Goal: Task Accomplishment & Management: Manage account settings

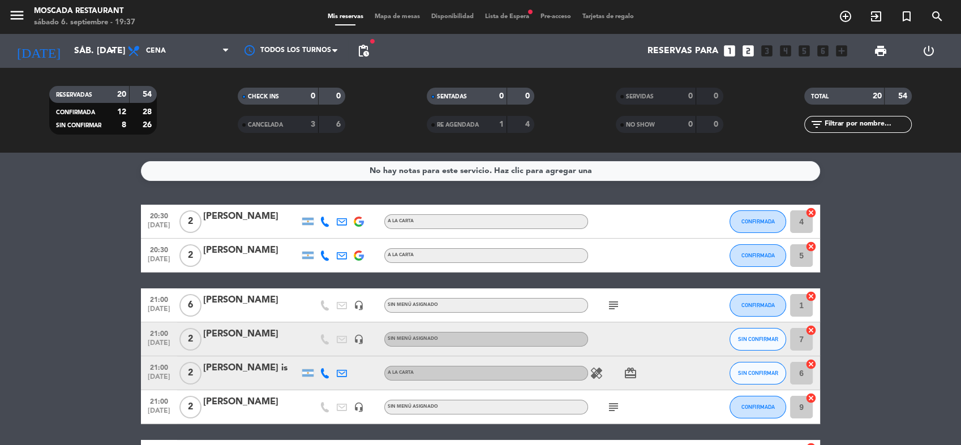
click at [492, 15] on span "Lista de Espera fiber_manual_record" at bounding box center [506, 17] width 55 height 6
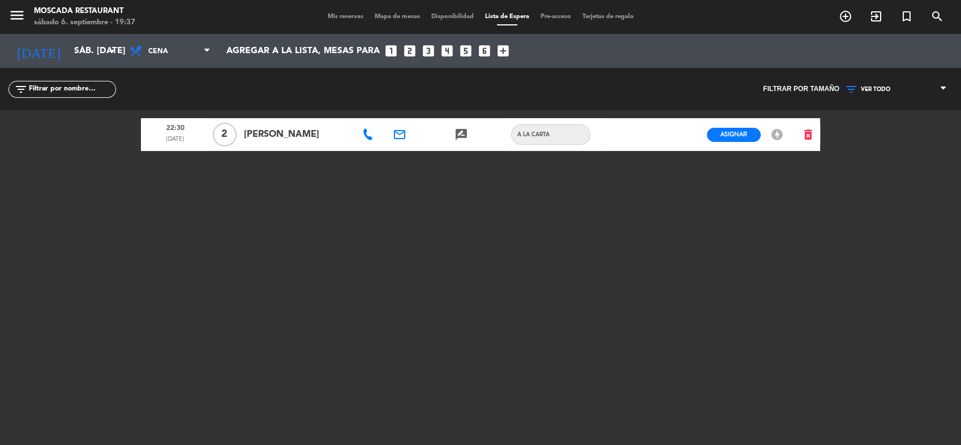
click at [344, 18] on span "Mis reservas" at bounding box center [345, 17] width 47 height 6
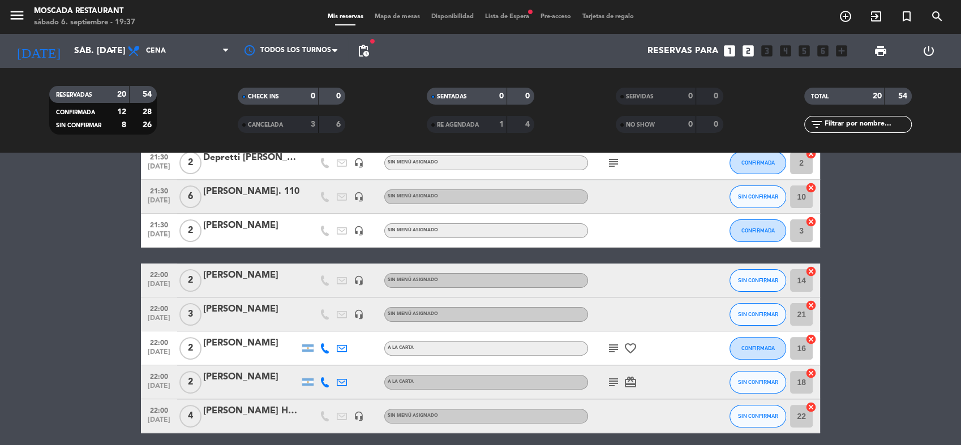
scroll to position [362, 0]
click at [91, 382] on bookings-row "20:30 [DATE] 2 [PERSON_NAME] A [PERSON_NAME] CONFIRMADA 4 cancel 20:30 [DATE] 2…" at bounding box center [480, 222] width 961 height 758
click at [255, 274] on div "[PERSON_NAME]" at bounding box center [251, 275] width 96 height 15
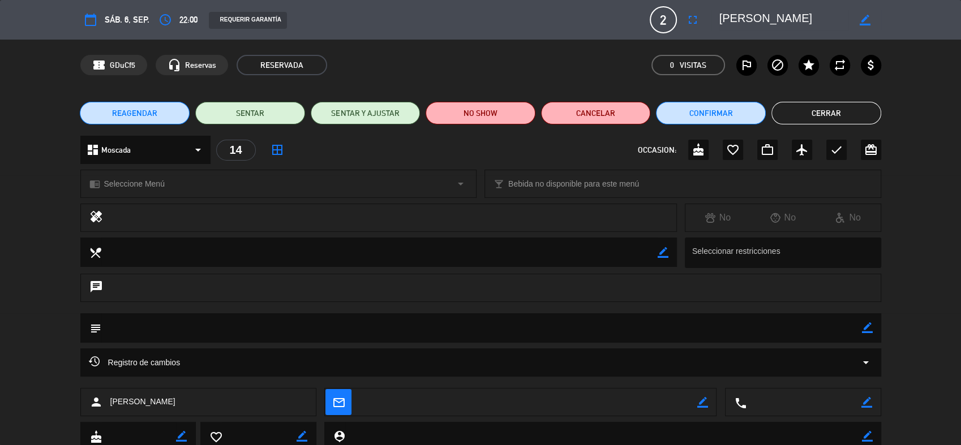
click at [157, 107] on button "REAGENDAR" at bounding box center [135, 113] width 110 height 23
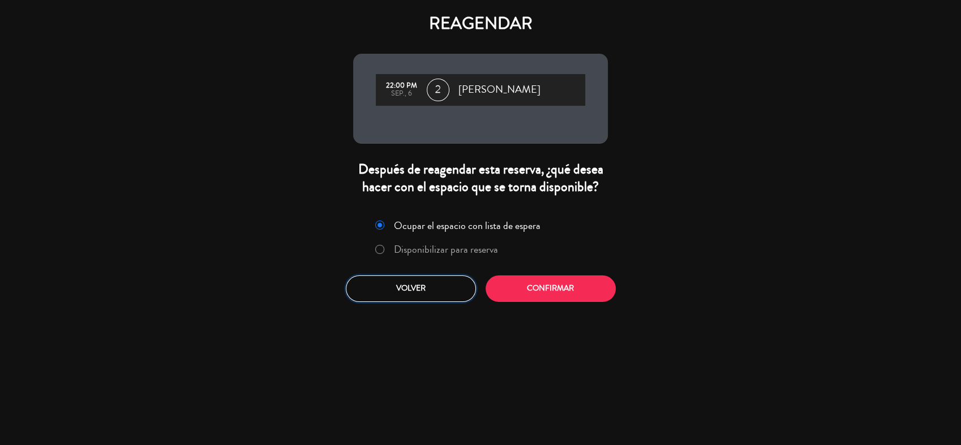
click at [455, 301] on button "Volver" at bounding box center [411, 288] width 130 height 27
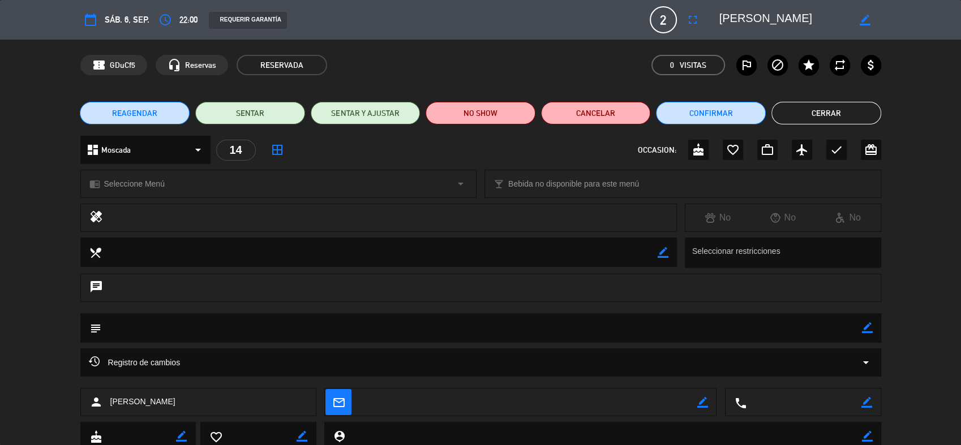
click at [183, 16] on span "22:00" at bounding box center [188, 19] width 18 height 14
click at [173, 17] on button "access_time" at bounding box center [165, 20] width 20 height 20
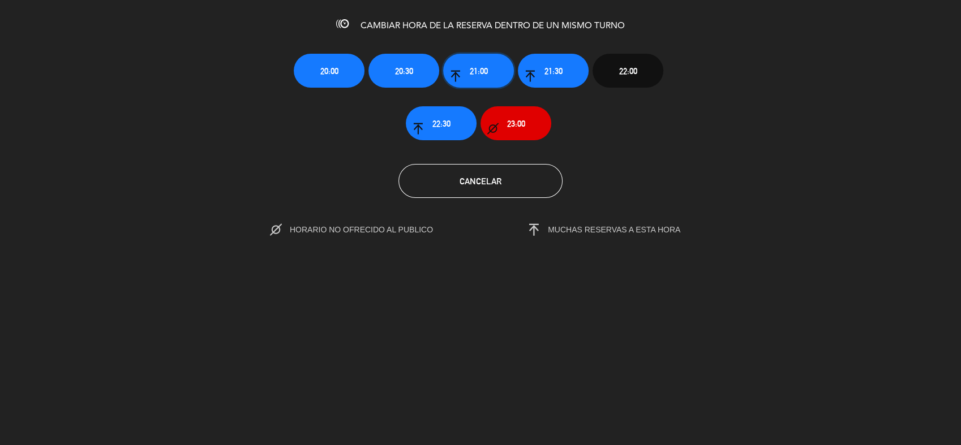
click at [473, 74] on span "21:00" at bounding box center [479, 70] width 18 height 13
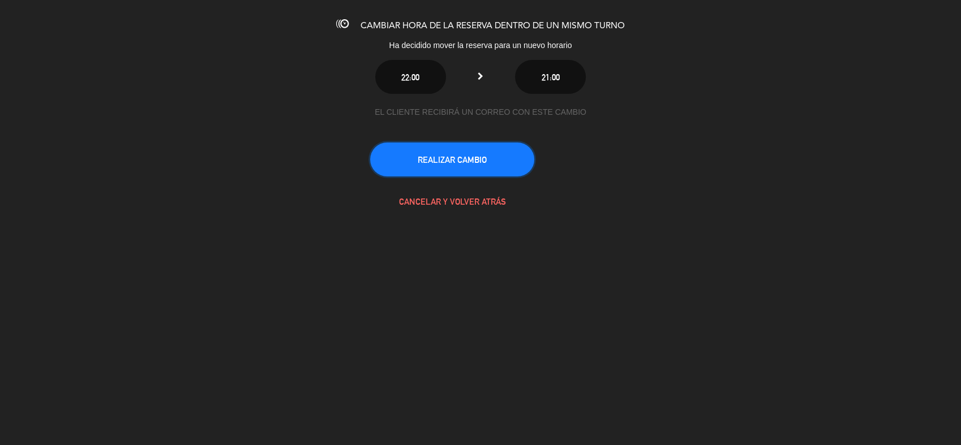
click at [453, 160] on button "REALIZAR CAMBIO" at bounding box center [452, 160] width 164 height 34
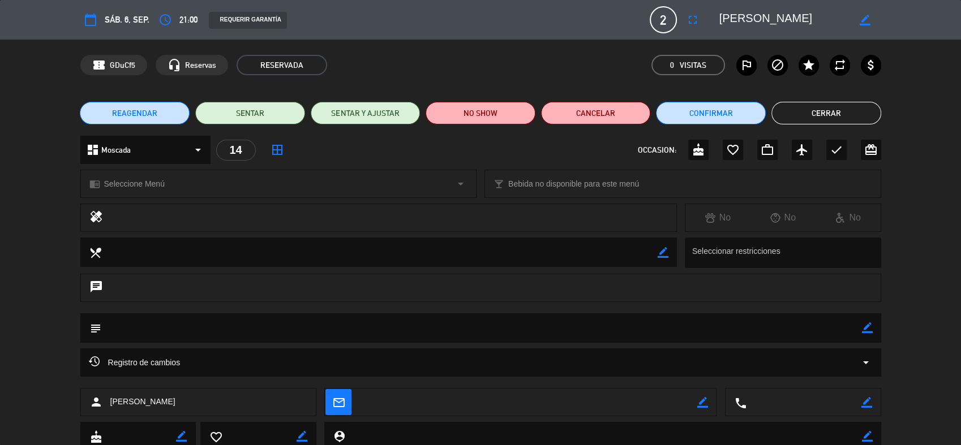
click at [806, 117] on button "Cerrar" at bounding box center [826, 113] width 110 height 23
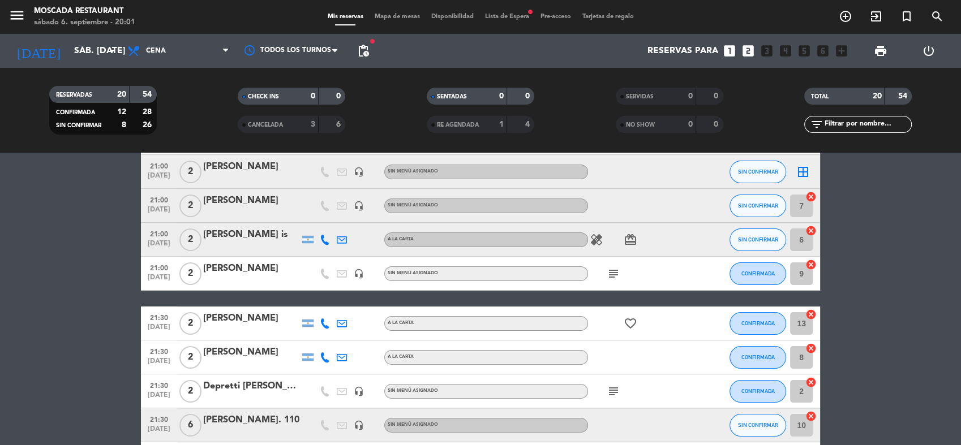
scroll to position [0, 0]
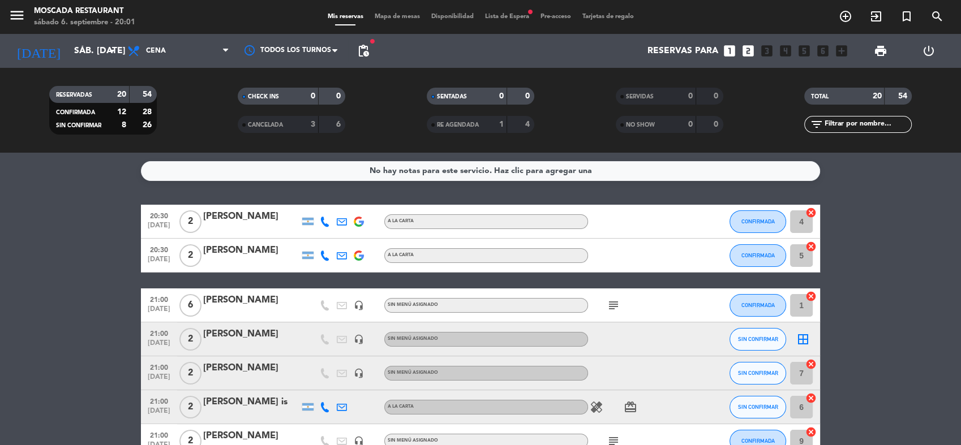
click at [809, 340] on icon "border_all" at bounding box center [803, 340] width 14 height 14
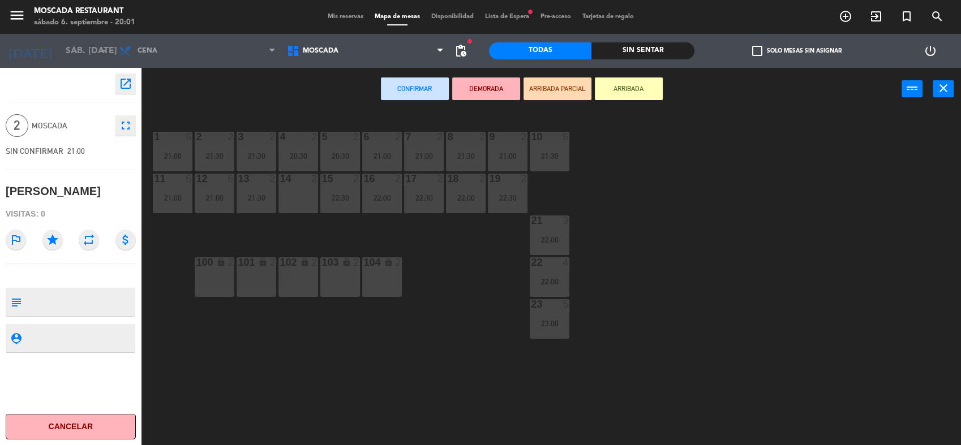
click at [295, 200] on div "14 2" at bounding box center [298, 194] width 40 height 40
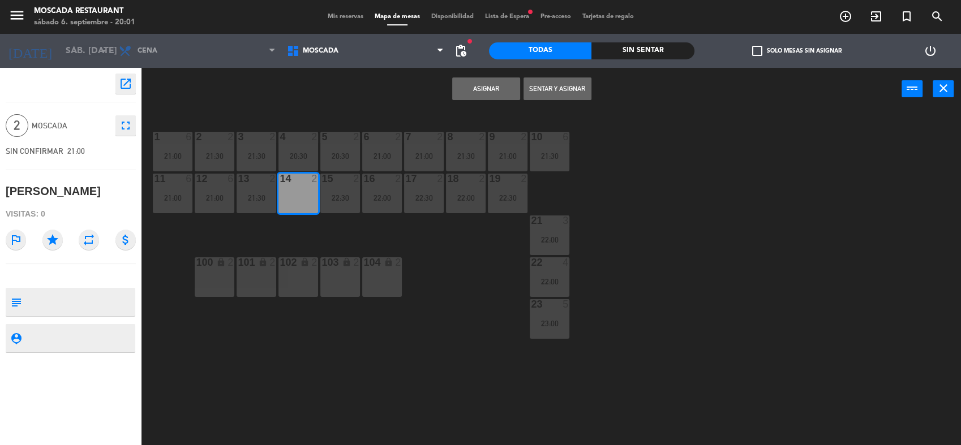
click at [467, 96] on button "Asignar" at bounding box center [486, 88] width 68 height 23
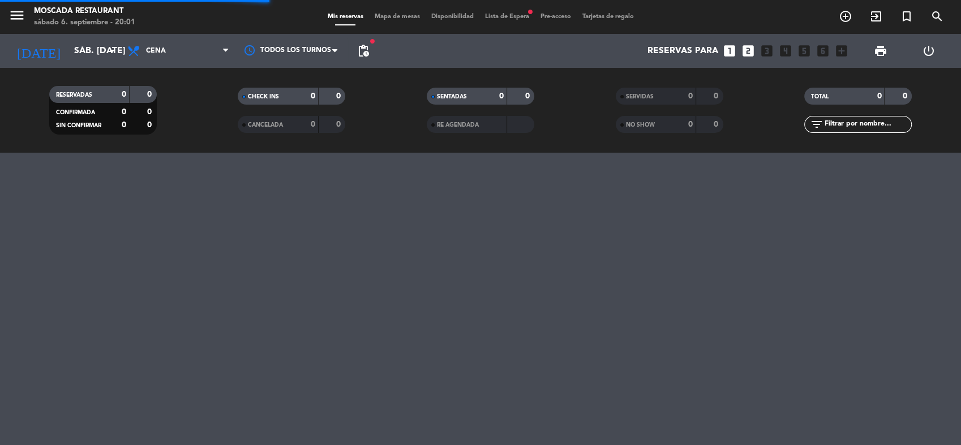
click at [497, 22] on div "menu Moscada Restaurant sábado 6. septiembre - 20:01 Mis reservas Mapa de mesas…" at bounding box center [480, 17] width 961 height 34
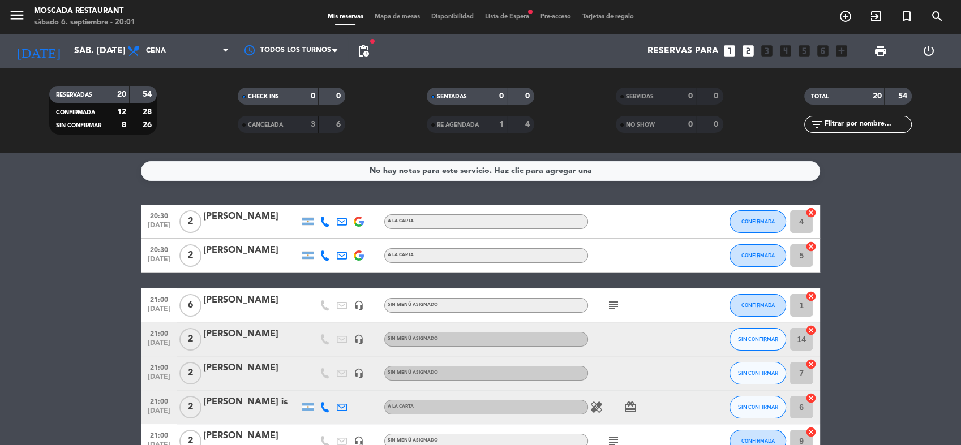
click at [497, 18] on span "Lista de Espera fiber_manual_record" at bounding box center [506, 17] width 55 height 6
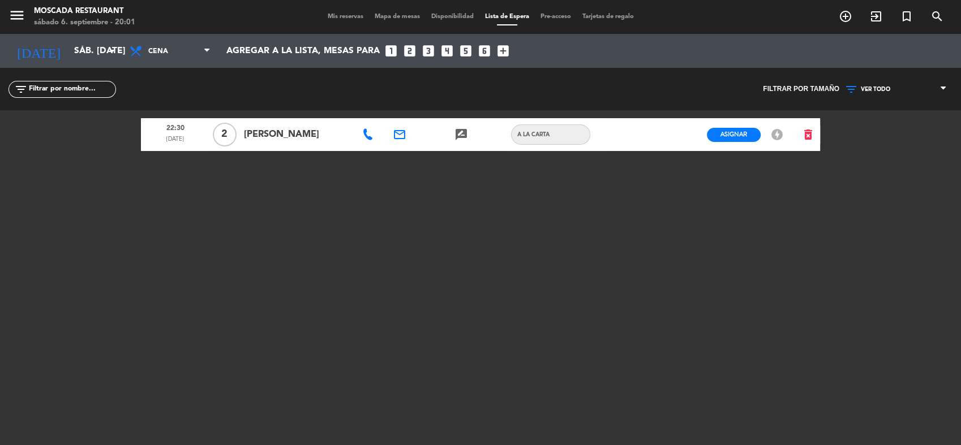
click at [312, 23] on div "menu Moscada Restaurant sábado 6. septiembre - 20:01 Mis reservas Mapa de mesas…" at bounding box center [480, 17] width 961 height 34
click at [322, 19] on span "Mis reservas" at bounding box center [345, 17] width 47 height 6
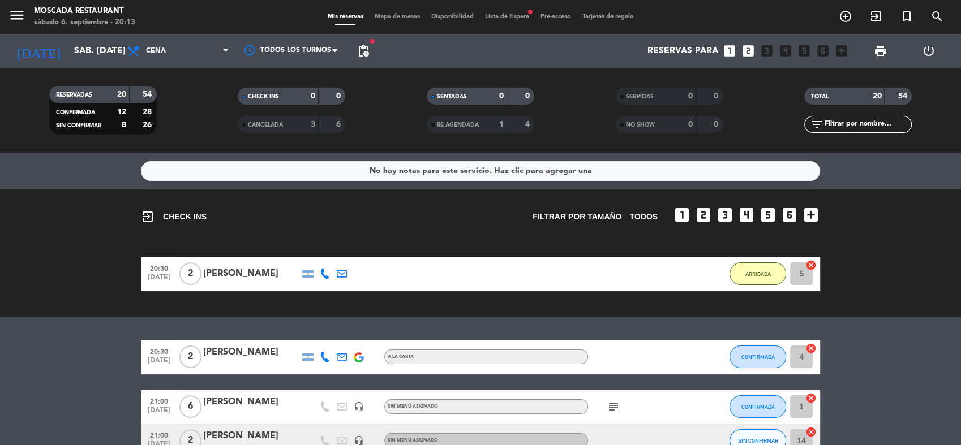
click at [498, 313] on div "exit_to_app CHECK INS Filtrar por tamaño TODOS looks_one looks_two looks_3 look…" at bounding box center [480, 253] width 961 height 127
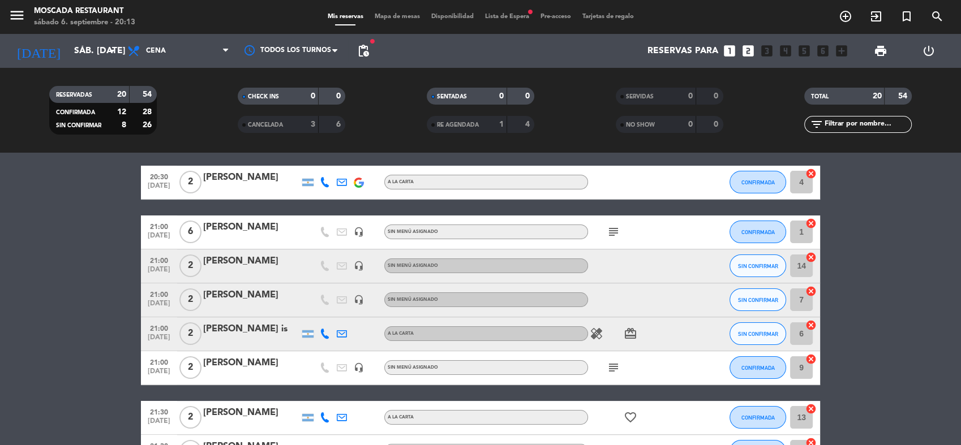
scroll to position [188, 0]
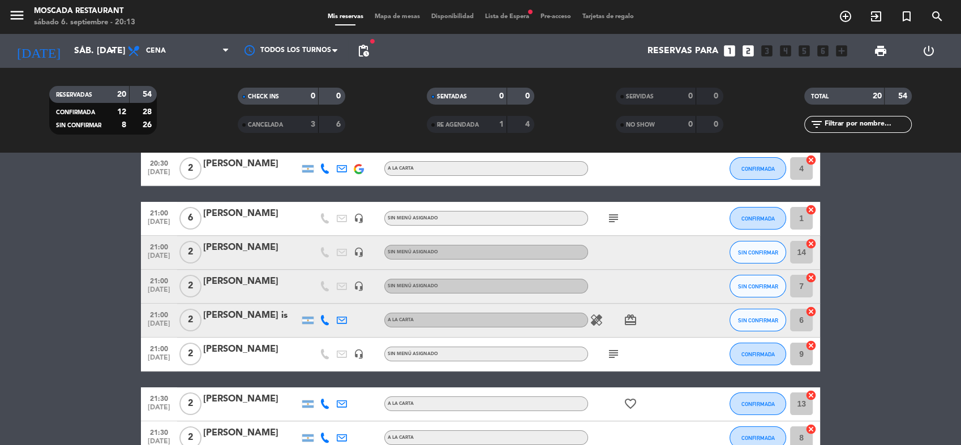
click at [498, 15] on span "Lista de Espera fiber_manual_record" at bounding box center [506, 17] width 55 height 6
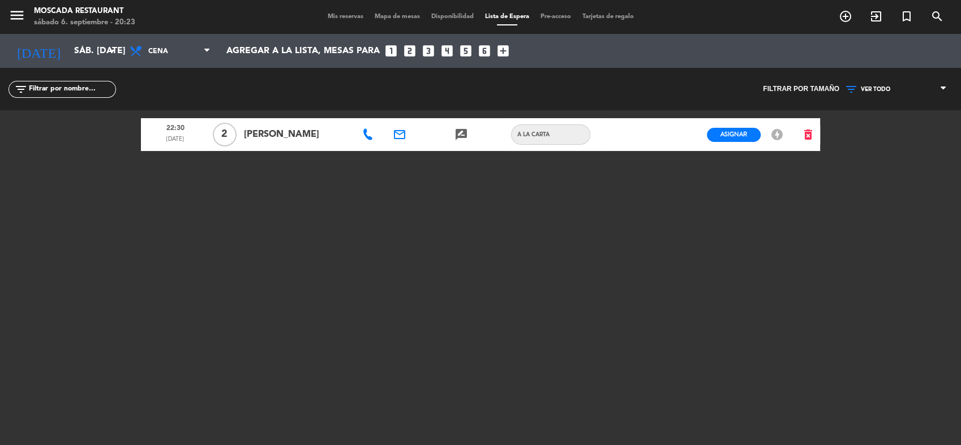
click at [333, 7] on div "menu Moscada Restaurant sábado 6. septiembre - 20:23 Mis reservas Mapa de mesas…" at bounding box center [480, 17] width 961 height 34
click at [354, 34] on div "[DATE] sáb. [DATE] arrow_drop_down Todos los servicios Desayuno Brunch Almuerzo…" at bounding box center [480, 51] width 961 height 34
click at [352, 20] on div "Mis reservas Mapa de mesas Disponibilidad Lista de Espera Pre-acceso Tarjetas d…" at bounding box center [480, 17] width 317 height 10
drag, startPoint x: 352, startPoint y: 20, endPoint x: 344, endPoint y: 20, distance: 8.5
click at [344, 20] on div "Mis reservas Mapa de mesas Disponibilidad Lista de Espera Pre-acceso Tarjetas d…" at bounding box center [480, 17] width 317 height 10
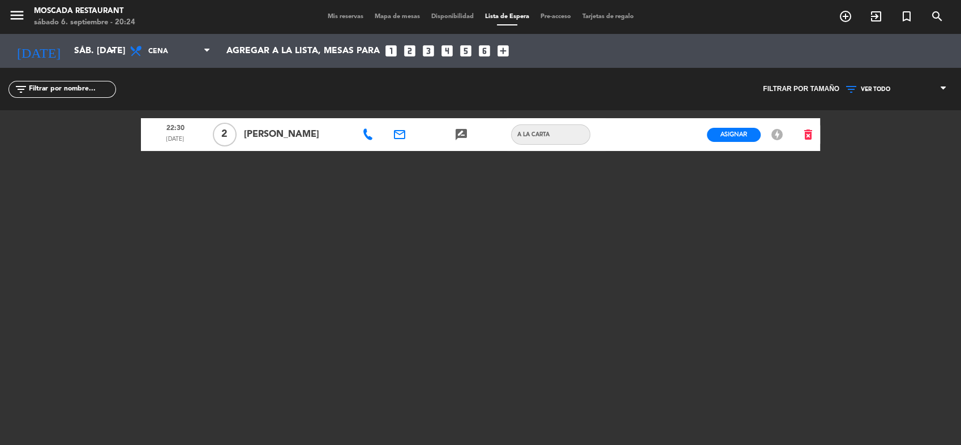
click at [344, 12] on div "Mis reservas Mapa de mesas Disponibilidad Lista de Espera Pre-acceso Tarjetas d…" at bounding box center [480, 17] width 317 height 10
click at [344, 18] on span "Mis reservas" at bounding box center [345, 17] width 47 height 6
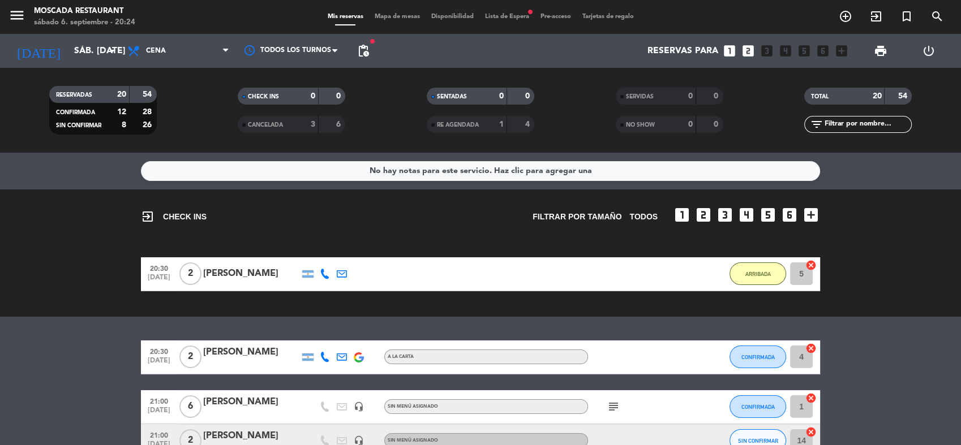
click at [395, 14] on span "Mapa de mesas" at bounding box center [397, 17] width 57 height 6
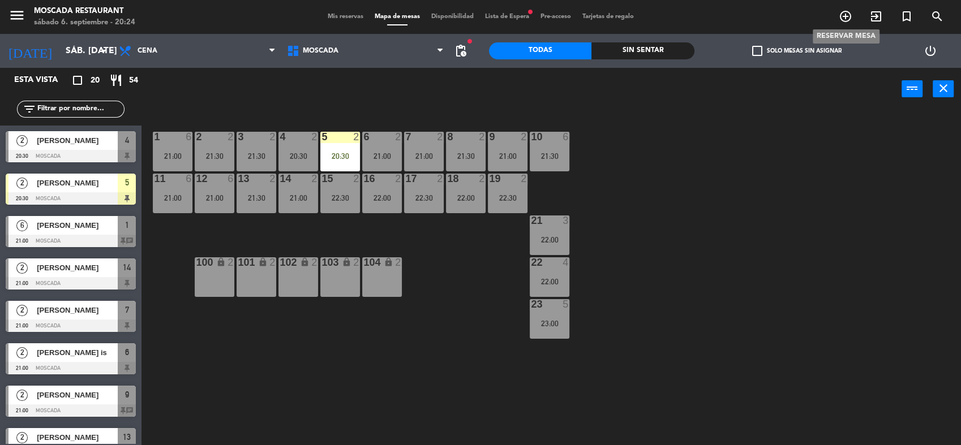
click at [847, 13] on icon "add_circle_outline" at bounding box center [845, 17] width 14 height 14
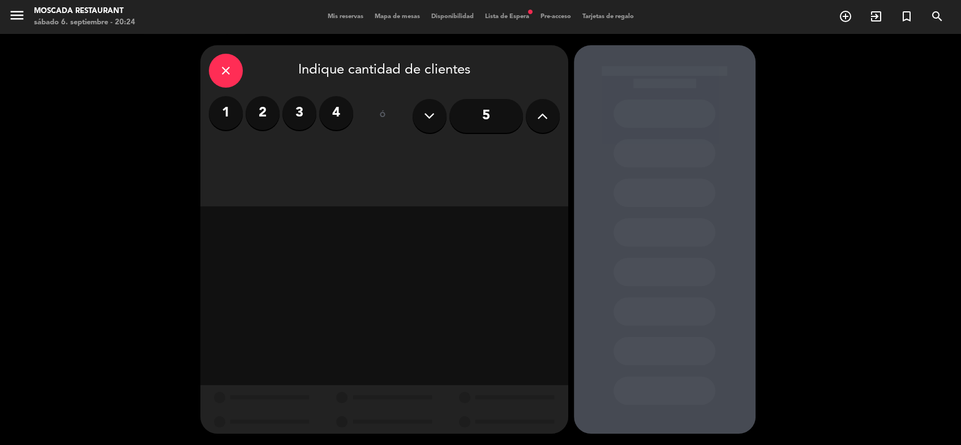
click at [334, 111] on label "4" at bounding box center [336, 113] width 34 height 34
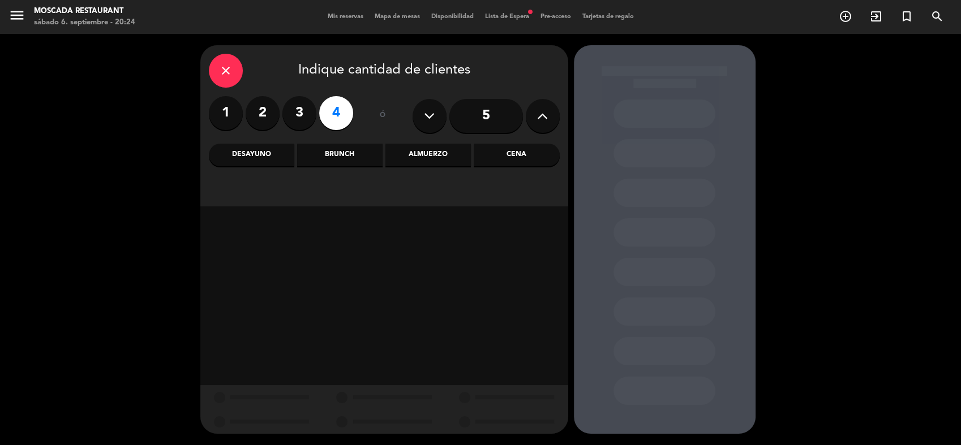
click at [363, 159] on div "Brunch" at bounding box center [339, 155] width 85 height 23
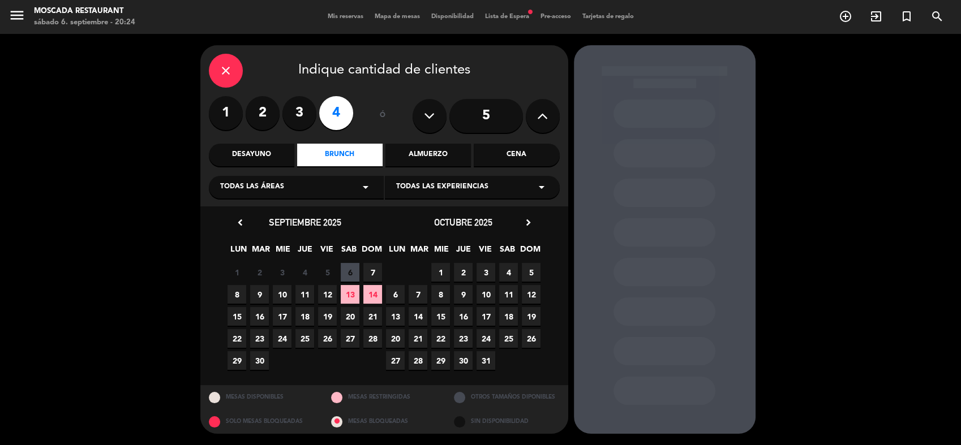
click at [373, 273] on span "7" at bounding box center [372, 272] width 19 height 19
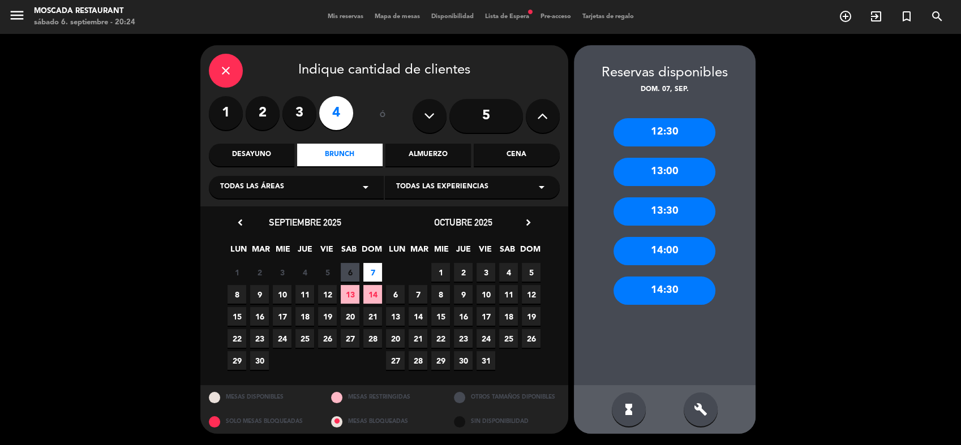
click at [662, 132] on div "12:30" at bounding box center [664, 132] width 102 height 28
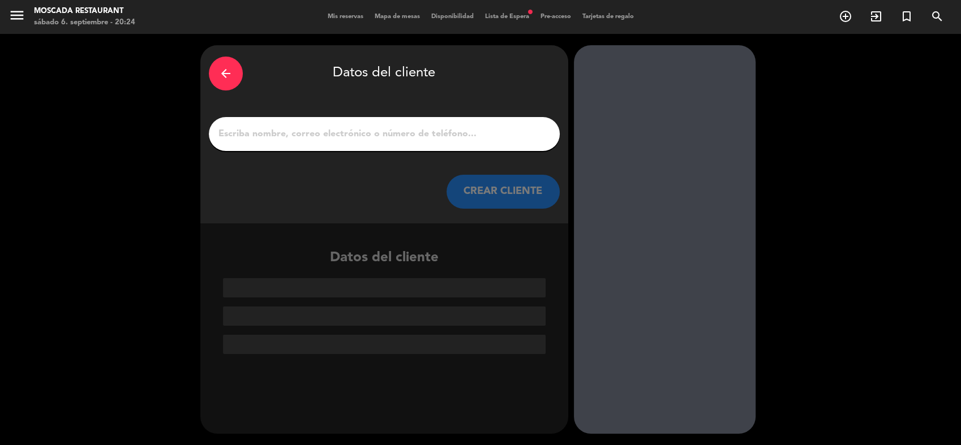
click at [379, 133] on input "1" at bounding box center [384, 134] width 334 height 16
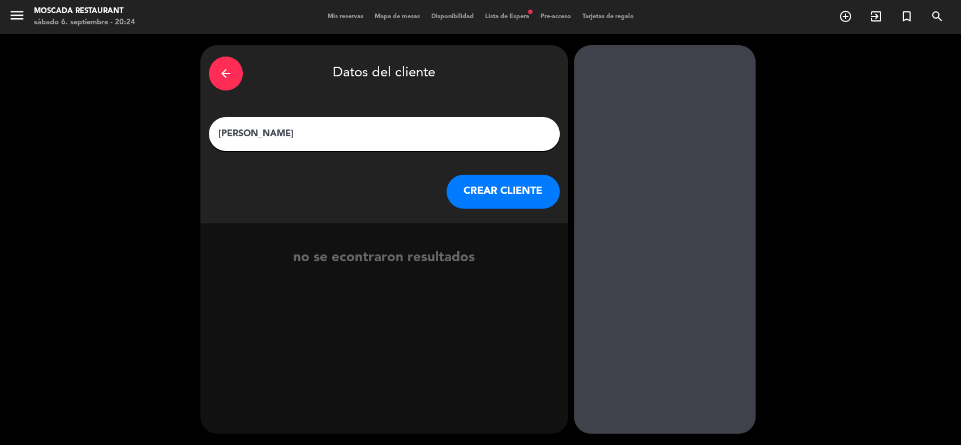
type input "[PERSON_NAME]"
click at [467, 172] on div "arrow_back Datos del cliente [PERSON_NAME] CLIENTE" at bounding box center [384, 134] width 368 height 178
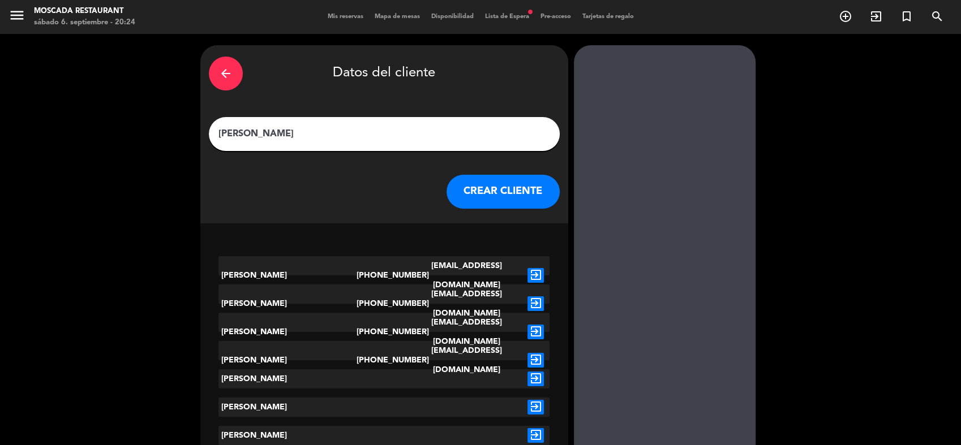
click at [476, 182] on button "CREAR CLIENTE" at bounding box center [502, 192] width 113 height 34
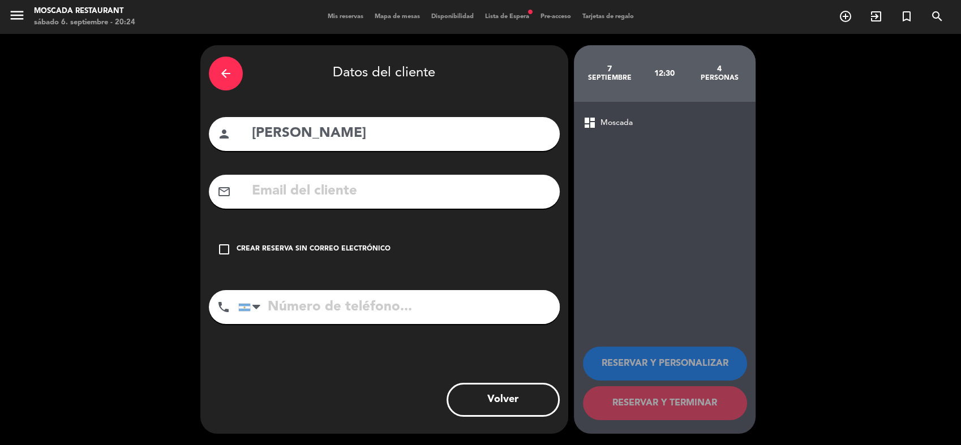
click at [265, 260] on div "check_box_outline_blank Crear reserva sin correo electrónico" at bounding box center [384, 249] width 351 height 34
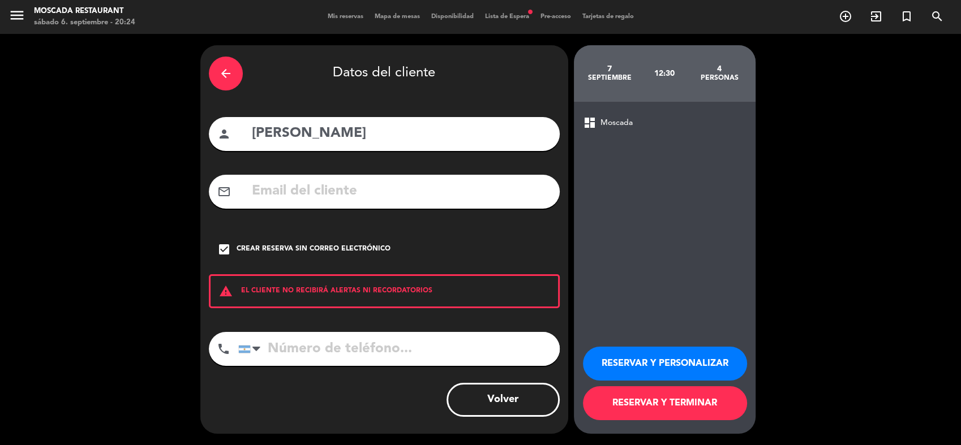
click at [636, 356] on button "RESERVAR Y PERSONALIZAR" at bounding box center [665, 364] width 164 height 34
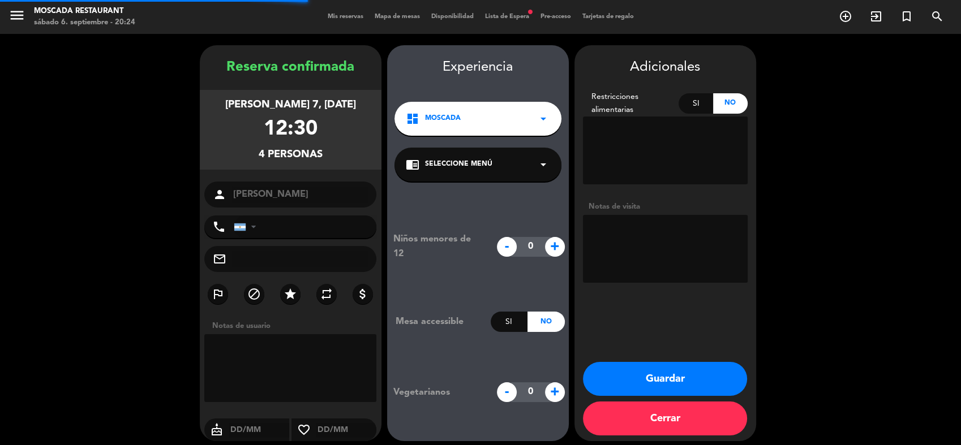
scroll to position [7, 0]
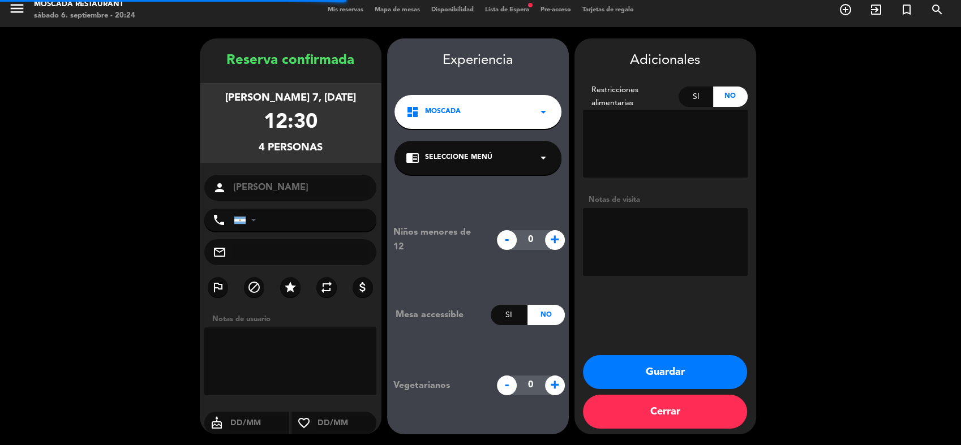
click at [643, 232] on textarea at bounding box center [665, 242] width 165 height 68
type textarea "NIMBUS F 43416"
click at [665, 371] on button "Guardar" at bounding box center [665, 372] width 164 height 34
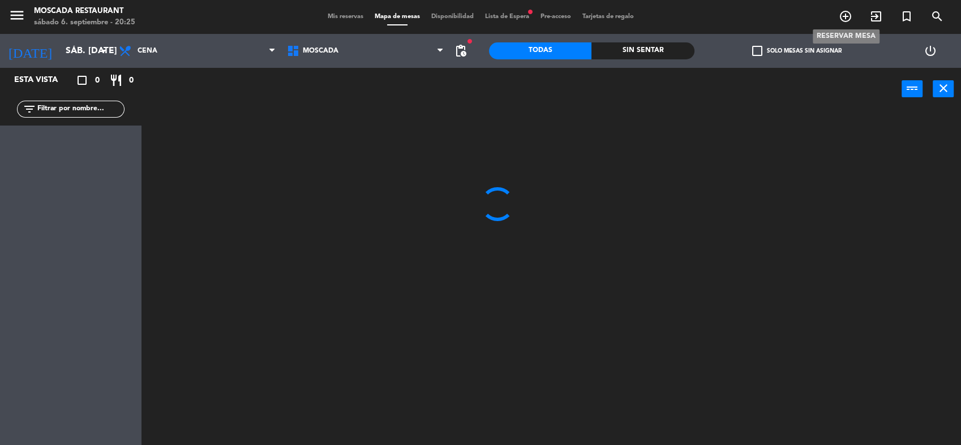
click at [843, 15] on icon "add_circle_outline" at bounding box center [845, 17] width 14 height 14
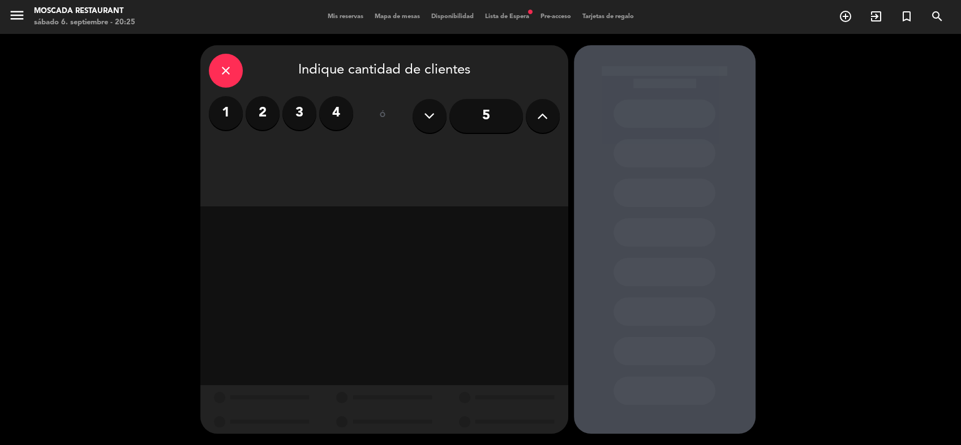
click at [262, 117] on label "2" at bounding box center [263, 113] width 34 height 34
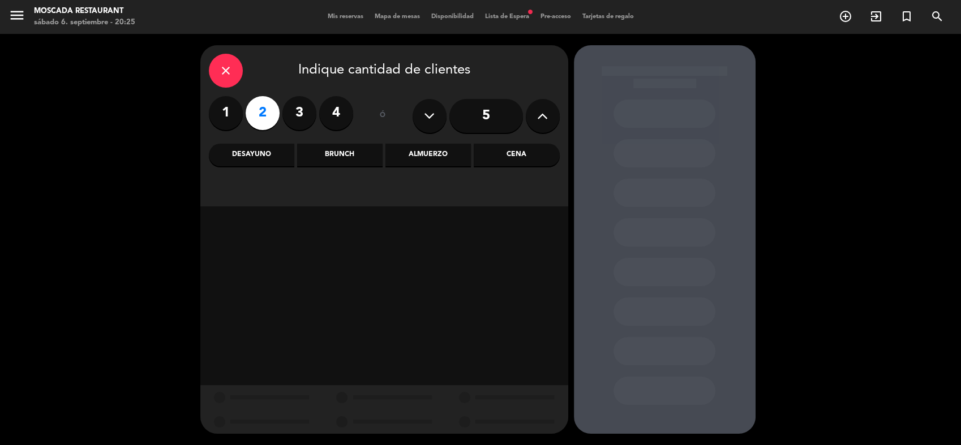
click at [441, 157] on div "Almuerzo" at bounding box center [427, 155] width 85 height 23
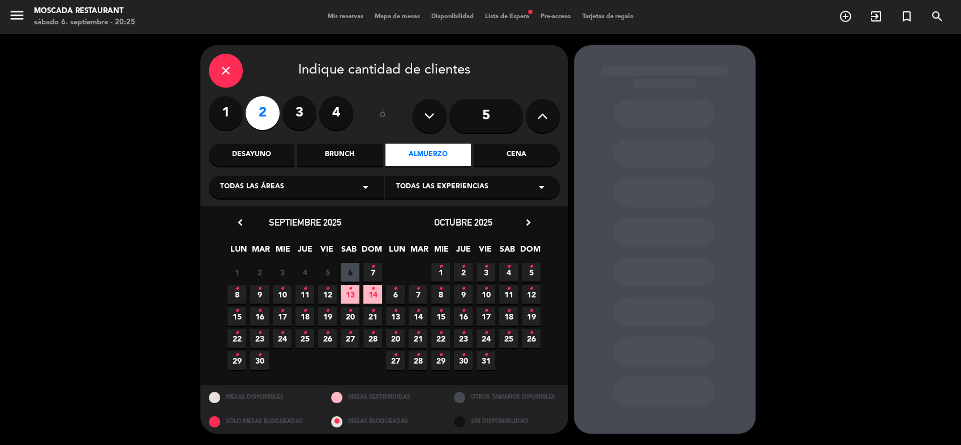
click at [371, 268] on icon "•" at bounding box center [373, 267] width 4 height 18
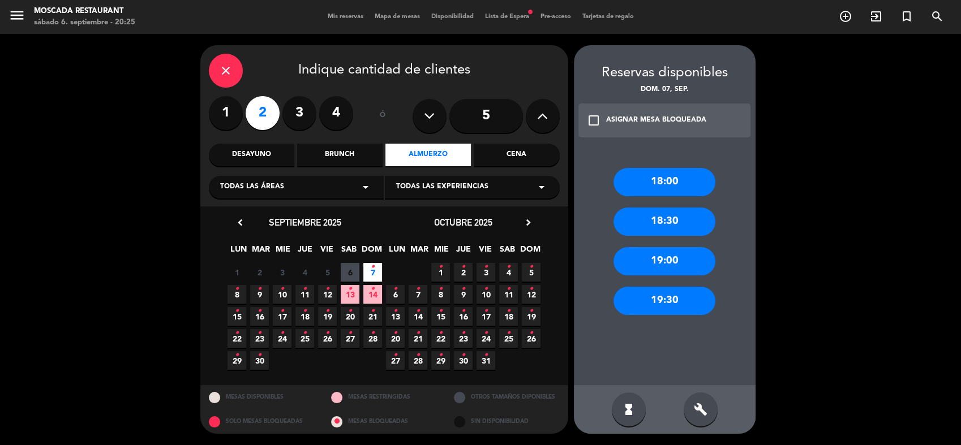
click at [649, 181] on div "18:00" at bounding box center [664, 182] width 102 height 28
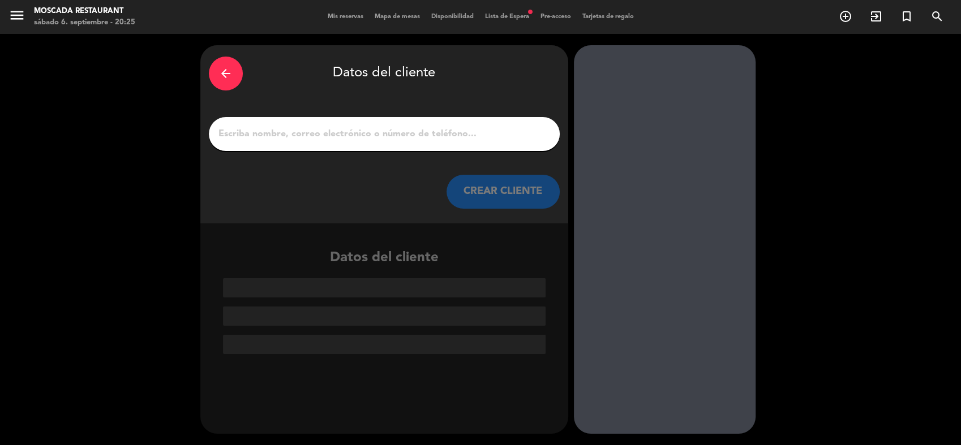
click at [425, 126] on input "1" at bounding box center [384, 134] width 334 height 16
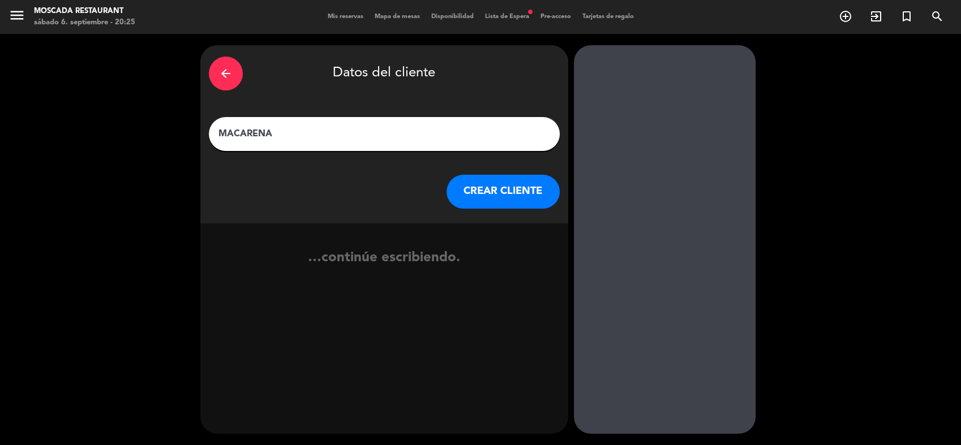
type input "MACARENA"
click at [473, 195] on button "CREAR CLIENTE" at bounding box center [502, 192] width 113 height 34
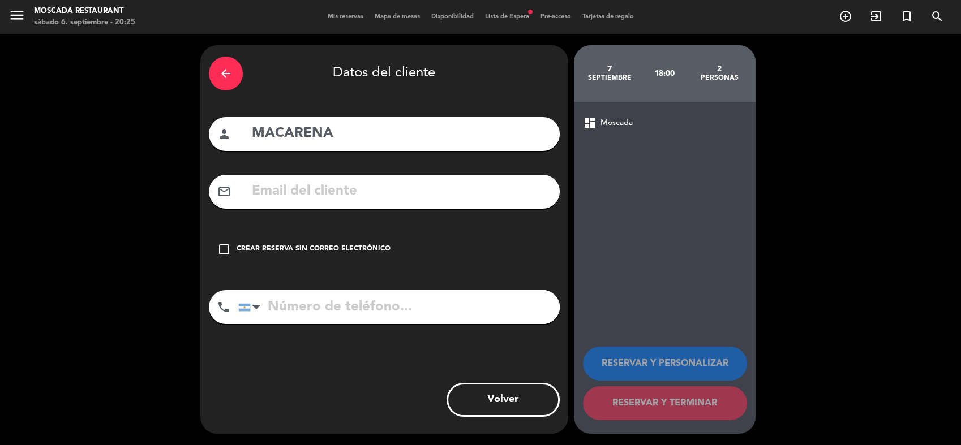
click at [368, 244] on div "Crear reserva sin correo electrónico" at bounding box center [313, 249] width 154 height 11
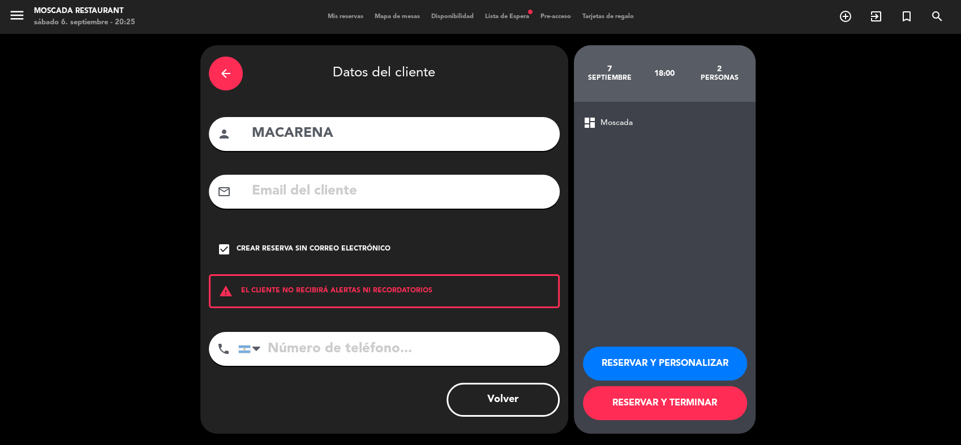
click at [692, 368] on button "RESERVAR Y PERSONALIZAR" at bounding box center [665, 364] width 164 height 34
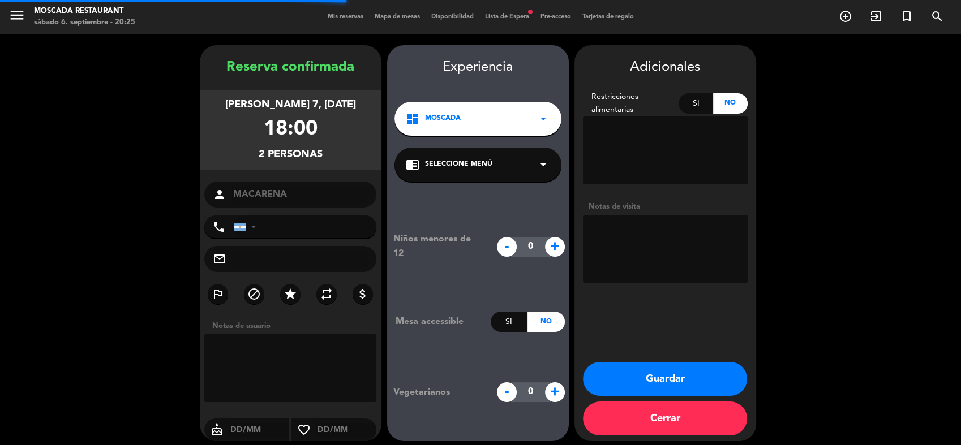
scroll to position [7, 0]
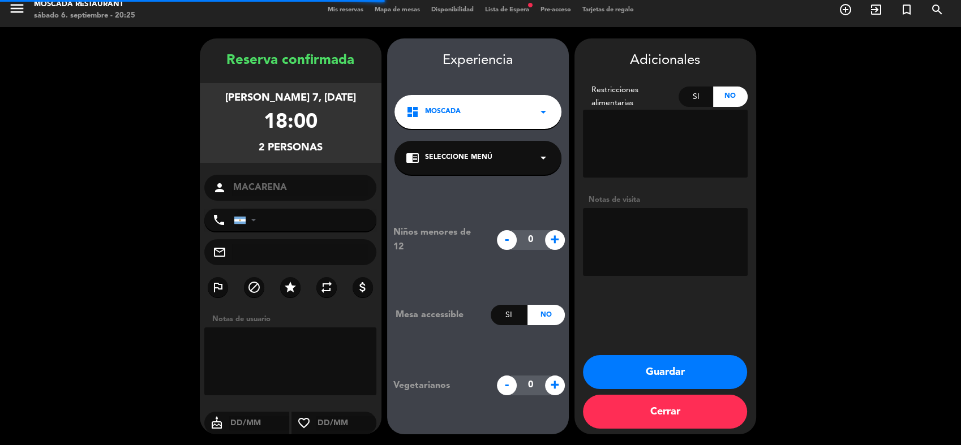
click at [688, 226] on textarea at bounding box center [665, 242] width 165 height 68
type textarea "NIMBUS F 43290"
click at [679, 368] on button "Guardar" at bounding box center [665, 372] width 164 height 34
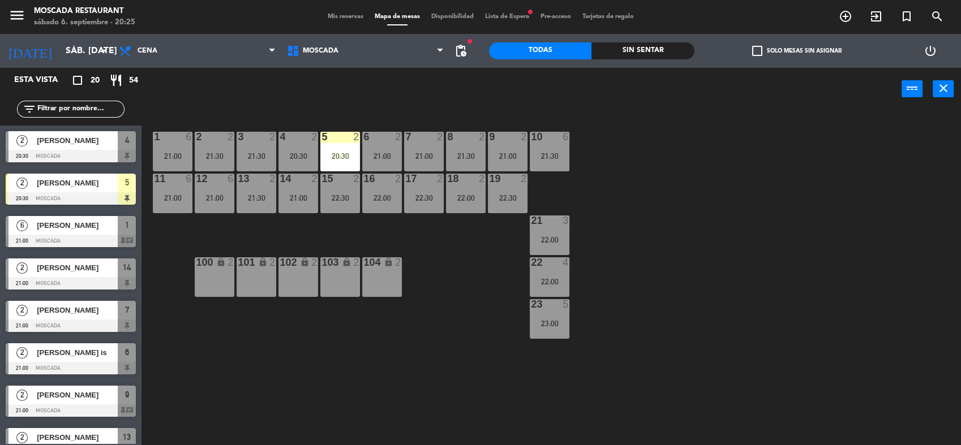
click at [335, 19] on span "Mis reservas" at bounding box center [345, 17] width 47 height 6
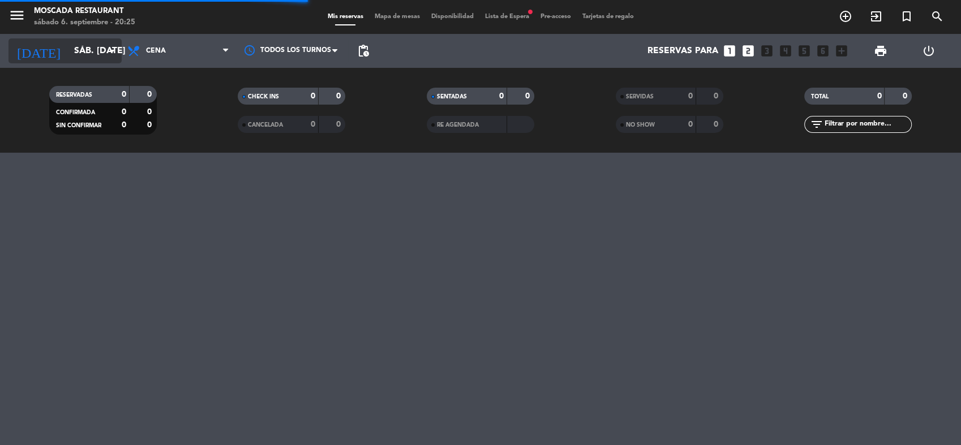
click at [83, 45] on input "sáb. [DATE]" at bounding box center [127, 51] width 119 height 22
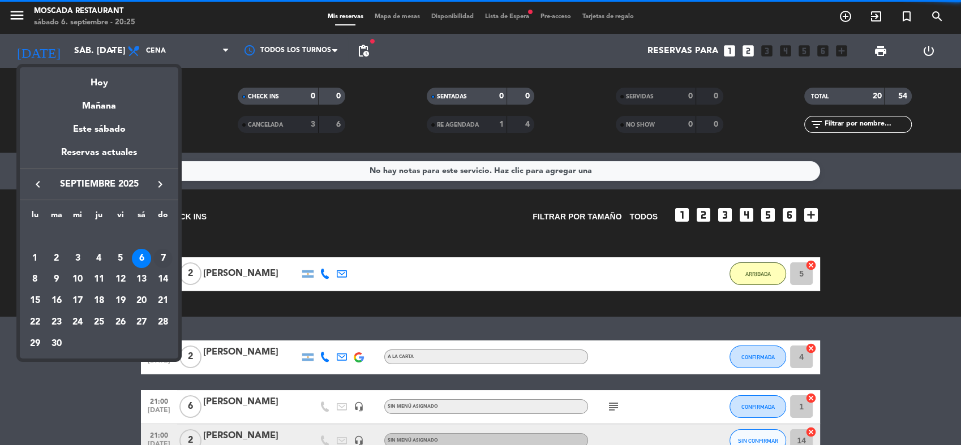
click at [172, 260] on div "7" at bounding box center [162, 258] width 19 height 19
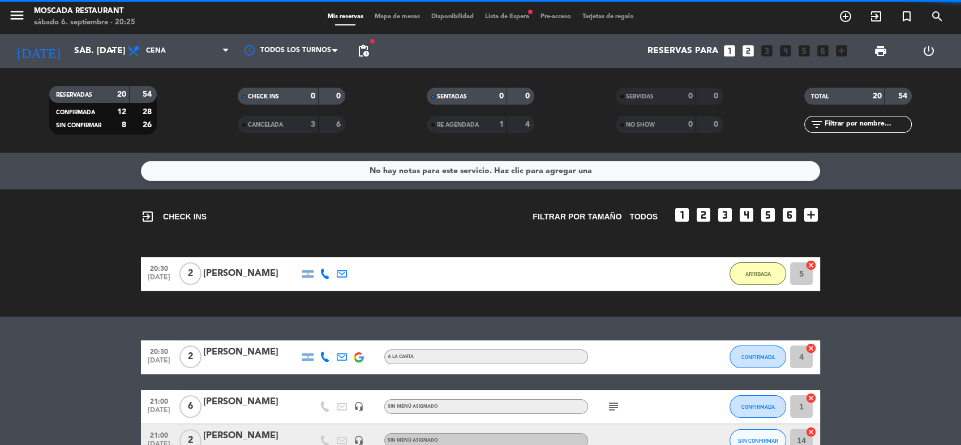
type input "dom. [DATE]"
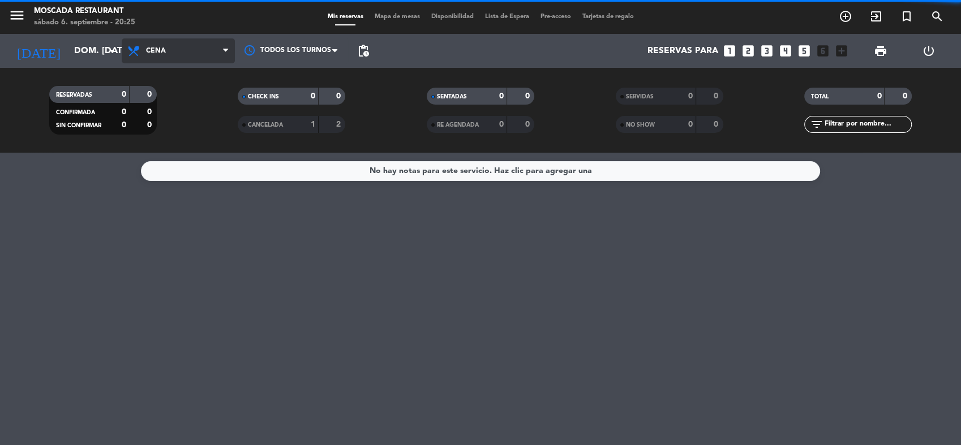
click at [213, 41] on span "Cena" at bounding box center [178, 50] width 113 height 25
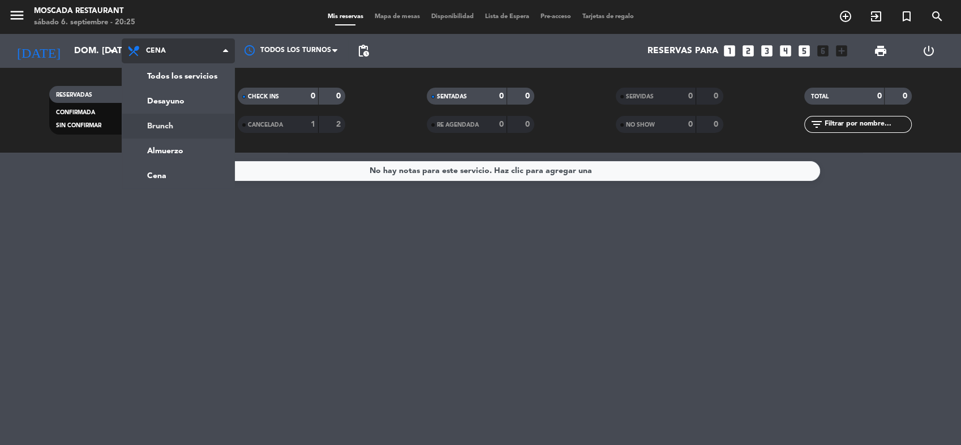
click at [206, 124] on div "menu Moscada Restaurant sábado 6. septiembre - 20:25 Mis reservas Mapa de mesas…" at bounding box center [480, 76] width 961 height 153
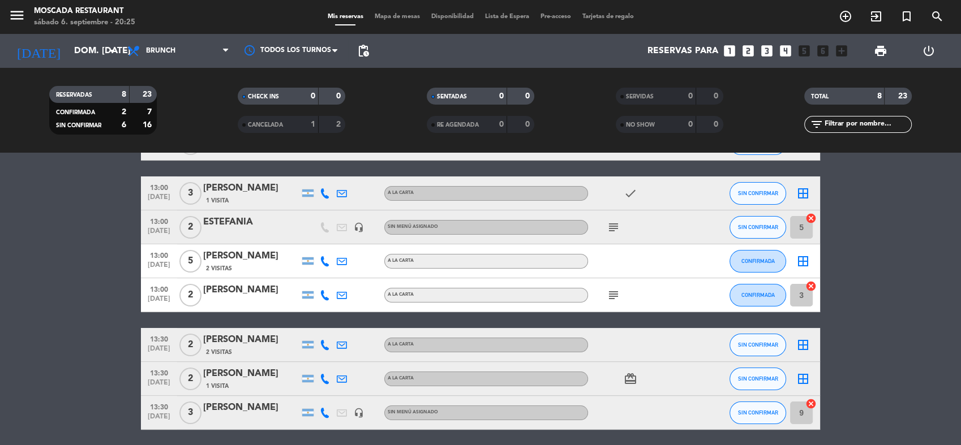
scroll to position [57, 0]
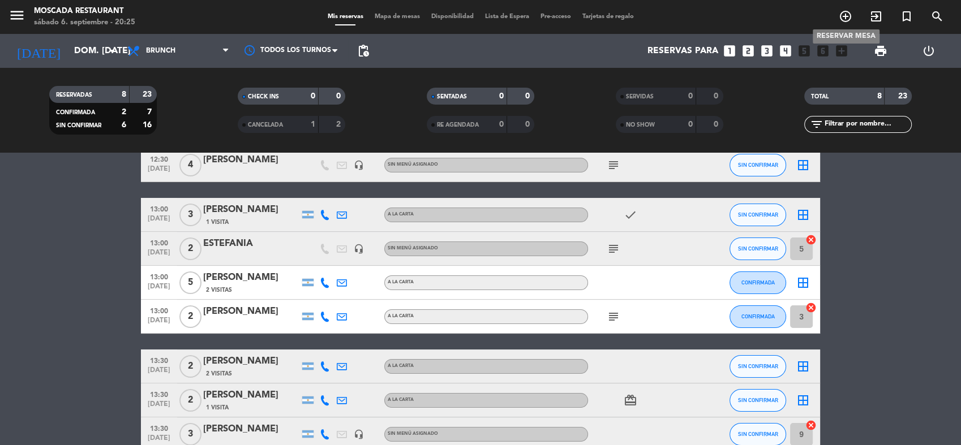
click at [838, 20] on icon "add_circle_outline" at bounding box center [845, 17] width 14 height 14
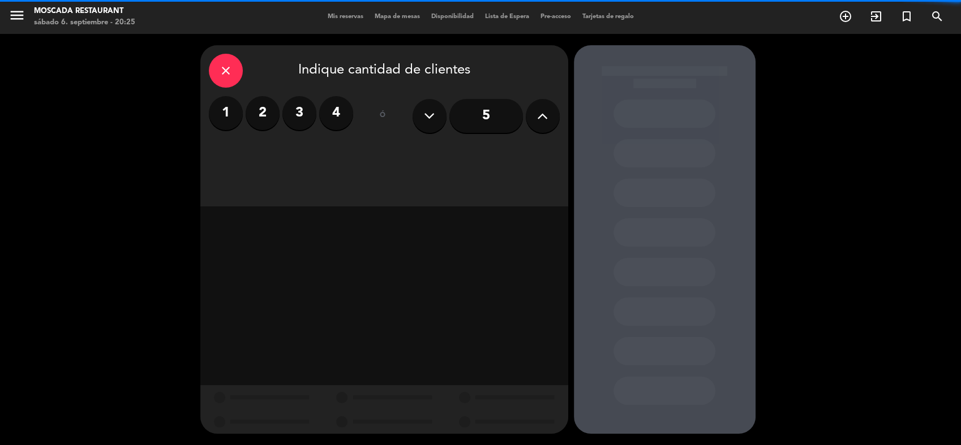
click at [262, 118] on label "2" at bounding box center [263, 113] width 34 height 34
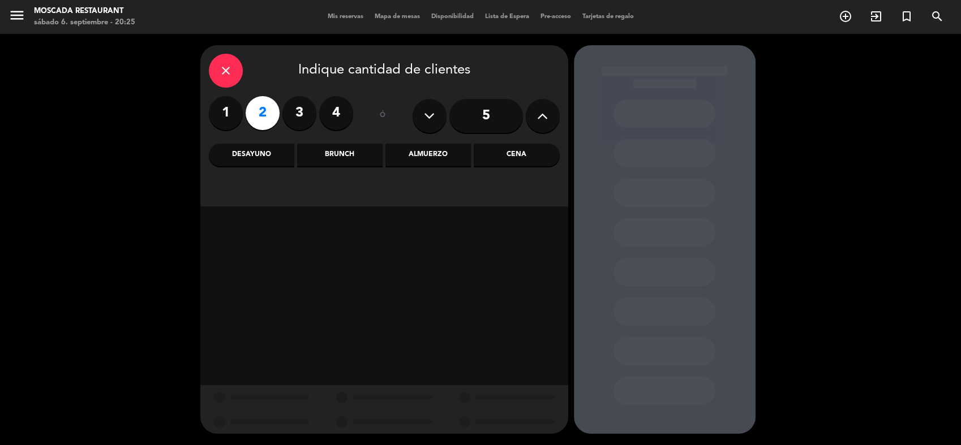
click at [370, 155] on div "Brunch" at bounding box center [339, 155] width 85 height 23
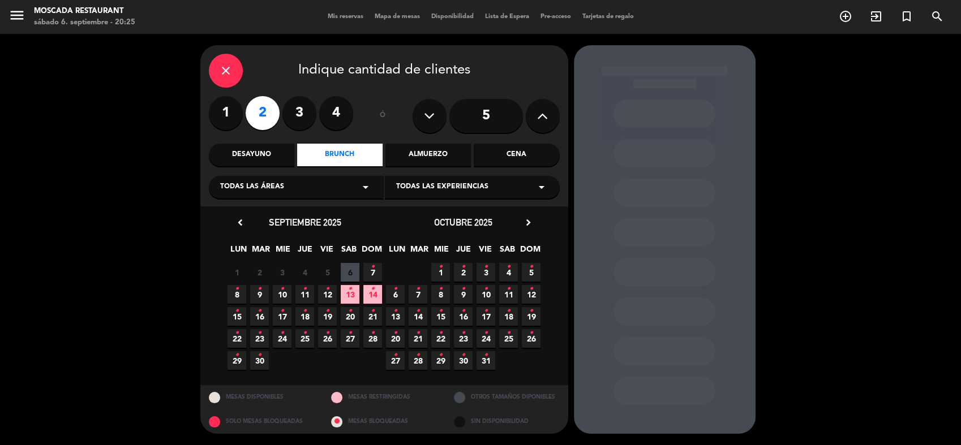
click at [365, 271] on span "7 •" at bounding box center [372, 272] width 19 height 19
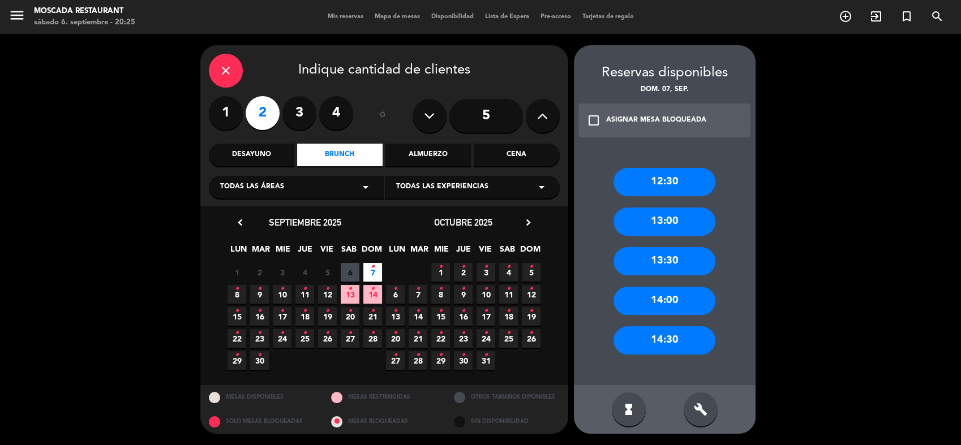
click at [685, 180] on div "12:30" at bounding box center [664, 182] width 102 height 28
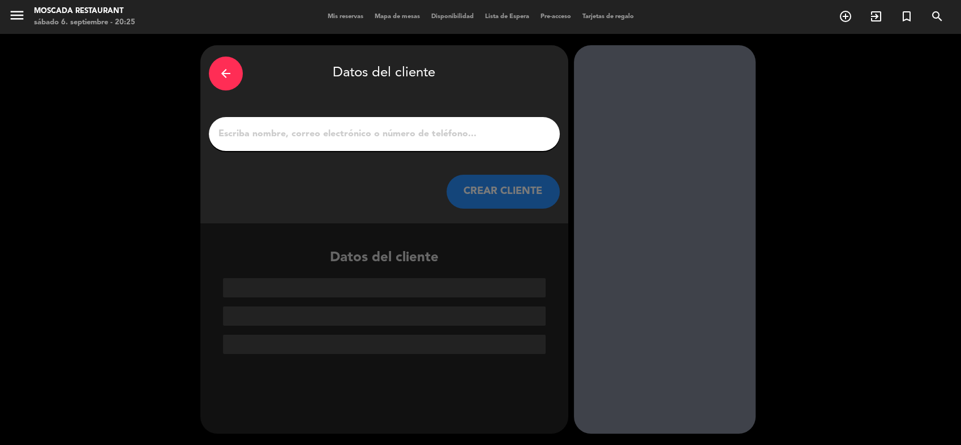
click at [397, 128] on input "1" at bounding box center [384, 134] width 334 height 16
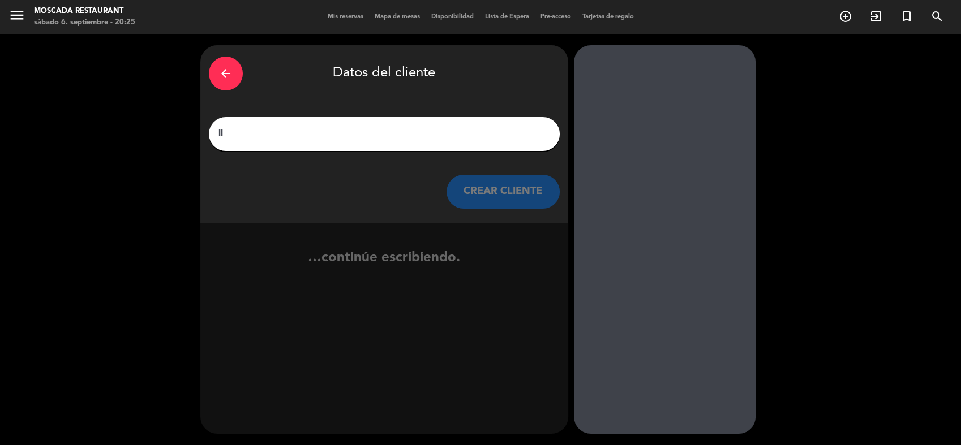
type input "l"
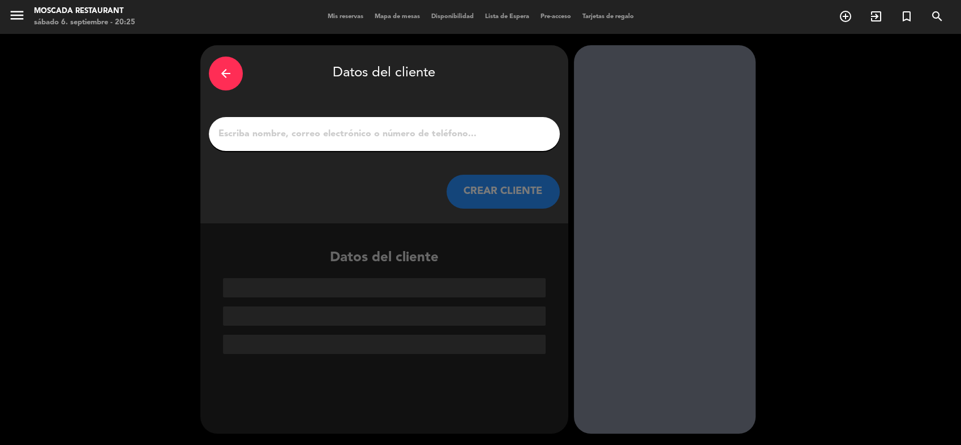
type input "l"
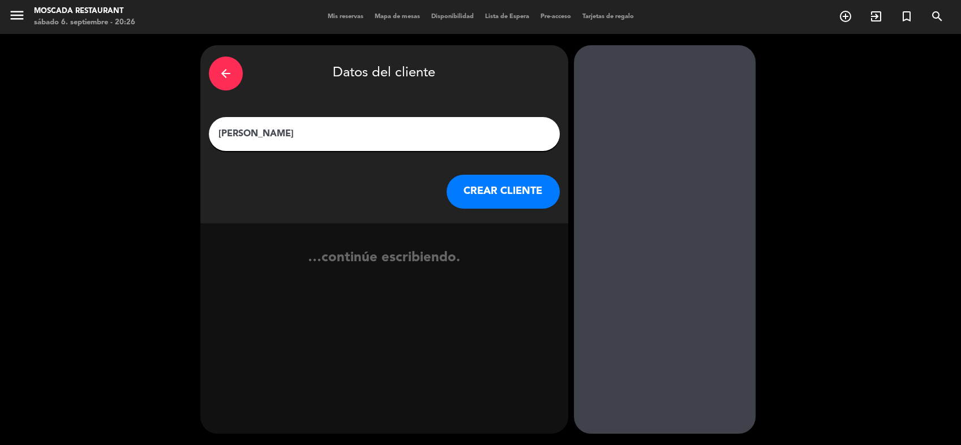
type input "[PERSON_NAME]"
click at [493, 181] on button "CREAR CLIENTE" at bounding box center [502, 192] width 113 height 34
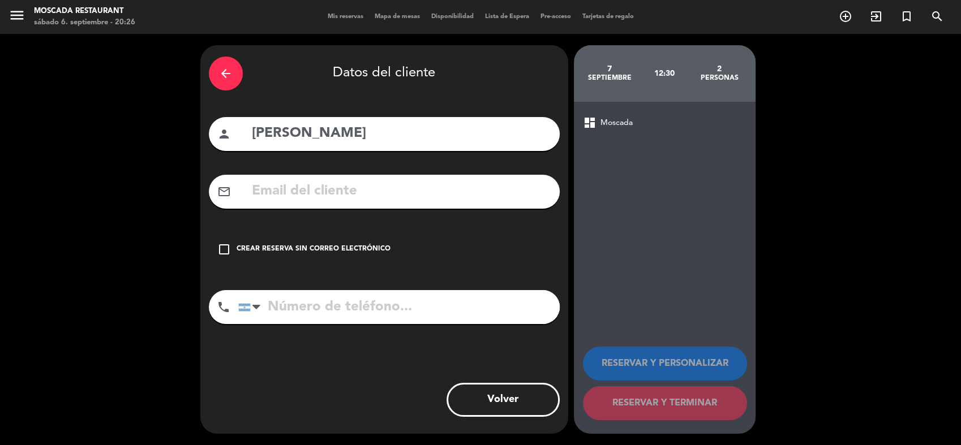
click at [359, 253] on div "Crear reserva sin correo electrónico" at bounding box center [313, 249] width 154 height 11
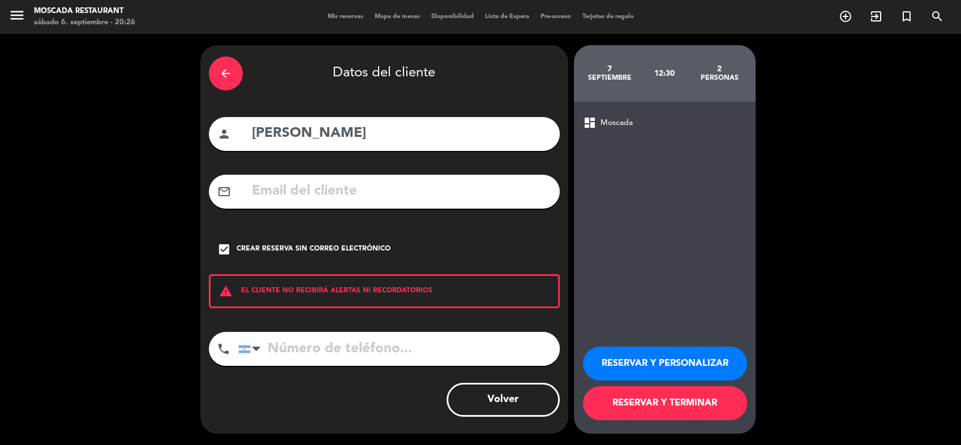
click at [660, 359] on button "RESERVAR Y PERSONALIZAR" at bounding box center [665, 364] width 164 height 34
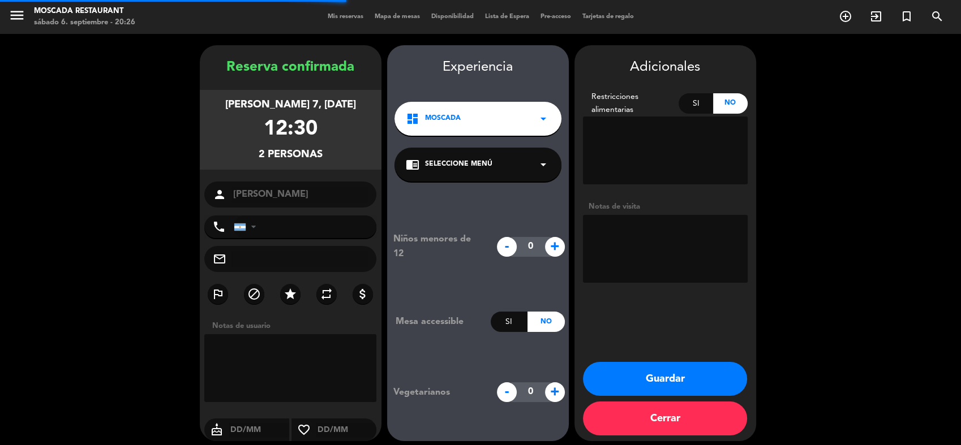
scroll to position [7, 0]
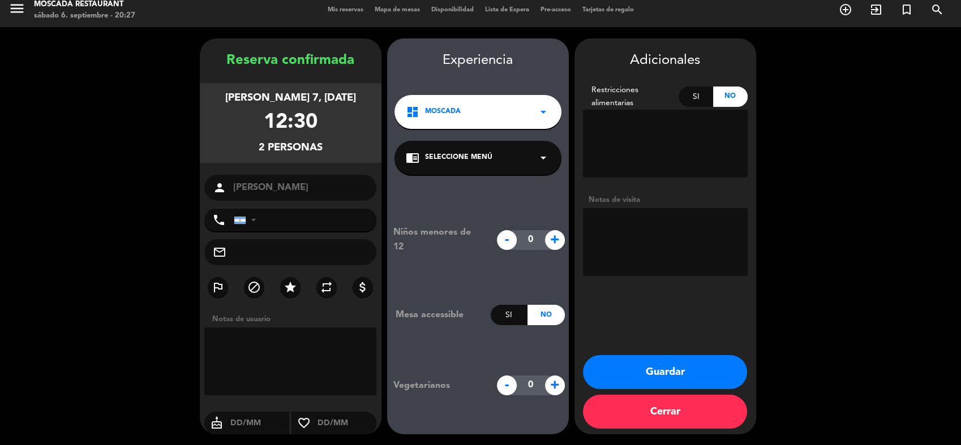
click at [704, 363] on button "Guardar" at bounding box center [665, 372] width 164 height 34
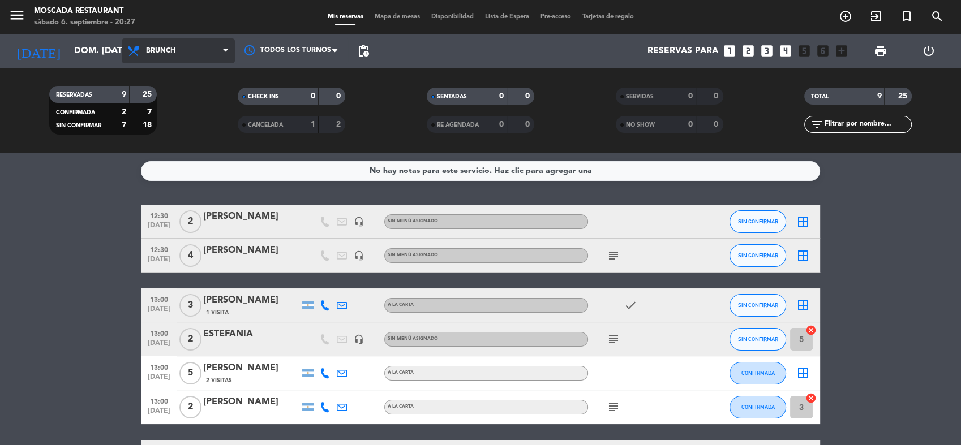
click at [180, 62] on span "Brunch" at bounding box center [178, 50] width 113 height 25
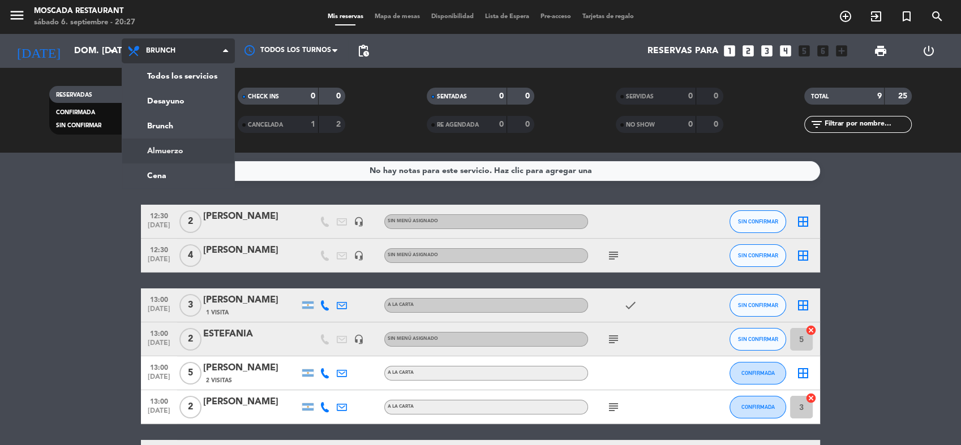
click at [195, 157] on ng-component "menu Moscada Restaurant sábado 6. septiembre - 20:27 Mis reservas Mapa de mesas…" at bounding box center [480, 222] width 961 height 445
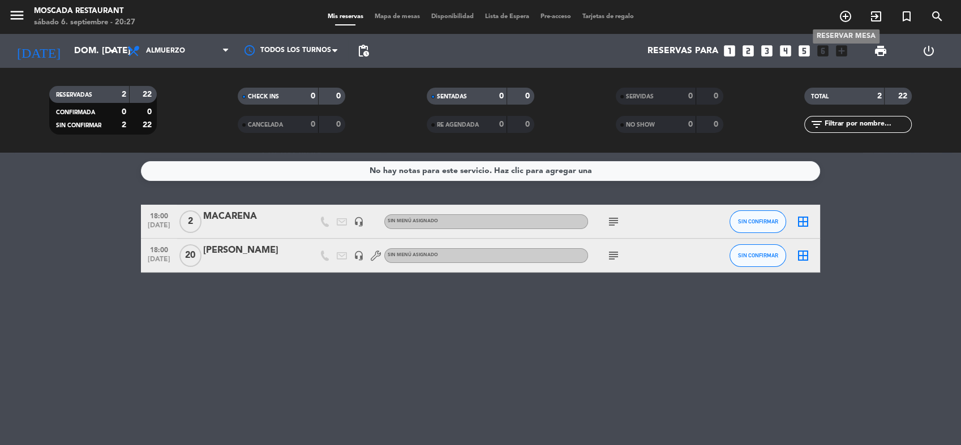
click at [845, 18] on icon "add_circle_outline" at bounding box center [845, 17] width 14 height 14
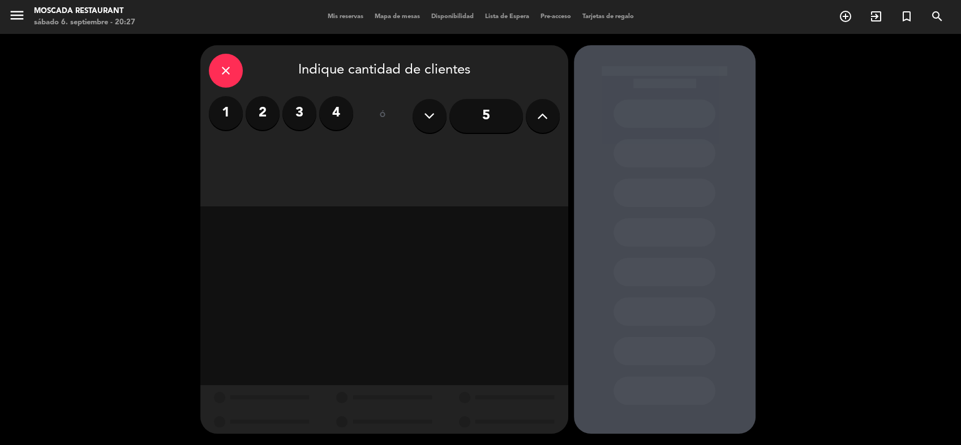
click at [273, 119] on label "2" at bounding box center [263, 113] width 34 height 34
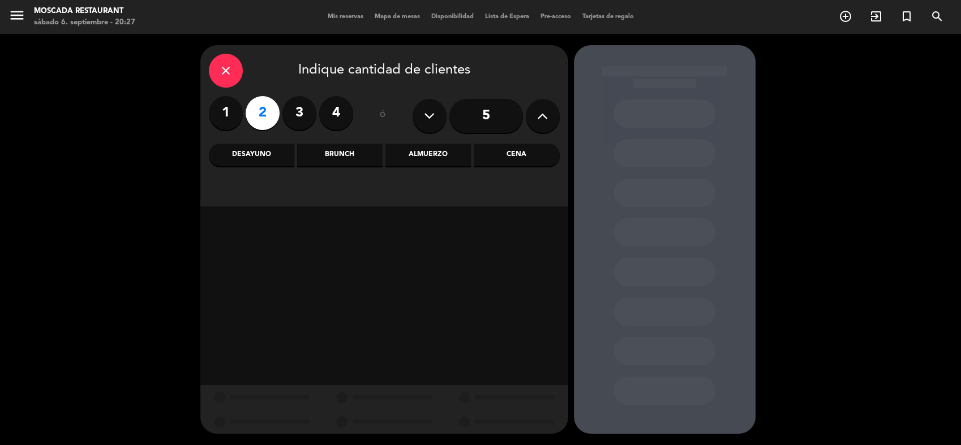
click at [449, 158] on div "Almuerzo" at bounding box center [427, 155] width 85 height 23
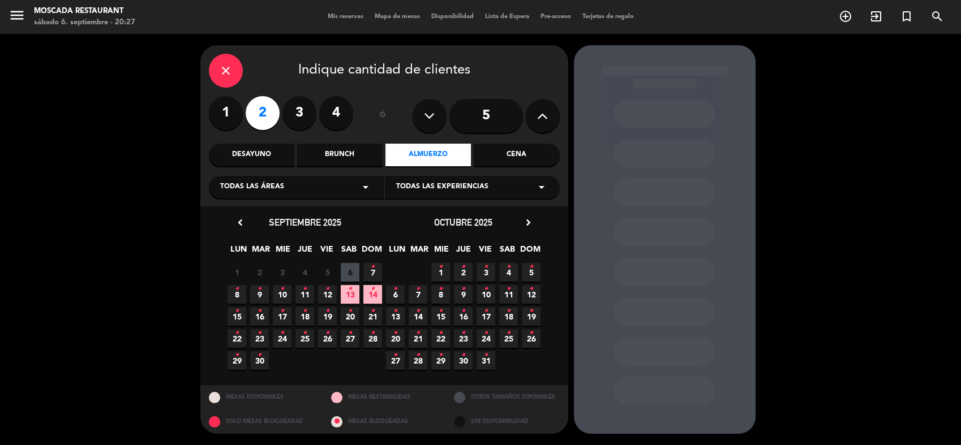
click at [367, 270] on span "7 •" at bounding box center [372, 272] width 19 height 19
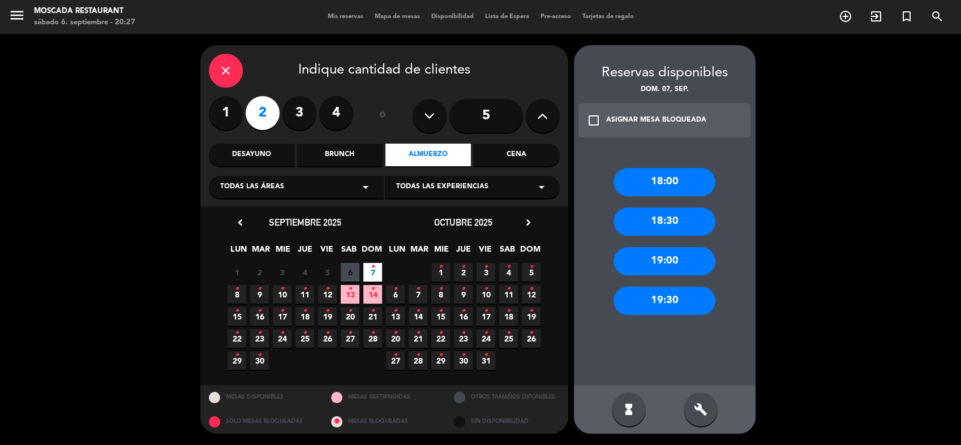
click at [656, 190] on div "18:00" at bounding box center [664, 182] width 102 height 28
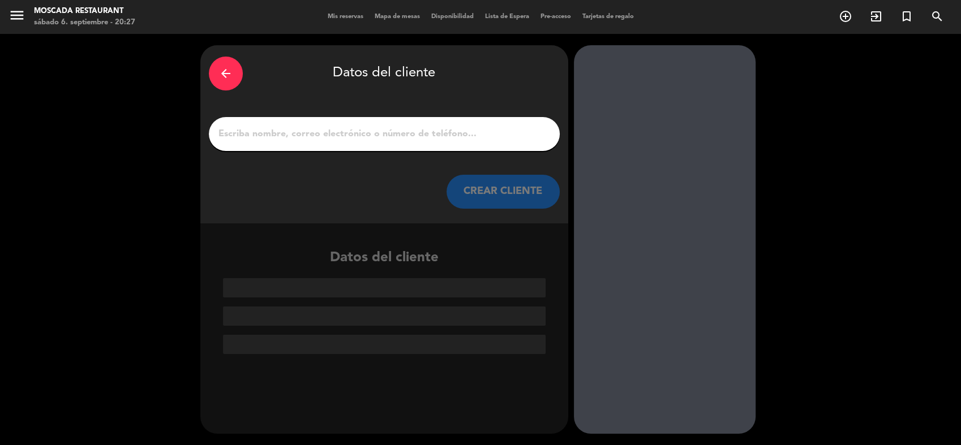
click at [373, 127] on input "1" at bounding box center [384, 134] width 334 height 16
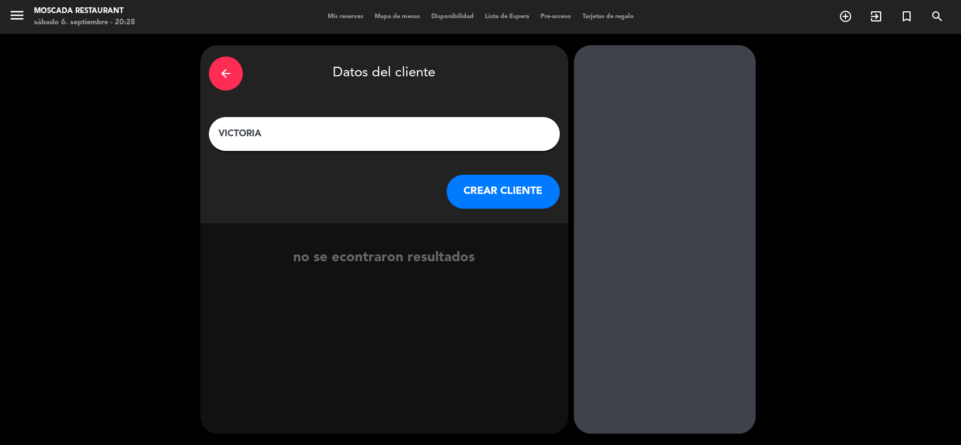
type input "VICTORIA"
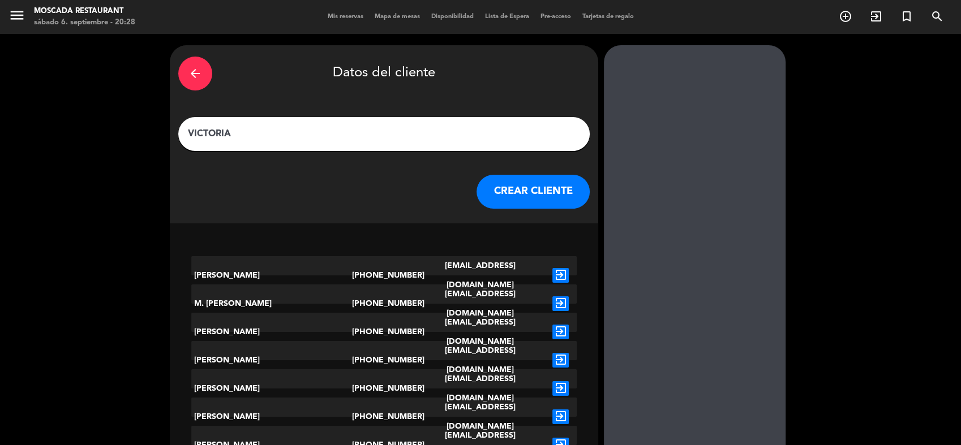
click at [486, 178] on button "CREAR CLIENTE" at bounding box center [532, 192] width 113 height 34
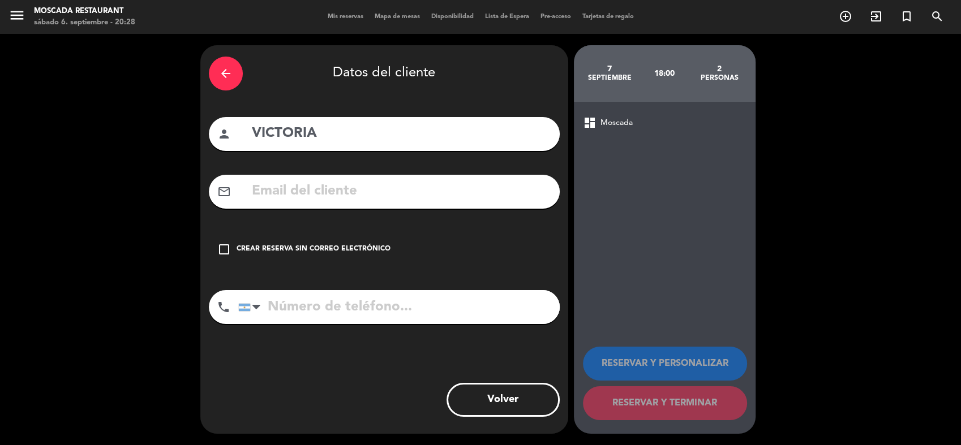
click at [337, 253] on div "Crear reserva sin correo electrónico" at bounding box center [313, 249] width 154 height 11
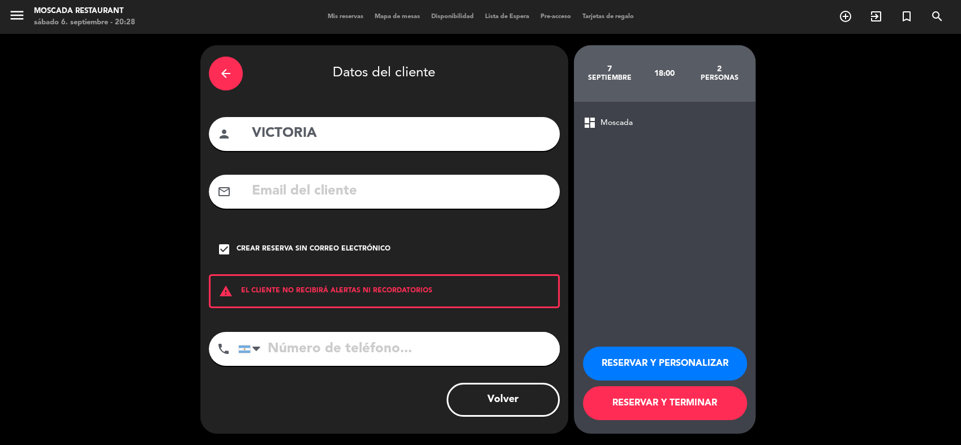
click at [656, 367] on button "RESERVAR Y PERSONALIZAR" at bounding box center [665, 364] width 164 height 34
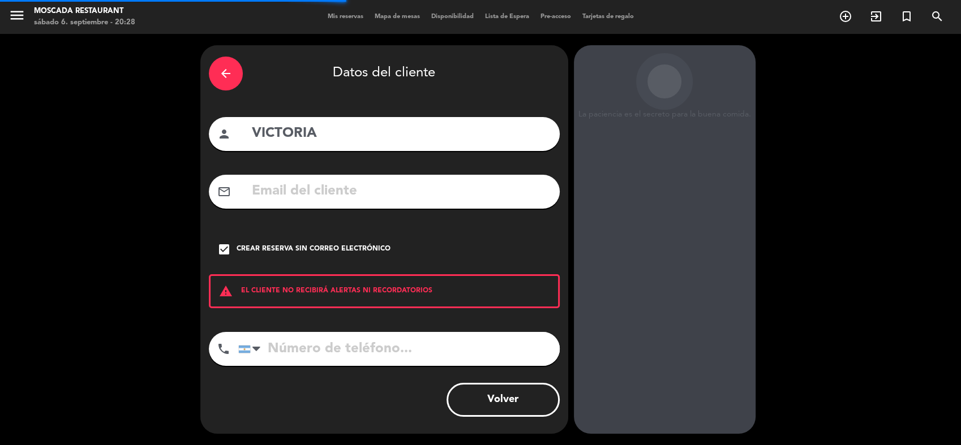
scroll to position [7, 0]
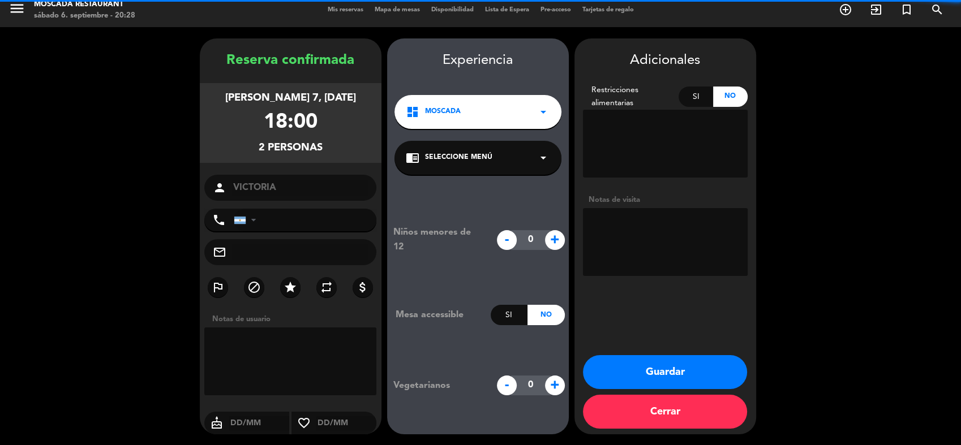
click at [660, 226] on textarea at bounding box center [665, 242] width 165 height 68
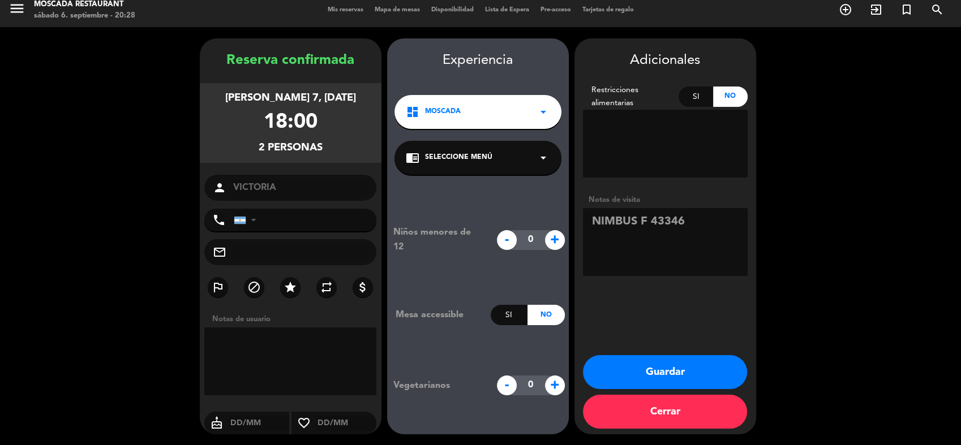
type textarea "NIMBUS F 43346"
click at [679, 375] on button "Guardar" at bounding box center [665, 372] width 164 height 34
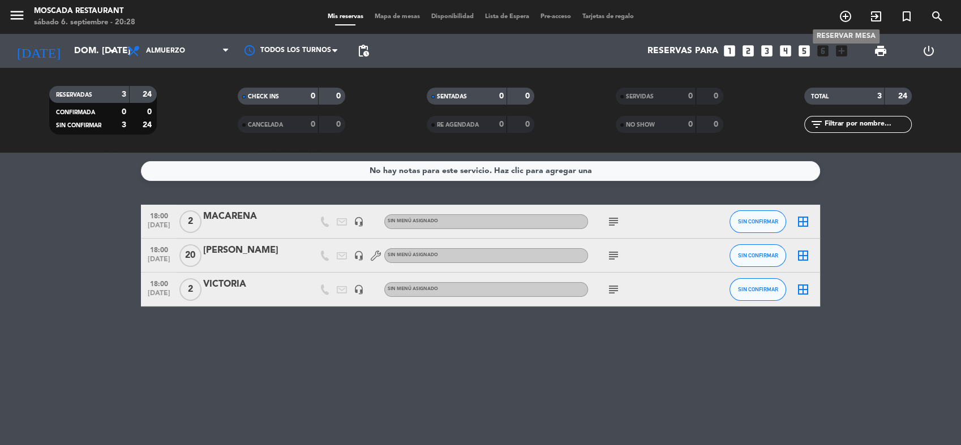
click at [852, 17] on span "add_circle_outline" at bounding box center [845, 16] width 31 height 19
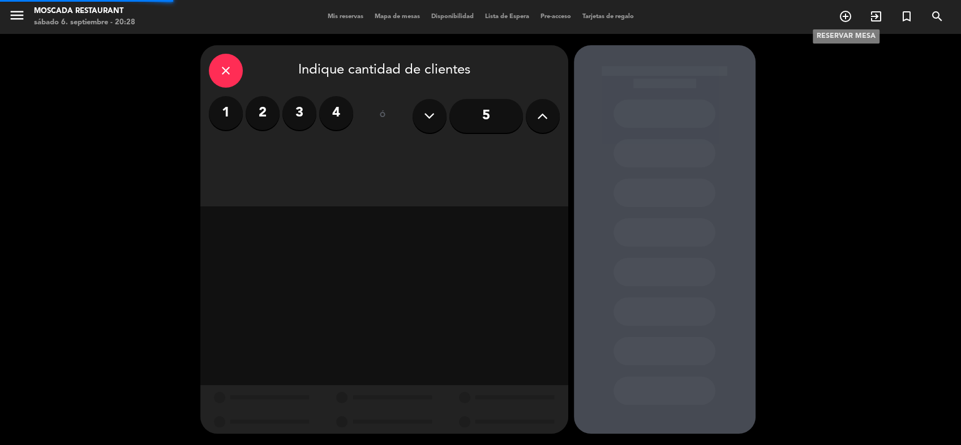
click at [842, 17] on icon "add_circle_outline" at bounding box center [845, 17] width 14 height 14
click at [265, 118] on label "2" at bounding box center [263, 113] width 34 height 34
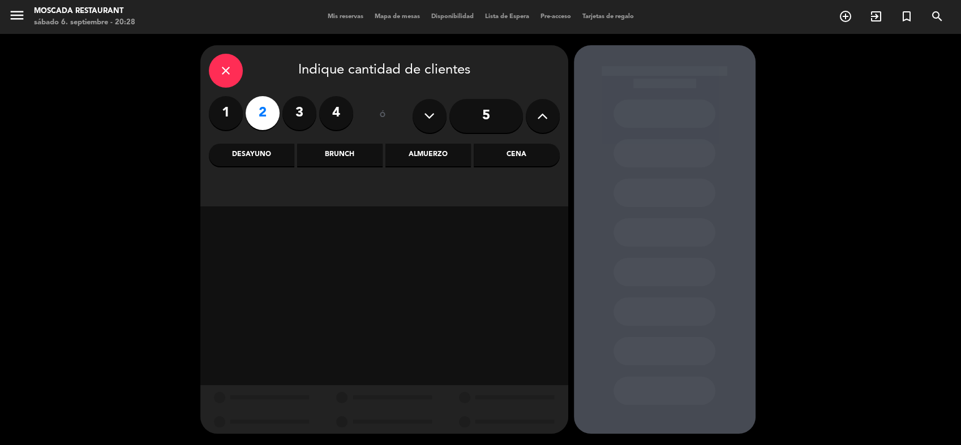
click at [428, 163] on div "Almuerzo" at bounding box center [427, 155] width 85 height 23
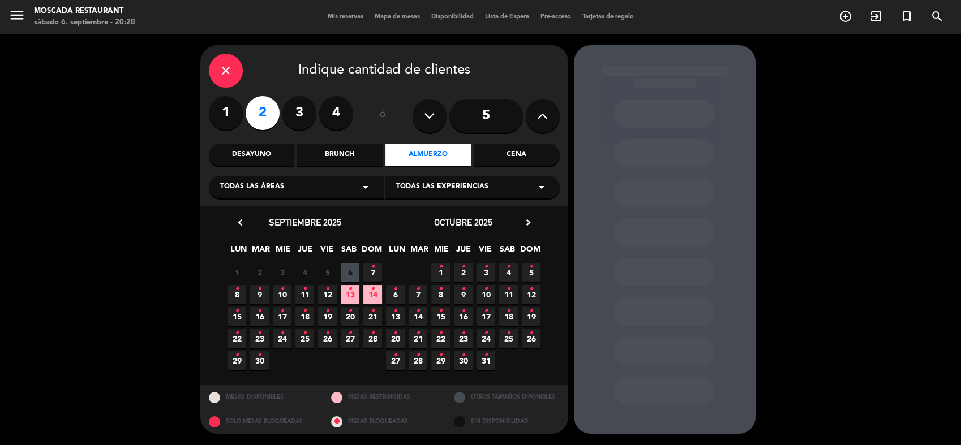
click at [369, 267] on span "7 •" at bounding box center [372, 272] width 19 height 19
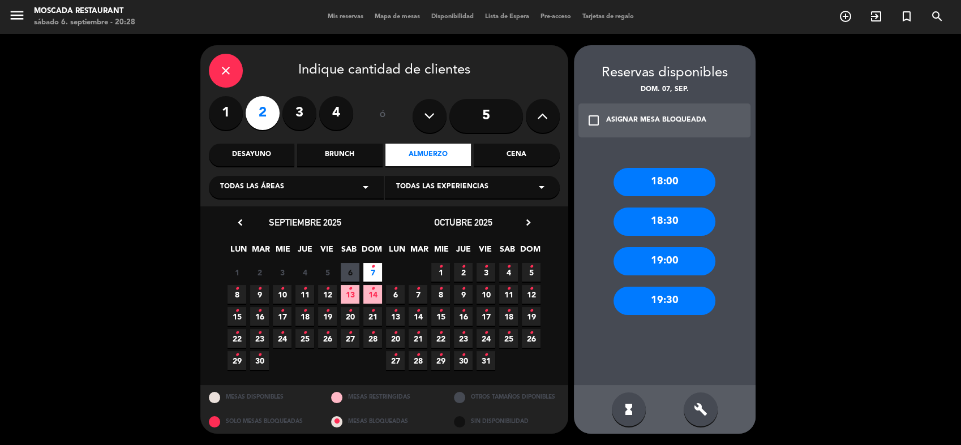
click at [661, 192] on div "18:00" at bounding box center [664, 182] width 102 height 28
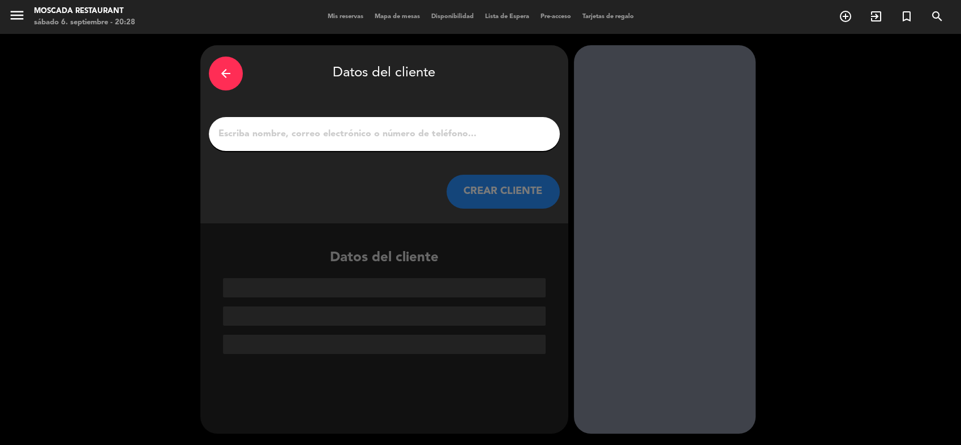
click at [317, 140] on input "1" at bounding box center [384, 134] width 334 height 16
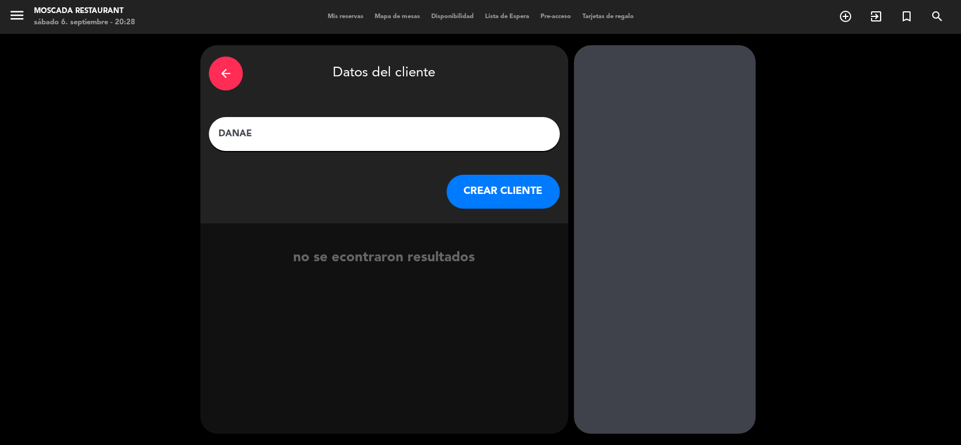
type input "DANAE"
click at [471, 195] on button "CREAR CLIENTE" at bounding box center [502, 192] width 113 height 34
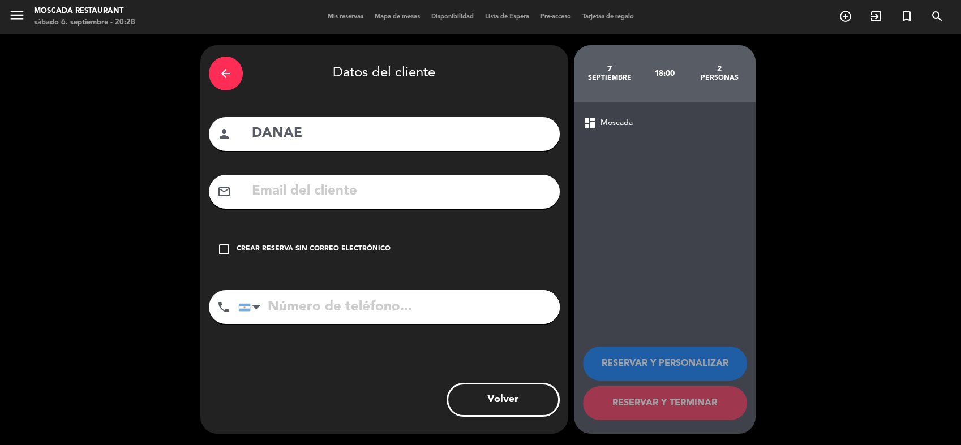
click at [329, 259] on div "check_box_outline_blank Crear reserva sin correo electrónico" at bounding box center [384, 249] width 351 height 34
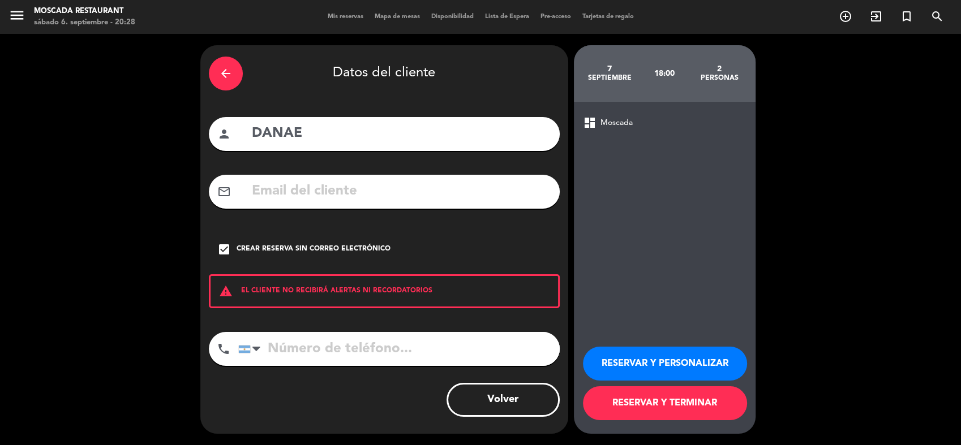
click at [644, 371] on button "RESERVAR Y PERSONALIZAR" at bounding box center [665, 364] width 164 height 34
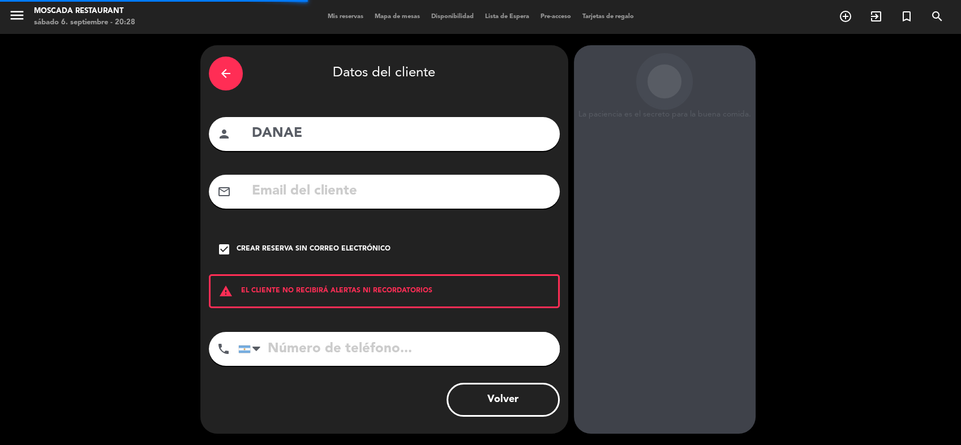
scroll to position [7, 0]
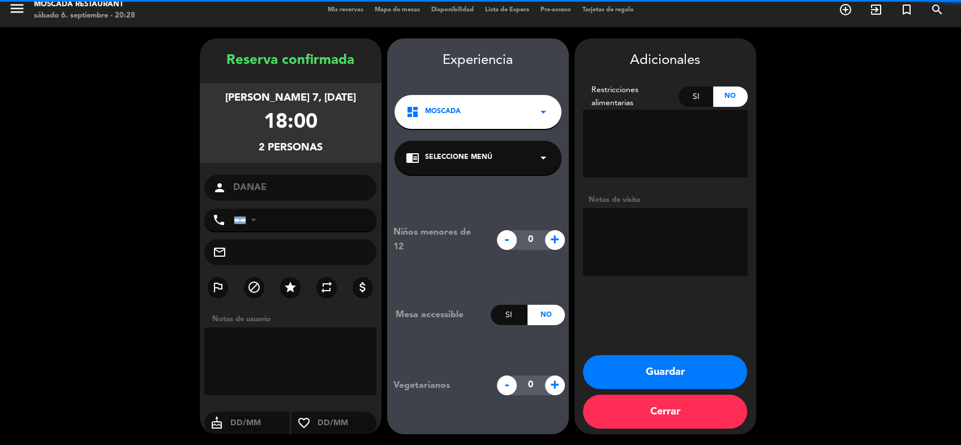
click at [646, 226] on textarea at bounding box center [665, 242] width 165 height 68
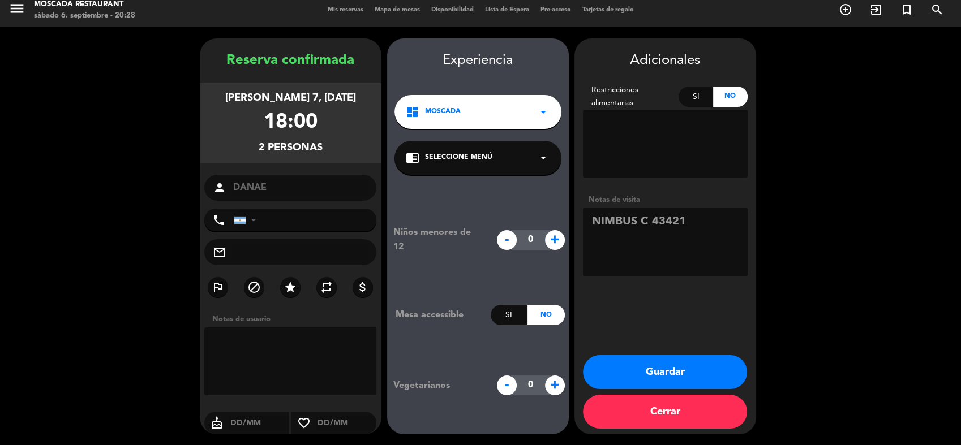
type textarea "NIMBUS C 43421"
click at [684, 373] on button "Guardar" at bounding box center [665, 372] width 164 height 34
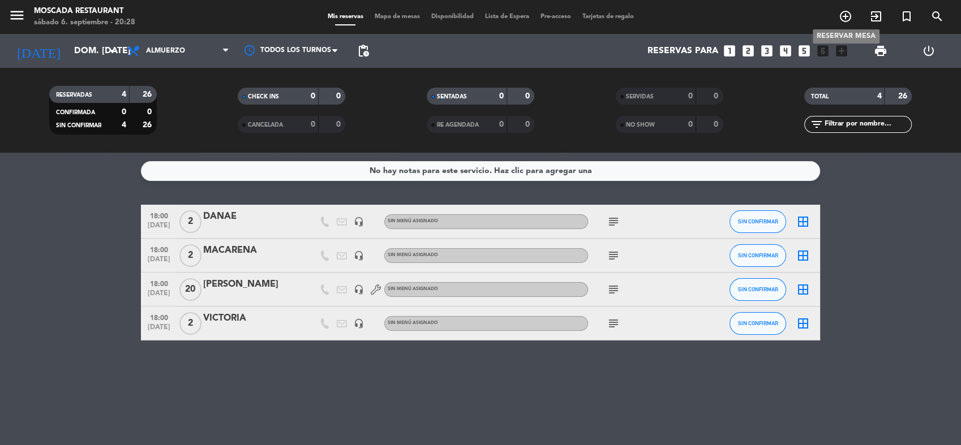
click at [842, 19] on icon "add_circle_outline" at bounding box center [845, 17] width 14 height 14
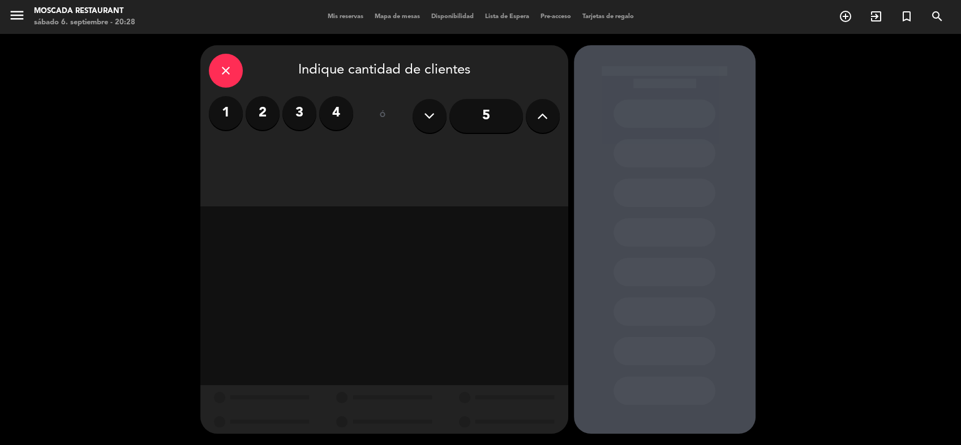
click at [257, 119] on label "2" at bounding box center [263, 113] width 34 height 34
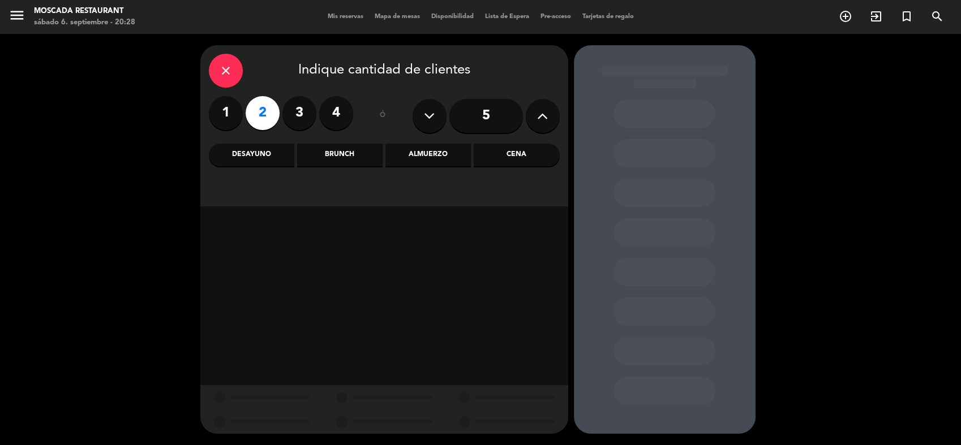
click at [439, 155] on div "Almuerzo" at bounding box center [427, 155] width 85 height 23
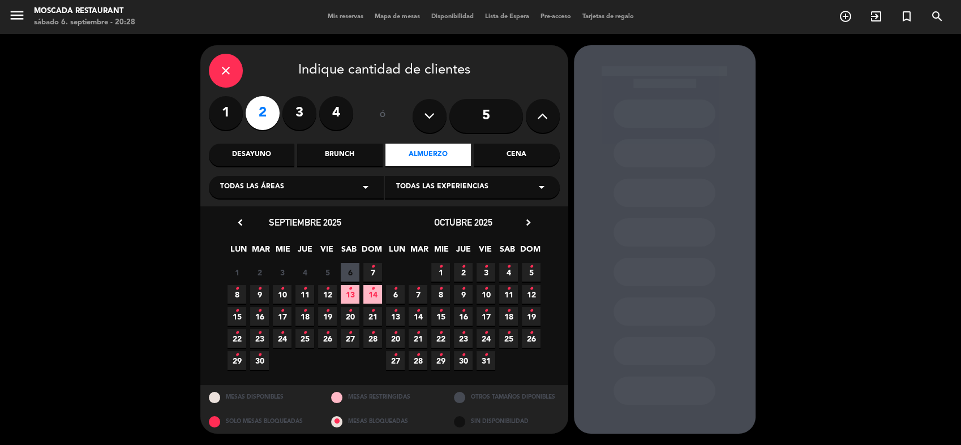
click at [372, 270] on icon "•" at bounding box center [373, 267] width 4 height 18
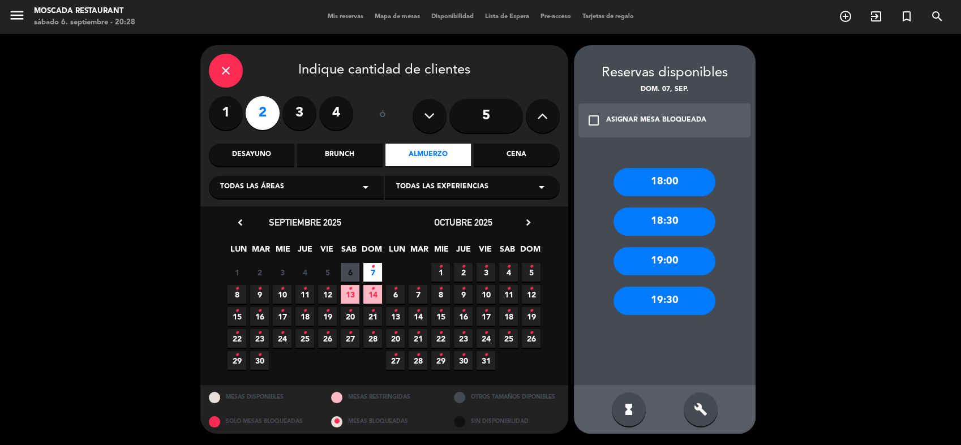
click at [679, 190] on div "18:00" at bounding box center [664, 182] width 102 height 28
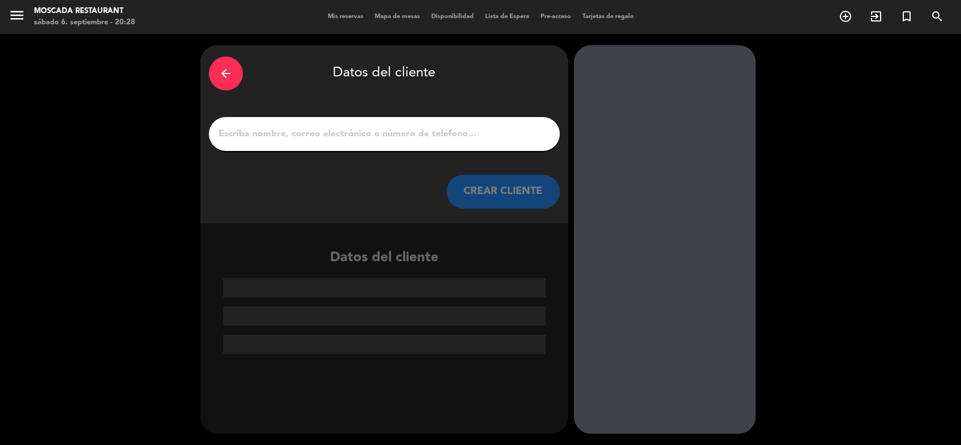
click at [403, 140] on input "1" at bounding box center [384, 134] width 334 height 16
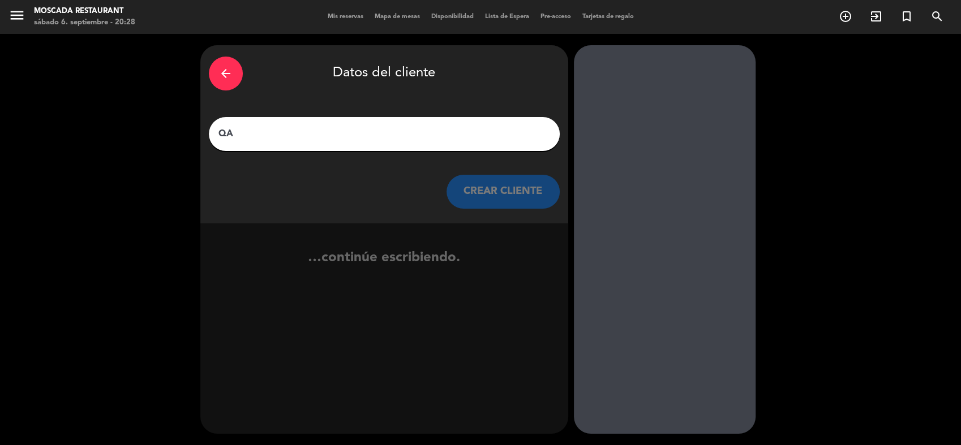
type input "Q"
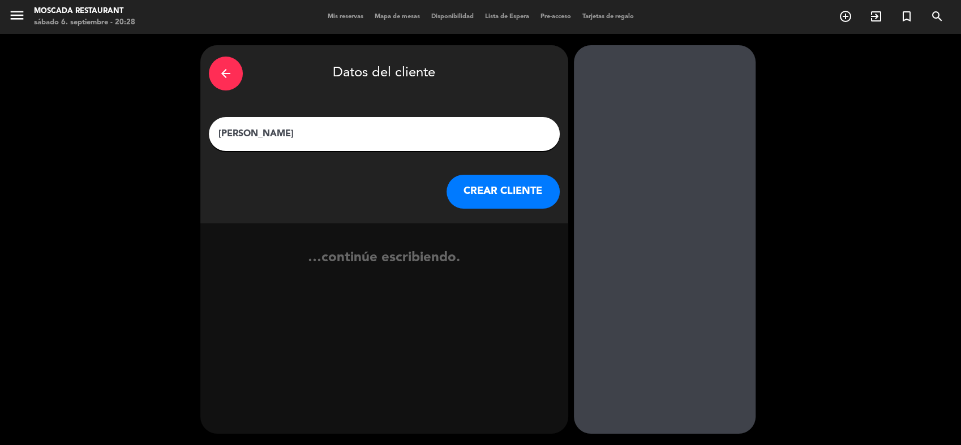
type input "[PERSON_NAME]"
click at [524, 175] on button "CREAR CLIENTE" at bounding box center [502, 192] width 113 height 34
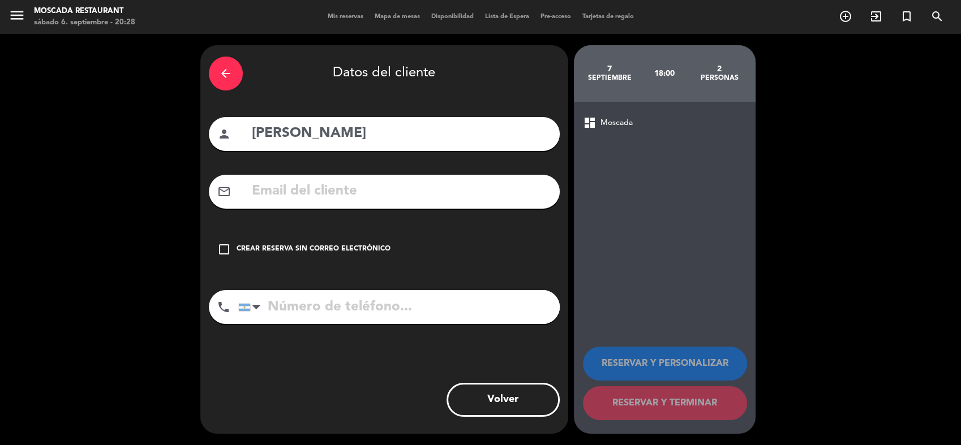
click at [292, 238] on div "check_box_outline_blank Crear reserva sin correo electrónico" at bounding box center [384, 249] width 351 height 34
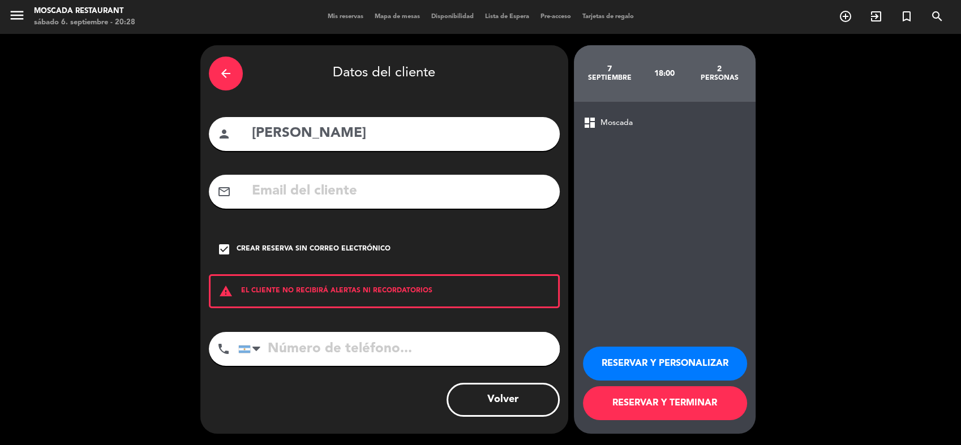
click at [661, 369] on button "RESERVAR Y PERSONALIZAR" at bounding box center [665, 364] width 164 height 34
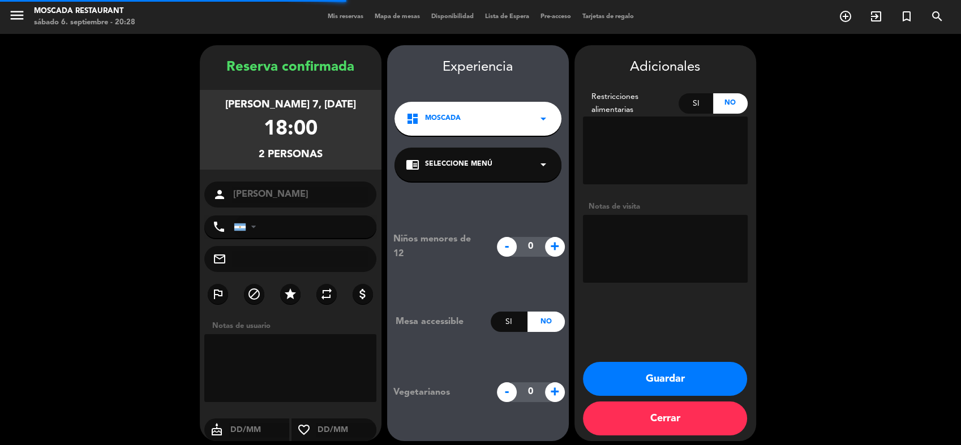
scroll to position [7, 0]
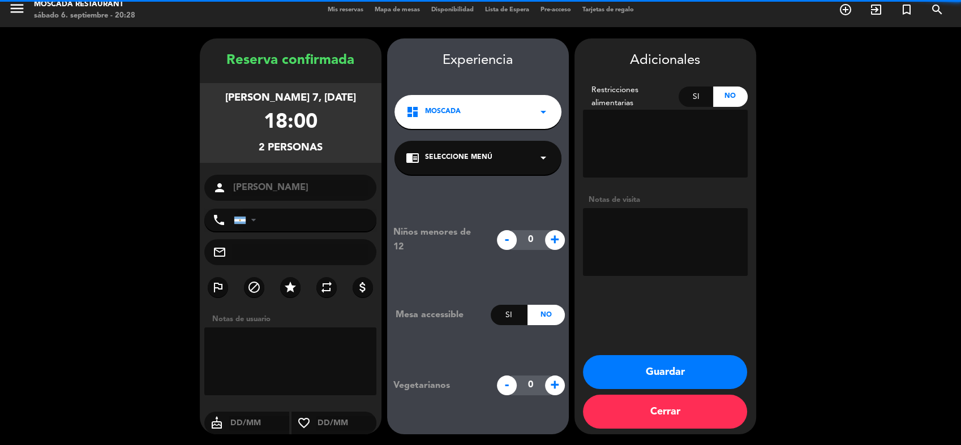
click at [634, 214] on textarea at bounding box center [665, 242] width 165 height 68
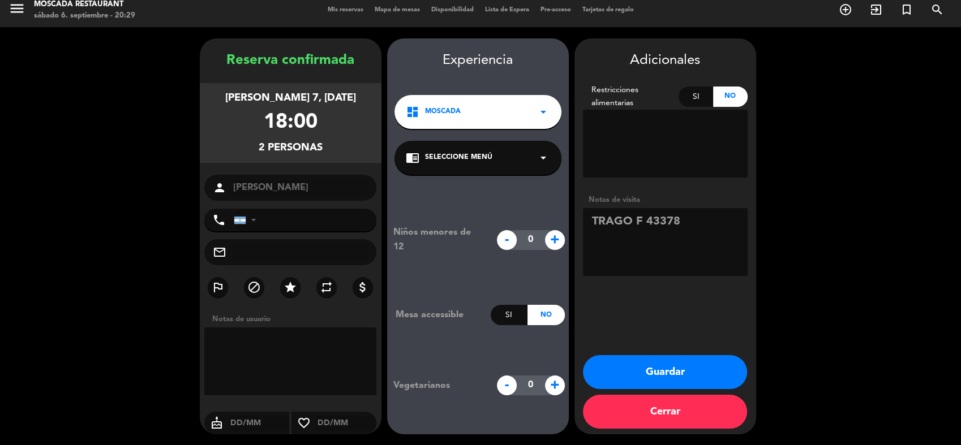
type textarea "TRAGO F 43378"
click at [696, 381] on button "Guardar" at bounding box center [665, 372] width 164 height 34
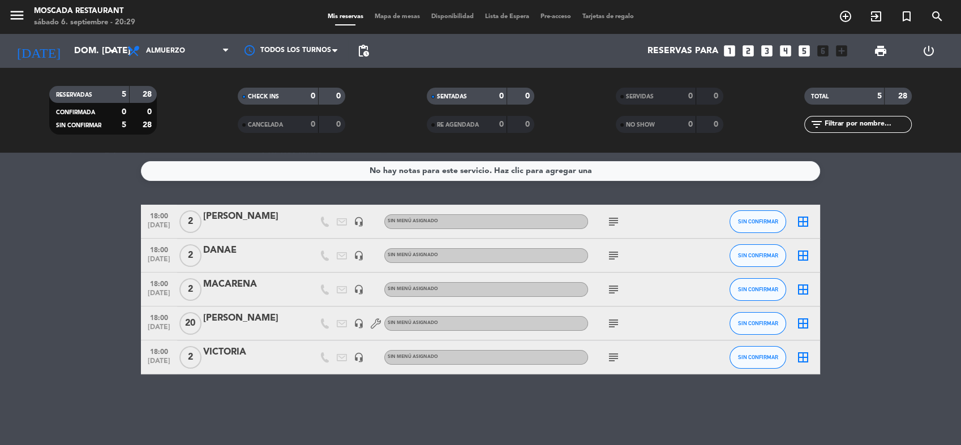
click at [743, 50] on icon "looks_two" at bounding box center [747, 51] width 15 height 15
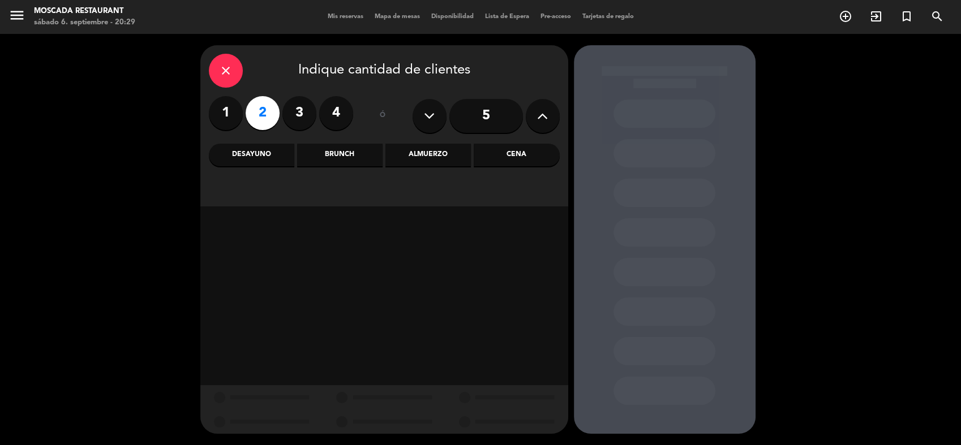
click at [367, 151] on div "Brunch" at bounding box center [339, 155] width 85 height 23
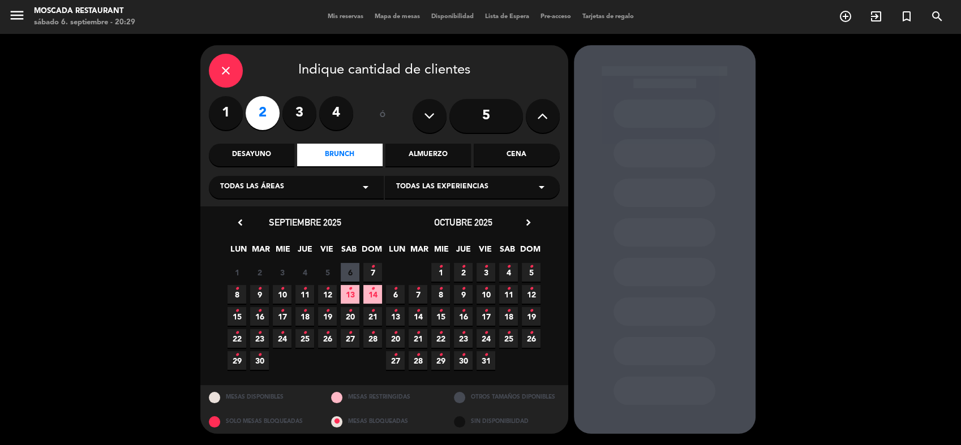
click at [373, 269] on icon "•" at bounding box center [373, 267] width 4 height 18
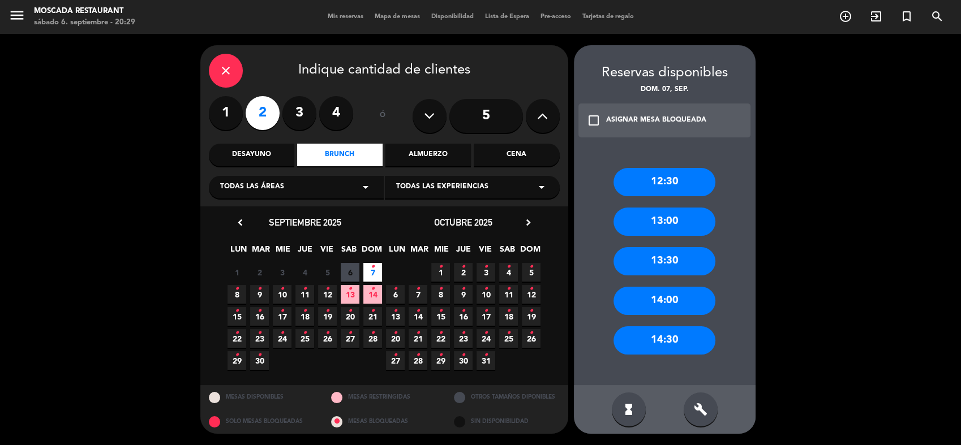
click at [643, 169] on div "12:30" at bounding box center [664, 182] width 102 height 28
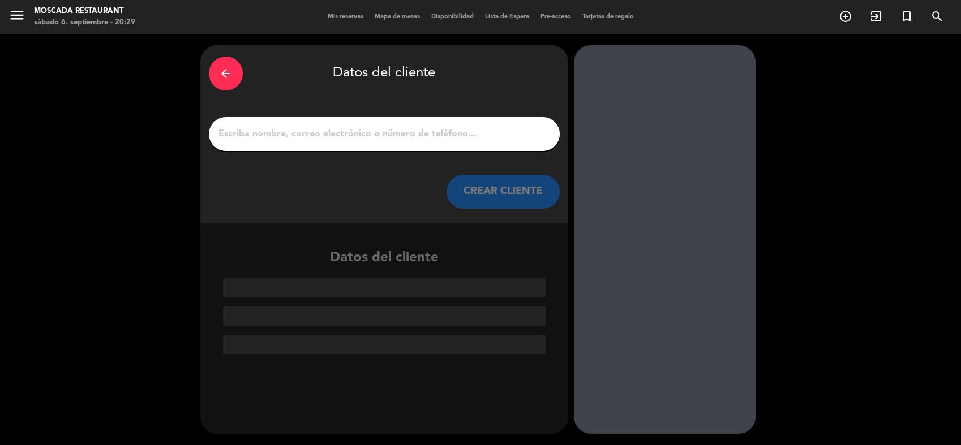
click at [468, 141] on input "1" at bounding box center [384, 134] width 334 height 16
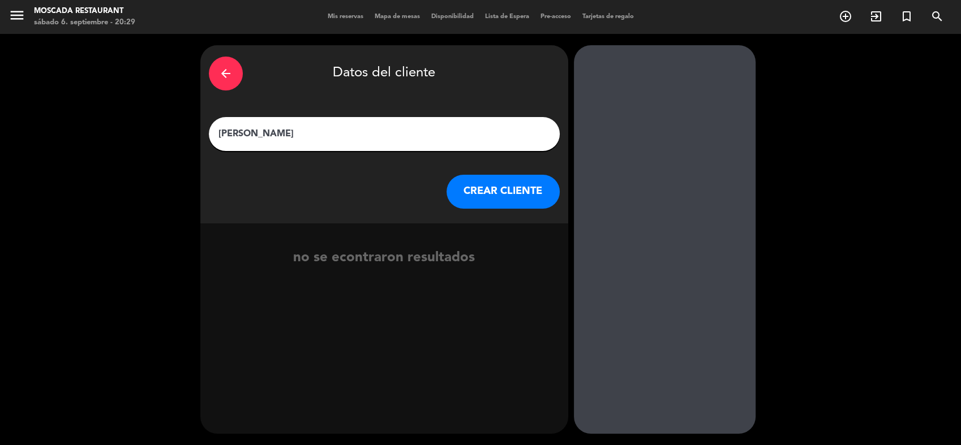
type input "[PERSON_NAME]"
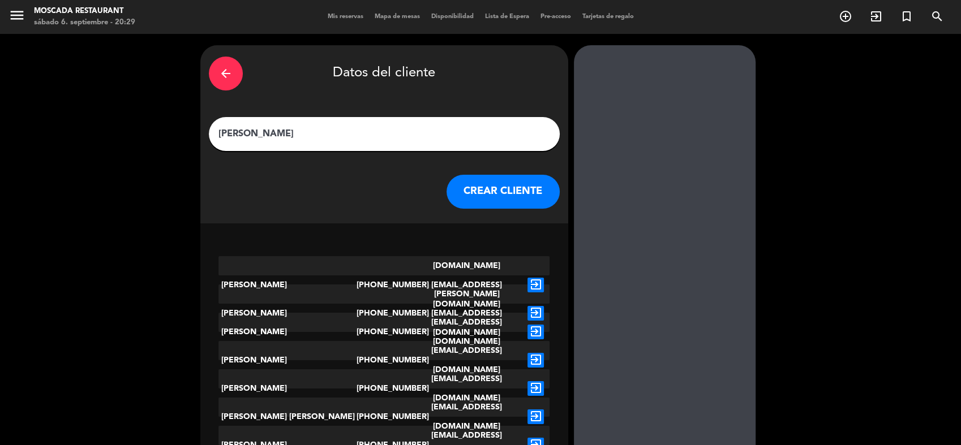
click at [553, 188] on button "CREAR CLIENTE" at bounding box center [502, 192] width 113 height 34
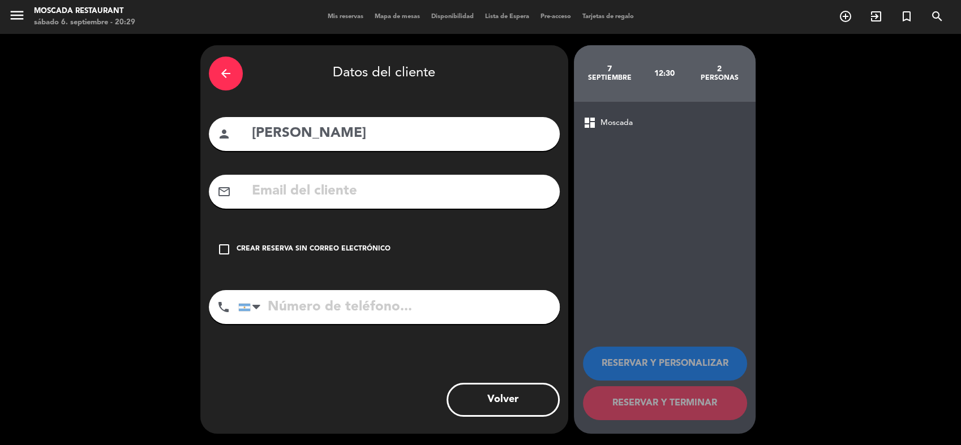
drag, startPoint x: 352, startPoint y: 240, endPoint x: 355, endPoint y: 248, distance: 8.4
click at [352, 240] on div "check_box_outline_blank Crear reserva sin correo electrónico" at bounding box center [384, 249] width 351 height 34
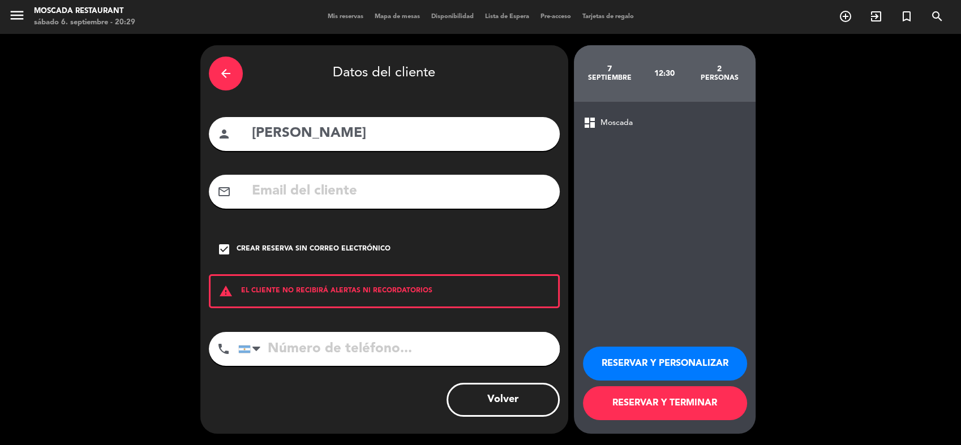
click at [647, 374] on button "RESERVAR Y PERSONALIZAR" at bounding box center [665, 364] width 164 height 34
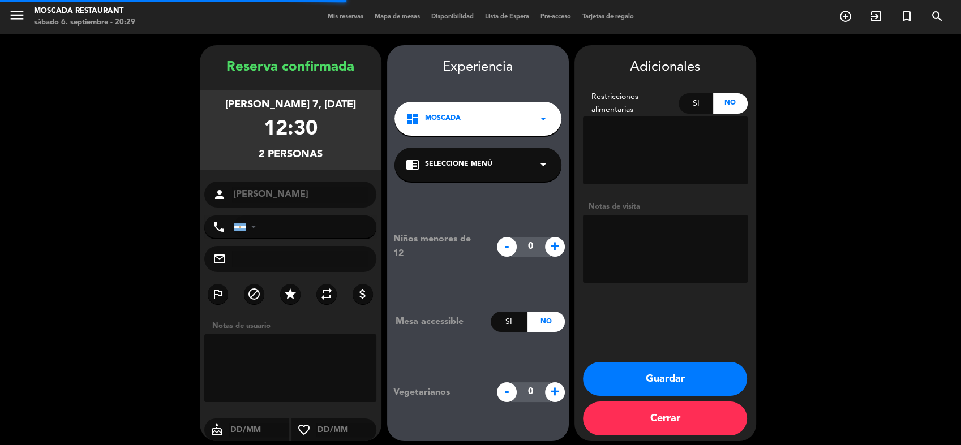
scroll to position [7, 0]
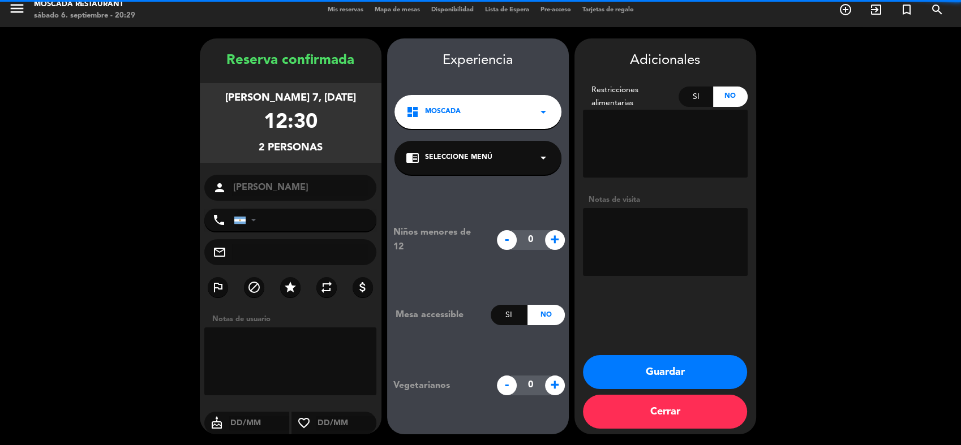
click at [648, 230] on textarea at bounding box center [665, 242] width 165 height 68
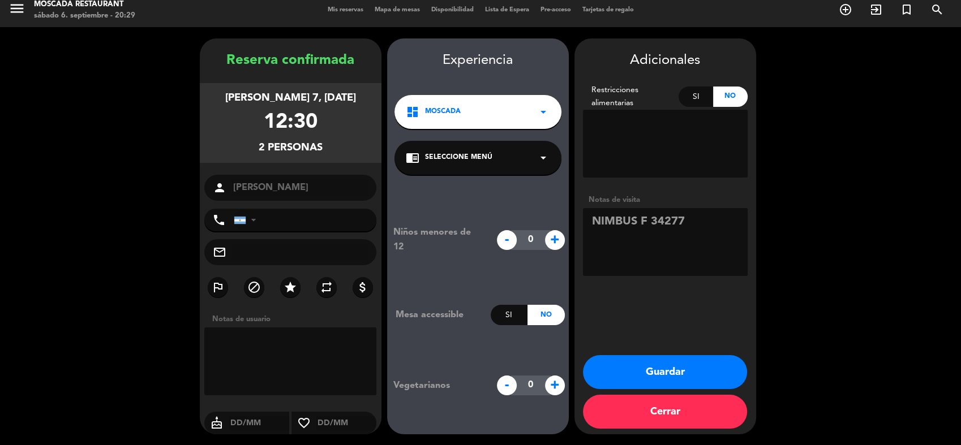
type textarea "NIMBUS F 34277"
click at [674, 367] on button "Guardar" at bounding box center [665, 372] width 164 height 34
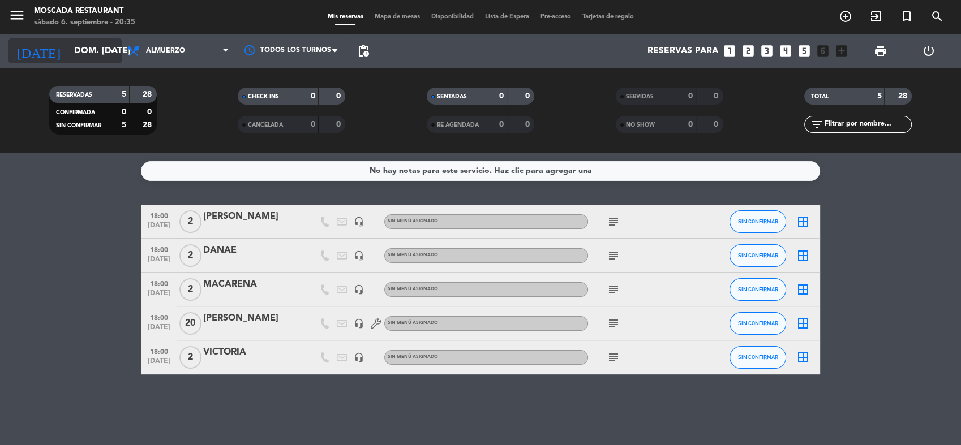
click at [68, 45] on input "dom. [DATE]" at bounding box center [127, 51] width 119 height 22
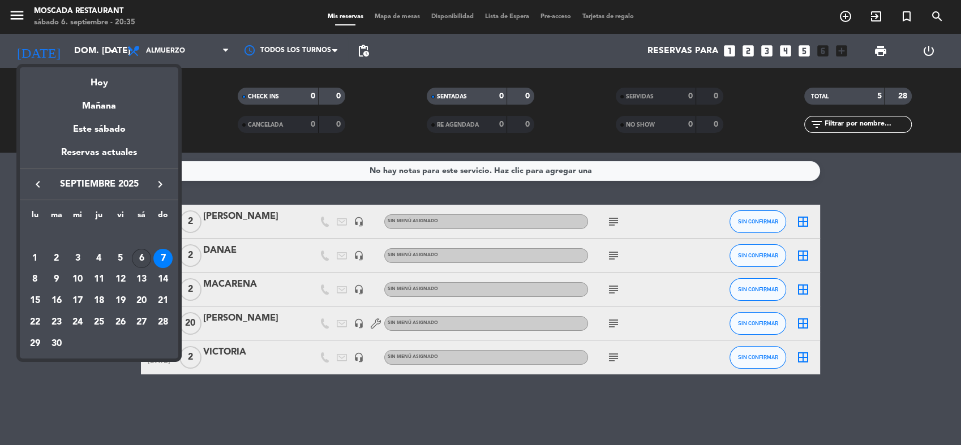
click at [139, 260] on div "6" at bounding box center [141, 258] width 19 height 19
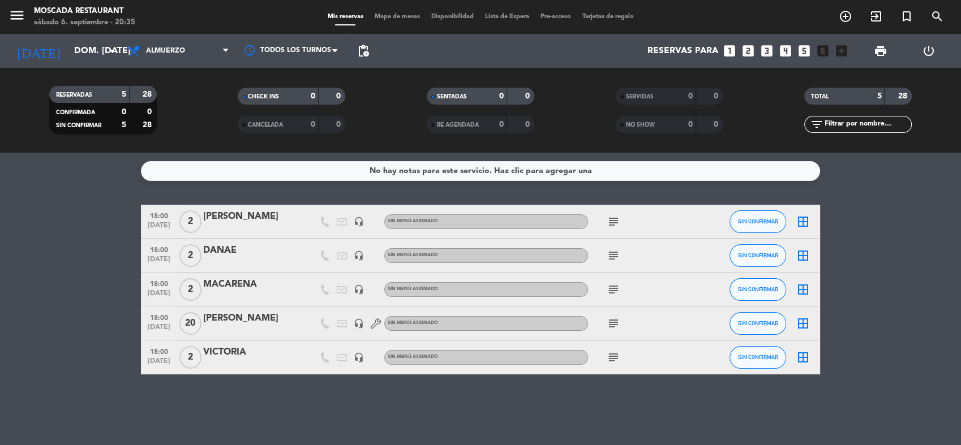
type input "sáb. [DATE]"
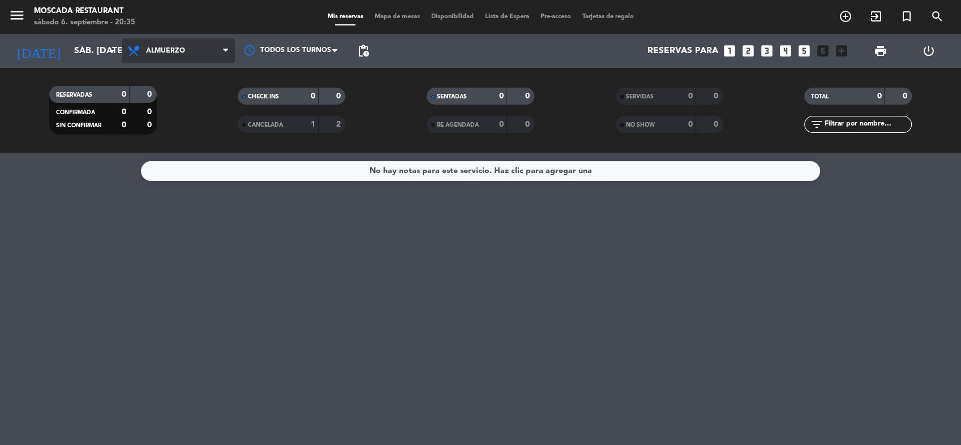
click at [169, 51] on span "Almuerzo" at bounding box center [165, 51] width 39 height 8
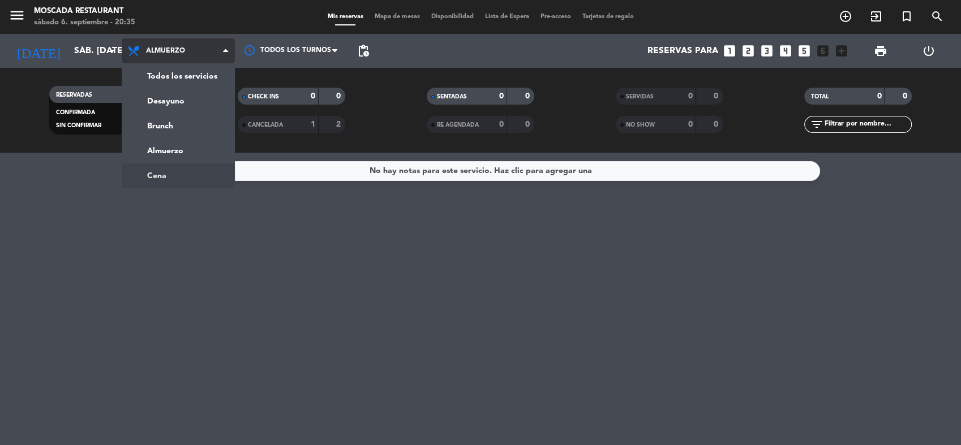
click at [166, 173] on ng-component "menu Moscada Restaurant sábado 6. septiembre - 20:35 Mis reservas Mapa de mesas…" at bounding box center [480, 222] width 961 height 445
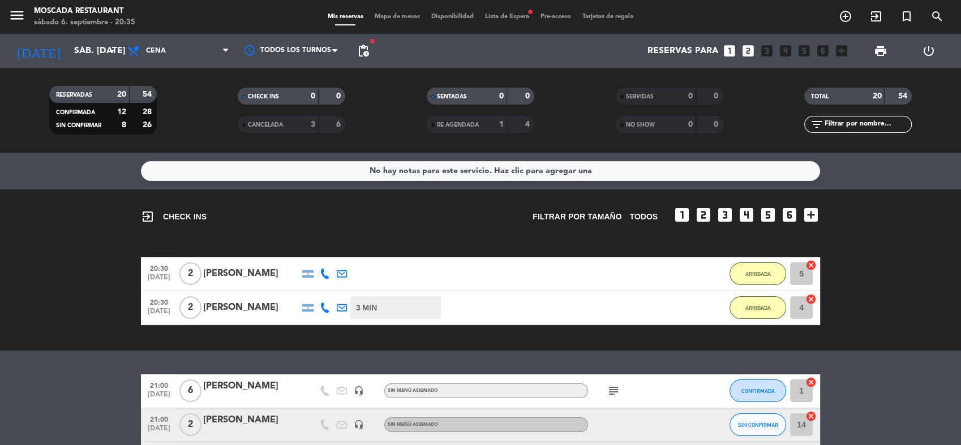
click at [510, 16] on span "Lista de Espera fiber_manual_record" at bounding box center [506, 17] width 55 height 6
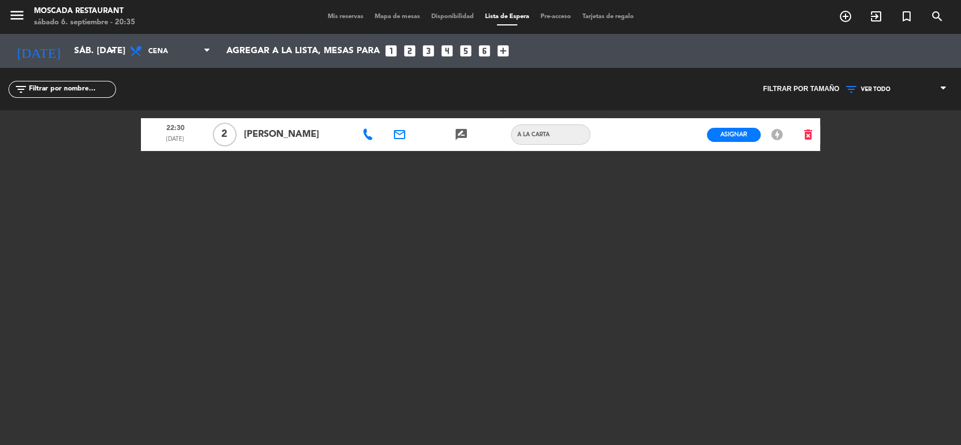
click at [345, 22] on div "menu Moscada Restaurant sábado 6. septiembre - 20:35 Mis reservas Mapa de mesas…" at bounding box center [480, 17] width 961 height 34
click at [343, 21] on div "Mis reservas Mapa de mesas Disponibilidad Lista de Espera Pre-acceso Tarjetas d…" at bounding box center [480, 17] width 317 height 10
click at [343, 18] on span "Mis reservas" at bounding box center [345, 17] width 47 height 6
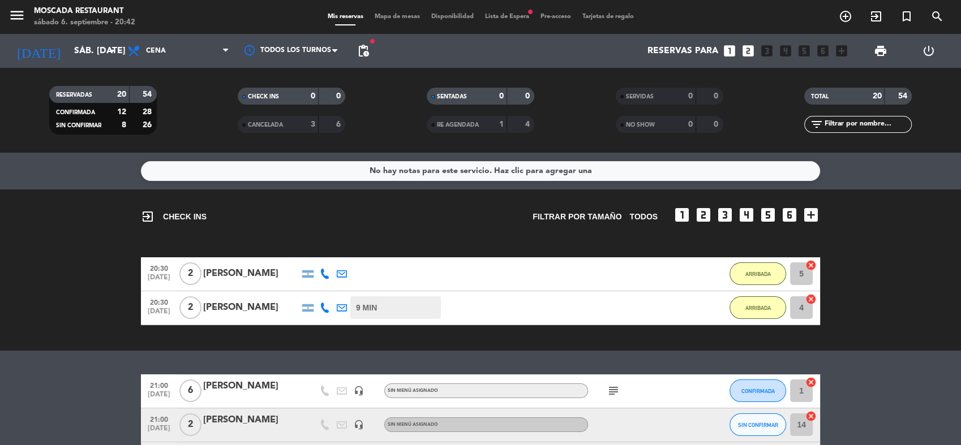
click at [495, 19] on span "Lista de Espera fiber_manual_record" at bounding box center [506, 17] width 55 height 6
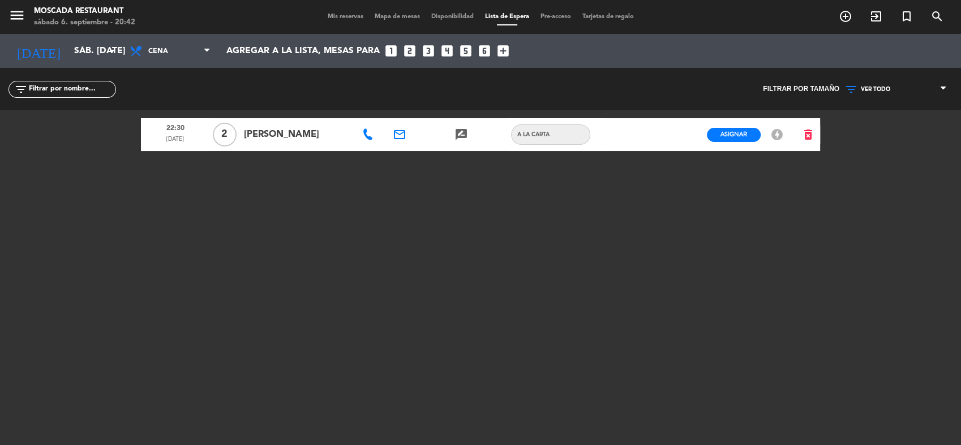
click at [351, 17] on span "Mis reservas" at bounding box center [345, 17] width 47 height 6
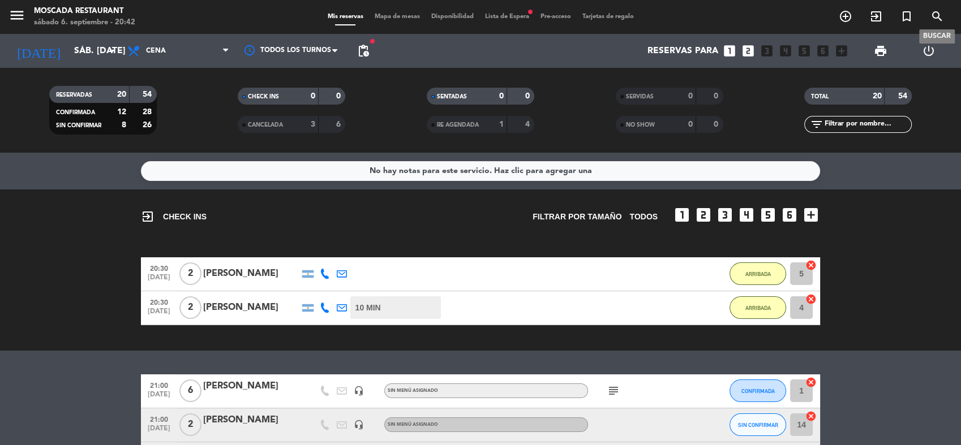
click at [937, 19] on icon "search" at bounding box center [937, 17] width 14 height 14
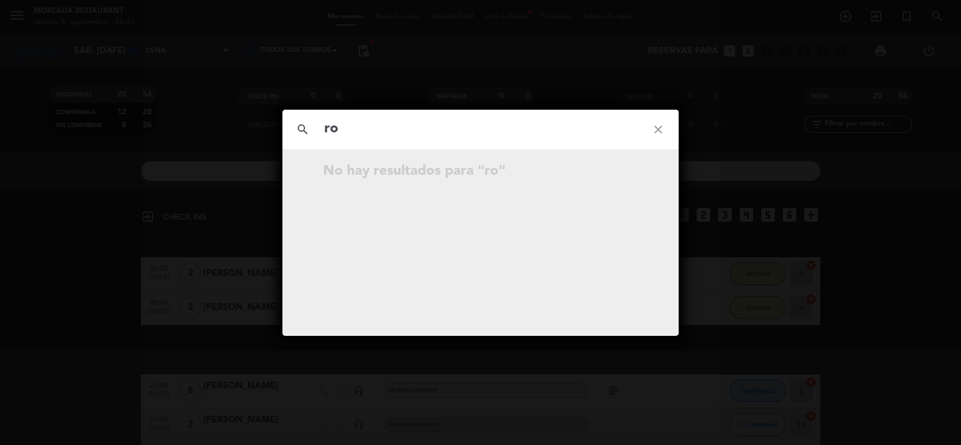
type input "r"
type input "[PERSON_NAME]|"
drag, startPoint x: 640, startPoint y: 132, endPoint x: 661, endPoint y: 131, distance: 21.0
click at [642, 131] on icon "close" at bounding box center [658, 129] width 41 height 41
click at [662, 131] on icon "close" at bounding box center [658, 129] width 41 height 41
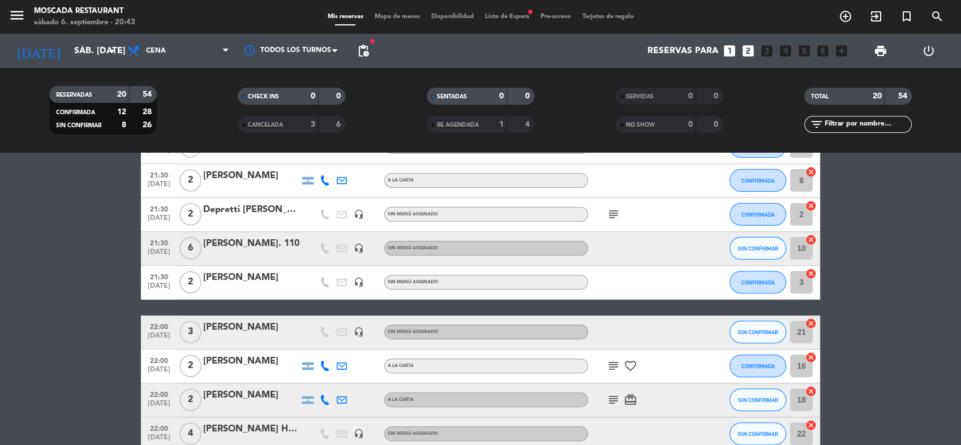
scroll to position [408, 0]
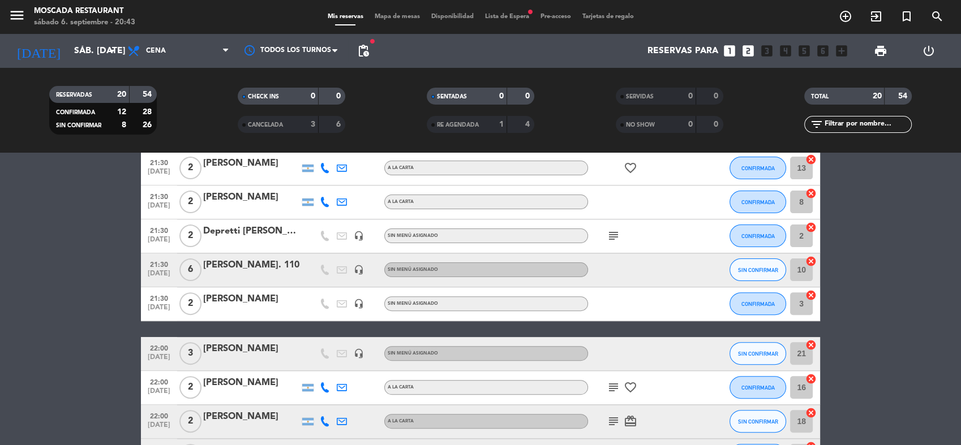
click at [104, 37] on div "[DATE] sáb. [DATE] arrow_drop_down" at bounding box center [64, 51] width 113 height 34
click at [80, 42] on input "sáb. [DATE]" at bounding box center [127, 51] width 119 height 22
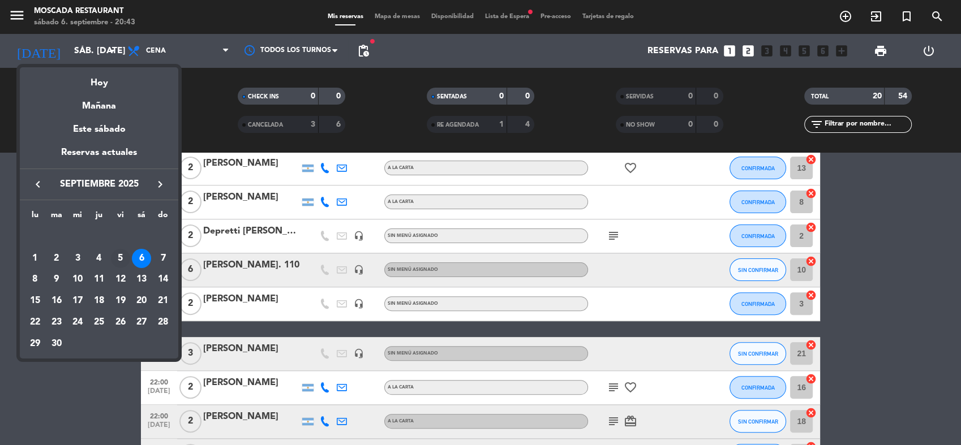
click at [116, 253] on div "5" at bounding box center [120, 258] width 19 height 19
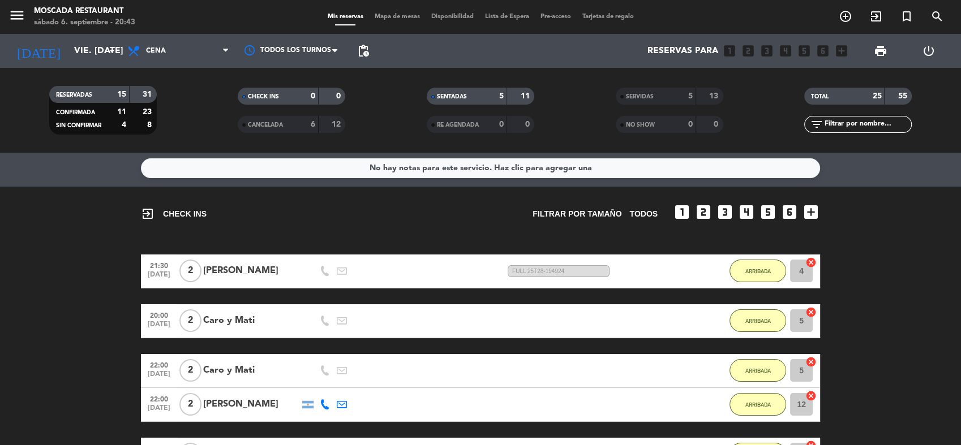
scroll to position [0, 0]
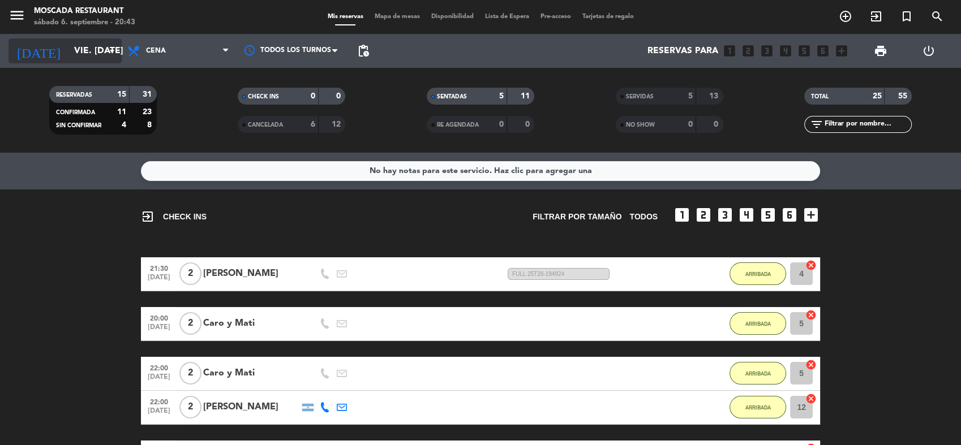
click at [91, 42] on input "vie. [DATE]" at bounding box center [127, 51] width 119 height 22
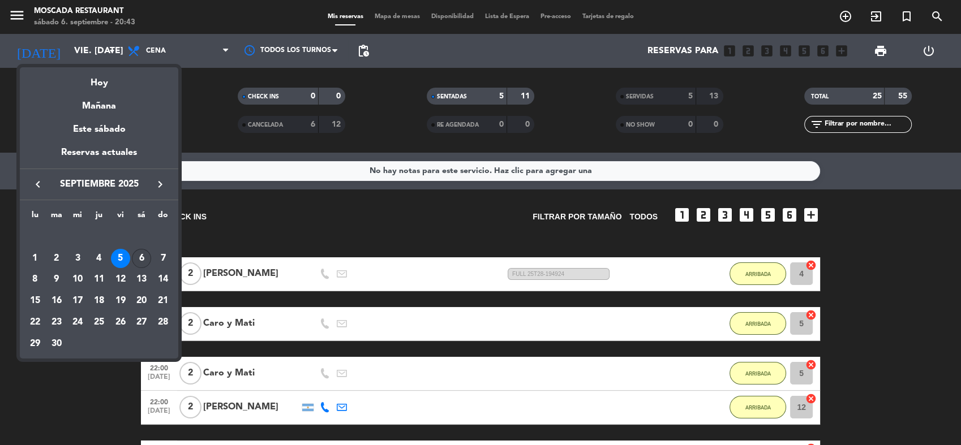
click at [142, 253] on div "6" at bounding box center [141, 258] width 19 height 19
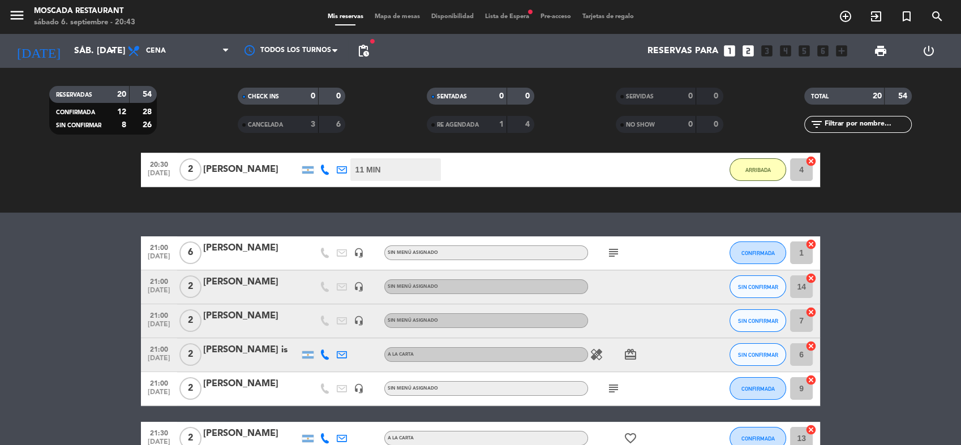
scroll to position [63, 0]
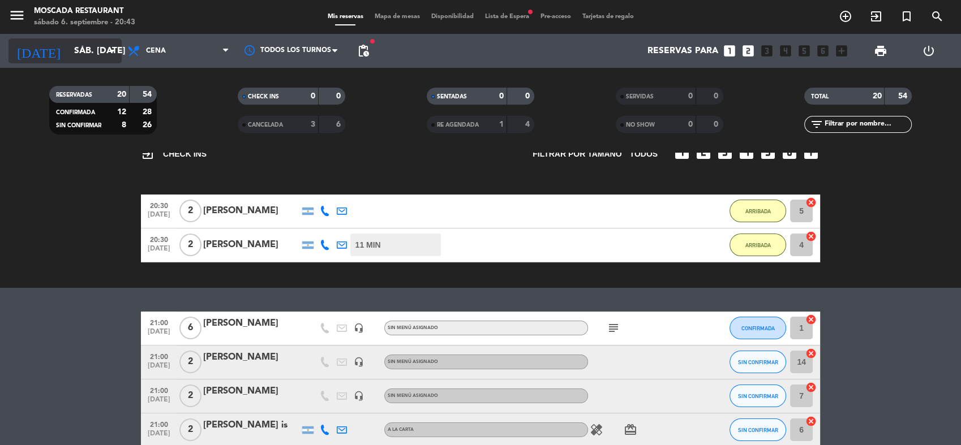
click at [109, 55] on icon "arrow_drop_down" at bounding box center [112, 51] width 14 height 14
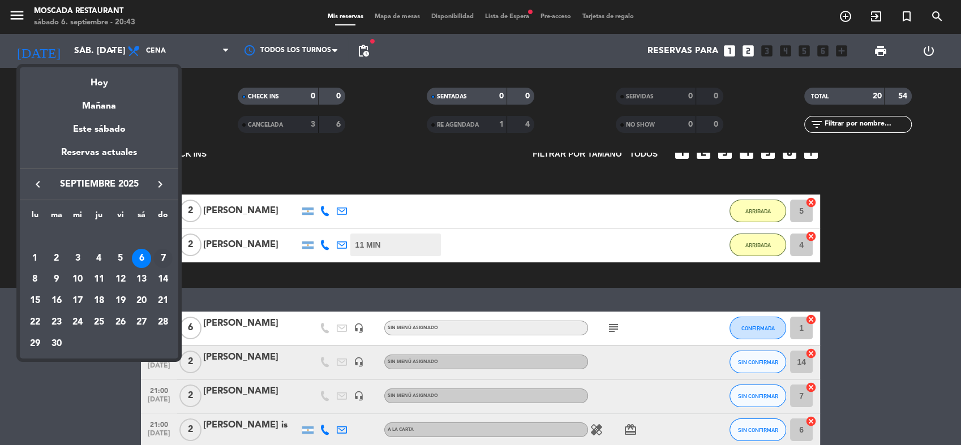
click at [165, 258] on div "7" at bounding box center [162, 258] width 19 height 19
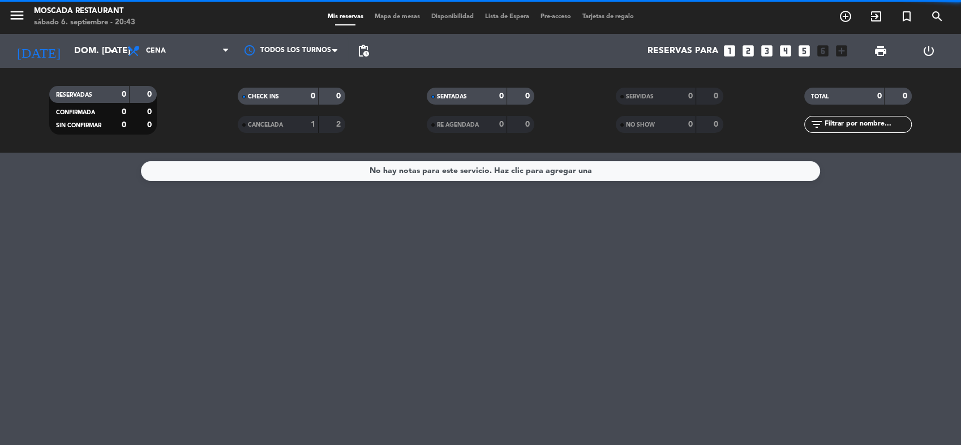
scroll to position [0, 0]
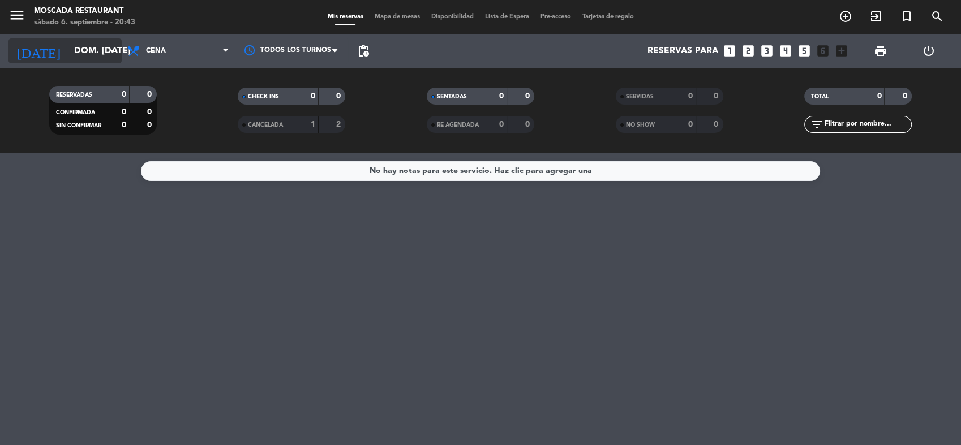
click at [76, 55] on input "dom. [DATE]" at bounding box center [127, 51] width 119 height 22
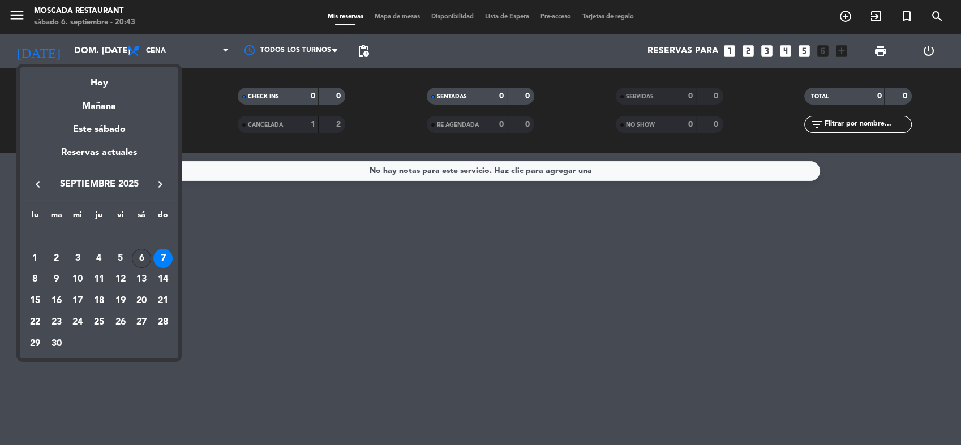
click at [144, 258] on div "6" at bounding box center [141, 258] width 19 height 19
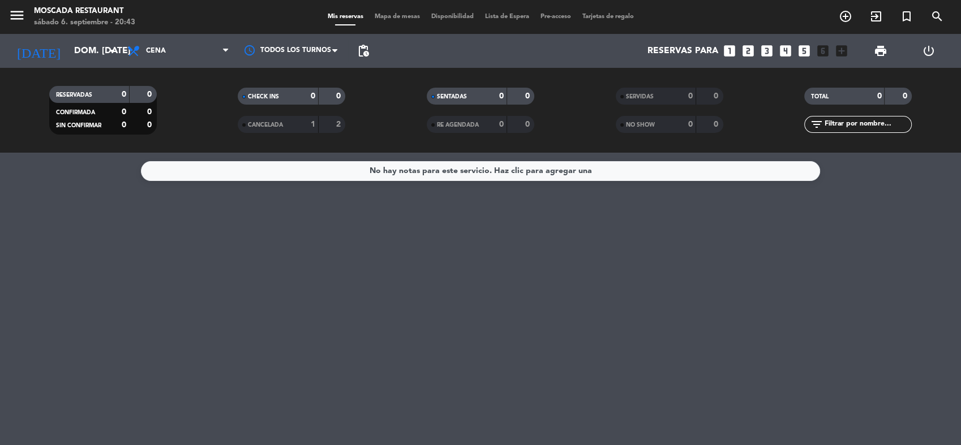
type input "sáb. [DATE]"
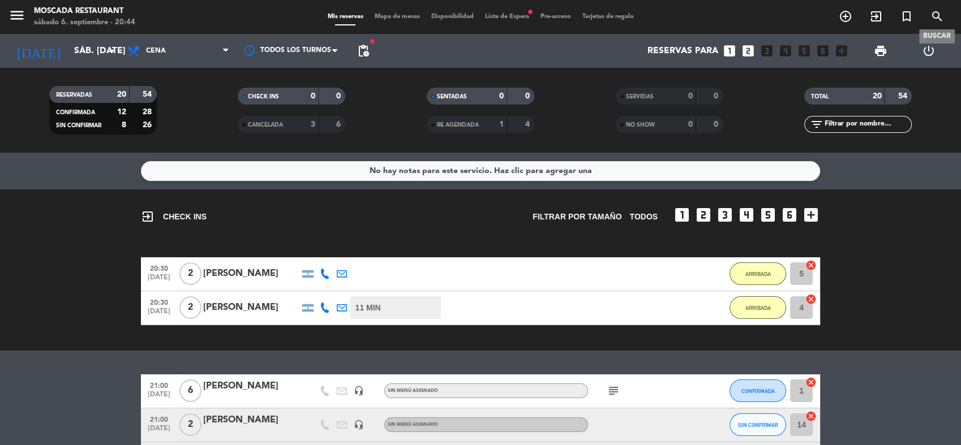
click at [941, 14] on icon "search" at bounding box center [937, 17] width 14 height 14
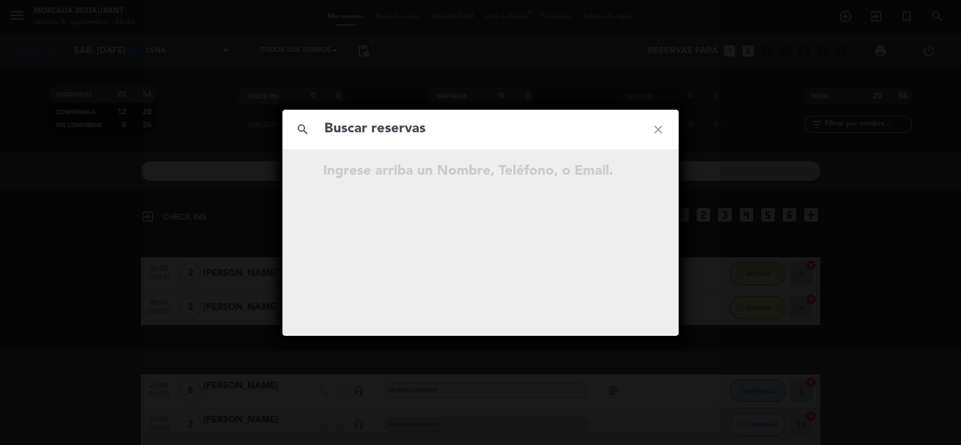
click at [415, 143] on div "search close" at bounding box center [480, 130] width 396 height 40
click at [427, 104] on div "search close Ingrese arriba un Nombre, Teléfono, o Email." at bounding box center [480, 222] width 961 height 445
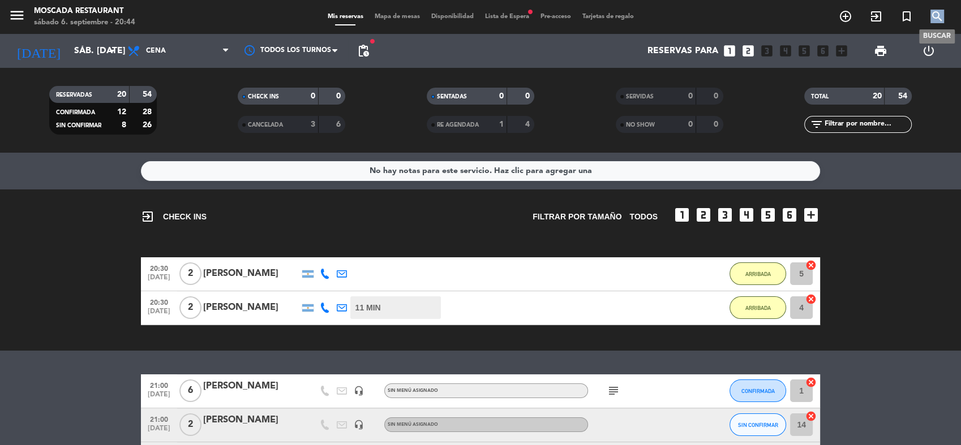
click at [942, 20] on icon "search" at bounding box center [937, 17] width 14 height 14
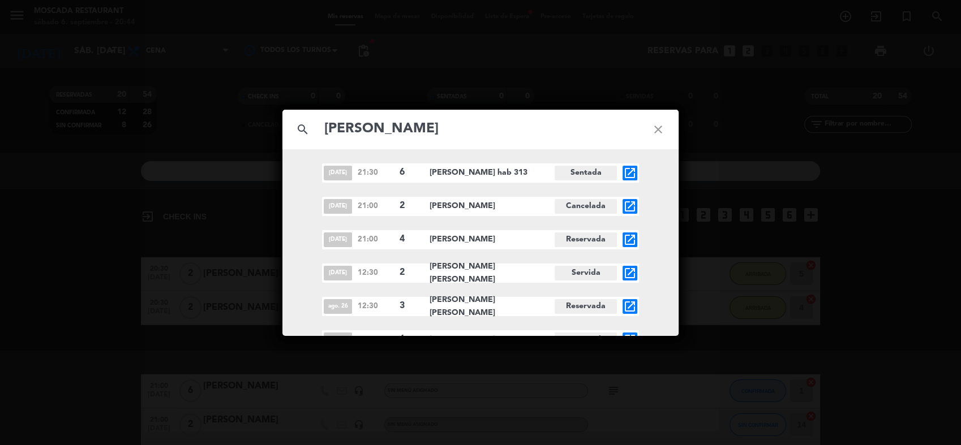
type input "[PERSON_NAME]"
click at [652, 126] on icon "close" at bounding box center [658, 129] width 41 height 41
click at [655, 130] on icon "close" at bounding box center [658, 129] width 41 height 41
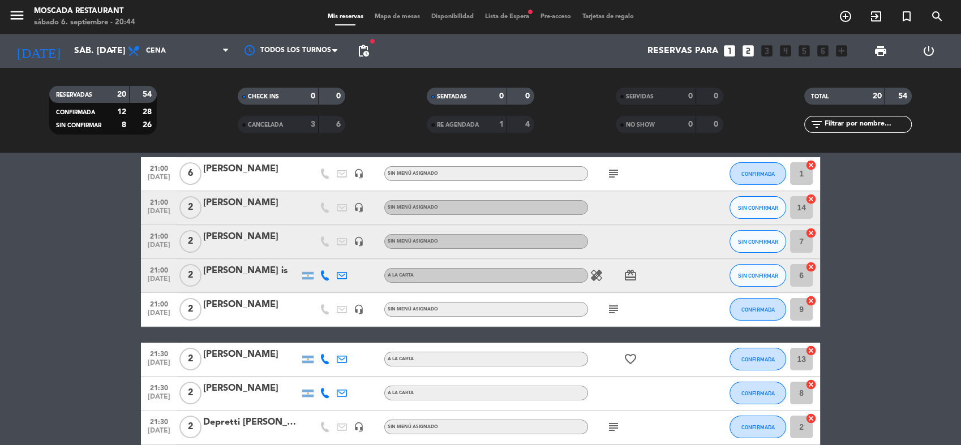
scroll to position [157, 0]
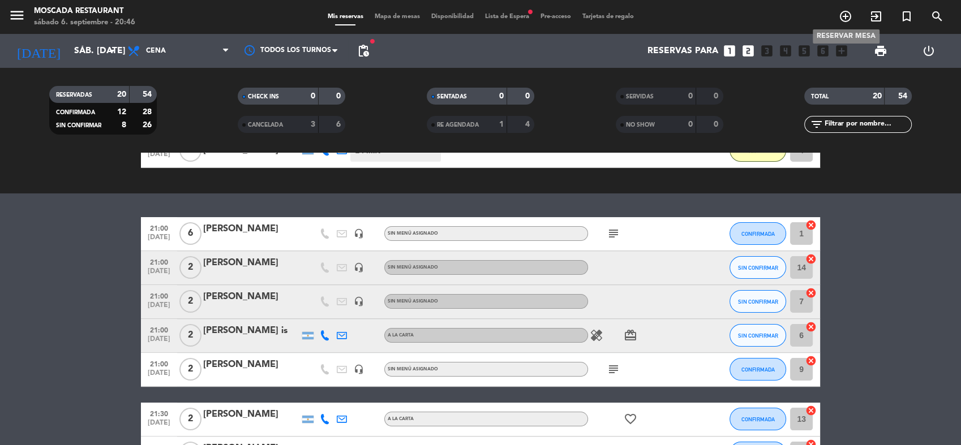
click at [845, 18] on icon "add_circle_outline" at bounding box center [845, 17] width 14 height 14
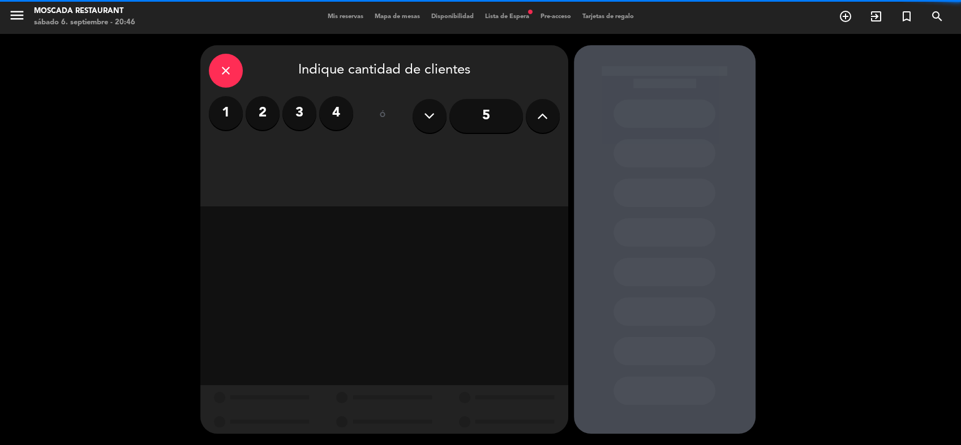
click at [262, 115] on label "2" at bounding box center [263, 113] width 34 height 34
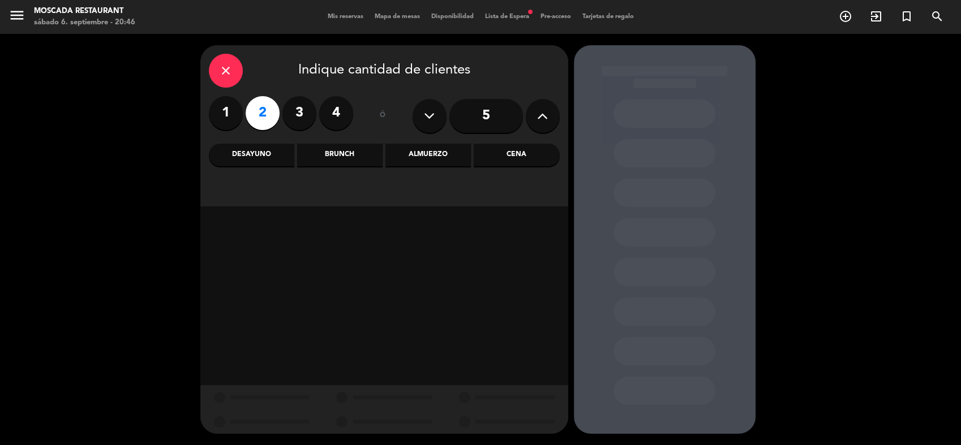
click at [489, 156] on div "Cena" at bounding box center [515, 155] width 85 height 23
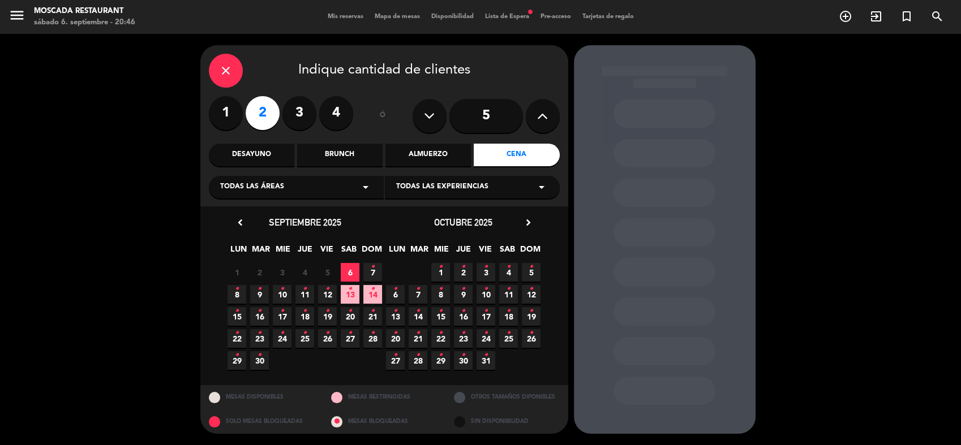
click at [347, 317] on span "20 •" at bounding box center [350, 316] width 19 height 19
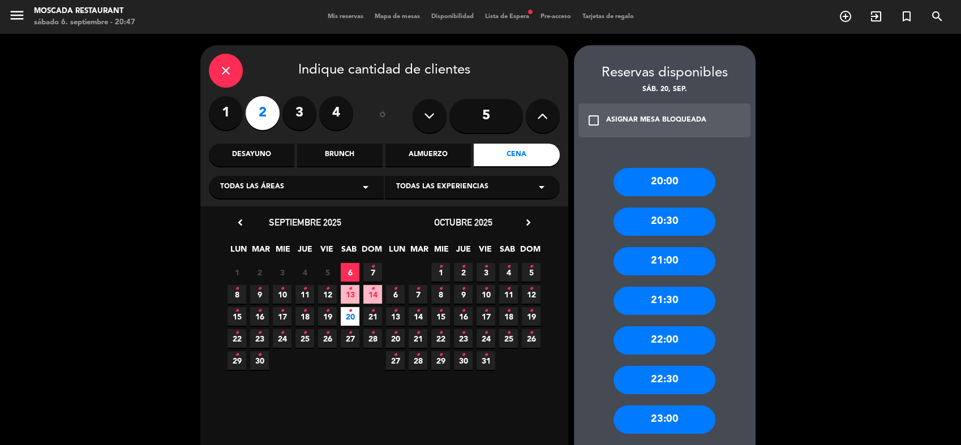
click at [670, 224] on div "20:30" at bounding box center [664, 222] width 102 height 28
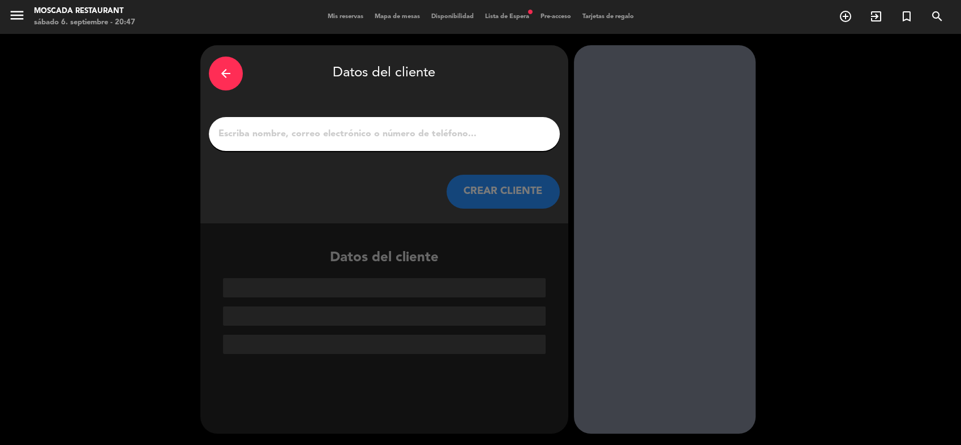
click at [399, 128] on input "1" at bounding box center [384, 134] width 334 height 16
click at [365, 152] on div "arrow_back Datos del cliente CREAR CLIENTE" at bounding box center [384, 134] width 368 height 178
click at [402, 127] on input "1" at bounding box center [384, 134] width 334 height 16
paste input "[PERSON_NAME]"
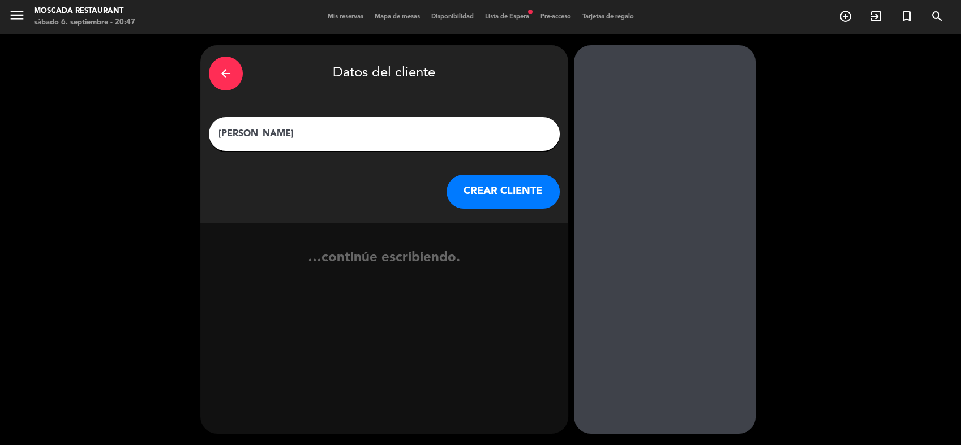
type input "[PERSON_NAME]"
click at [484, 191] on button "CREAR CLIENTE" at bounding box center [502, 192] width 113 height 34
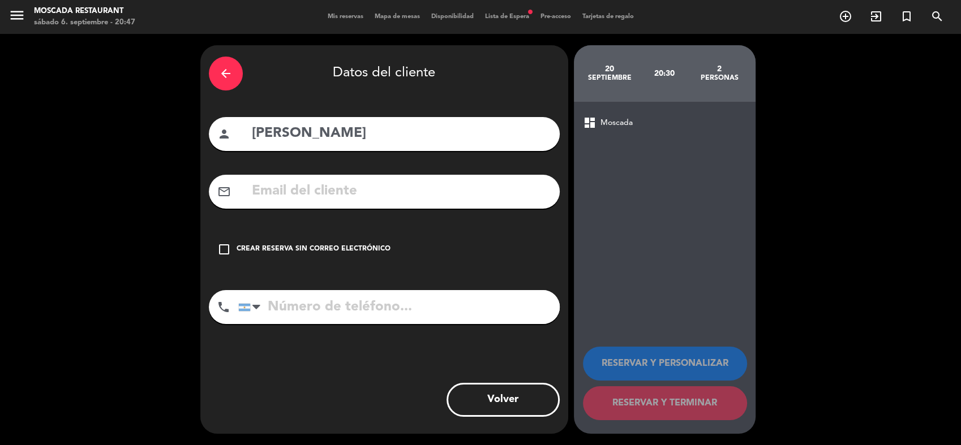
click at [303, 262] on div "check_box_outline_blank Crear reserva sin correo electrónico" at bounding box center [384, 249] width 351 height 34
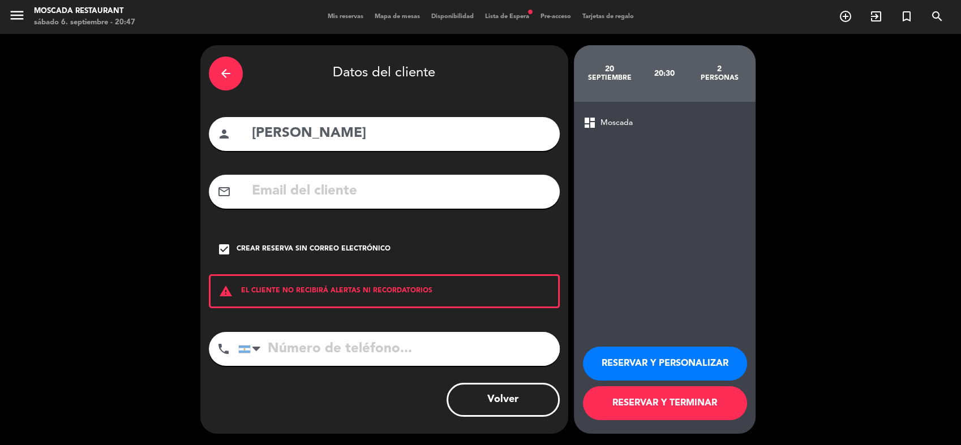
click at [638, 359] on button "RESERVAR Y PERSONALIZAR" at bounding box center [665, 364] width 164 height 34
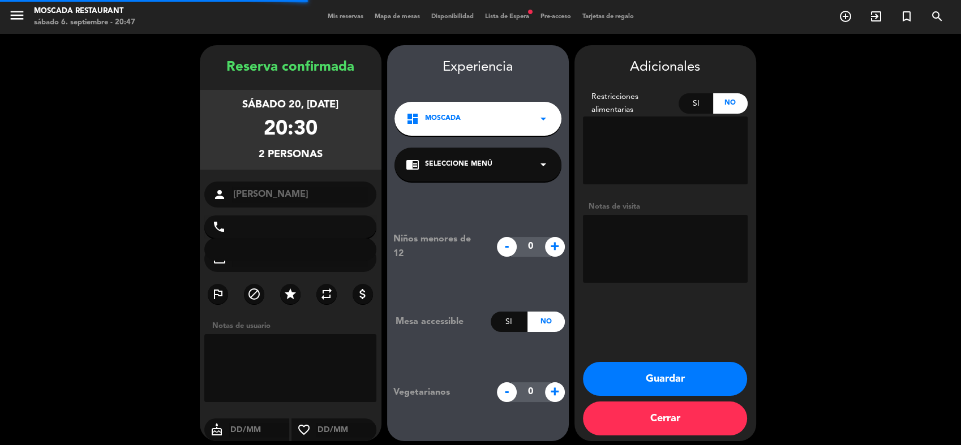
scroll to position [7, 0]
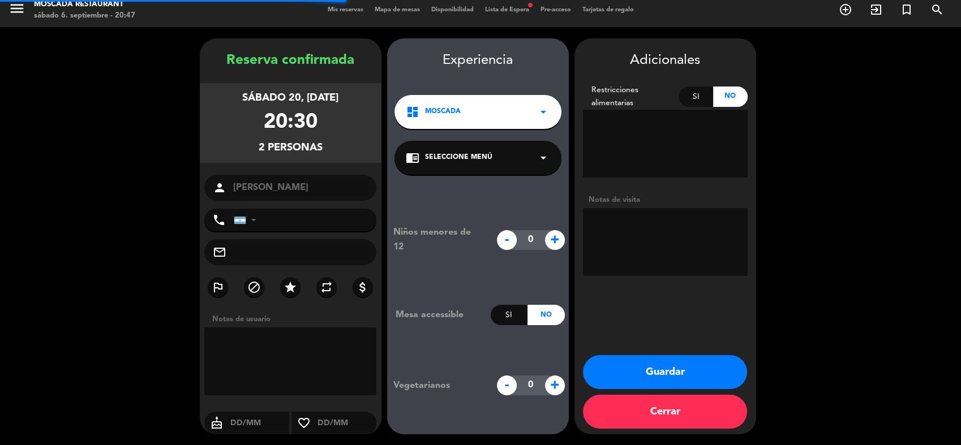
click at [647, 237] on textarea at bounding box center [665, 242] width 165 height 68
type textarea "Cargar a f 1428"
click at [630, 367] on button "Guardar" at bounding box center [665, 372] width 164 height 34
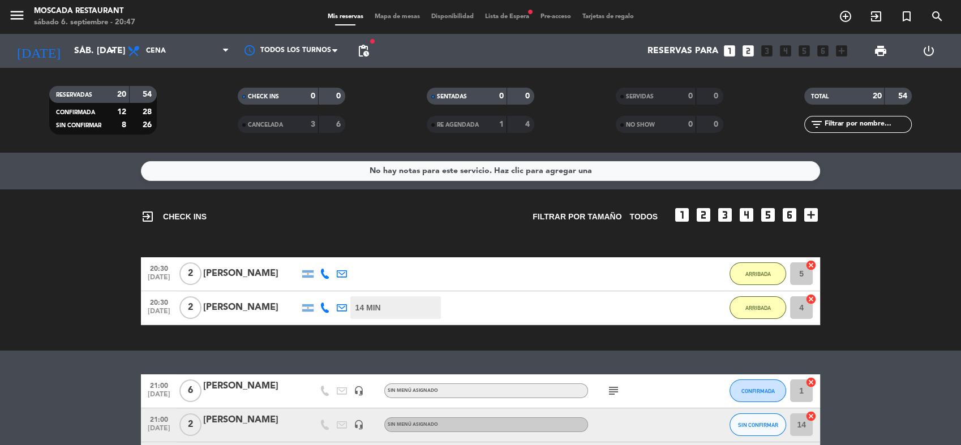
drag, startPoint x: 14, startPoint y: 340, endPoint x: 109, endPoint y: 326, distance: 95.5
click at [15, 340] on div "exit_to_app CHECK INS Filtrar por tamaño TODOS looks_one looks_two looks_3 look…" at bounding box center [480, 270] width 961 height 161
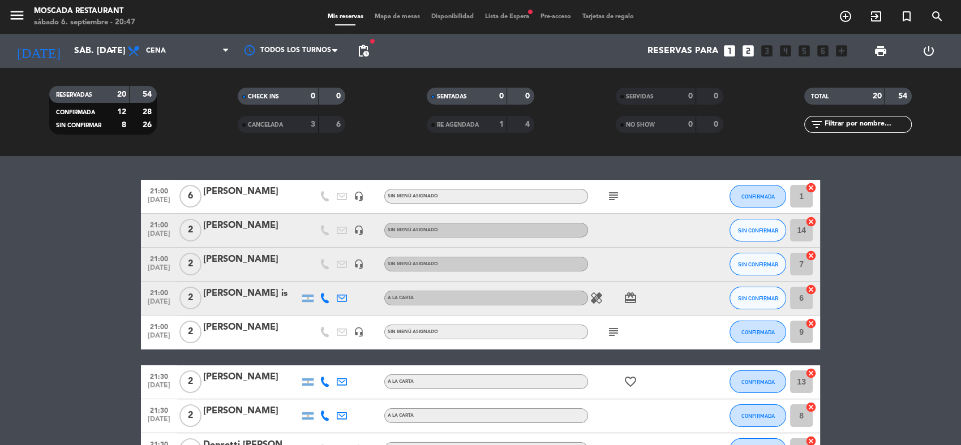
scroll to position [188, 0]
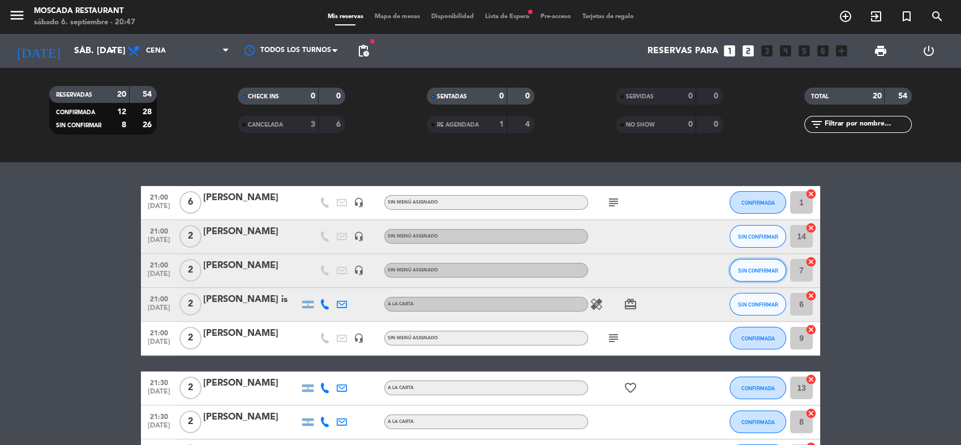
click at [760, 272] on span "SIN CONFIRMAR" at bounding box center [758, 271] width 40 height 6
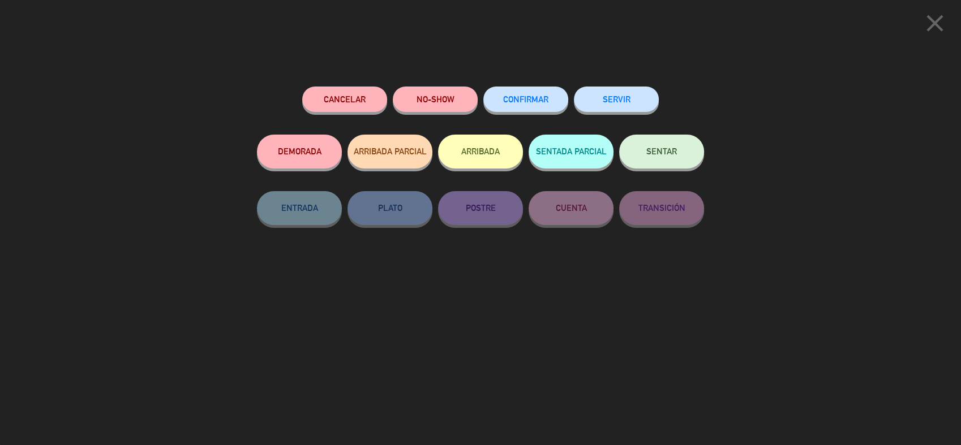
click at [928, 24] on icon "close" at bounding box center [934, 23] width 28 height 28
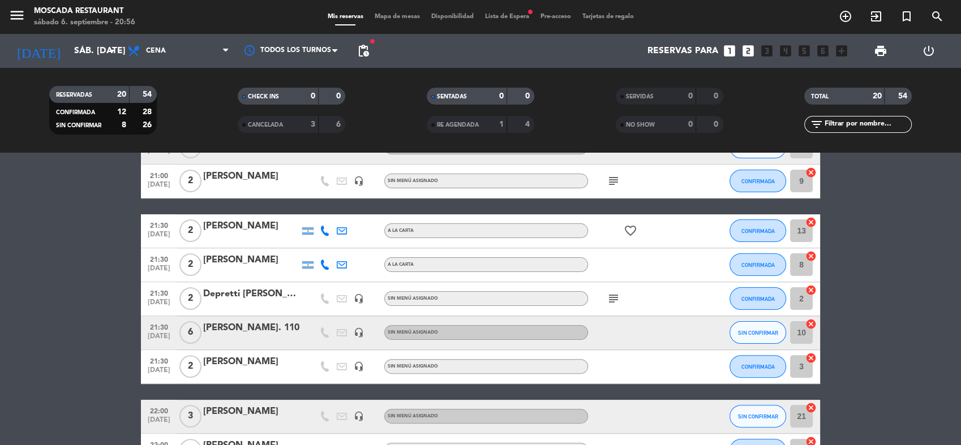
scroll to position [283, 0]
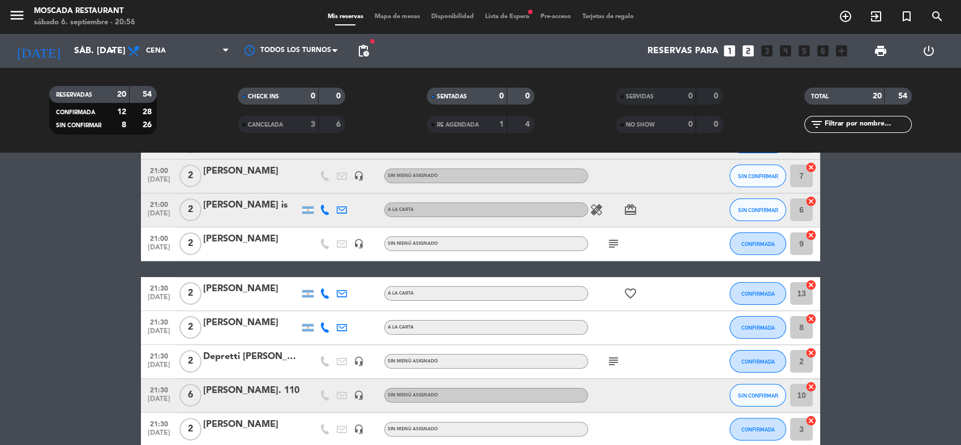
click at [606, 360] on icon "subject" at bounding box center [613, 362] width 14 height 14
click at [615, 361] on icon "subject" at bounding box center [613, 362] width 14 height 14
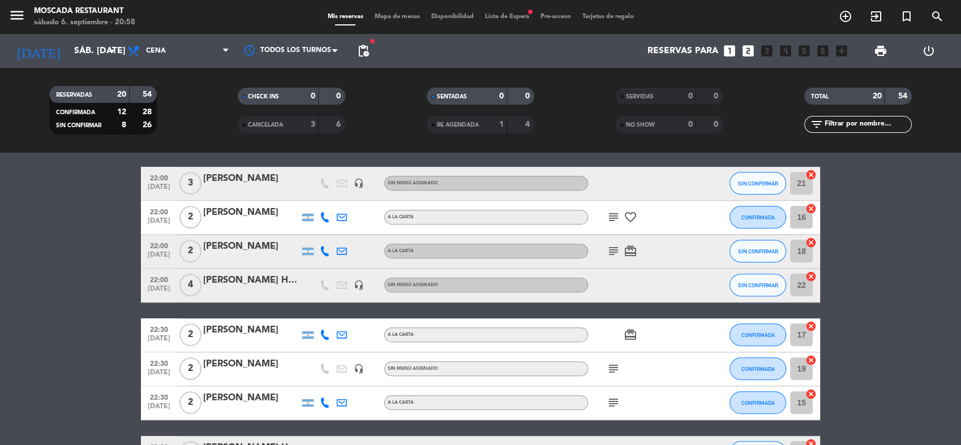
scroll to position [534, 0]
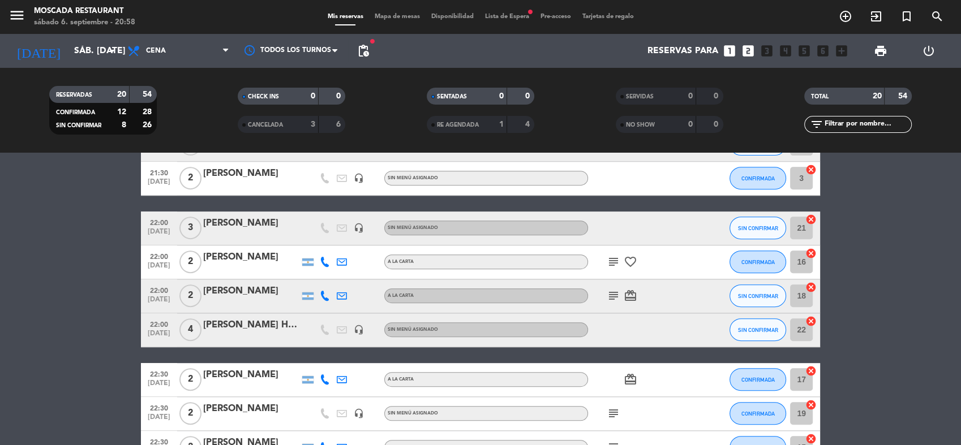
click at [406, 22] on div "menu Moscada Restaurant sábado 6. septiembre - 20:58 Mis reservas Mapa de mesas…" at bounding box center [480, 17] width 961 height 34
click at [407, 15] on span "Mapa de mesas" at bounding box center [397, 17] width 57 height 6
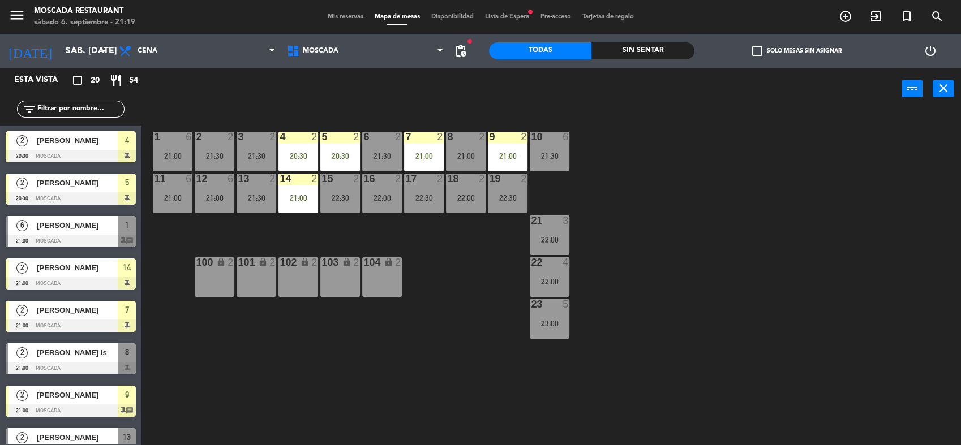
click at [502, 10] on div "menu Moscada Restaurant sábado 6. septiembre - 21:19 Mis reservas Mapa de mesas…" at bounding box center [480, 17] width 961 height 34
click at [509, 14] on span "Lista de Espera fiber_manual_record" at bounding box center [506, 17] width 55 height 6
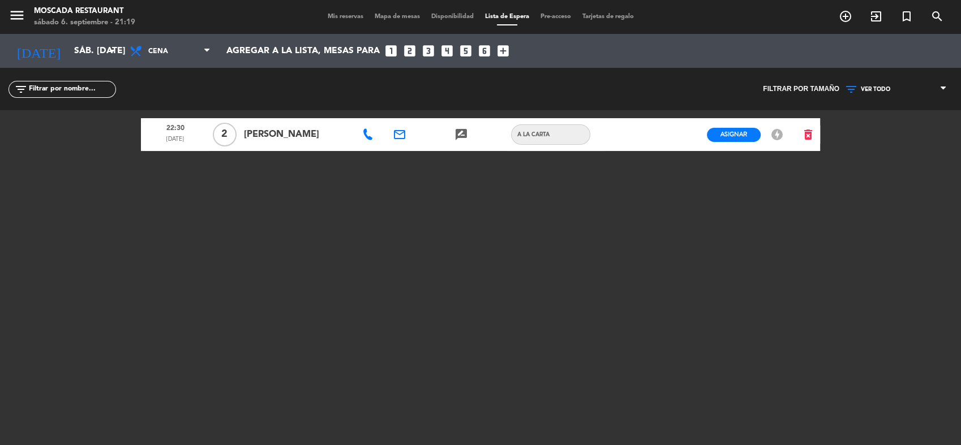
click at [325, 25] on div "menu Moscada Restaurant sábado 6. septiembre - 21:19 Mis reservas Mapa de mesas…" at bounding box center [480, 17] width 961 height 34
click at [330, 11] on div "menu Moscada Restaurant sábado 6. septiembre - 21:19 Mis reservas Mapa de mesas…" at bounding box center [480, 17] width 961 height 34
click at [333, 17] on span "Mis reservas" at bounding box center [345, 17] width 47 height 6
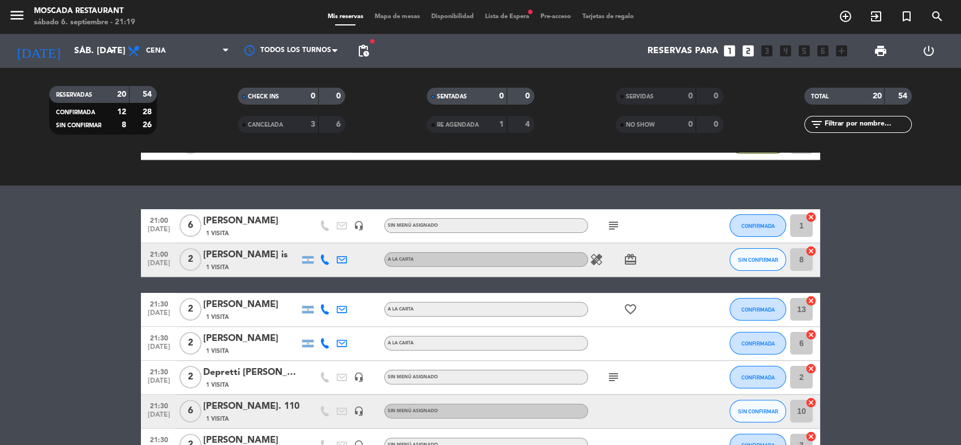
scroll to position [314, 0]
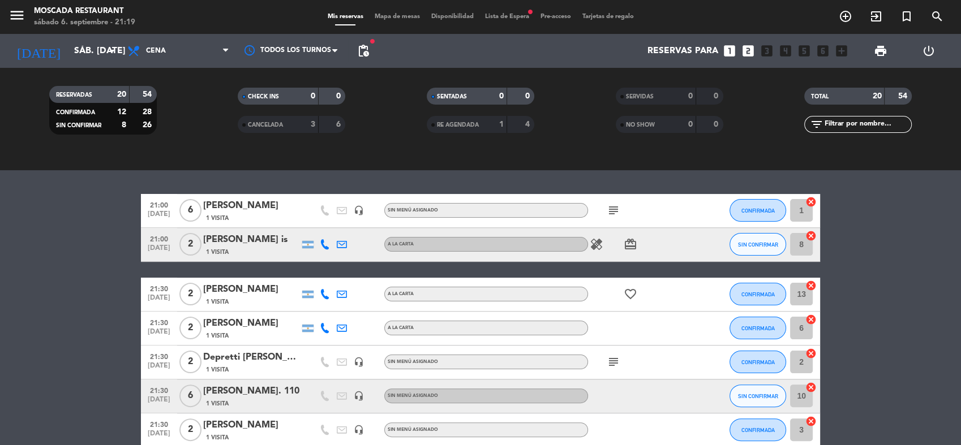
click at [606, 367] on icon "subject" at bounding box center [613, 362] width 14 height 14
click at [609, 364] on icon "subject" at bounding box center [613, 362] width 14 height 14
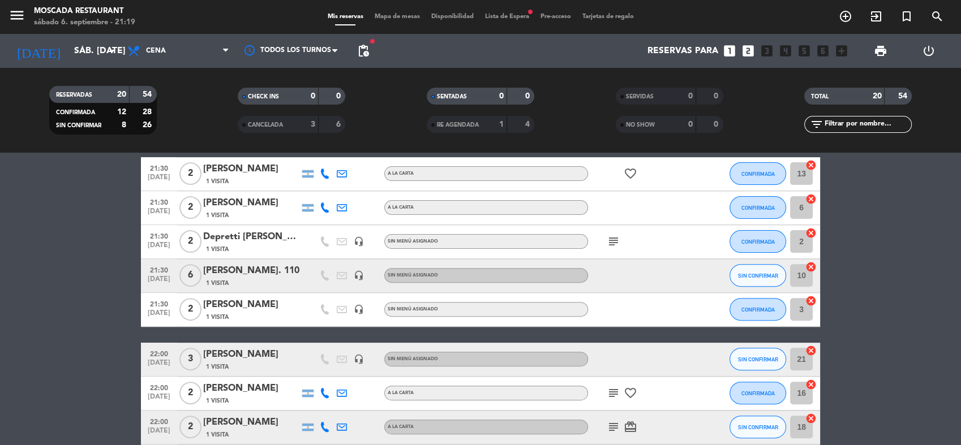
scroll to position [440, 0]
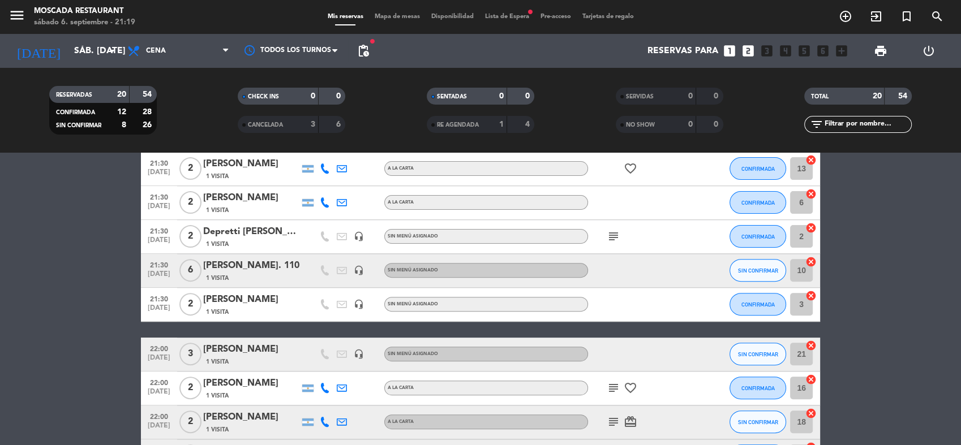
click at [621, 381] on div "subject favorite_border" at bounding box center [639, 388] width 102 height 33
drag, startPoint x: 617, startPoint y: 385, endPoint x: 613, endPoint y: 394, distance: 9.4
click at [616, 386] on icon "subject" at bounding box center [613, 388] width 14 height 14
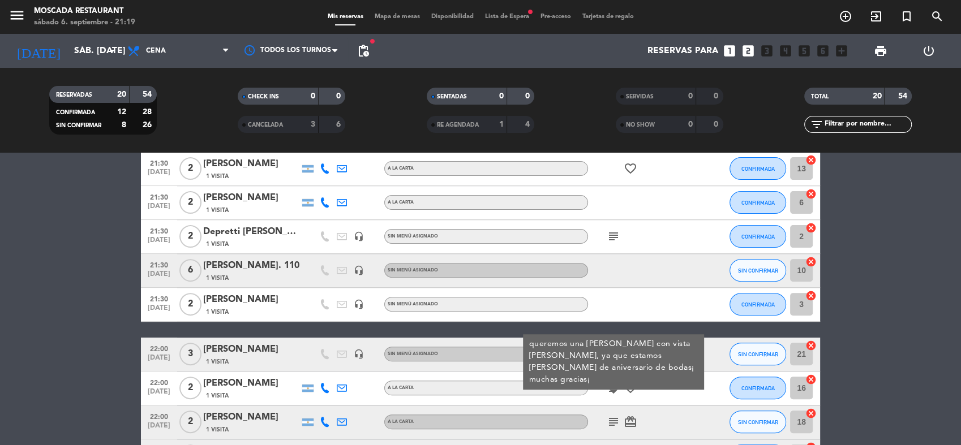
click at [611, 412] on div "subject card_giftcard" at bounding box center [639, 422] width 102 height 33
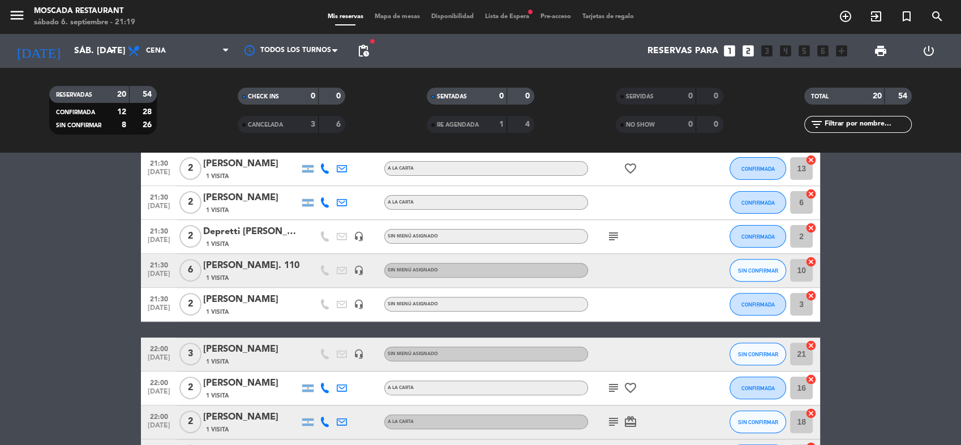
click at [609, 418] on icon "subject" at bounding box center [613, 422] width 14 height 14
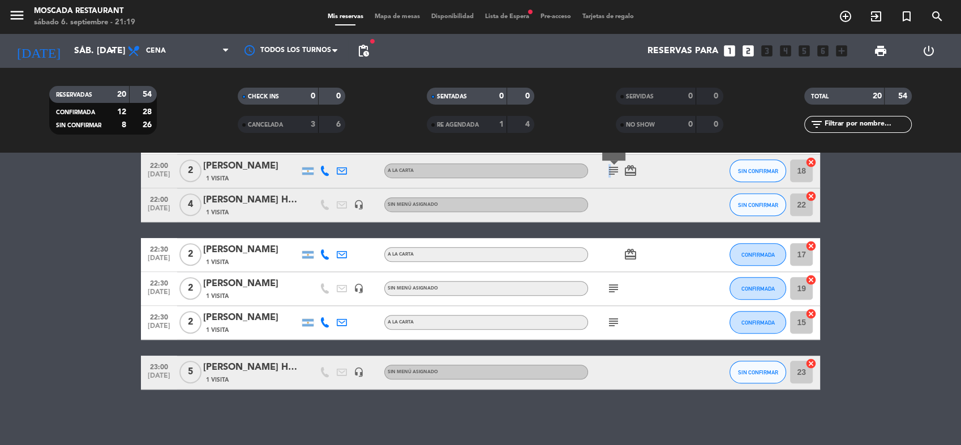
scroll to position [691, 0]
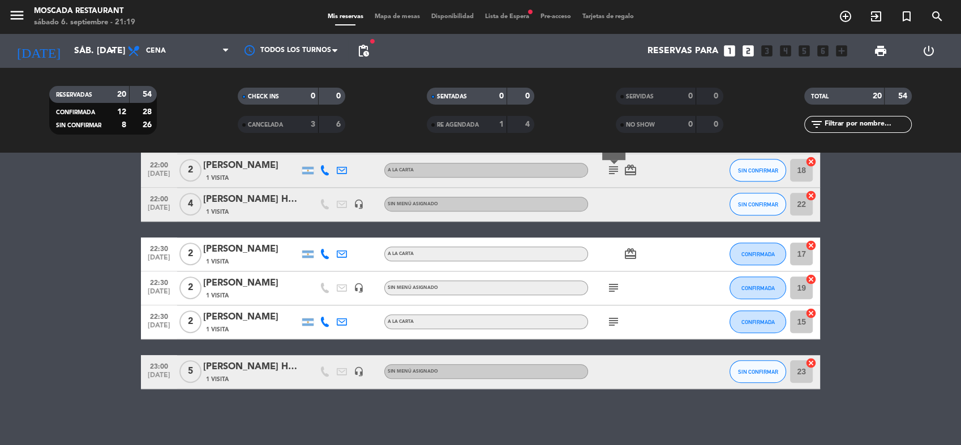
click at [603, 290] on div "subject" at bounding box center [639, 288] width 102 height 33
click at [610, 290] on icon "subject" at bounding box center [613, 288] width 14 height 14
click at [610, 320] on icon "subject" at bounding box center [613, 322] width 14 height 14
click at [68, 263] on bookings-row "21:00 [DATE] 6 [PERSON_NAME] 1 Visita headset_mic Sin menú asignado subject CON…" at bounding box center [480, 103] width 961 height 572
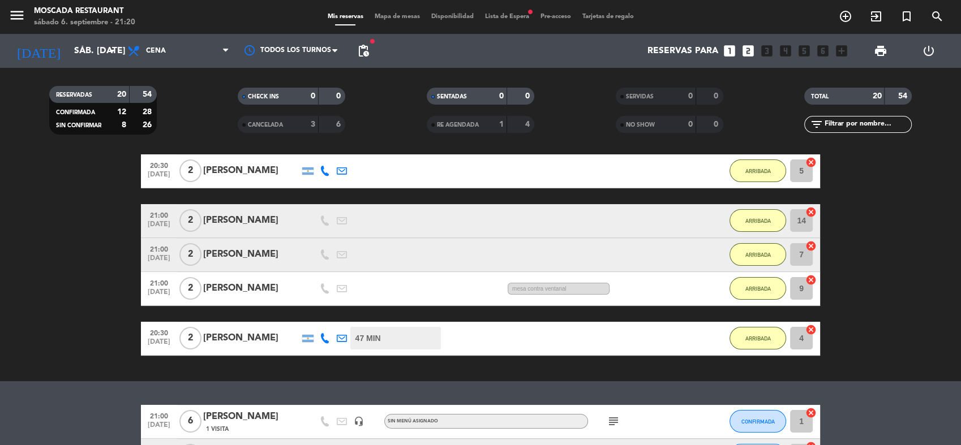
scroll to position [314, 0]
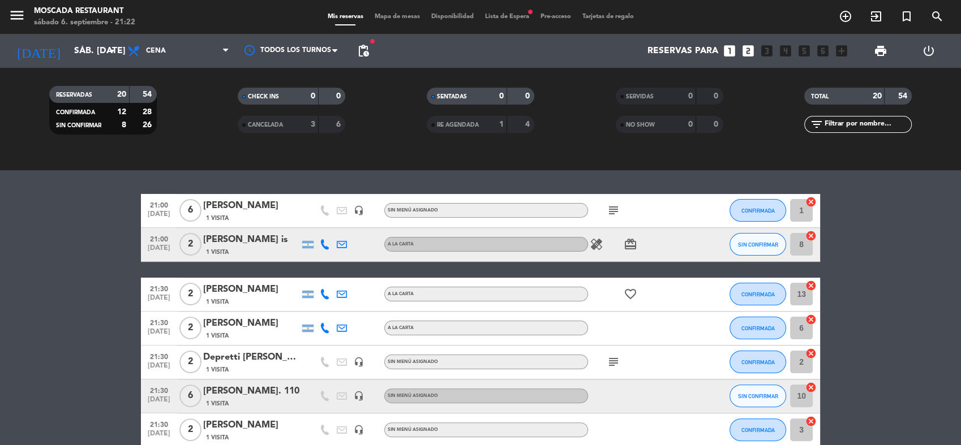
click at [607, 247] on div "healing card_giftcard" at bounding box center [639, 244] width 102 height 33
click at [600, 244] on icon "healing" at bounding box center [596, 245] width 14 height 14
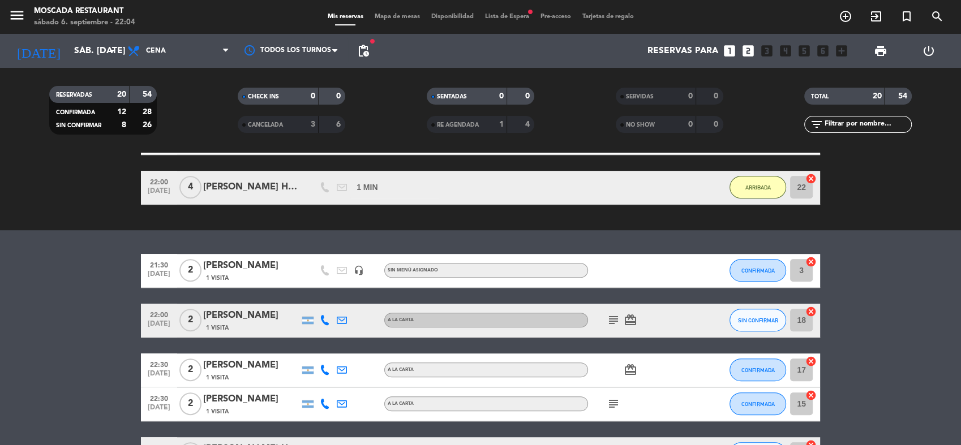
scroll to position [850, 0]
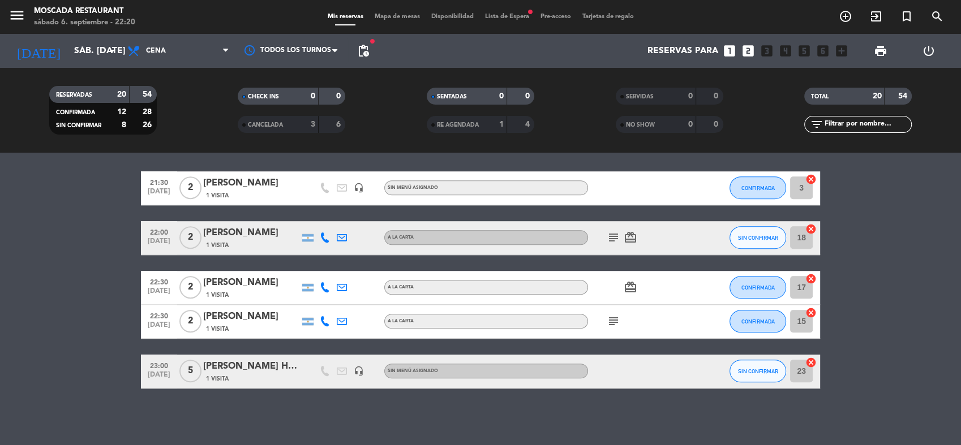
click at [381, 15] on span "Mapa de mesas" at bounding box center [397, 17] width 57 height 6
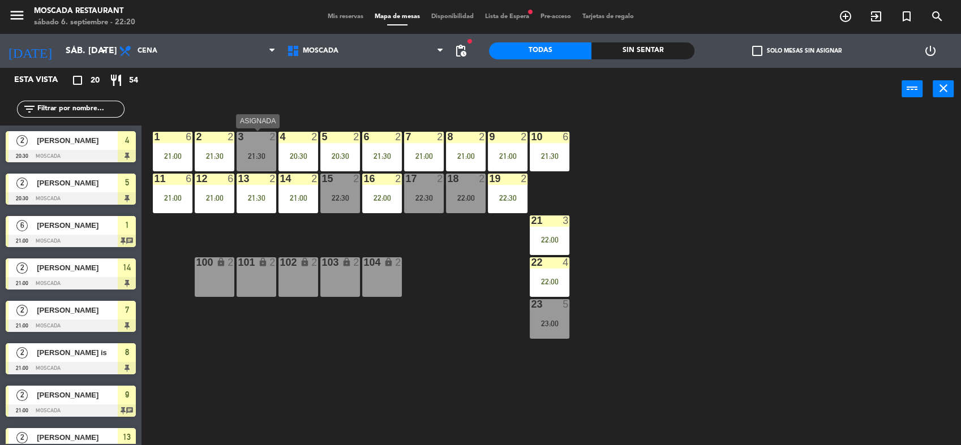
click at [269, 160] on div "3 2 21:30" at bounding box center [256, 152] width 40 height 40
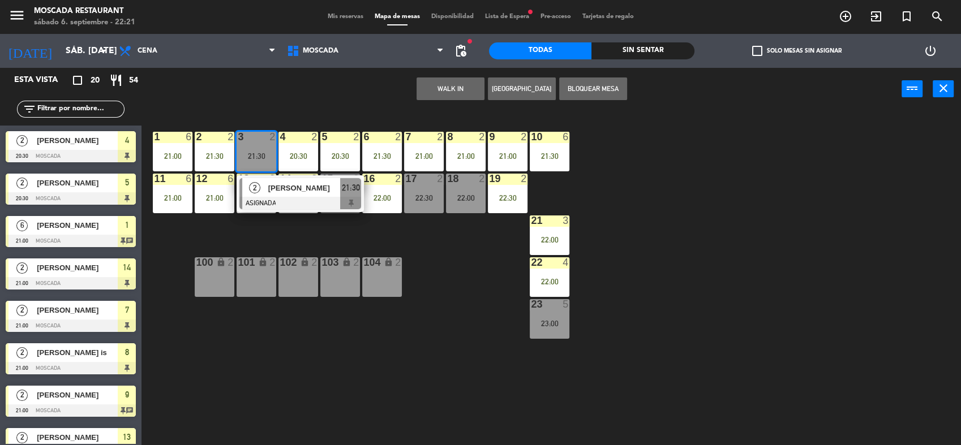
click at [278, 109] on div "WALK IN [GEOGRAPHIC_DATA] Bloquear Mesa power_input close" at bounding box center [521, 89] width 760 height 43
click at [267, 160] on div "3 2 21:30" at bounding box center [256, 152] width 40 height 40
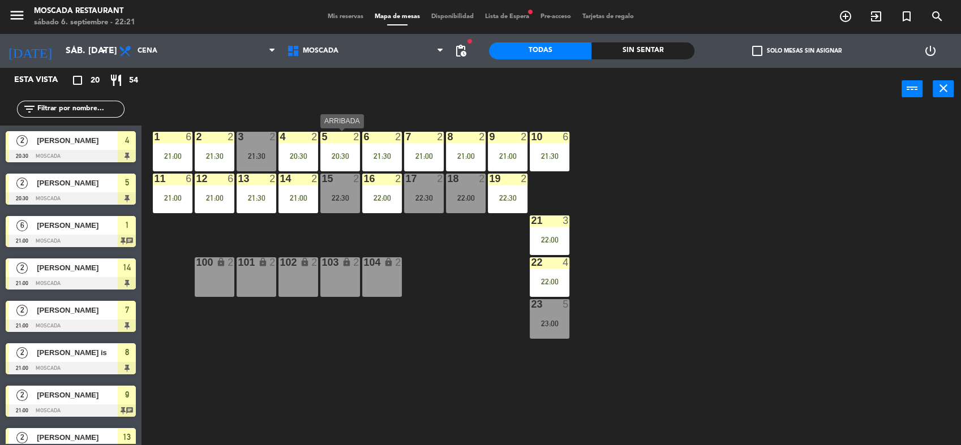
click at [340, 148] on div "5 2 20:30" at bounding box center [340, 152] width 40 height 40
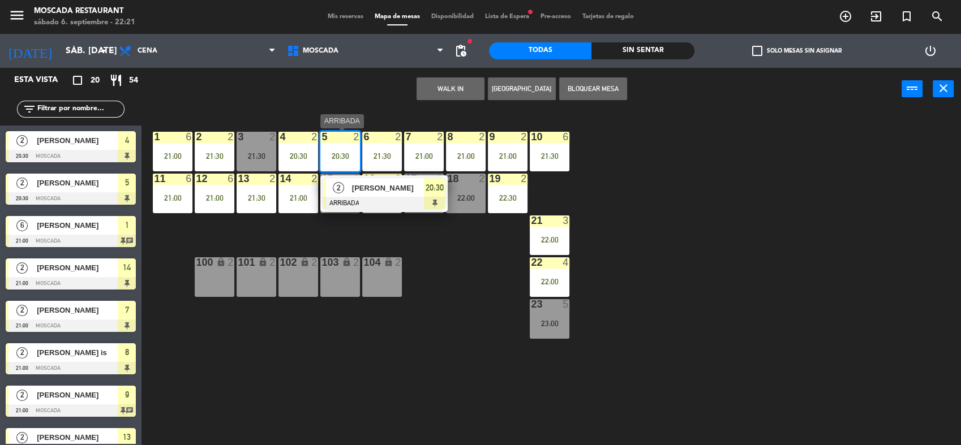
click at [439, 195] on div "20:30" at bounding box center [434, 187] width 21 height 19
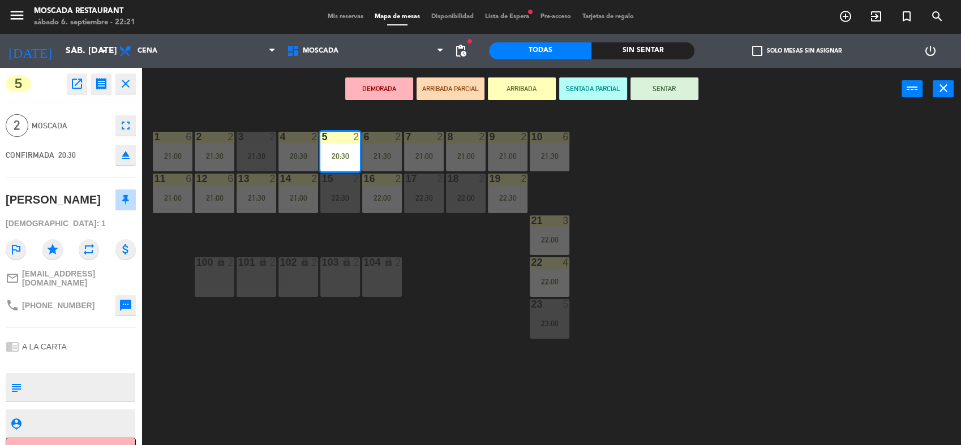
click at [675, 93] on button "SENTAR" at bounding box center [664, 88] width 68 height 23
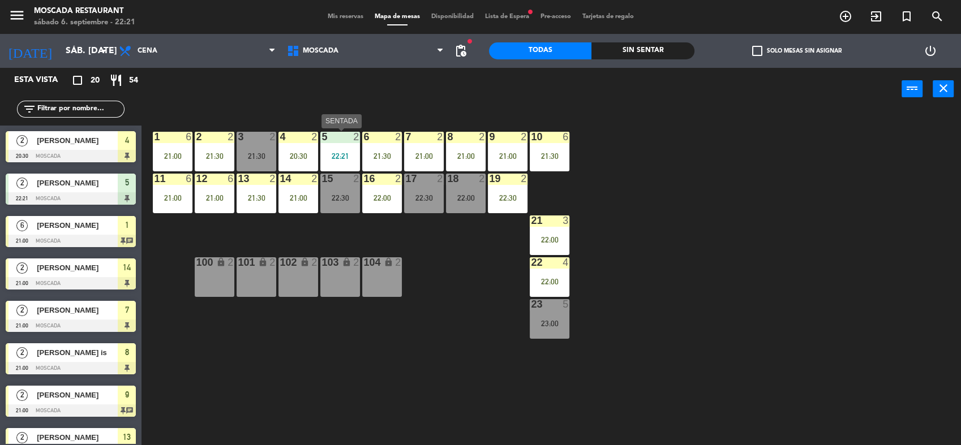
drag, startPoint x: 348, startPoint y: 160, endPoint x: 355, endPoint y: 158, distance: 7.5
click at [348, 158] on div "22:21" at bounding box center [340, 156] width 40 height 8
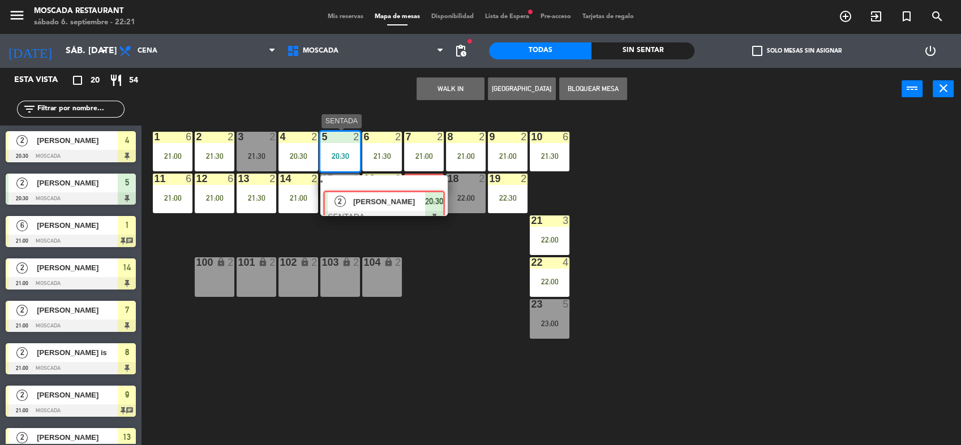
drag, startPoint x: 430, startPoint y: 188, endPoint x: 458, endPoint y: 186, distance: 28.3
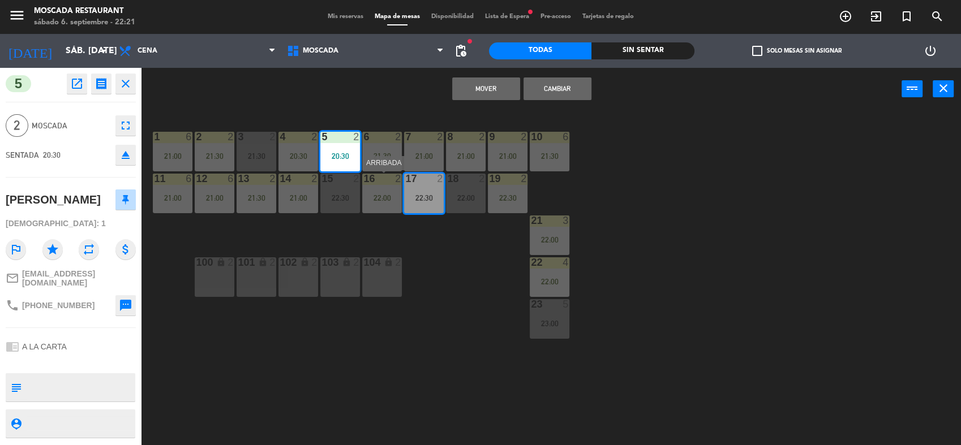
click at [381, 96] on div "Mover Cambiar power_input close" at bounding box center [521, 89] width 760 height 43
click at [557, 118] on div "1 6 21:00 2 2 21:30 3 2 21:30 4 2 20:30 5 2 20:30 8 2 21:00 6 2 21:30 7 2 21:00…" at bounding box center [555, 279] width 809 height 335
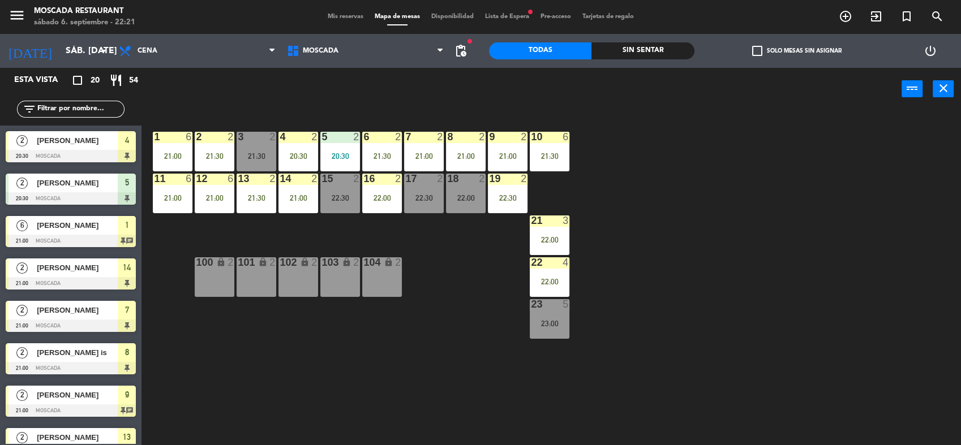
click at [328, 138] on div "5" at bounding box center [321, 137] width 19 height 10
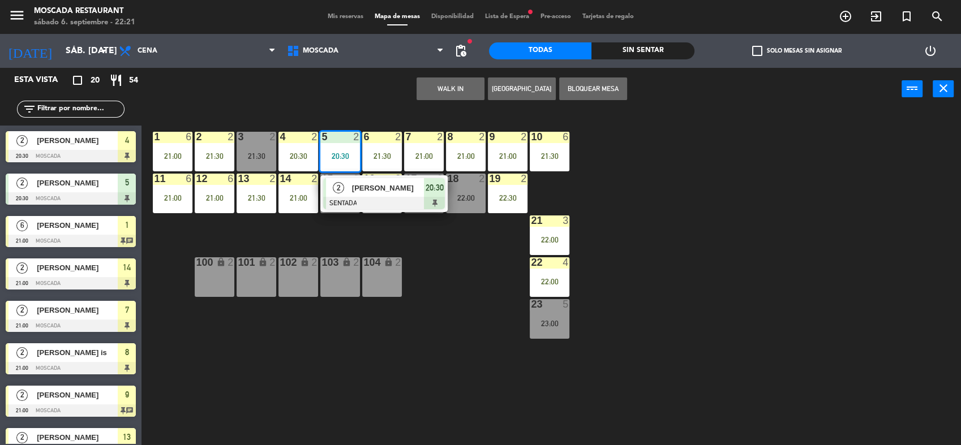
click at [445, 186] on div "2 [PERSON_NAME] SENTADA 20:30" at bounding box center [383, 193] width 127 height 37
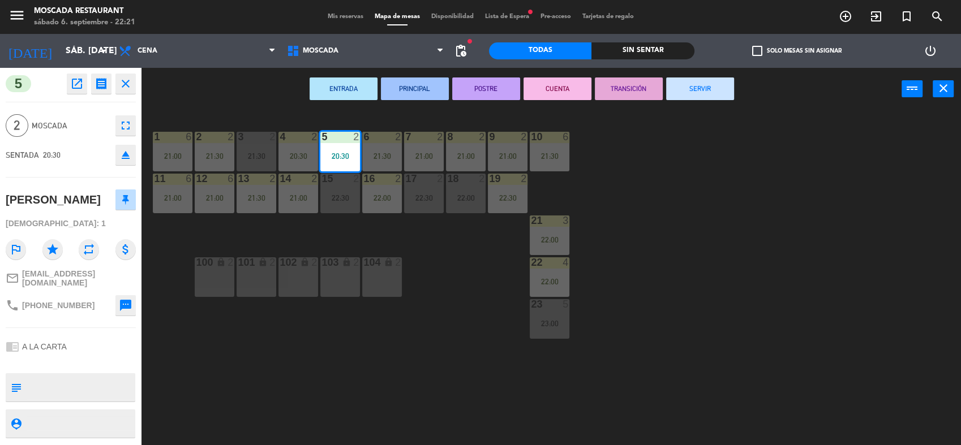
click at [690, 89] on button "SERVIR" at bounding box center [700, 88] width 68 height 23
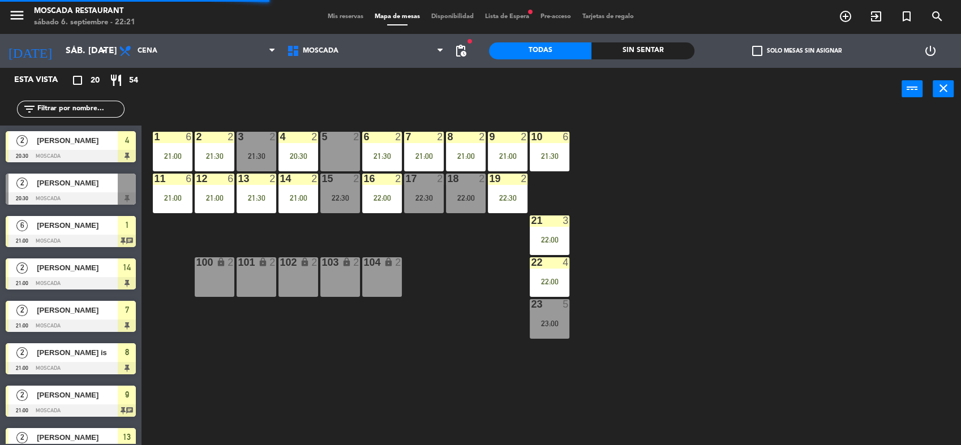
click at [344, 149] on div "5 2" at bounding box center [340, 152] width 40 height 40
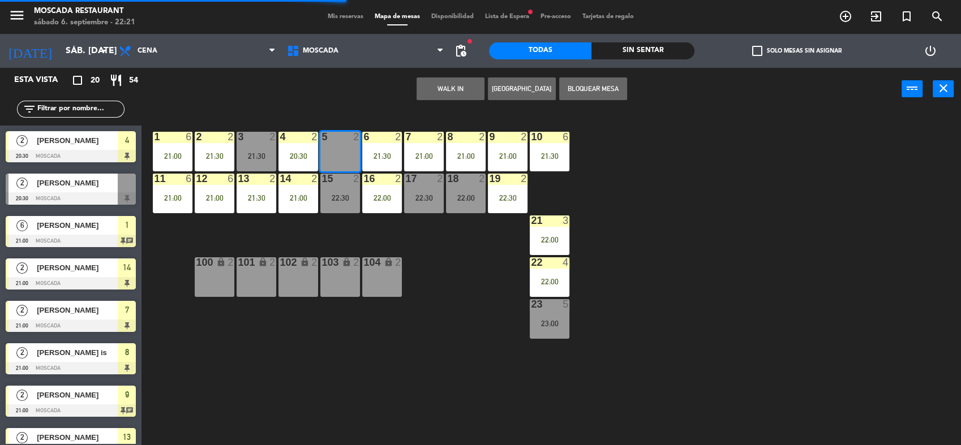
click at [521, 91] on button "[GEOGRAPHIC_DATA]" at bounding box center [522, 88] width 68 height 23
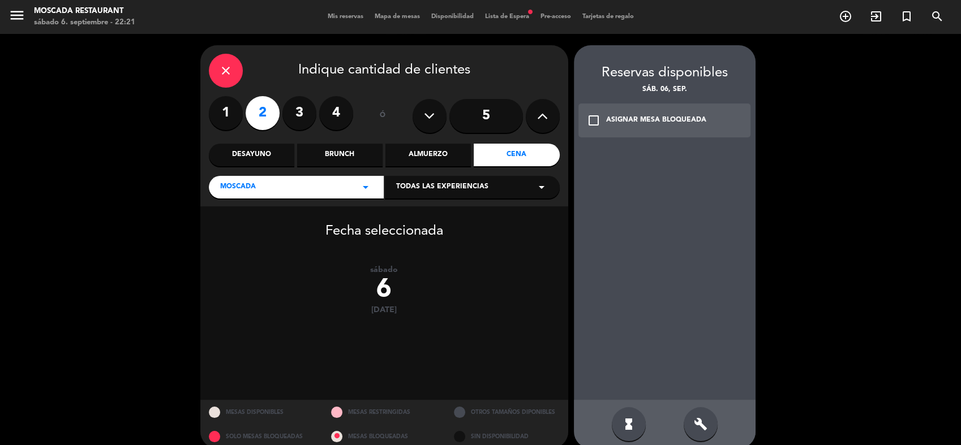
click at [688, 423] on div "build" at bounding box center [700, 424] width 34 height 34
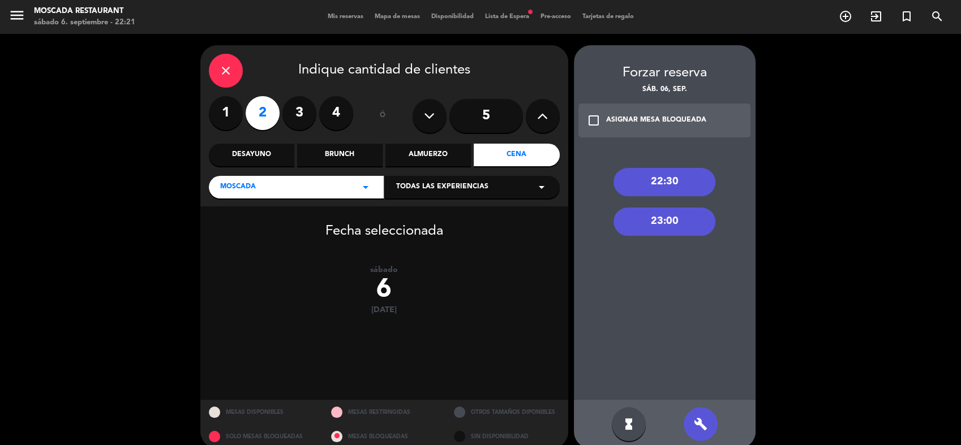
click at [658, 180] on div "22:30" at bounding box center [664, 182] width 102 height 28
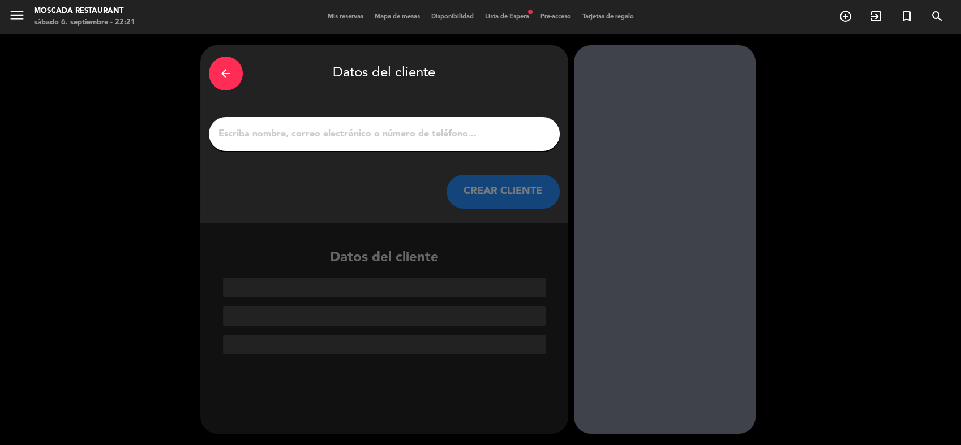
click at [392, 125] on div at bounding box center [384, 134] width 351 height 34
drag, startPoint x: 360, startPoint y: 126, endPoint x: 326, endPoint y: 127, distance: 33.9
click at [355, 127] on input "1" at bounding box center [384, 134] width 334 height 16
paste input "[PERSON_NAME]"
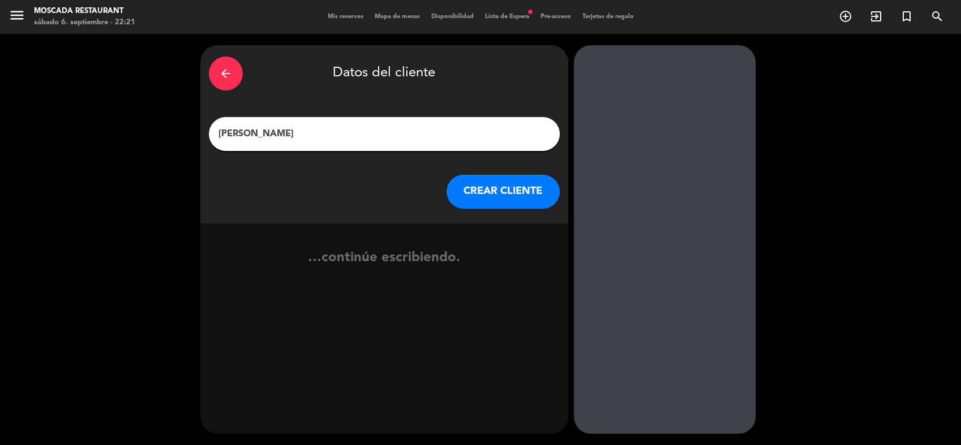
type input "[PERSON_NAME]"
click at [450, 200] on button "CREAR CLIENTE" at bounding box center [502, 192] width 113 height 34
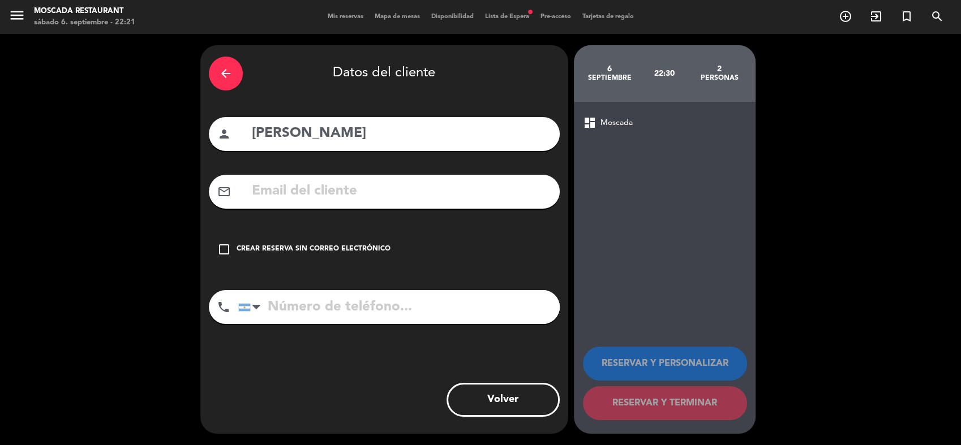
click at [295, 248] on div "Crear reserva sin correo electrónico" at bounding box center [313, 249] width 154 height 11
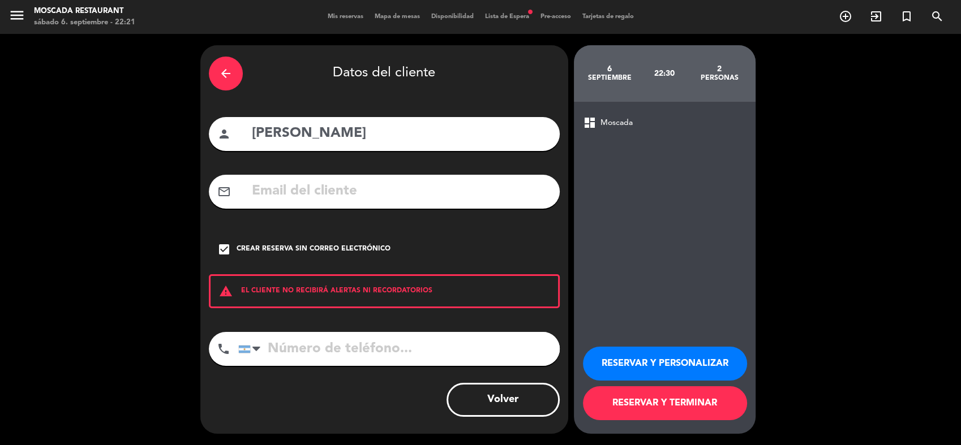
click at [660, 399] on button "RESERVAR Y TERMINAR" at bounding box center [665, 403] width 164 height 34
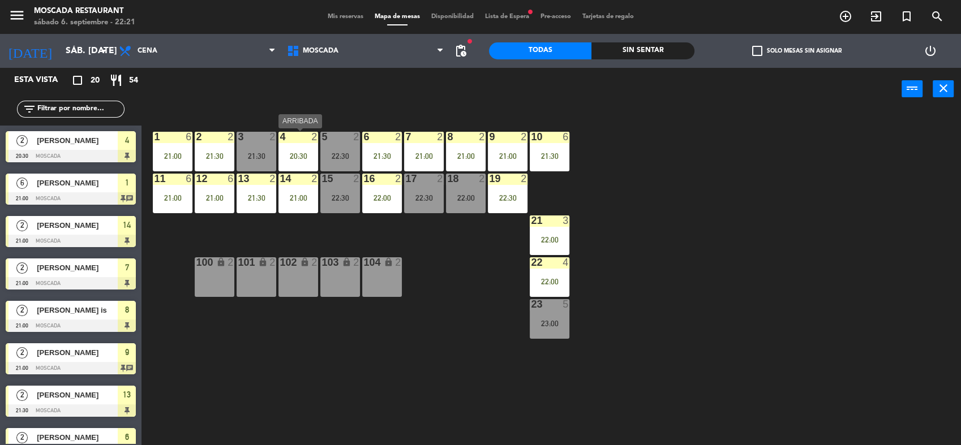
click at [310, 152] on div "20:30" at bounding box center [298, 156] width 40 height 8
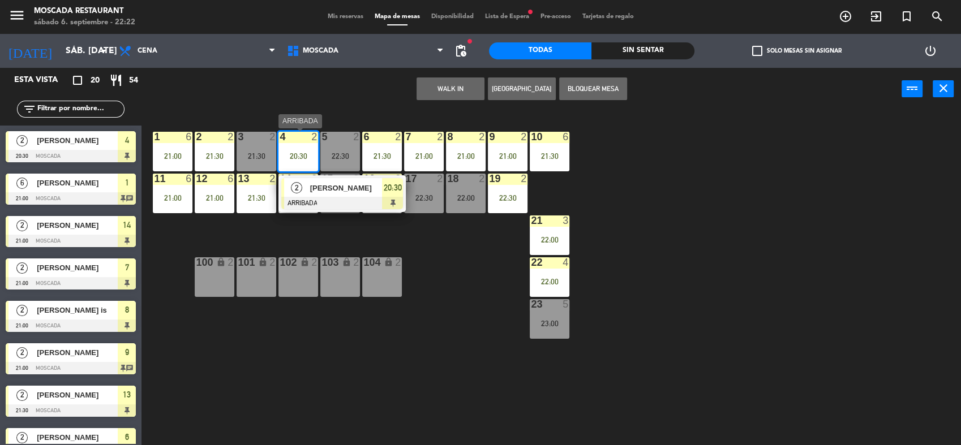
click at [395, 194] on span "20:30" at bounding box center [393, 188] width 18 height 14
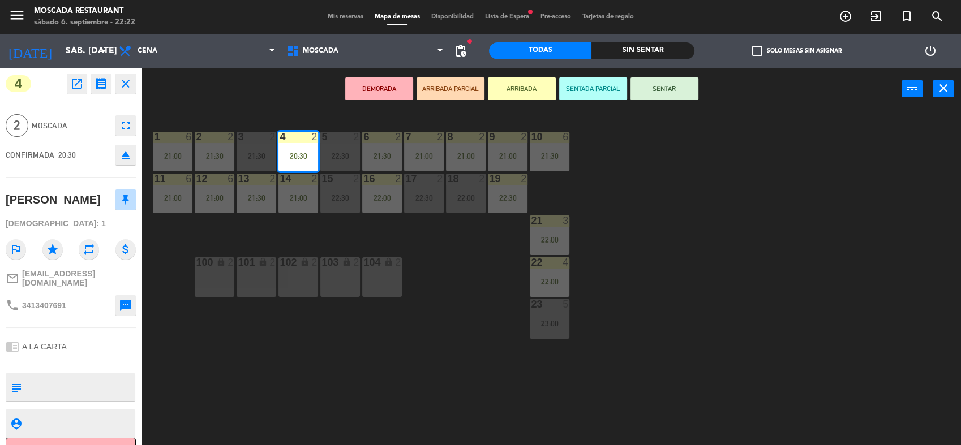
click at [644, 101] on div "DEMORADA ARRIBADA PARCIAL ARRIBADA SENTADA PARCIAL SENTAR power_input close" at bounding box center [521, 89] width 760 height 43
click at [647, 94] on button "SENTAR" at bounding box center [664, 88] width 68 height 23
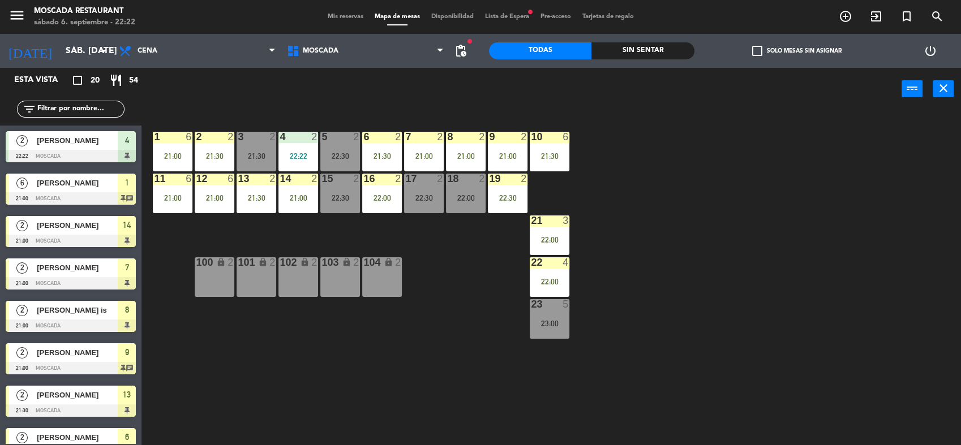
click at [295, 144] on div "4 2 22:22" at bounding box center [298, 152] width 40 height 40
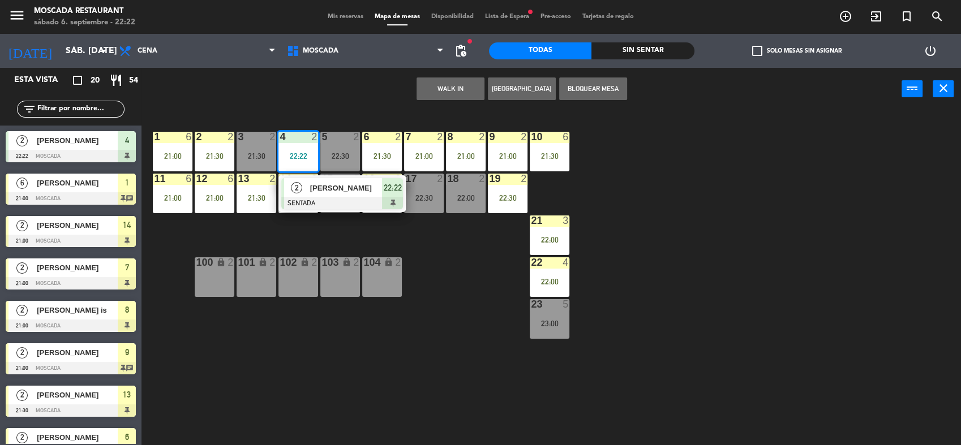
click at [610, 92] on button "Bloquear Mesa" at bounding box center [593, 88] width 68 height 23
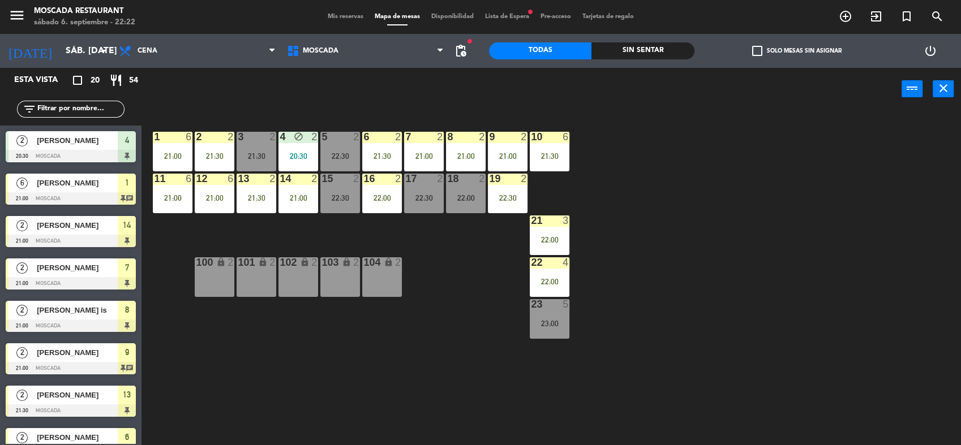
click at [679, 137] on div "1 6 21:00 2 2 21:30 3 2 21:30 4 block 2 20:30 5 2 22:30 8 2 21:00 6 2 21:30 7 2…" at bounding box center [555, 279] width 809 height 335
click at [270, 154] on div "21:30" at bounding box center [256, 156] width 40 height 8
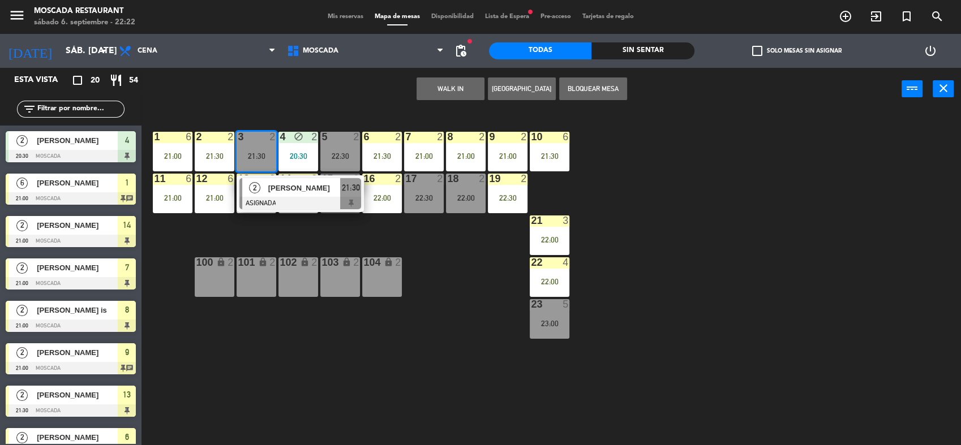
click at [325, 114] on div "1 6 21:00 2 2 21:30 3 2 21:30 2 [PERSON_NAME] ASIGNADA 21:30 4 block 2 20:30 5 …" at bounding box center [555, 279] width 809 height 335
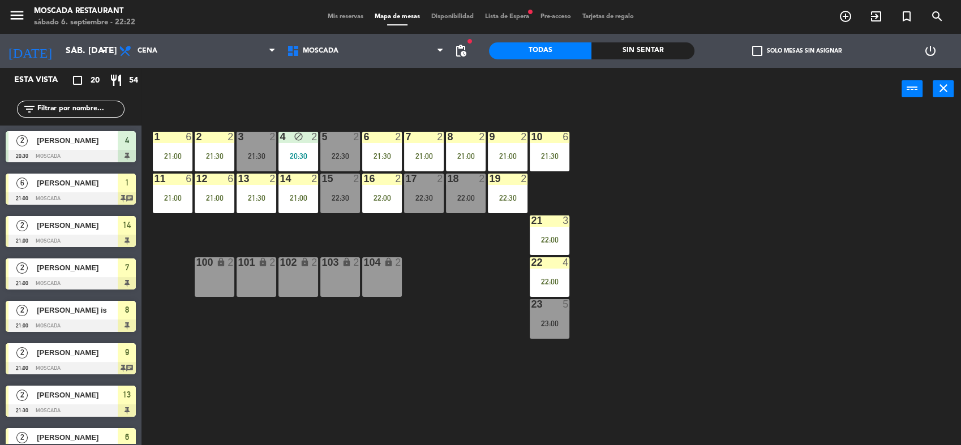
click at [302, 150] on div "4 block 2 20:30" at bounding box center [298, 152] width 40 height 40
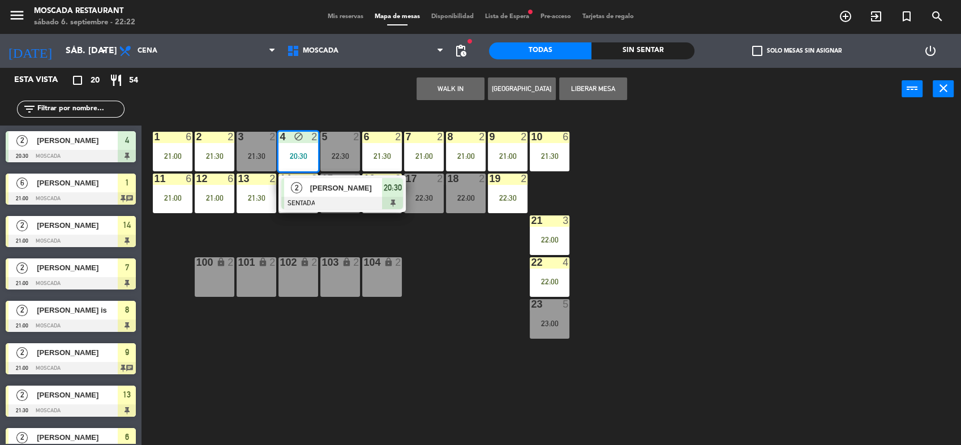
click at [571, 91] on button "Liberar Mesa" at bounding box center [593, 88] width 68 height 23
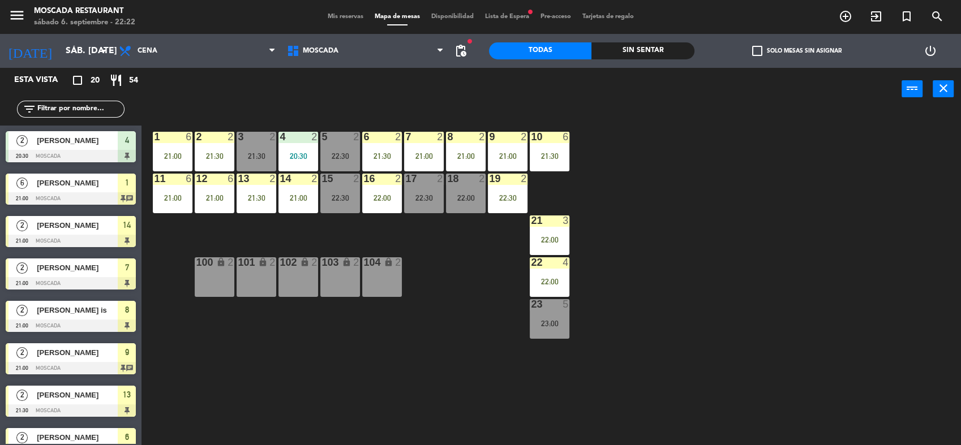
click at [299, 157] on div "20:30" at bounding box center [298, 156] width 40 height 8
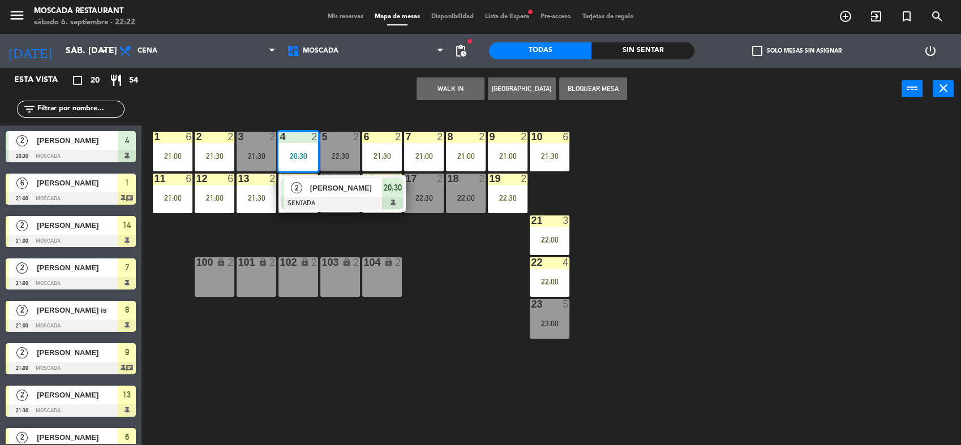
drag, startPoint x: 402, startPoint y: 188, endPoint x: 424, endPoint y: 183, distance: 22.8
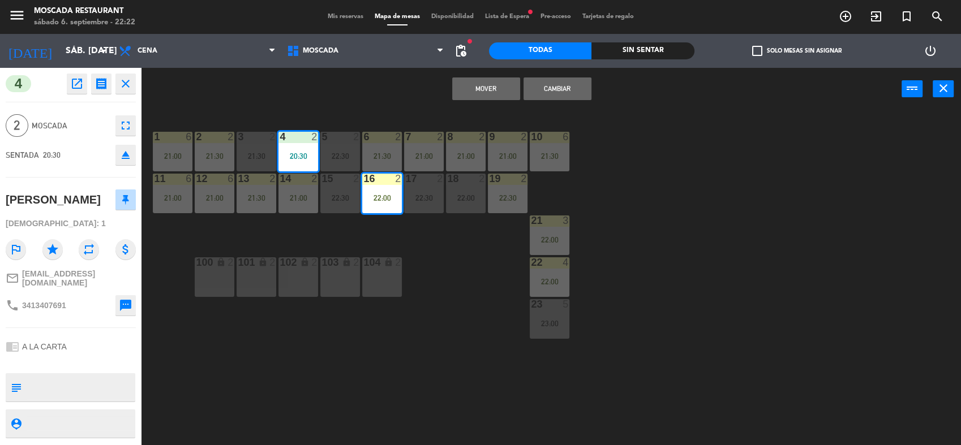
click at [419, 132] on div at bounding box center [424, 137] width 19 height 10
click at [318, 137] on div "5" at bounding box center [321, 137] width 19 height 10
click at [326, 87] on div "Mover Cambiar power_input close" at bounding box center [521, 89] width 760 height 43
click at [303, 149] on div "4 2 20:30" at bounding box center [298, 152] width 40 height 40
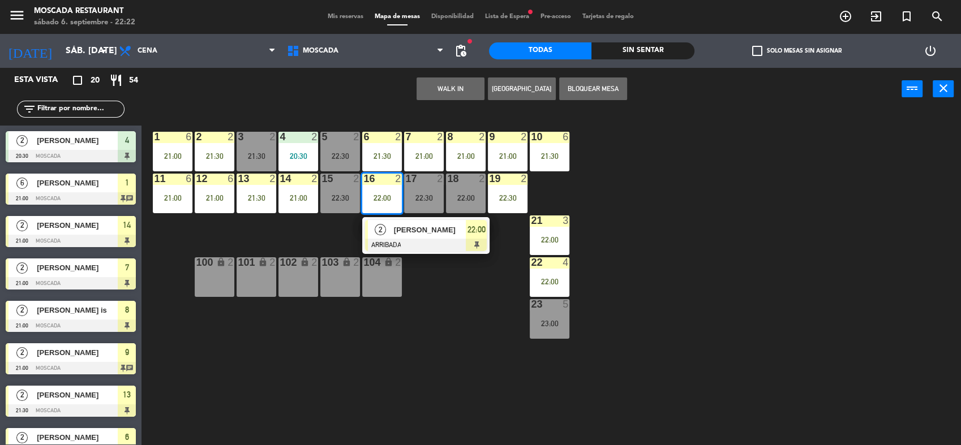
click at [343, 85] on div "WALK IN [GEOGRAPHIC_DATA] Bloquear Mesa power_input close" at bounding box center [521, 89] width 760 height 43
click at [262, 66] on div "Desayuno Brunch Almuerzo Cena Cena Desayuno Brunch Almuerzo Cena" at bounding box center [197, 51] width 168 height 34
click at [301, 144] on div "4 2 20:30" at bounding box center [298, 152] width 40 height 40
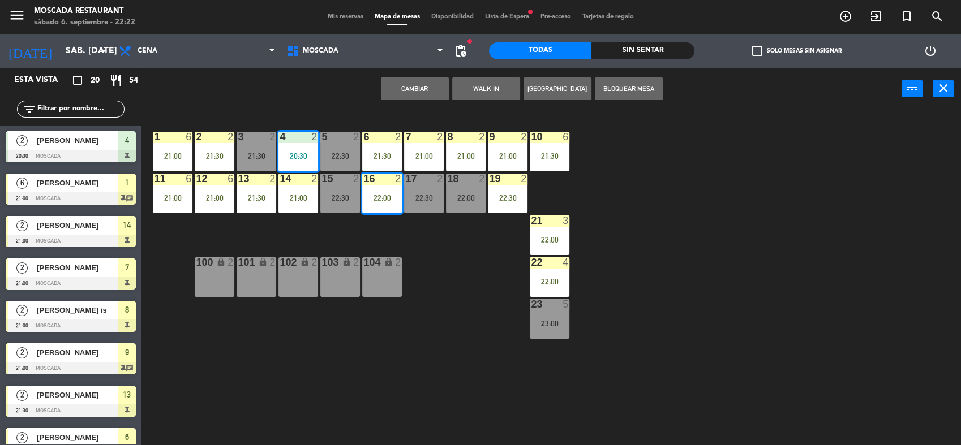
click at [291, 136] on div at bounding box center [298, 137] width 19 height 10
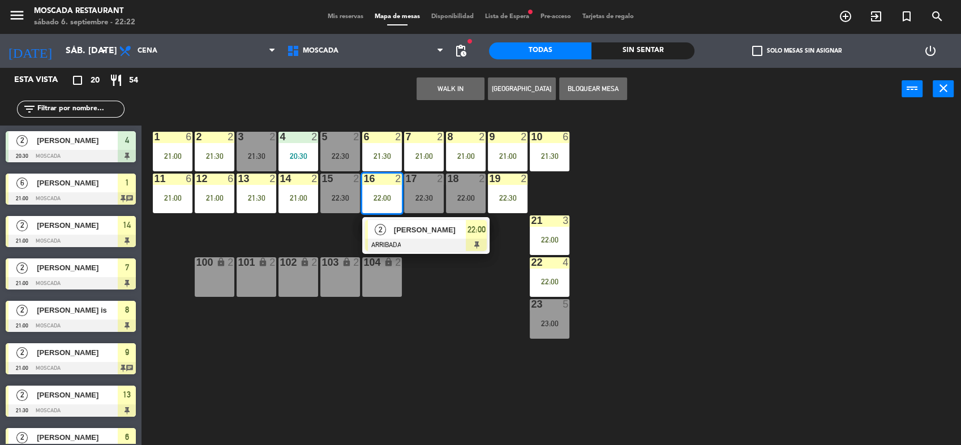
click at [298, 150] on div "4 2 20:30" at bounding box center [298, 152] width 40 height 40
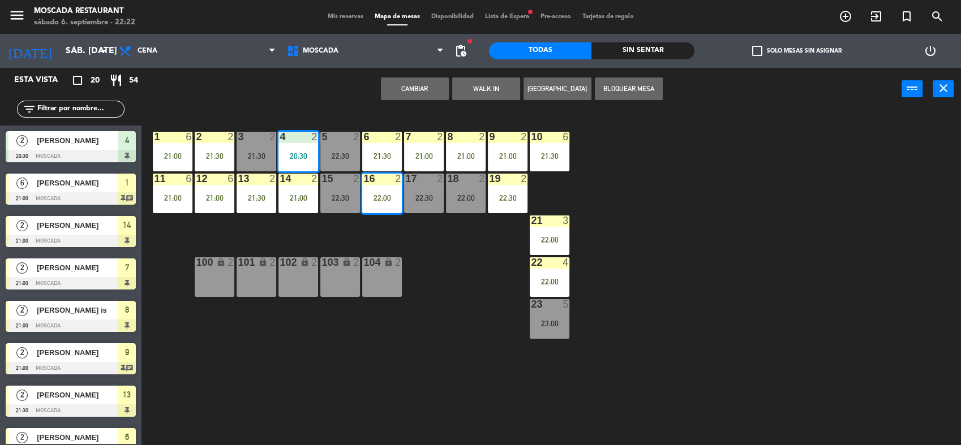
click at [385, 203] on div "16 2 22:00" at bounding box center [382, 194] width 40 height 40
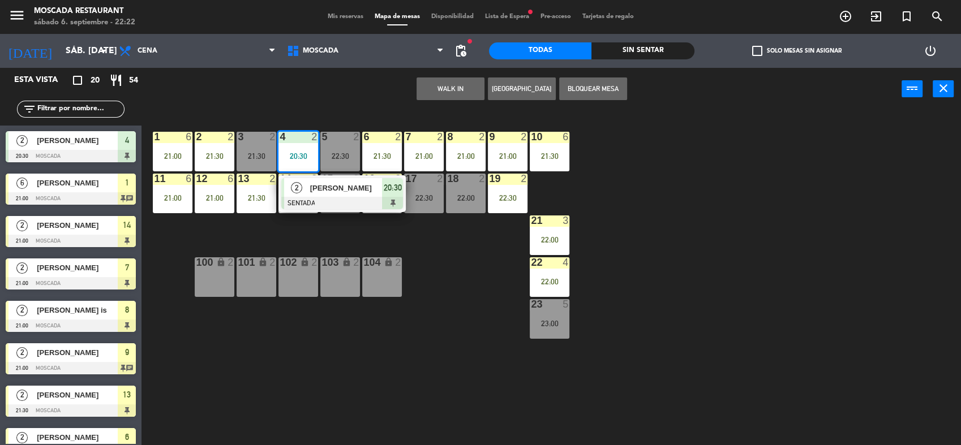
click at [335, 122] on div "1 6 21:00 2 2 21:30 3 2 21:30 4 2 20:30 2 [PERSON_NAME] SENTADA 20:30 5 2 22:30…" at bounding box center [555, 279] width 809 height 335
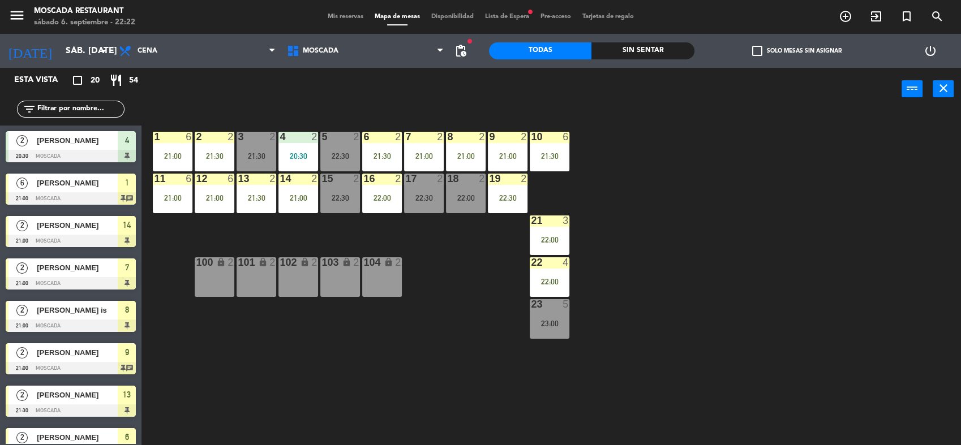
click at [303, 149] on div "4 2 20:30" at bounding box center [298, 152] width 40 height 40
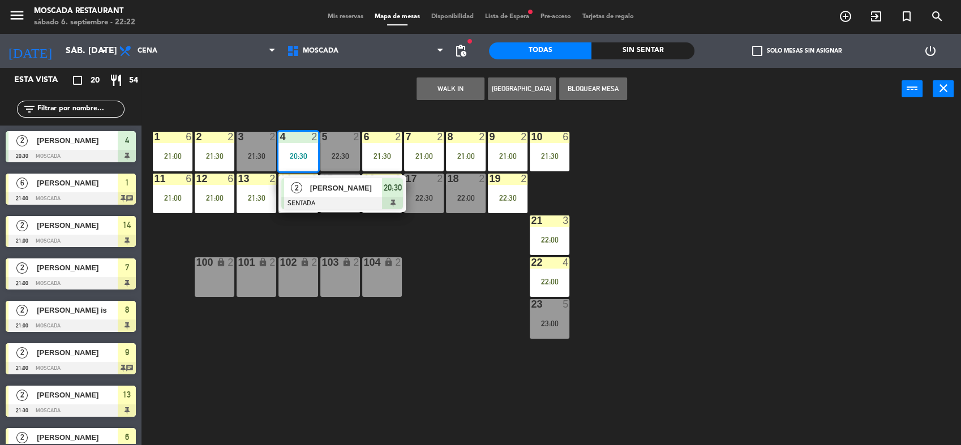
click at [393, 182] on span "20:30" at bounding box center [393, 188] width 18 height 14
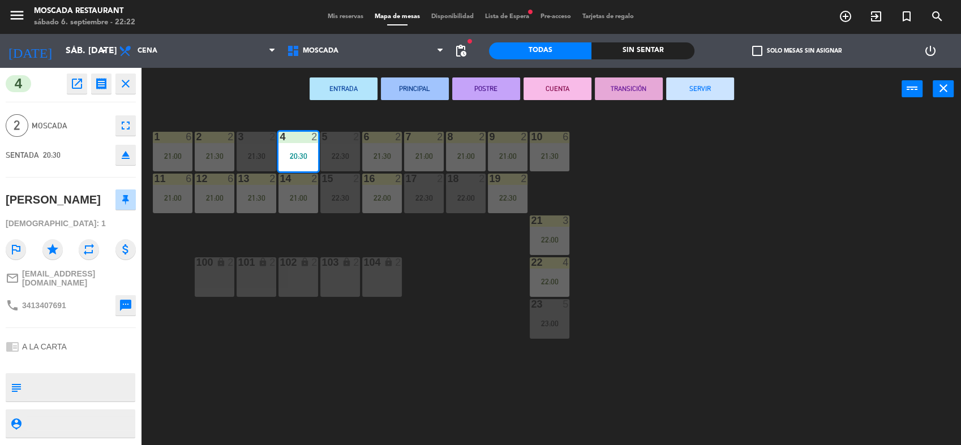
click at [711, 95] on button "SERVIR" at bounding box center [700, 88] width 68 height 23
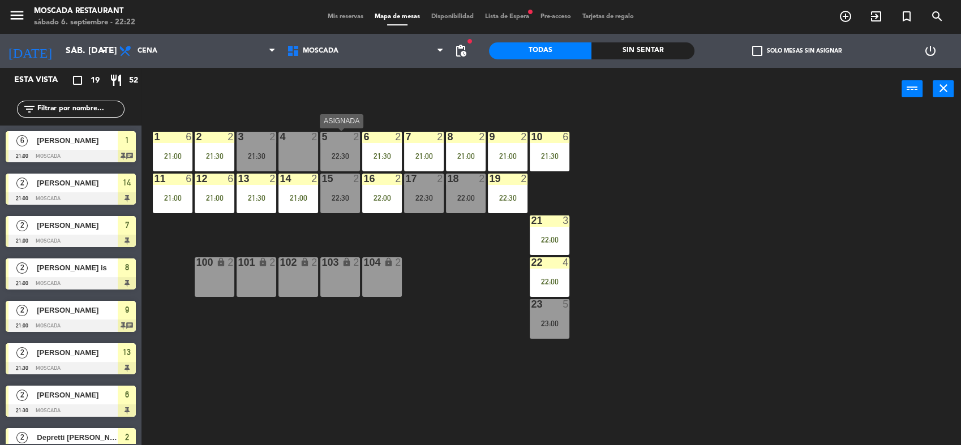
click at [322, 137] on div "5" at bounding box center [321, 137] width 1 height 10
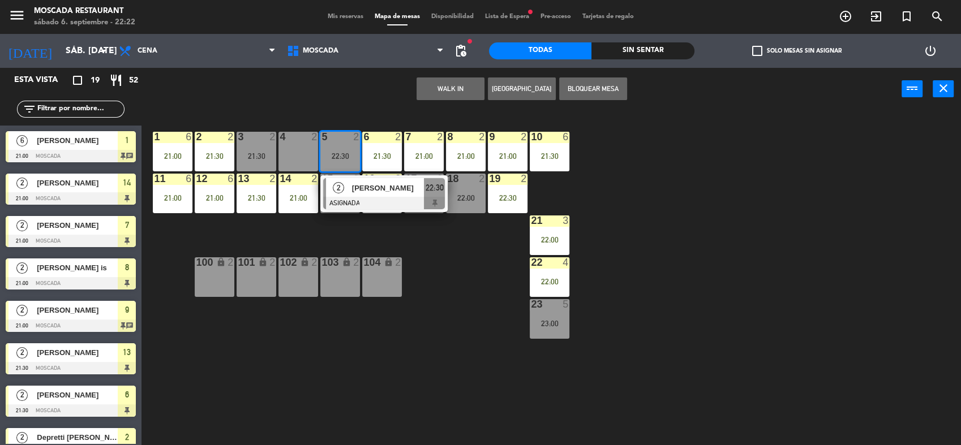
click at [296, 147] on div "4 2" at bounding box center [298, 152] width 40 height 40
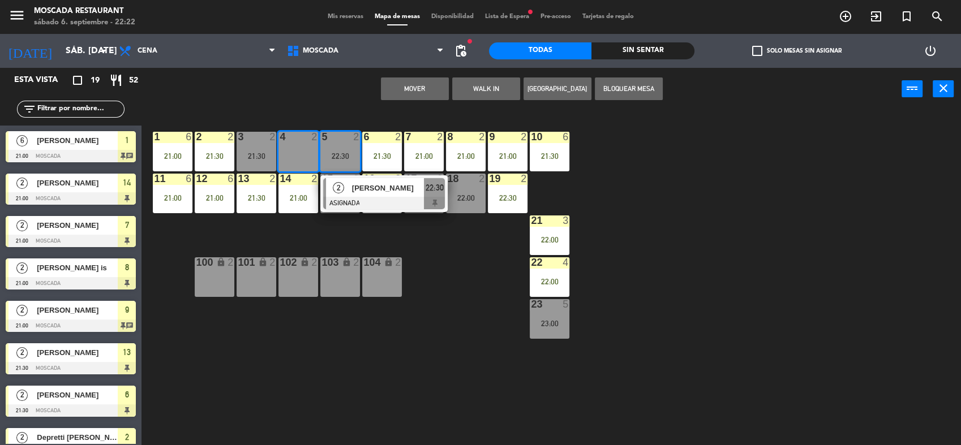
click at [437, 89] on button "Mover" at bounding box center [415, 88] width 68 height 23
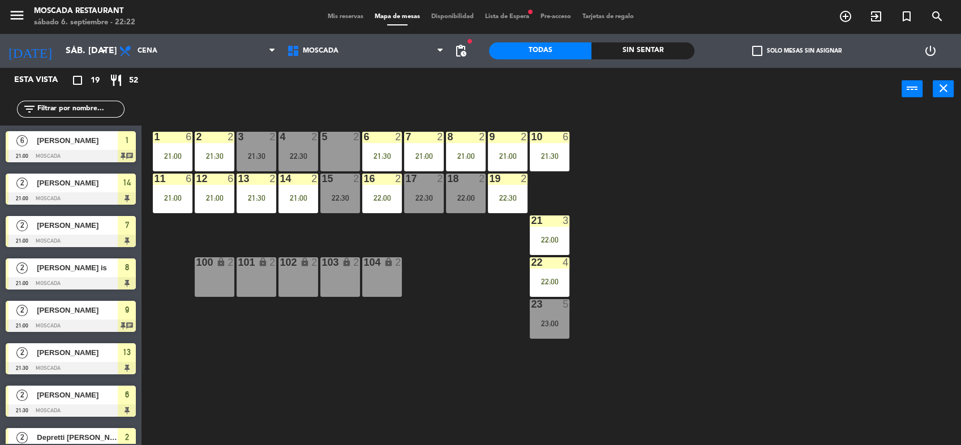
click at [312, 107] on div "power_input close" at bounding box center [521, 89] width 760 height 43
click at [337, 15] on span "Mis reservas" at bounding box center [345, 17] width 47 height 6
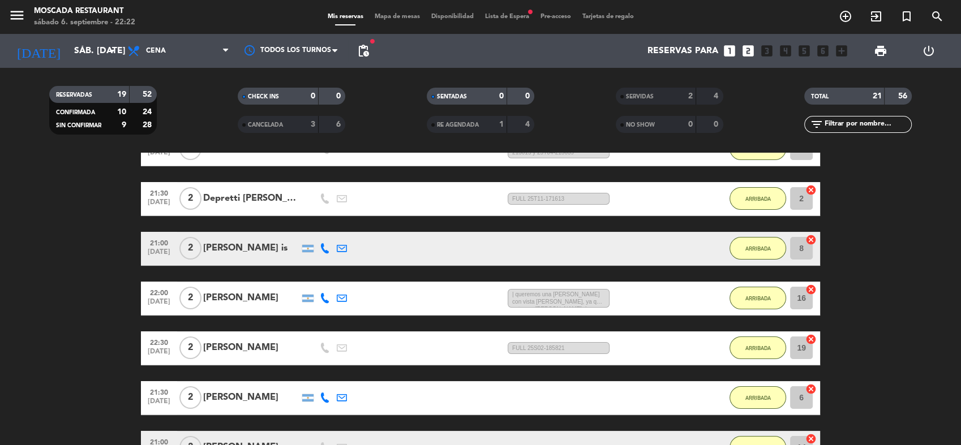
scroll to position [126, 0]
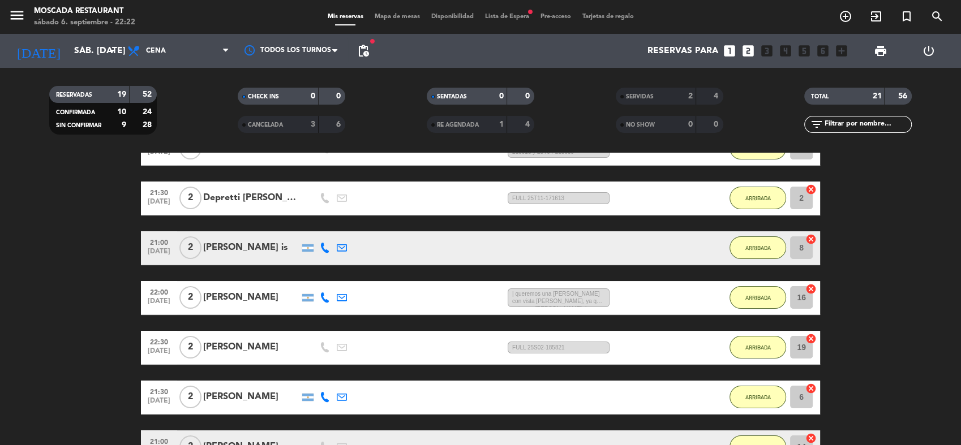
click at [382, 20] on span "Mapa de mesas" at bounding box center [397, 17] width 57 height 6
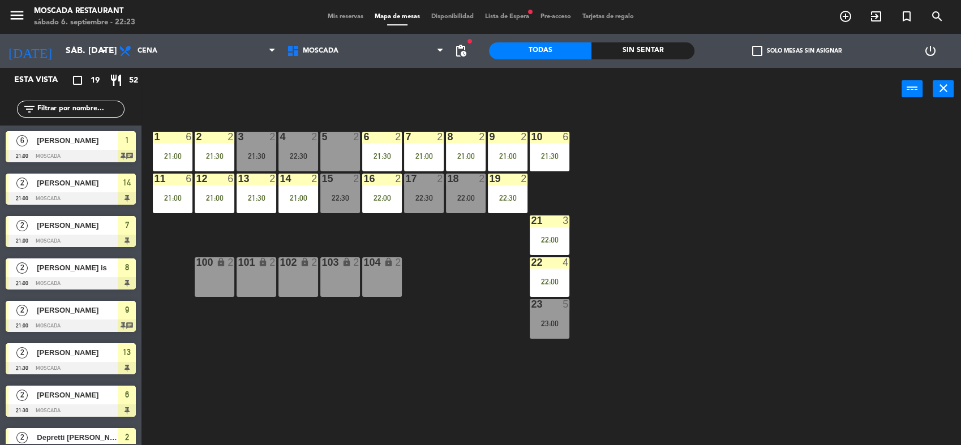
click at [326, 14] on span "Mis reservas" at bounding box center [345, 17] width 47 height 6
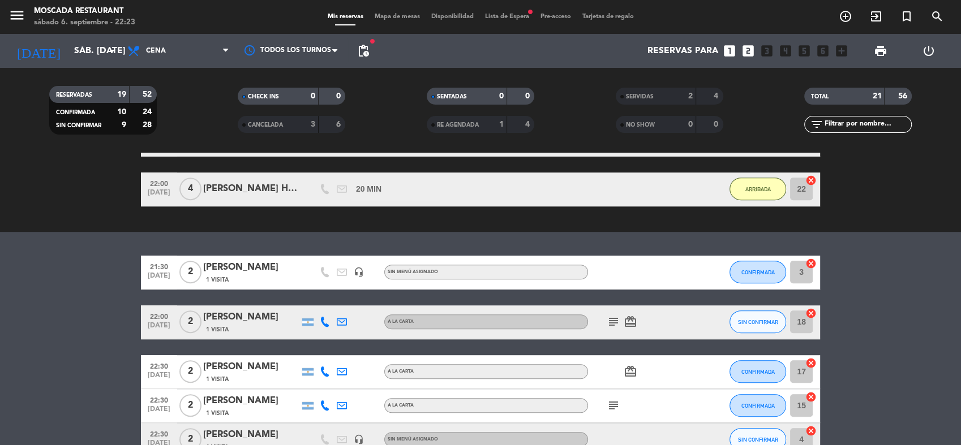
scroll to position [669, 0]
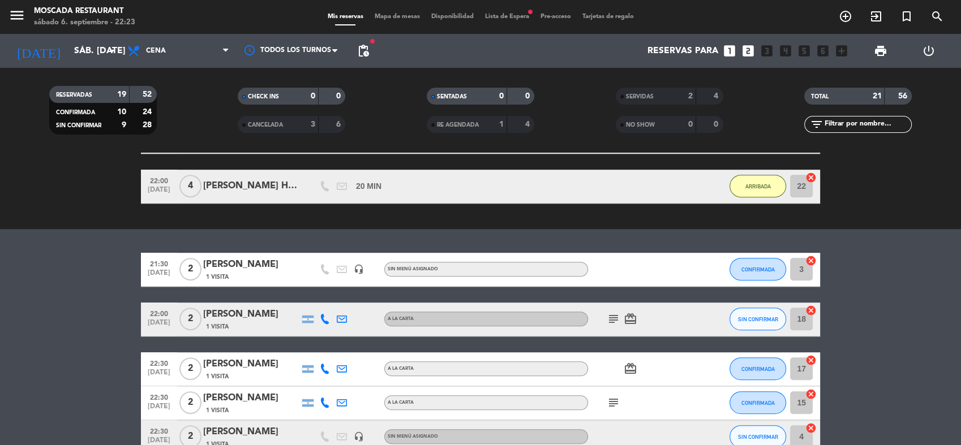
click at [810, 257] on icon "cancel" at bounding box center [810, 260] width 11 height 11
click at [408, 18] on span "Mapa de mesas" at bounding box center [397, 17] width 57 height 6
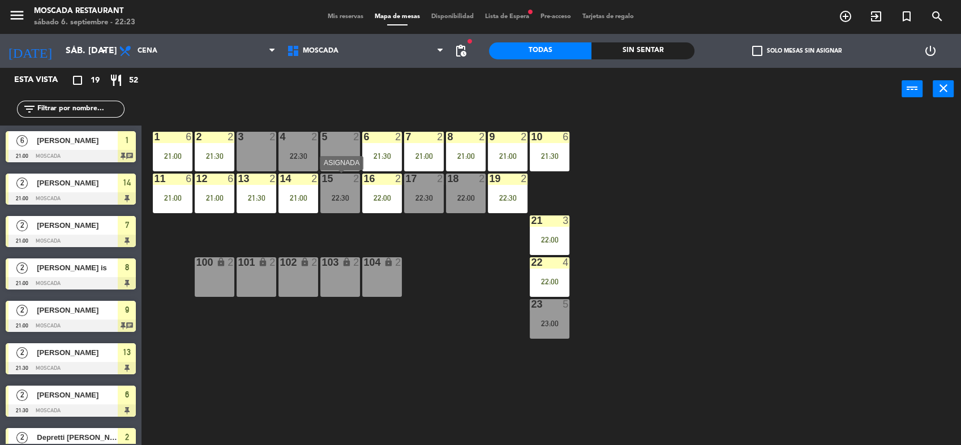
click at [345, 204] on div "15 2 22:30" at bounding box center [340, 194] width 40 height 40
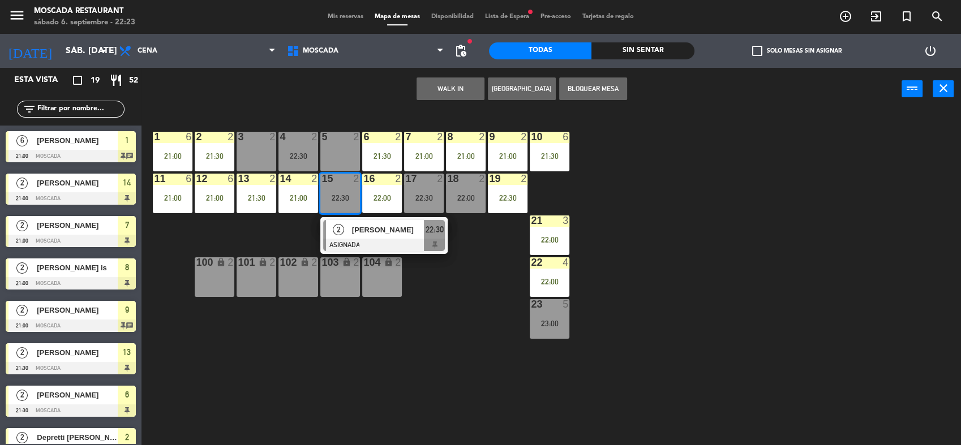
click at [250, 148] on div "3 2" at bounding box center [256, 152] width 40 height 40
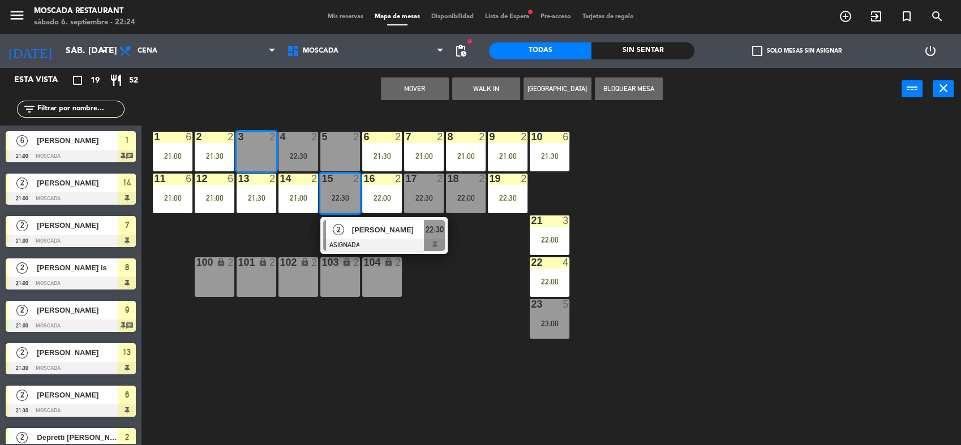
click at [433, 85] on button "Mover" at bounding box center [415, 88] width 68 height 23
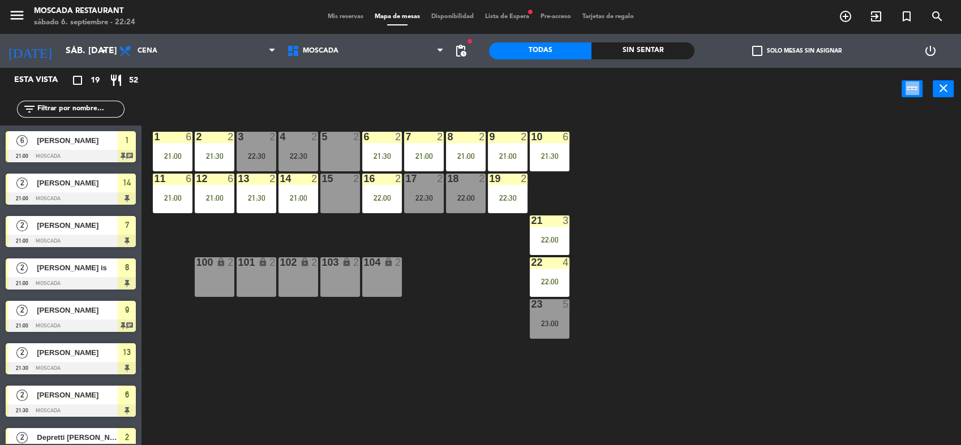
click at [433, 85] on div "power_input close" at bounding box center [521, 89] width 760 height 43
drag, startPoint x: 433, startPoint y: 85, endPoint x: 619, endPoint y: 158, distance: 200.6
click at [619, 158] on div "1 6 21:00 2 2 21:30 3 2 22:30 4 2 22:30 5 2 8 2 21:00 6 2 21:30 7 2 21:00 9 2 2…" at bounding box center [555, 279] width 809 height 335
click at [468, 208] on div "18 2 22:00" at bounding box center [466, 194] width 40 height 40
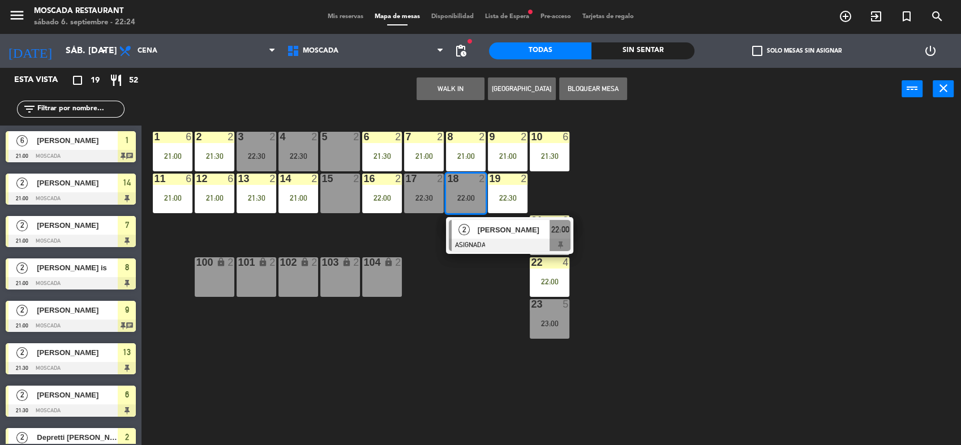
click at [472, 308] on div "1 6 21:00 2 2 21:30 3 2 22:30 4 2 22:30 5 2 8 2 21:00 6 2 21:30 7 2 21:00 9 2 2…" at bounding box center [555, 279] width 809 height 335
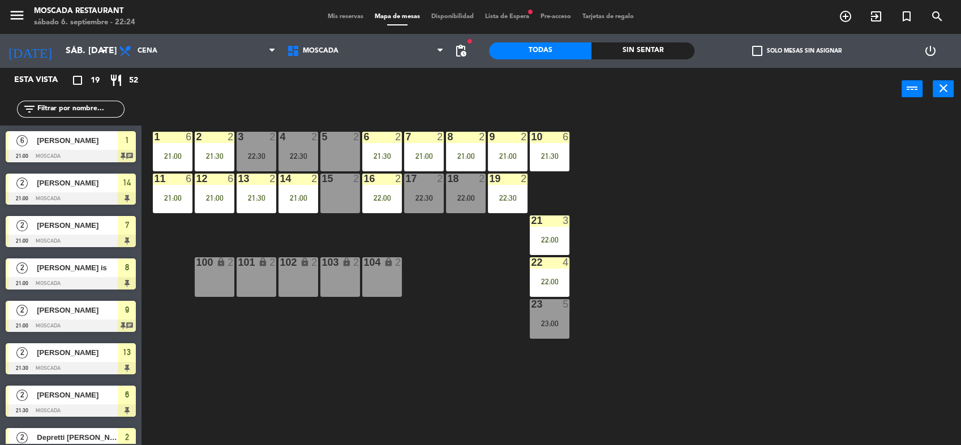
click at [344, 20] on div "Mis reservas Mapa de mesas Disponibilidad Lista de Espera fiber_manual_record P…" at bounding box center [480, 17] width 317 height 10
click at [355, 12] on div "Mis reservas Mapa de mesas Disponibilidad Lista de Espera fiber_manual_record P…" at bounding box center [480, 17] width 317 height 10
click at [344, 18] on span "Mis reservas" at bounding box center [345, 17] width 47 height 6
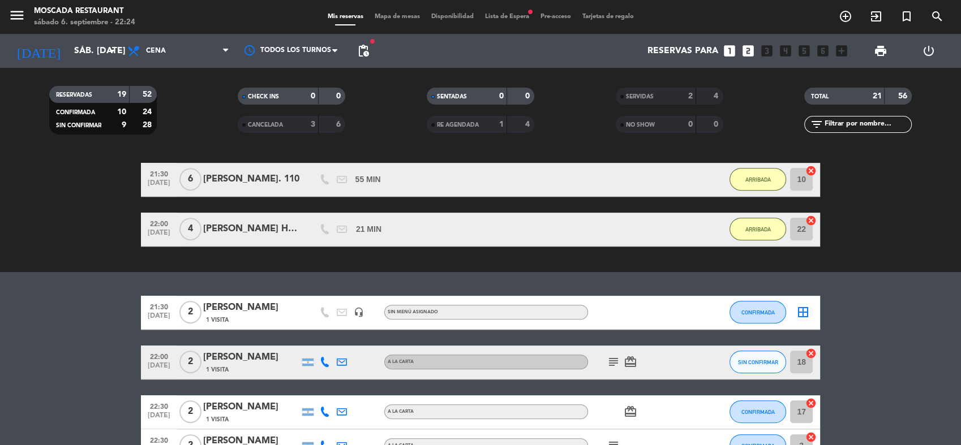
scroll to position [728, 0]
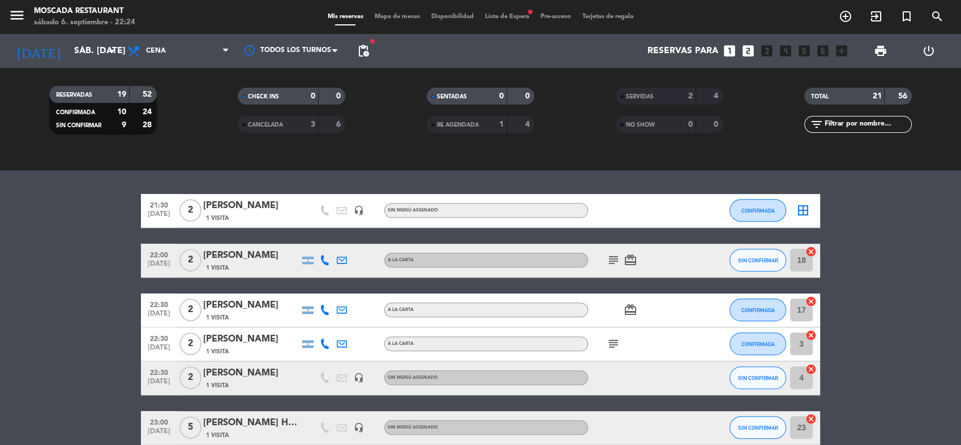
click at [608, 253] on icon "subject" at bounding box center [613, 260] width 14 height 14
click at [808, 255] on icon "cancel" at bounding box center [810, 251] width 11 height 11
click at [827, 264] on bookings-row "21:30 [DATE] 2 [PERSON_NAME] 1 Visita headset_mic Sin menú asignado CONFIRMADA …" at bounding box center [480, 319] width 961 height 251
click at [404, 14] on span "Mapa de mesas" at bounding box center [397, 17] width 57 height 6
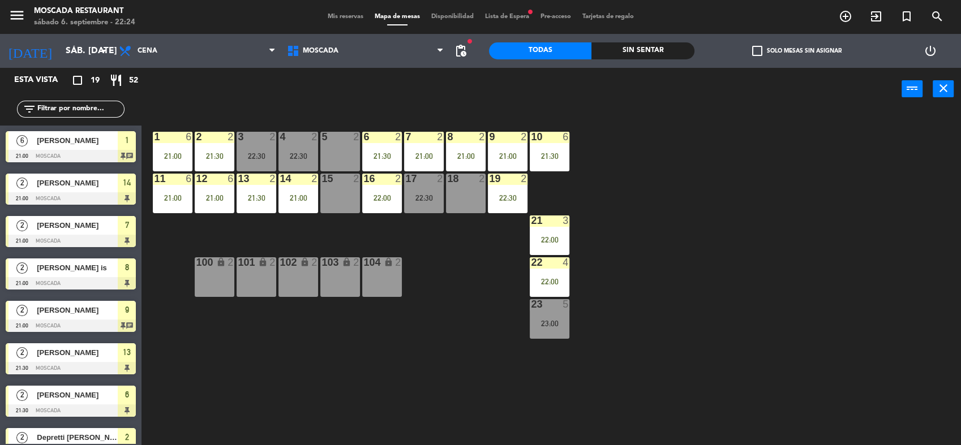
click at [343, 15] on span "Mis reservas" at bounding box center [345, 17] width 47 height 6
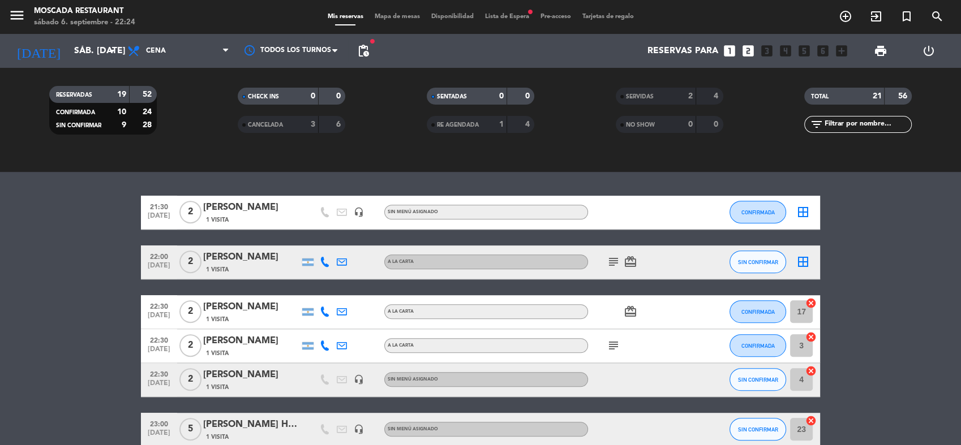
scroll to position [785, 0]
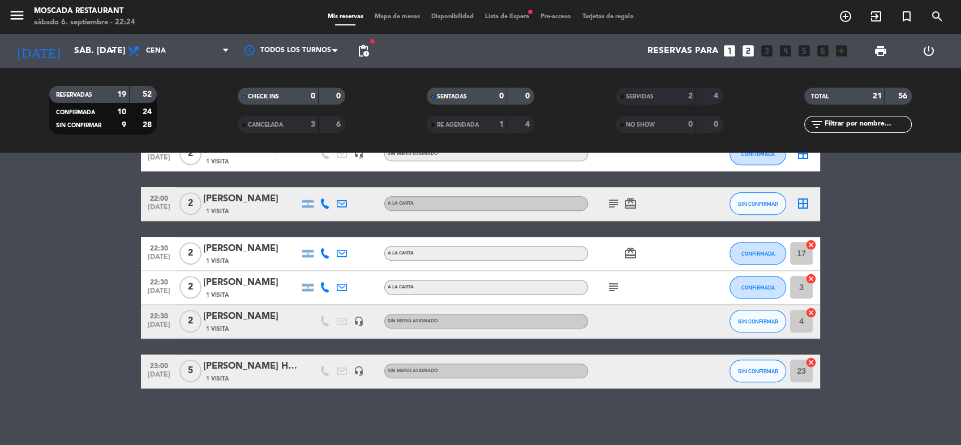
click at [616, 278] on div "subject" at bounding box center [639, 287] width 102 height 33
click at [612, 290] on icon "subject" at bounding box center [613, 288] width 14 height 14
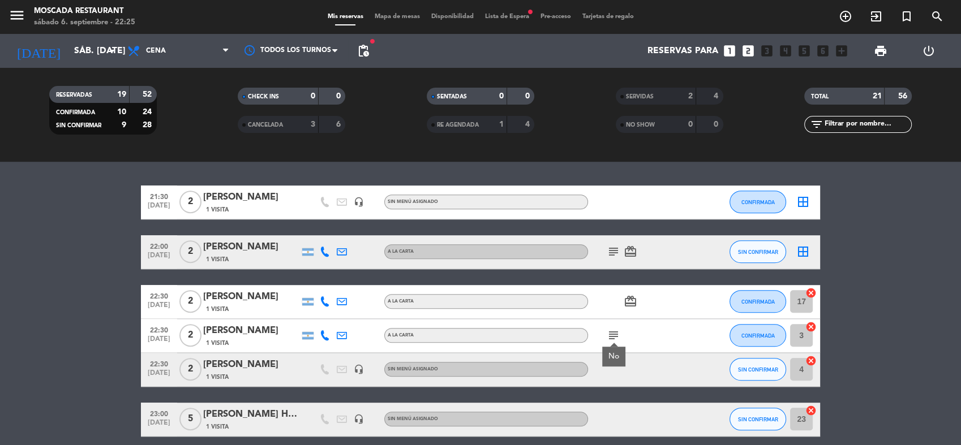
scroll to position [737, 0]
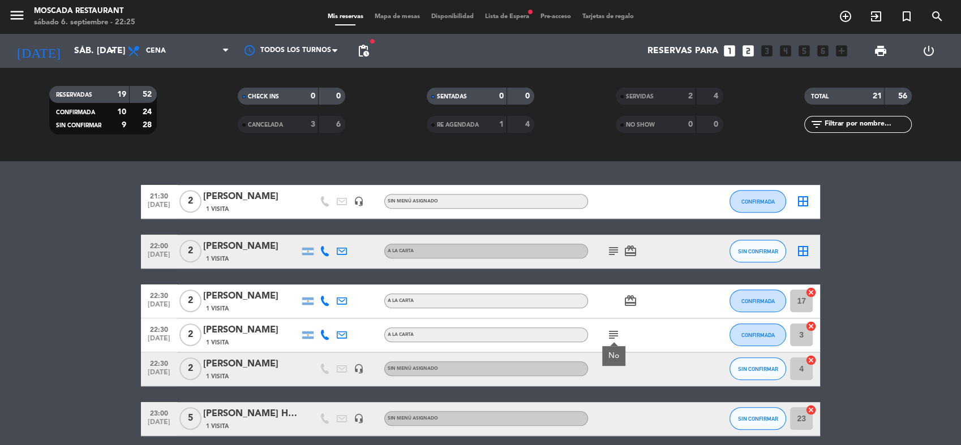
click at [612, 290] on div "card_giftcard" at bounding box center [639, 301] width 102 height 33
click at [518, 27] on div "menu Moscada Restaurant sábado 6. septiembre - 22:25 Mis reservas Mapa de mesas…" at bounding box center [480, 17] width 961 height 34
click at [510, 23] on div "menu Moscada Restaurant sábado 6. septiembre - 22:25 Mis reservas Mapa de mesas…" at bounding box center [480, 17] width 961 height 34
click at [507, 21] on div "Mis reservas Mapa de mesas Disponibilidad Lista de Espera fiber_manual_record P…" at bounding box center [480, 17] width 317 height 10
click at [501, 18] on span "Lista de Espera fiber_manual_record" at bounding box center [506, 17] width 55 height 6
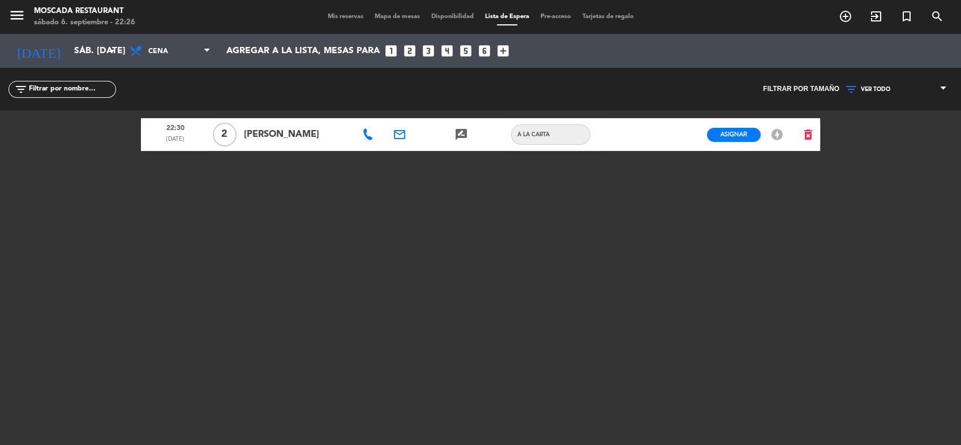
click at [366, 135] on icon at bounding box center [367, 134] width 11 height 11
click at [396, 115] on span "Copiar" at bounding box center [406, 115] width 24 height 12
click at [336, 20] on div "Mis reservas Mapa de mesas Disponibilidad Lista de Espera Pre-acceso Tarjetas d…" at bounding box center [480, 17] width 317 height 10
click at [335, 18] on span "Mis reservas" at bounding box center [345, 17] width 47 height 6
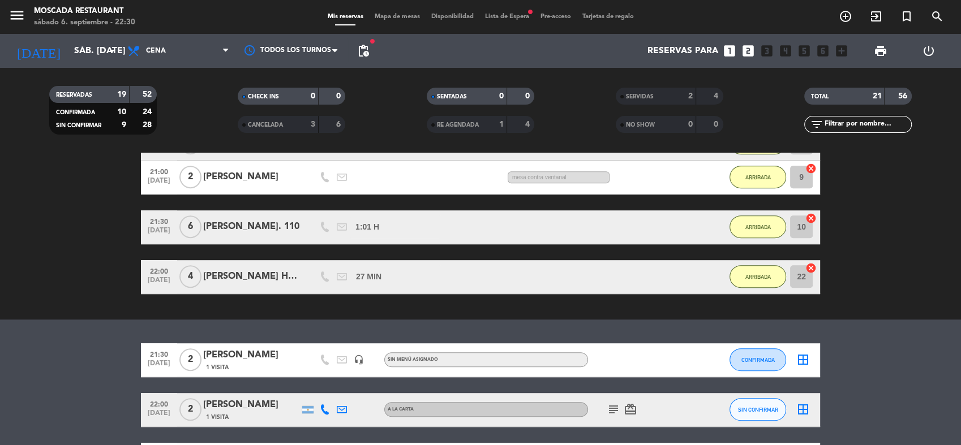
scroll to position [754, 0]
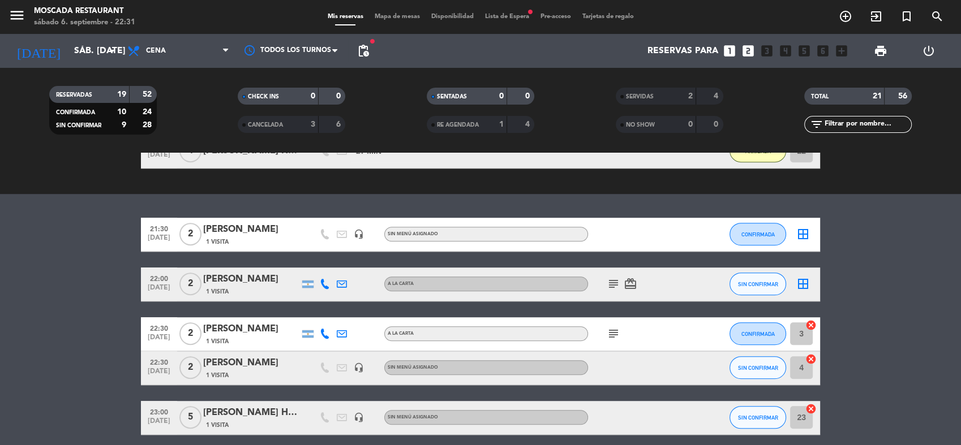
click at [324, 282] on icon at bounding box center [325, 284] width 10 height 10
click at [339, 268] on div "Copiar content_paste |" at bounding box center [331, 266] width 74 height 12
click at [348, 265] on span at bounding box center [352, 265] width 9 height 9
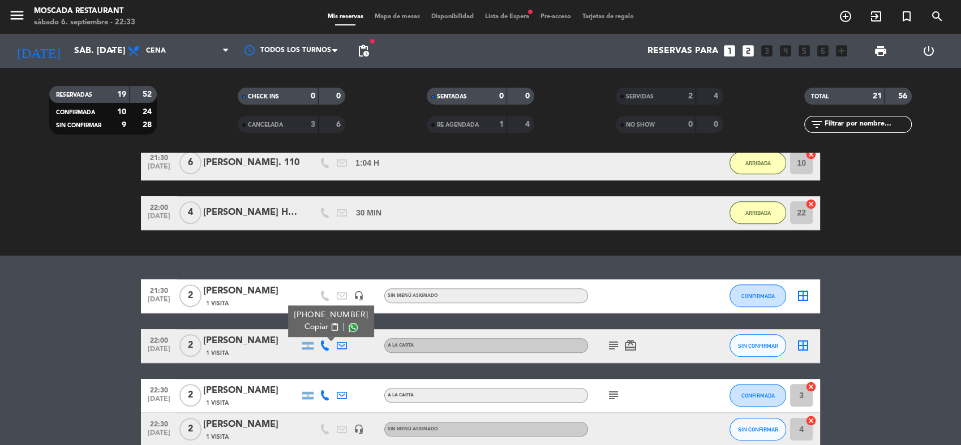
scroll to position [674, 0]
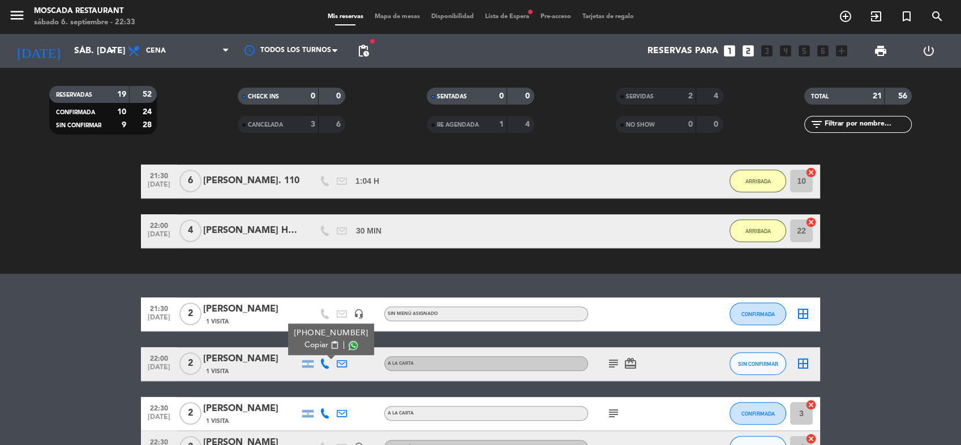
click at [877, 325] on bookings-row "21:30 [DATE] 2 [PERSON_NAME] 1 Visita headset_mic Sin menú asignado CONFIRMADA …" at bounding box center [480, 406] width 961 height 217
drag, startPoint x: 623, startPoint y: 361, endPoint x: 614, endPoint y: 361, distance: 9.1
click at [622, 361] on span "card_giftcard" at bounding box center [630, 364] width 17 height 14
click at [614, 361] on icon "subject" at bounding box center [613, 364] width 14 height 14
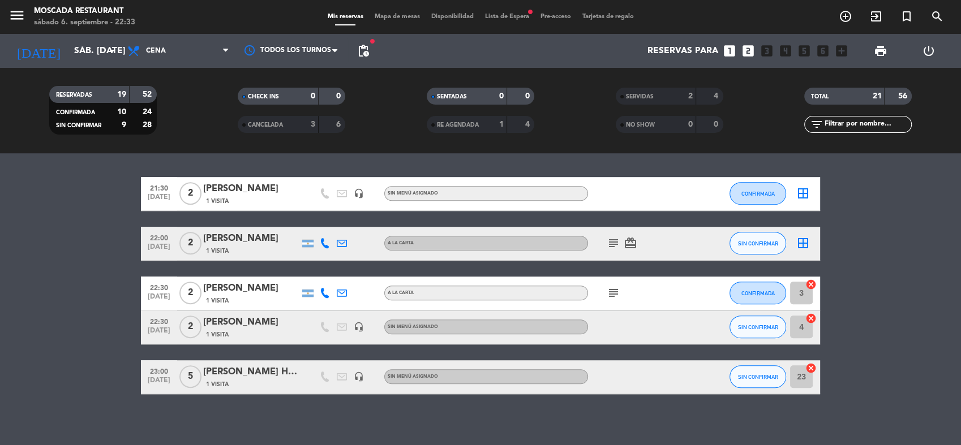
scroll to position [800, 0]
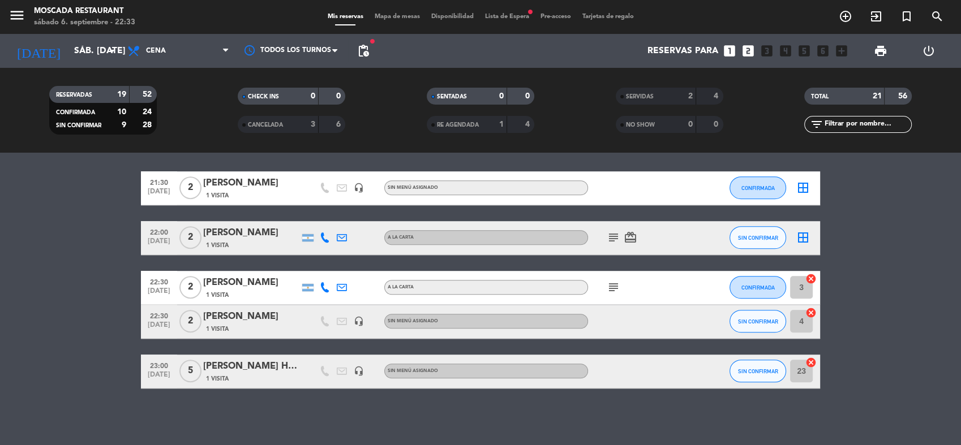
click at [884, 255] on bookings-row "21:30 [DATE] 2 [PERSON_NAME] 1 Visita headset_mic Sin menú asignado CONFIRMADA …" at bounding box center [480, 279] width 961 height 217
click at [619, 302] on div "subject" at bounding box center [639, 287] width 102 height 33
click at [614, 295] on div "subject" at bounding box center [639, 287] width 102 height 33
click at [614, 294] on icon "subject" at bounding box center [613, 288] width 14 height 14
click at [614, 293] on icon "subject" at bounding box center [613, 288] width 14 height 14
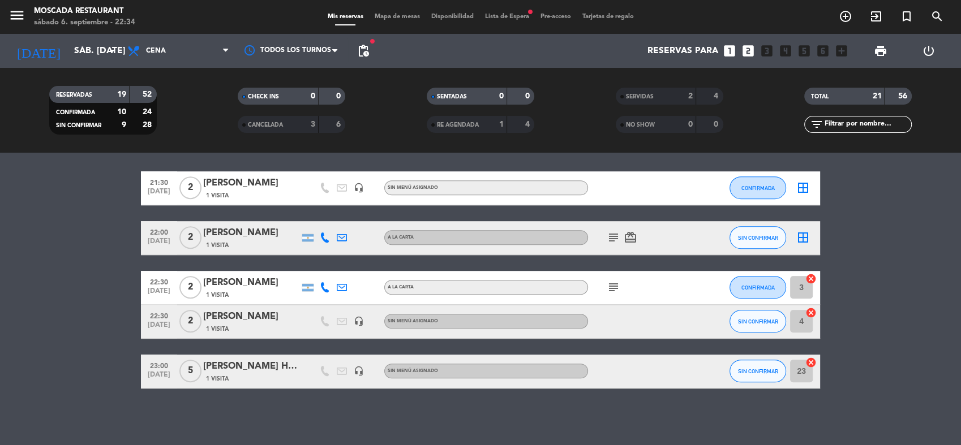
click at [406, 14] on span "Mapa de mesas" at bounding box center [397, 17] width 57 height 6
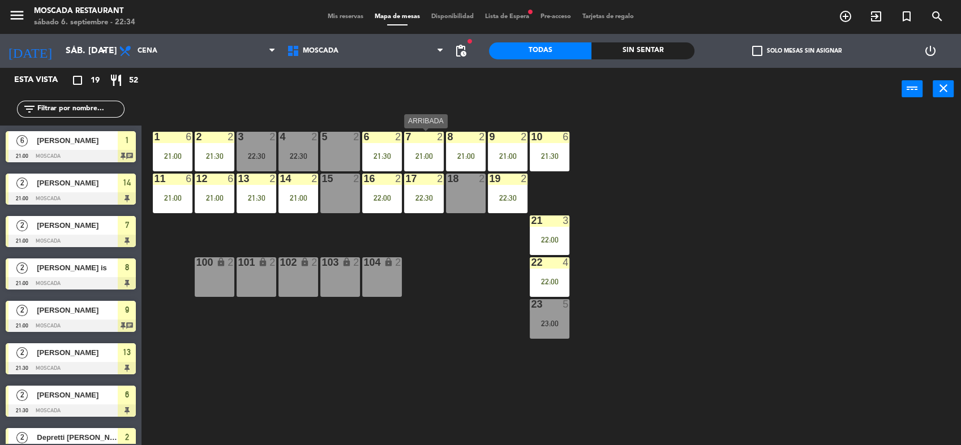
click at [439, 152] on div "21:00" at bounding box center [424, 156] width 40 height 8
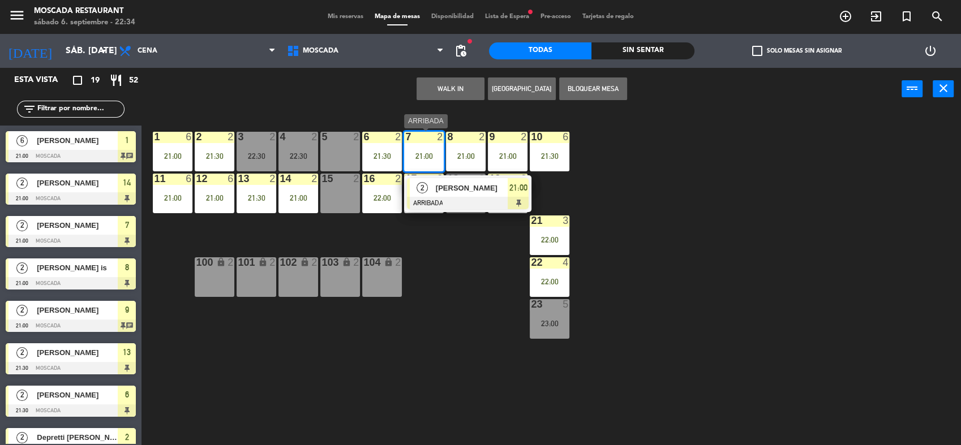
click at [521, 201] on div at bounding box center [468, 203] width 122 height 12
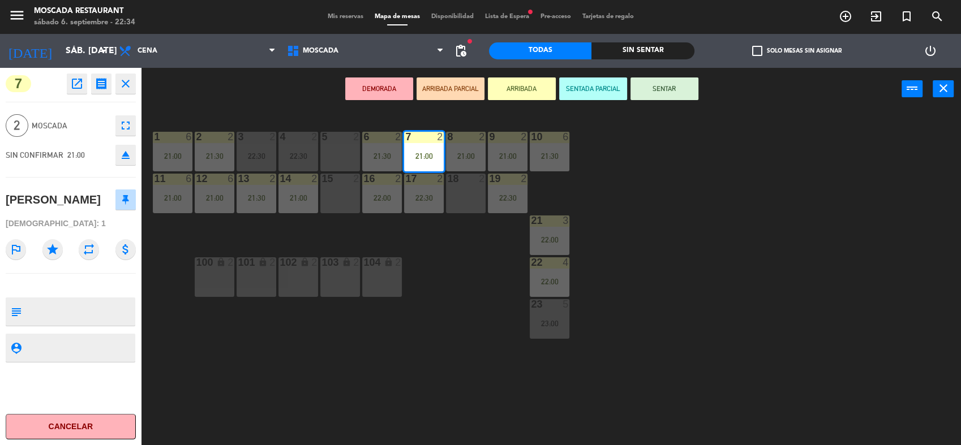
click at [658, 76] on div "DEMORADA ARRIBADA PARCIAL ARRIBADA SENTADA PARCIAL SENTAR power_input close" at bounding box center [521, 89] width 760 height 43
click at [665, 81] on button "SENTAR" at bounding box center [664, 88] width 68 height 23
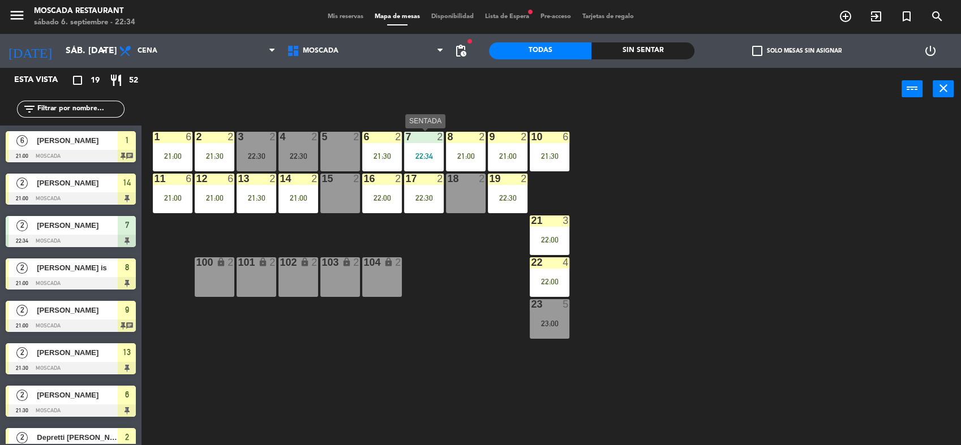
click at [416, 158] on div "22:34" at bounding box center [424, 156] width 40 height 8
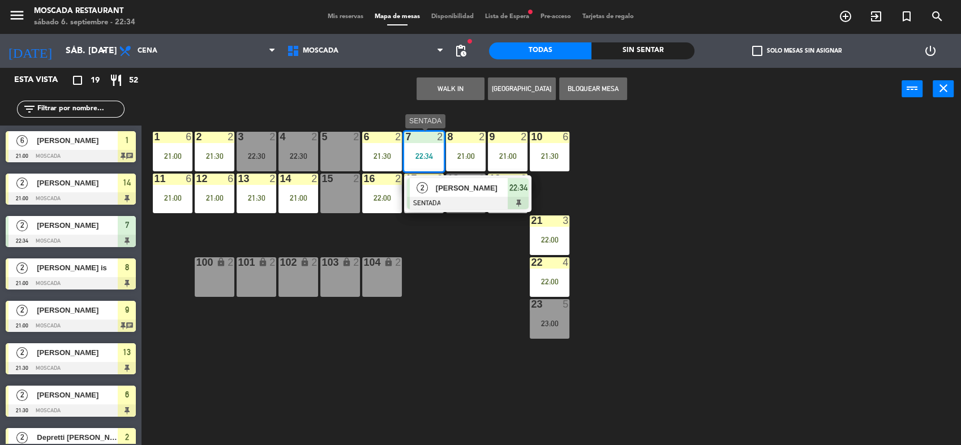
click at [513, 199] on div at bounding box center [468, 203] width 122 height 12
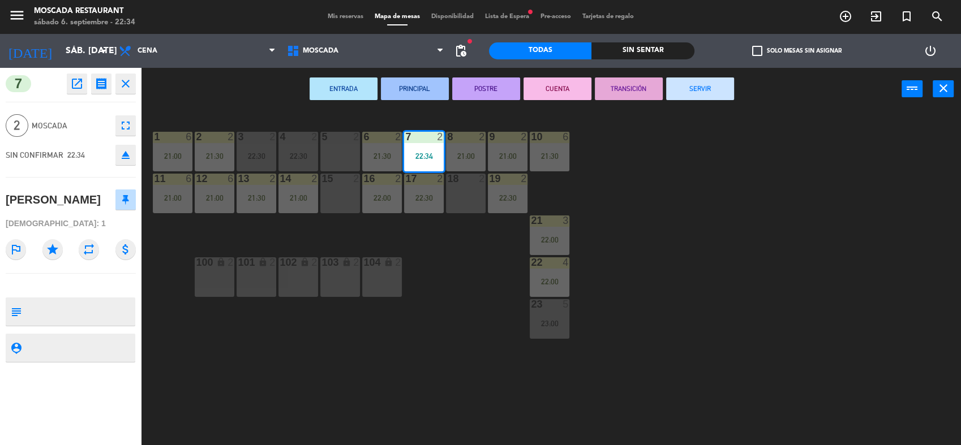
click at [683, 93] on button "SERVIR" at bounding box center [700, 88] width 68 height 23
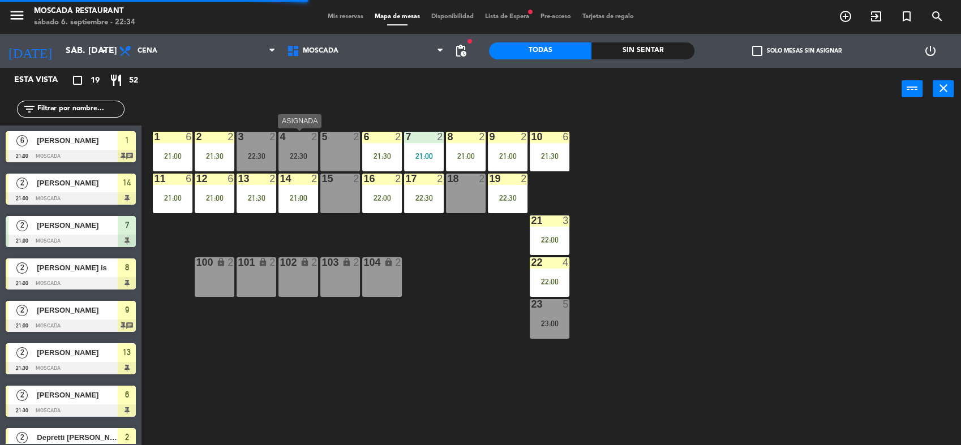
click at [292, 160] on div "22:30" at bounding box center [298, 156] width 40 height 8
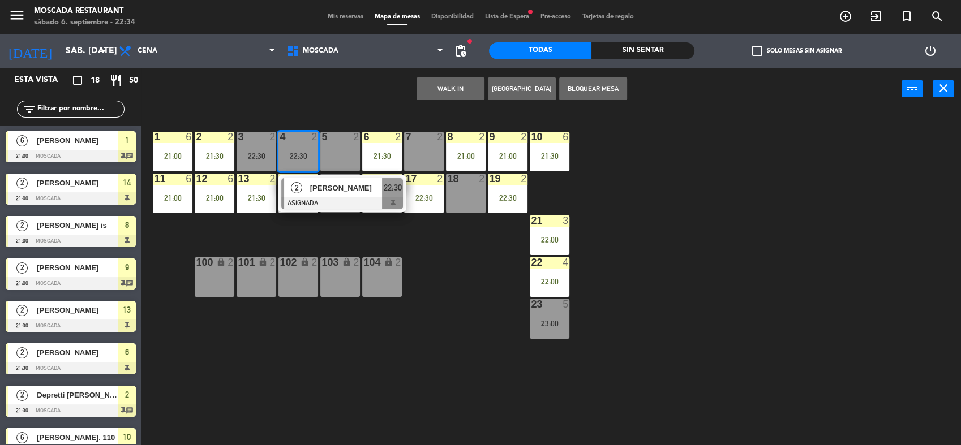
click at [432, 153] on div "7 2" at bounding box center [424, 152] width 40 height 40
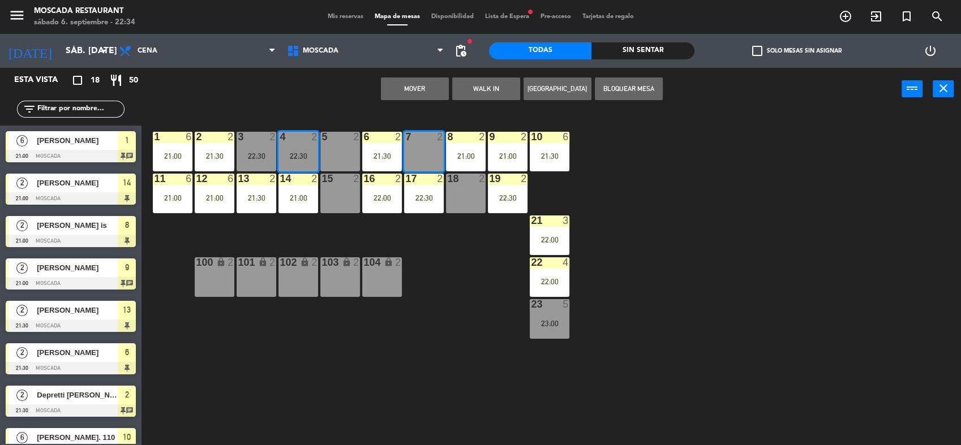
click at [421, 95] on button "Mover" at bounding box center [415, 88] width 68 height 23
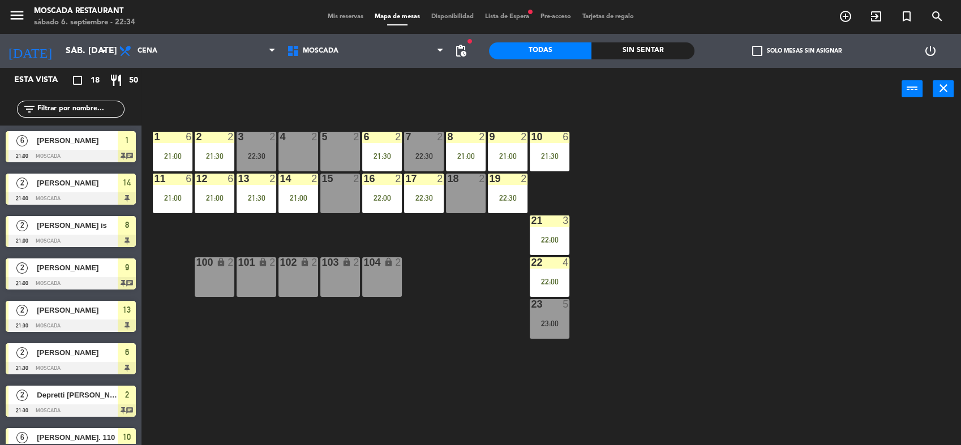
click at [536, 328] on div "23 5 23:00" at bounding box center [549, 319] width 40 height 40
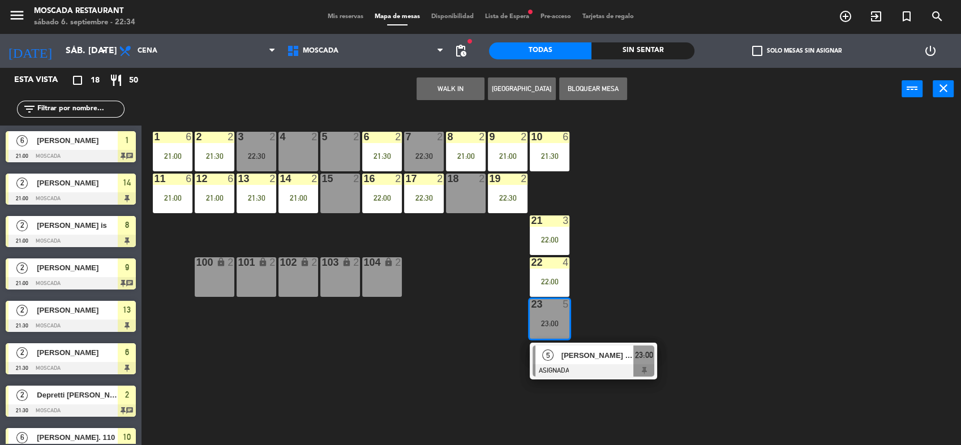
click at [307, 147] on div "4 2" at bounding box center [298, 152] width 40 height 40
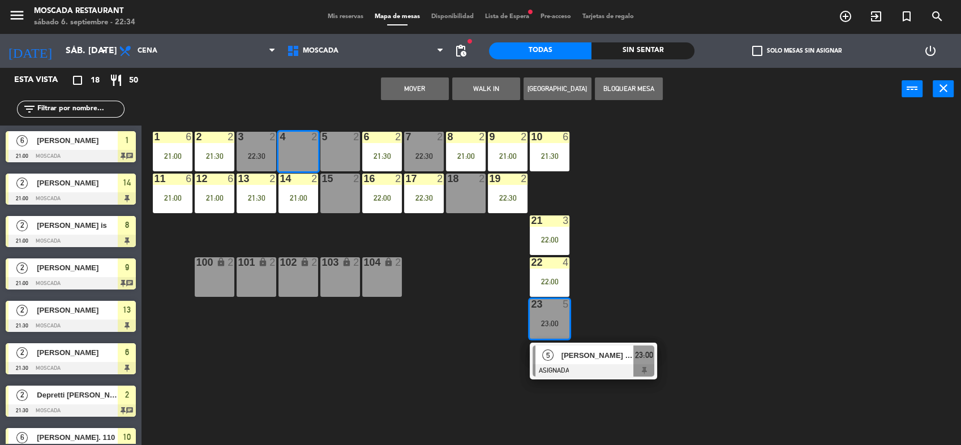
click at [343, 151] on div "5 2" at bounding box center [340, 152] width 40 height 40
click at [335, 193] on div "15 2" at bounding box center [340, 194] width 40 height 40
click at [429, 84] on button "Mover y Unir" at bounding box center [415, 88] width 68 height 23
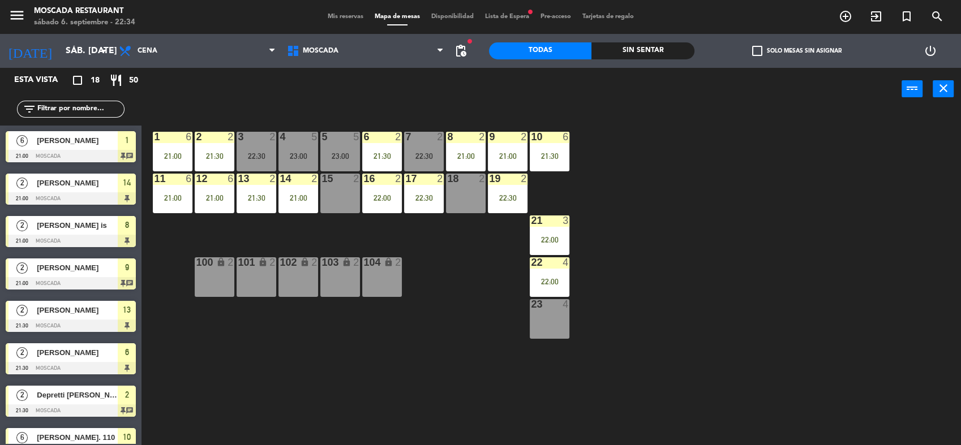
click at [346, 186] on div "15 2" at bounding box center [340, 194] width 40 height 40
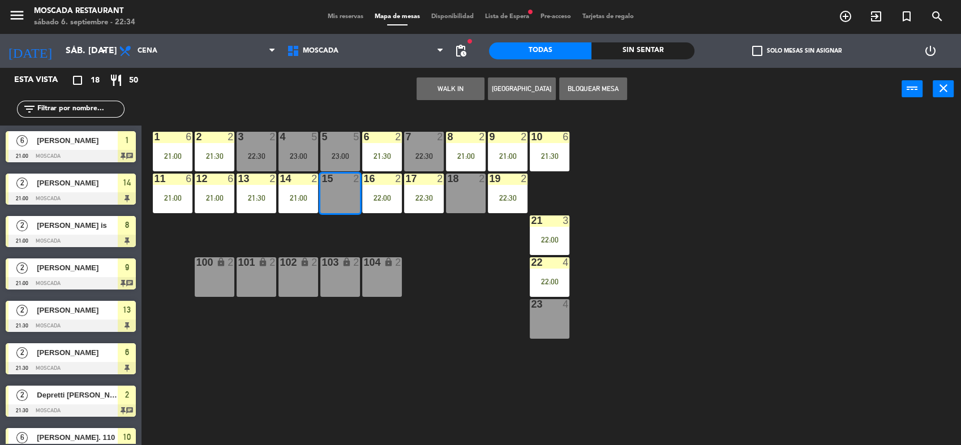
click at [290, 109] on div "WALK IN [GEOGRAPHIC_DATA] Bloquear Mesa power_input close" at bounding box center [521, 89] width 760 height 43
click at [321, 163] on div "5 5 23:00" at bounding box center [340, 152] width 40 height 40
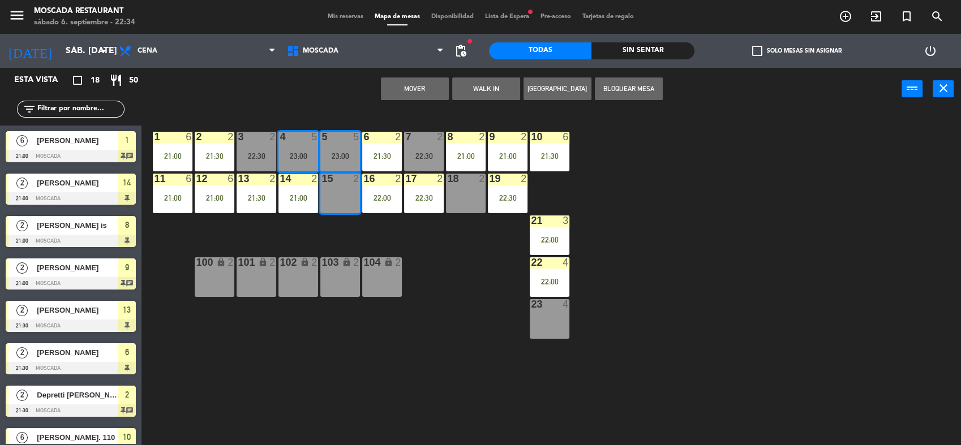
click at [408, 94] on button "Mover" at bounding box center [415, 88] width 68 height 23
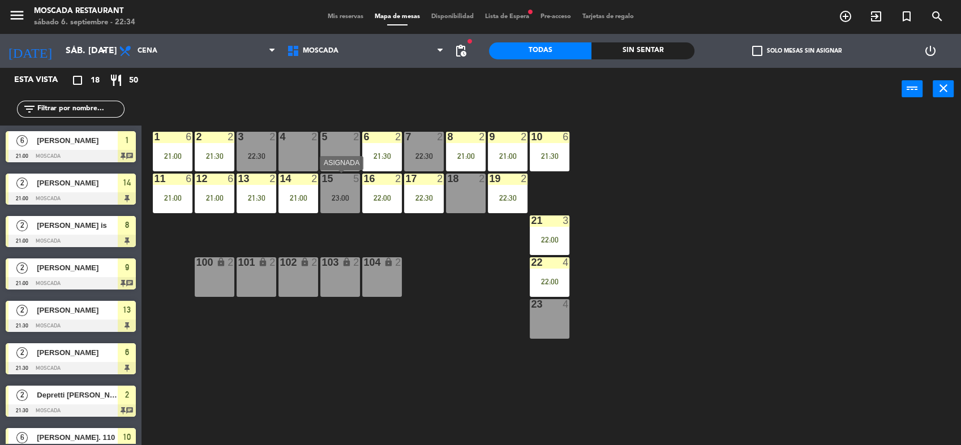
click at [348, 198] on div "23:00" at bounding box center [340, 198] width 40 height 8
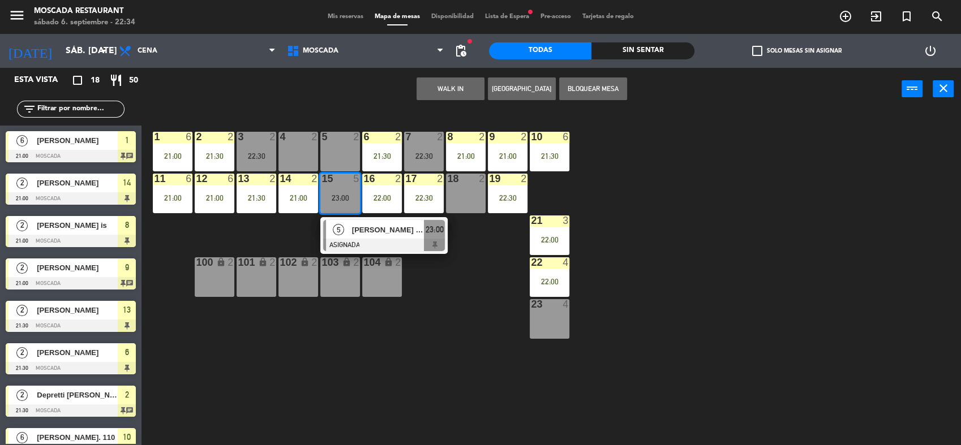
click at [316, 154] on div "4 2" at bounding box center [298, 152] width 40 height 40
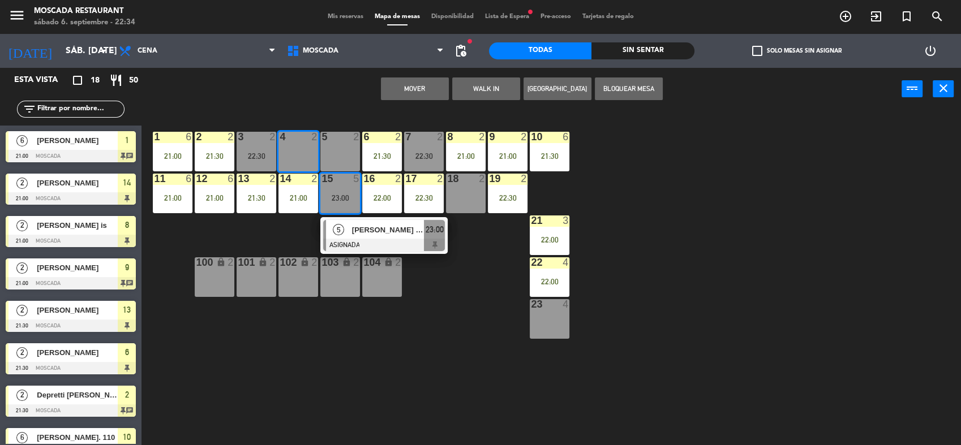
click at [340, 151] on div "5 2" at bounding box center [340, 152] width 40 height 40
click at [431, 85] on button "Mover y Unir" at bounding box center [415, 88] width 68 height 23
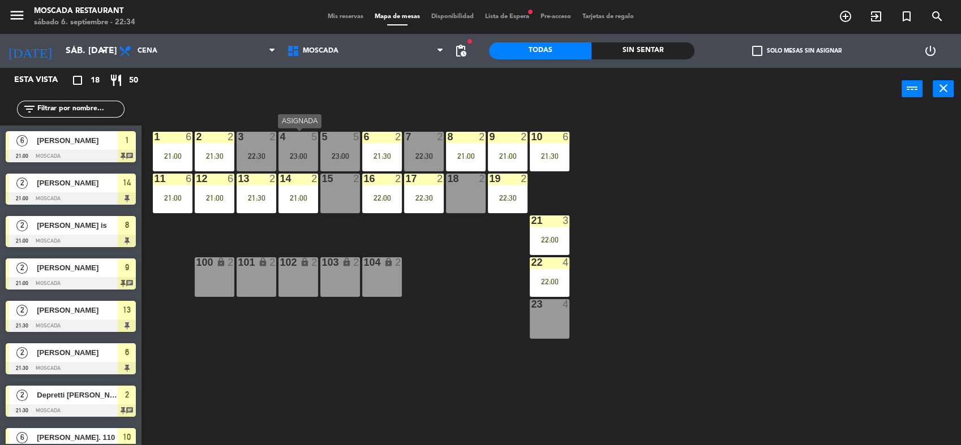
click at [313, 145] on div "4 5 23:00" at bounding box center [298, 152] width 40 height 40
click at [324, 149] on div "5 5 23:00" at bounding box center [340, 152] width 40 height 40
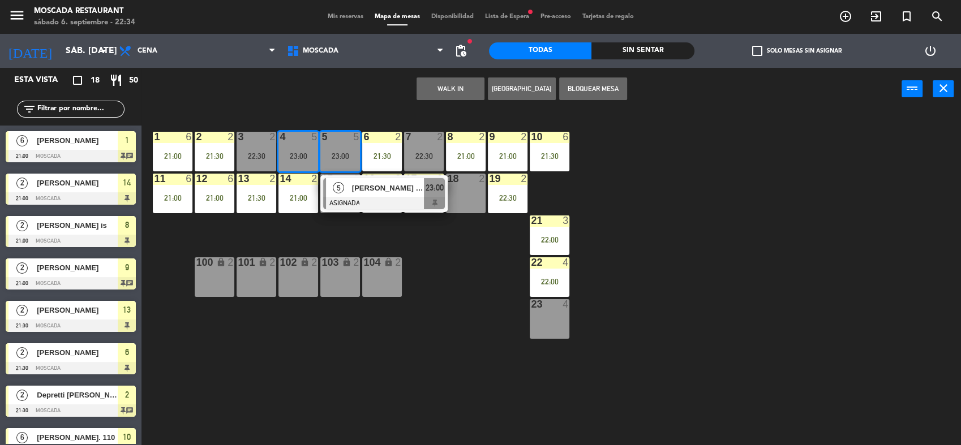
click at [326, 190] on div "5" at bounding box center [338, 187] width 24 height 19
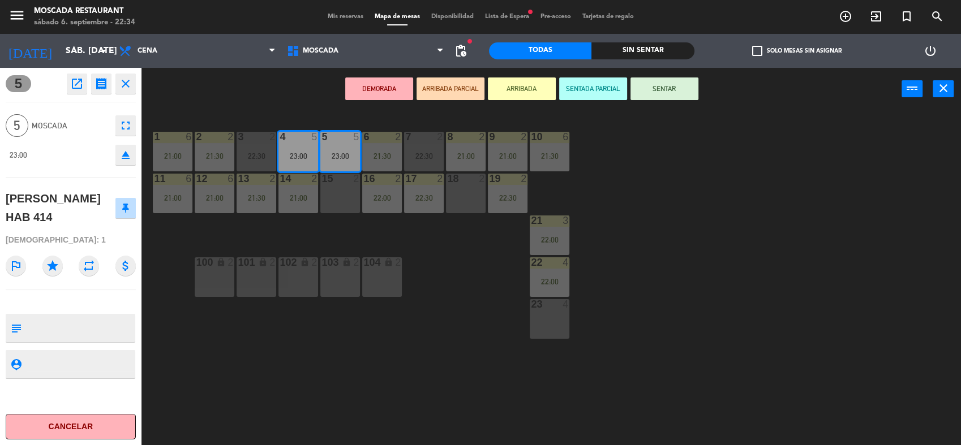
click at [343, 218] on div "1 6 21:00 2 2 21:30 3 2 22:30 4 5 23:00 5 5 23:00 8 2 21:00 6 2 21:30 7 2 22:30…" at bounding box center [555, 279] width 809 height 335
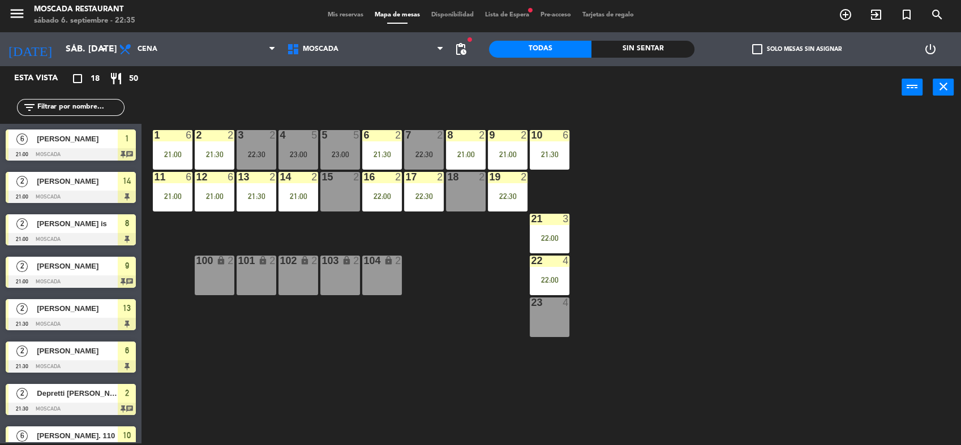
scroll to position [230, 0]
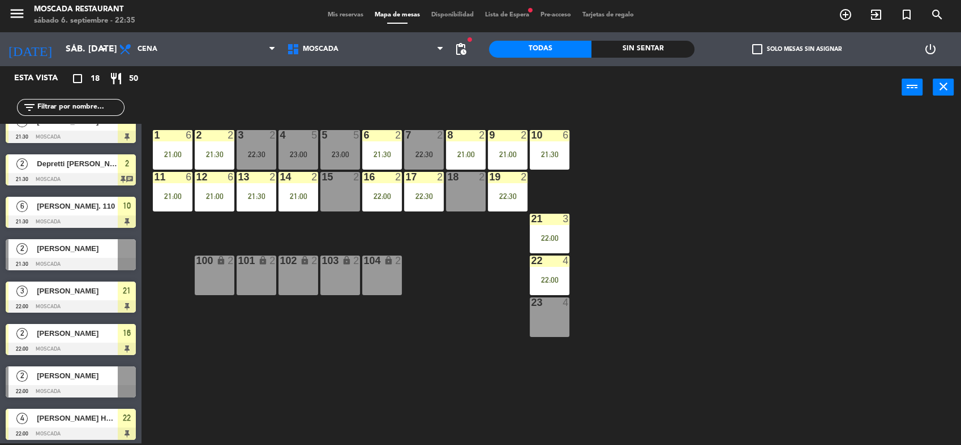
click at [333, 12] on span "Mis reservas" at bounding box center [345, 15] width 47 height 6
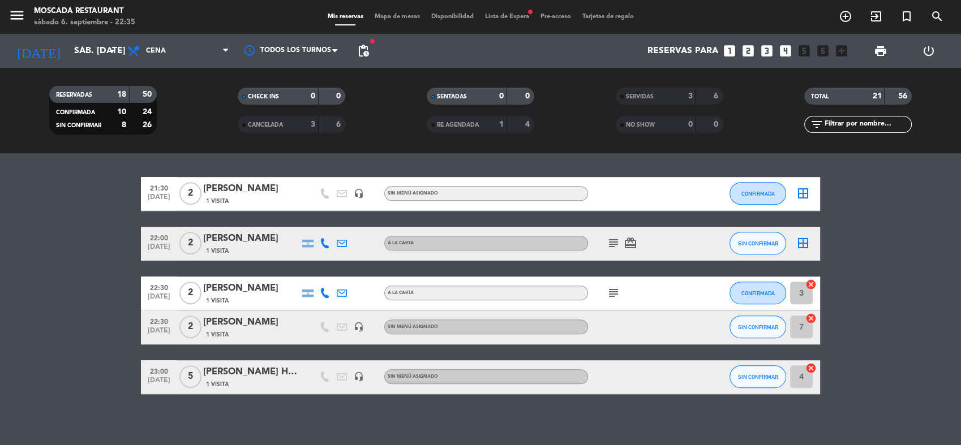
scroll to position [766, 0]
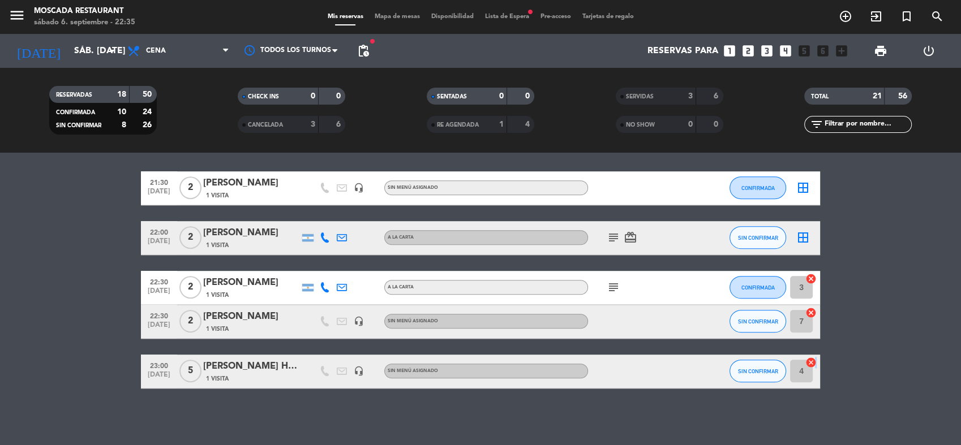
click at [813, 360] on icon "cancel" at bounding box center [810, 362] width 11 height 11
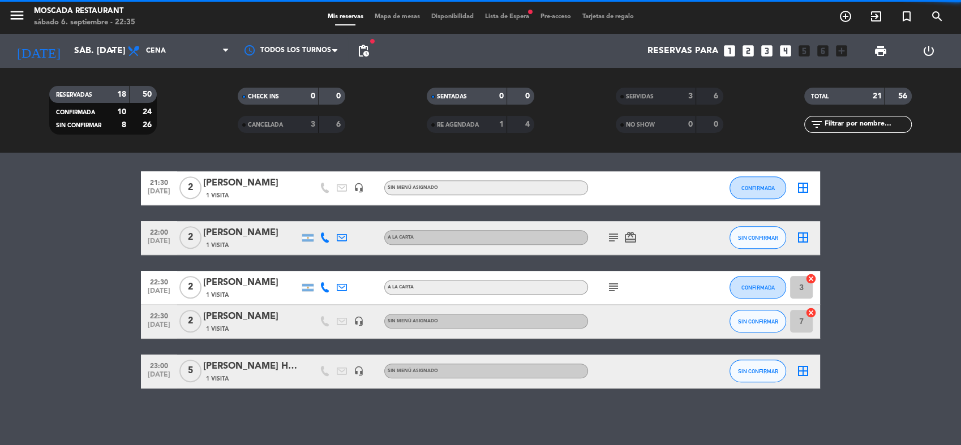
click at [806, 376] on icon "border_all" at bounding box center [803, 371] width 14 height 14
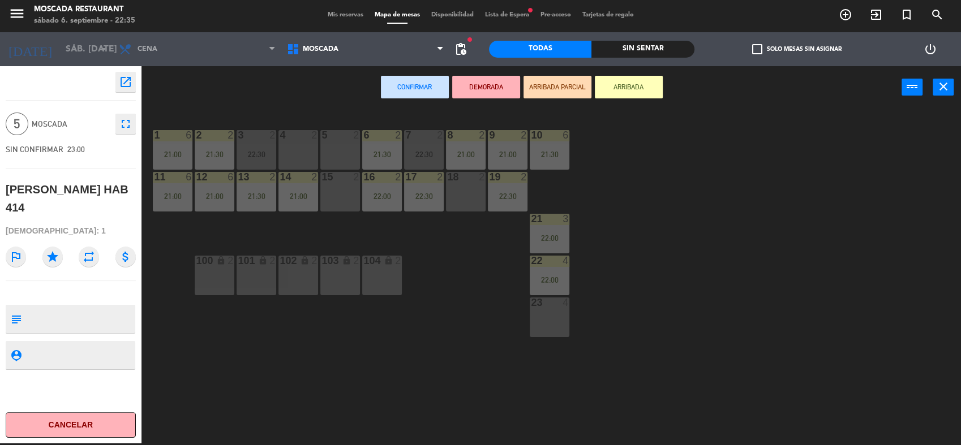
click at [303, 161] on div "4 2" at bounding box center [298, 150] width 40 height 40
click at [341, 158] on div "5 2" at bounding box center [340, 150] width 40 height 40
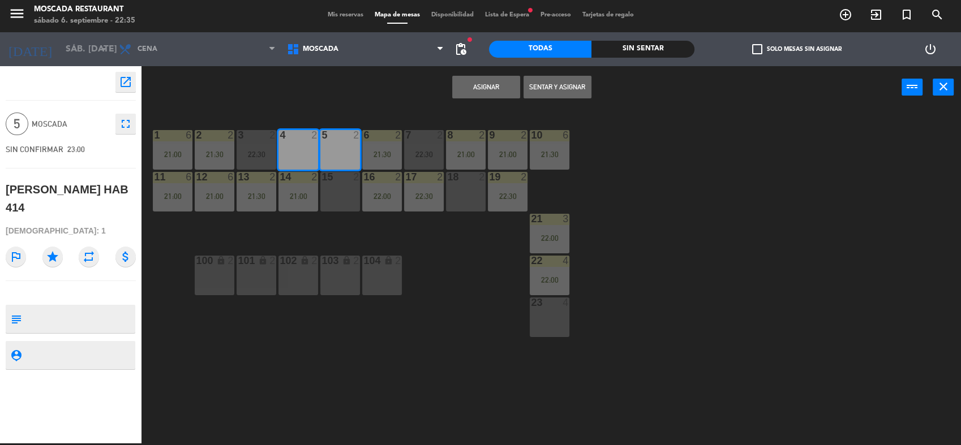
click at [334, 190] on div "15 2" at bounding box center [340, 192] width 40 height 40
click at [456, 76] on button "Asignar" at bounding box center [486, 87] width 68 height 23
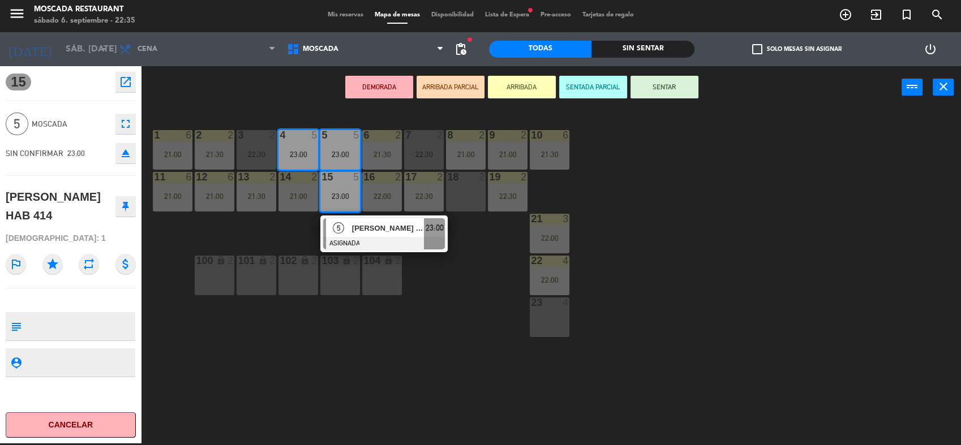
click at [459, 79] on button "ARRIBADA PARCIAL" at bounding box center [450, 87] width 68 height 23
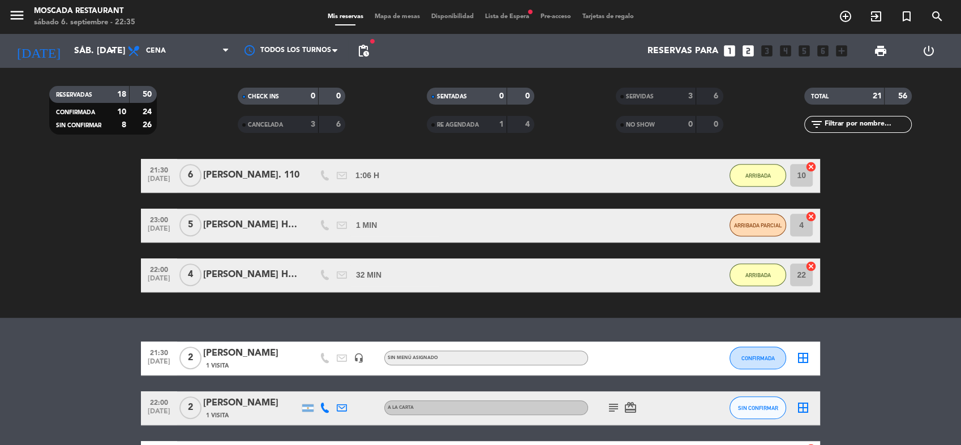
scroll to position [641, 0]
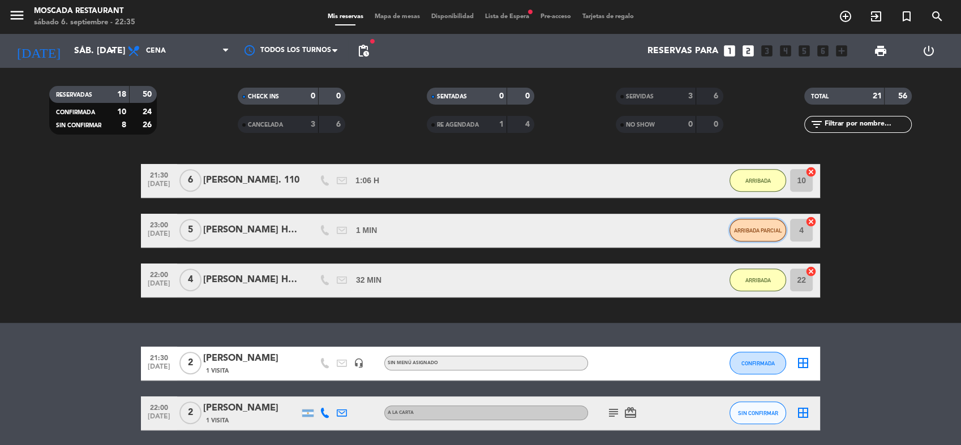
click at [758, 223] on button "ARRIBADA PARCIAL" at bounding box center [757, 230] width 57 height 23
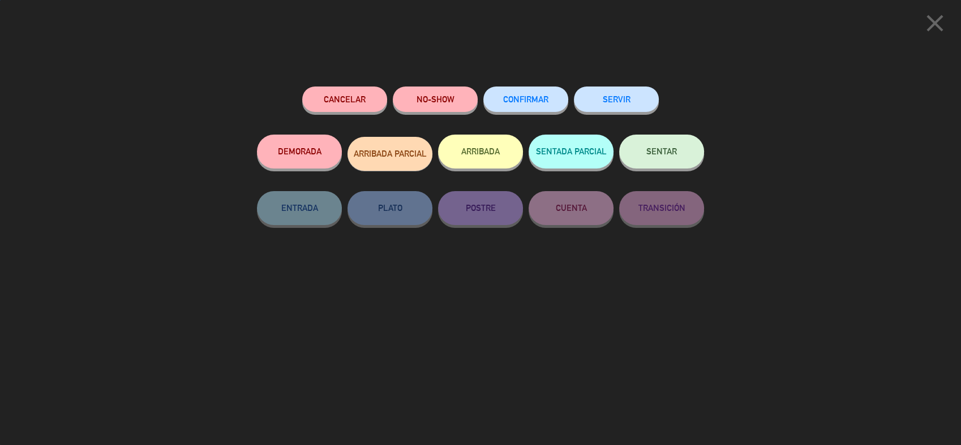
click at [422, 157] on span "ARRIBADA PARCIAL" at bounding box center [390, 154] width 73 height 10
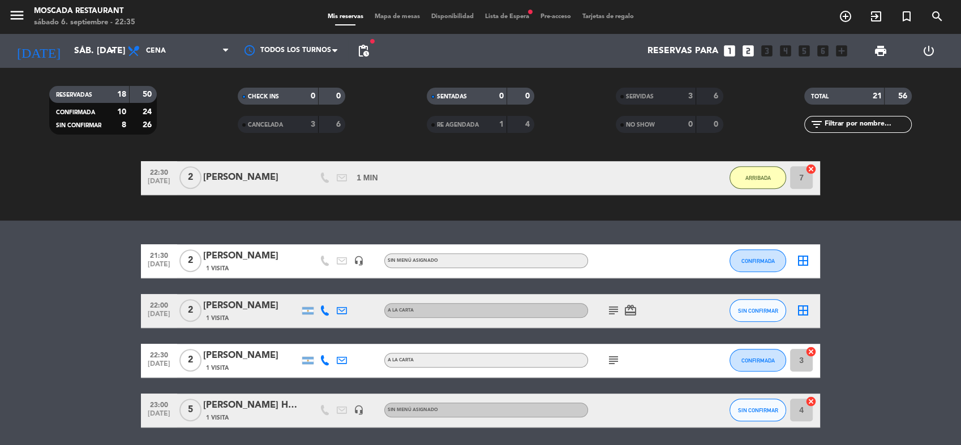
scroll to position [782, 0]
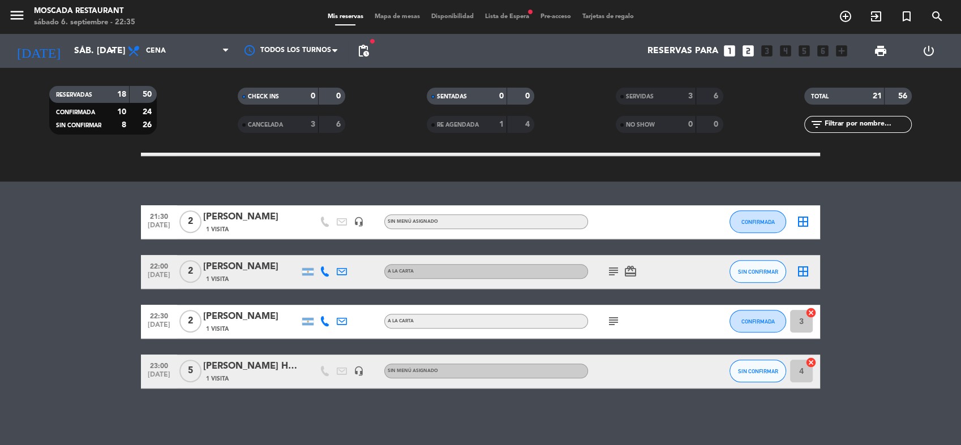
click at [523, 24] on div "menu Moscada Restaurant sábado 6. septiembre - 22:35 Mis reservas Mapa de mesas…" at bounding box center [480, 17] width 961 height 34
click at [520, 23] on div "menu Moscada Restaurant sábado 6. septiembre - 22:35 Mis reservas Mapa de mesas…" at bounding box center [480, 17] width 961 height 34
click at [516, 22] on div "menu Moscada Restaurant sábado 6. septiembre - 22:35 Mis reservas Mapa de mesas…" at bounding box center [480, 17] width 961 height 34
click at [516, 18] on span "Lista de Espera fiber_manual_record" at bounding box center [506, 17] width 55 height 6
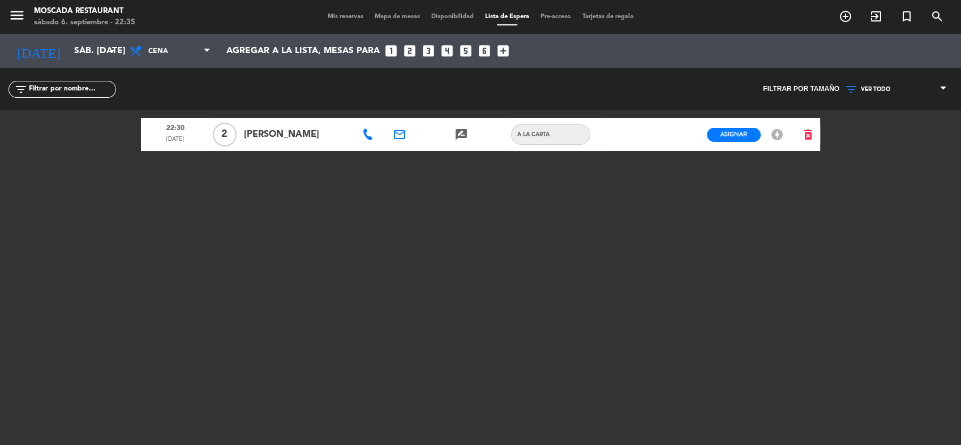
click at [329, 16] on span "Mis reservas" at bounding box center [345, 17] width 47 height 6
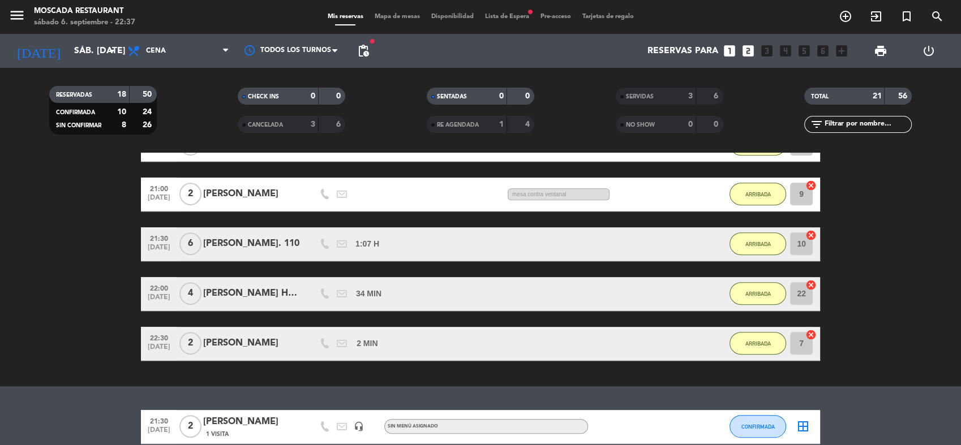
scroll to position [579, 0]
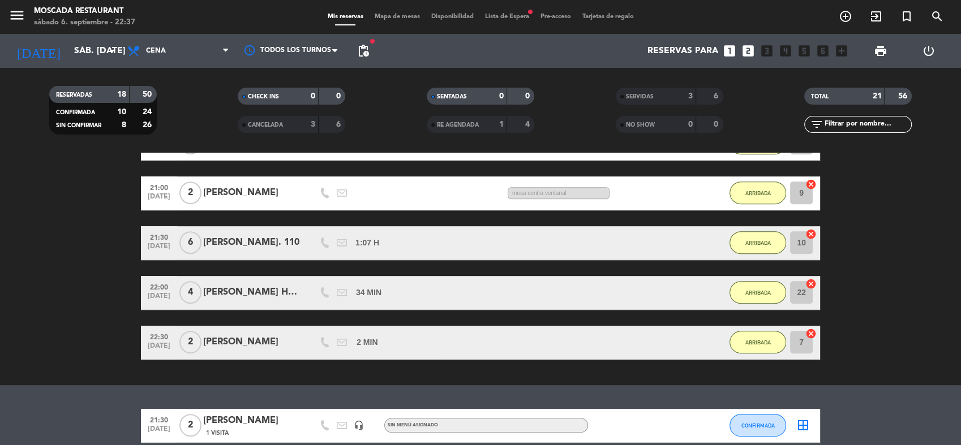
click at [394, 12] on div "Mis reservas Mapa de mesas Disponibilidad Lista de Espera fiber_manual_record P…" at bounding box center [480, 17] width 317 height 10
click at [395, 14] on span "Mapa de mesas" at bounding box center [397, 17] width 57 height 6
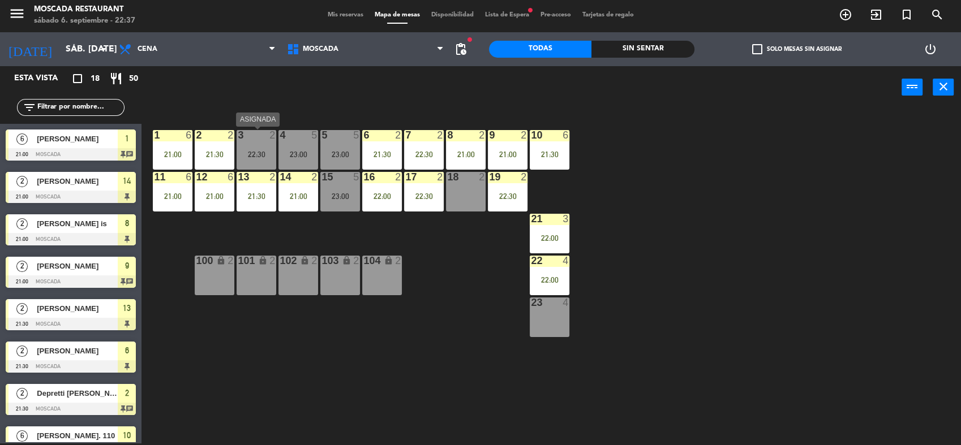
click at [262, 144] on div "3 2 22:30" at bounding box center [256, 150] width 40 height 40
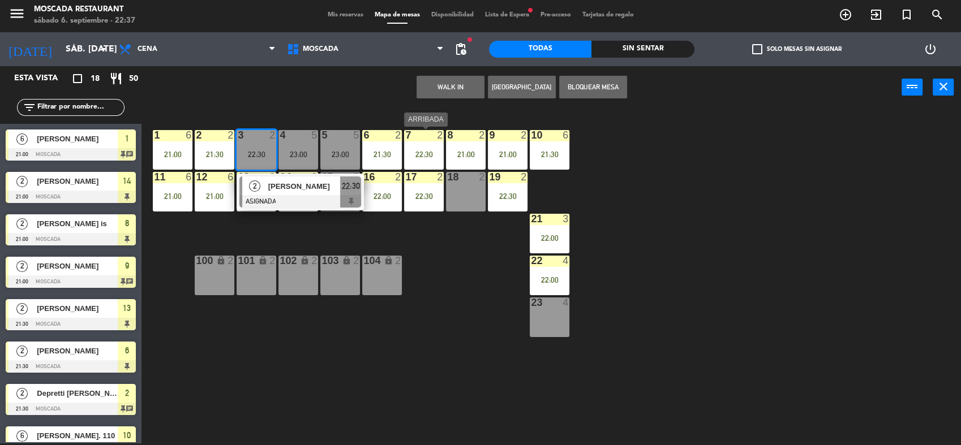
click at [425, 143] on div "7 2 22:30" at bounding box center [424, 150] width 40 height 40
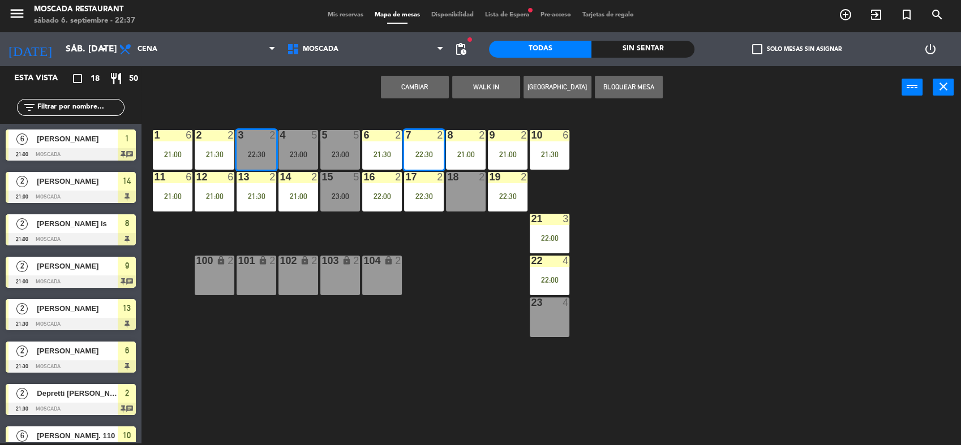
click at [428, 86] on button "Cambiar" at bounding box center [415, 87] width 68 height 23
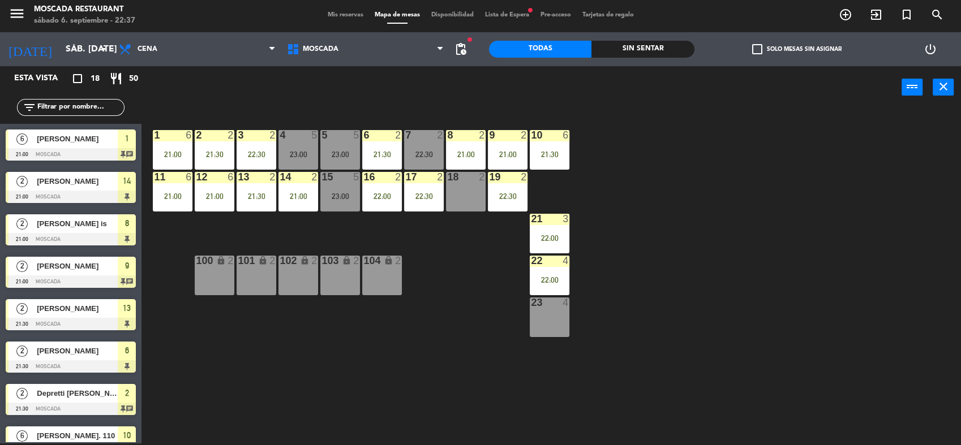
click at [615, 282] on div "1 6 21:00 2 2 21:30 3 2 22:30 4 5 23:00 5 5 23:00 8 2 21:00 6 2 21:30 7 2 22:30…" at bounding box center [555, 277] width 809 height 335
drag, startPoint x: 471, startPoint y: 9, endPoint x: 777, endPoint y: 170, distance: 345.4
click at [777, 171] on div "1 6 21:00 2 2 21:30 3 2 22:30 4 5 23:00 5 5 23:00 8 2 21:00 6 2 21:30 7 2 22:30…" at bounding box center [555, 277] width 809 height 335
click at [496, 10] on div "Mis reservas Mapa de mesas Disponibilidad Lista de Espera fiber_manual_record P…" at bounding box center [480, 15] width 317 height 10
click at [499, 13] on span "Lista de Espera fiber_manual_record" at bounding box center [506, 15] width 55 height 6
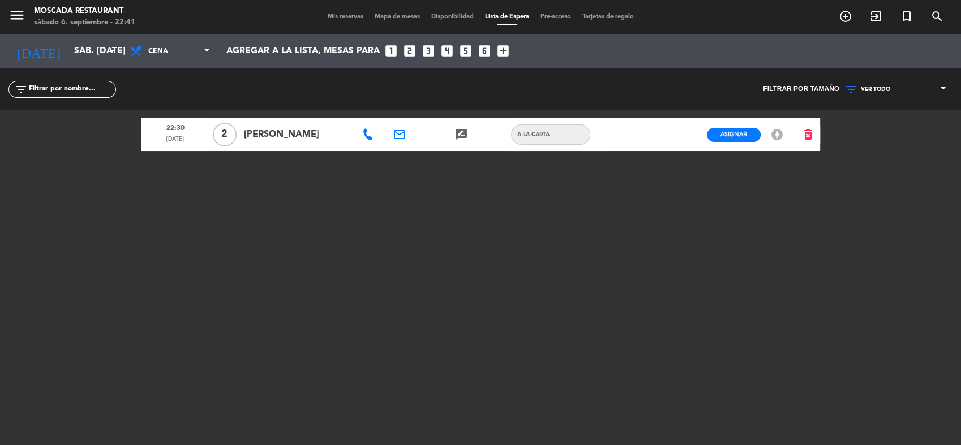
click at [344, 16] on span "Mis reservas" at bounding box center [345, 17] width 47 height 6
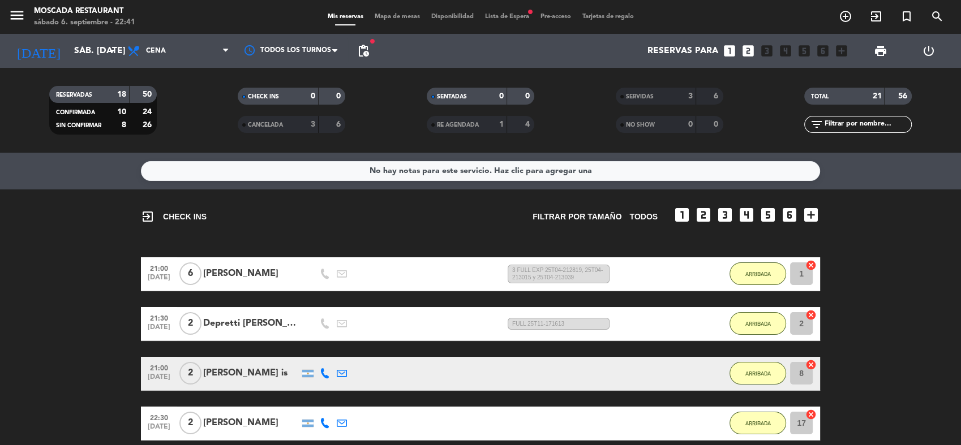
click at [399, 15] on span "Mapa de mesas" at bounding box center [397, 17] width 57 height 6
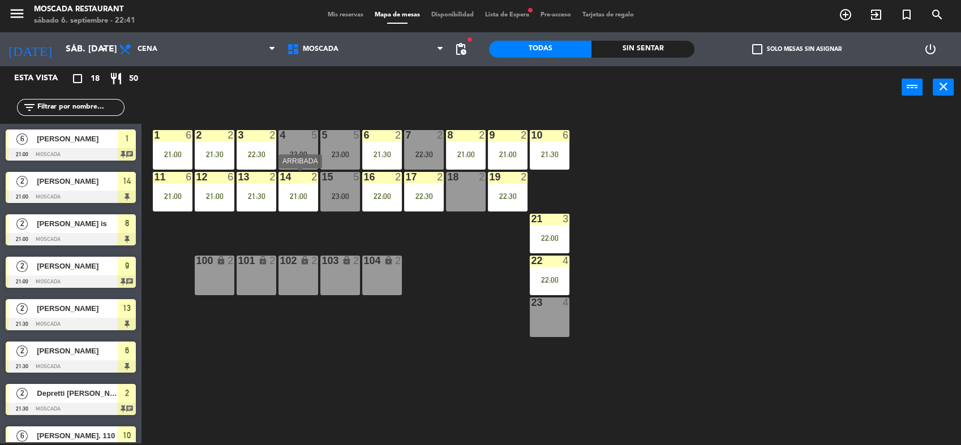
click at [282, 200] on div "14 2 21:00" at bounding box center [298, 192] width 40 height 40
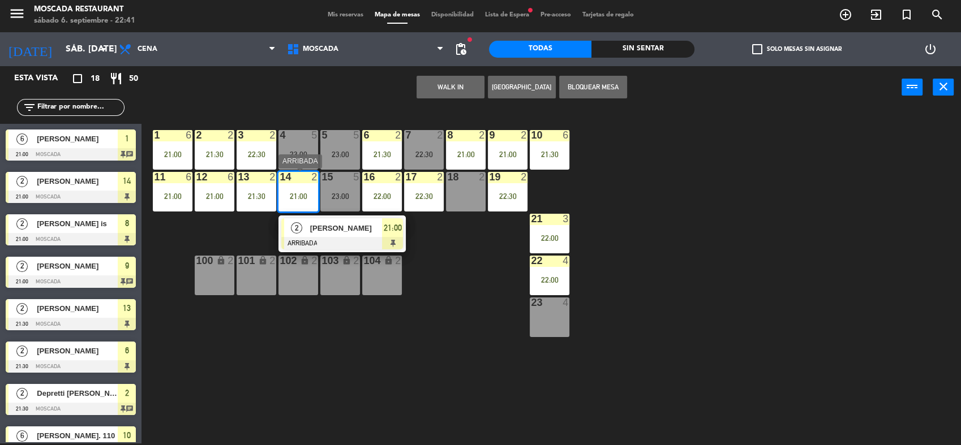
click at [408, 234] on div "2 [PERSON_NAME] ARRIBADA 21:00" at bounding box center [342, 234] width 144 height 37
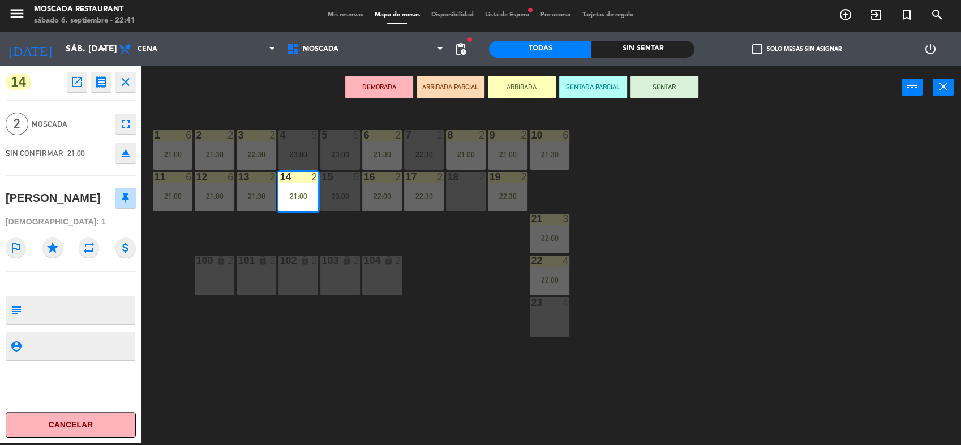
click at [688, 79] on button "SENTAR" at bounding box center [664, 87] width 68 height 23
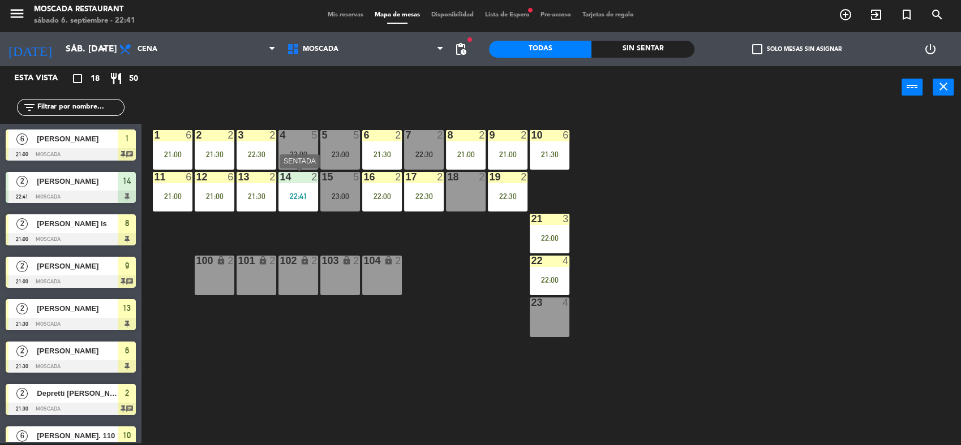
click at [305, 193] on div "22:41" at bounding box center [298, 196] width 40 height 8
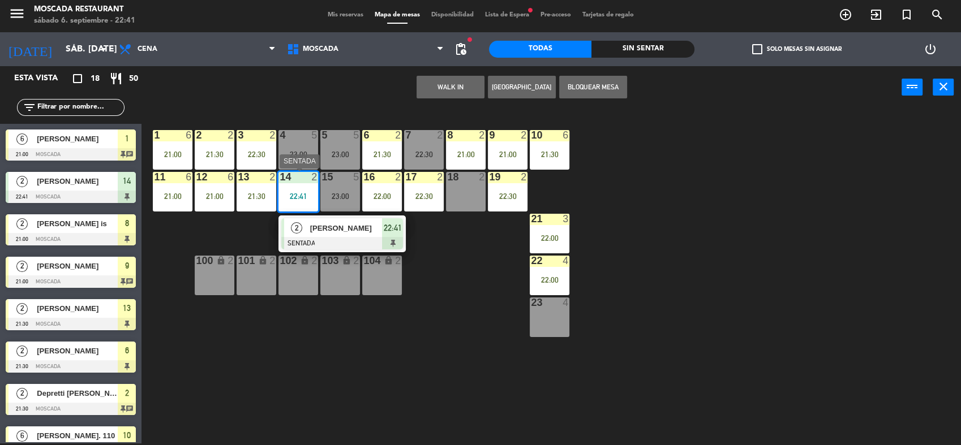
click at [394, 227] on span "22:41" at bounding box center [393, 228] width 18 height 14
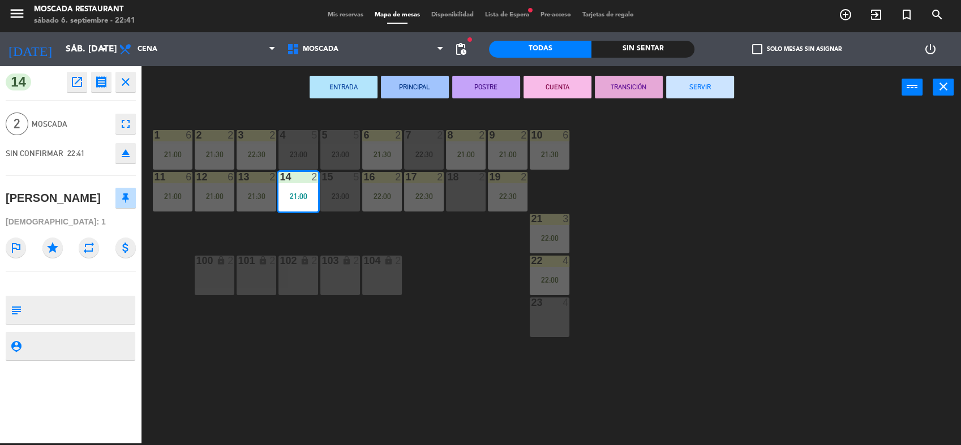
click at [729, 81] on button "SERVIR" at bounding box center [700, 87] width 68 height 23
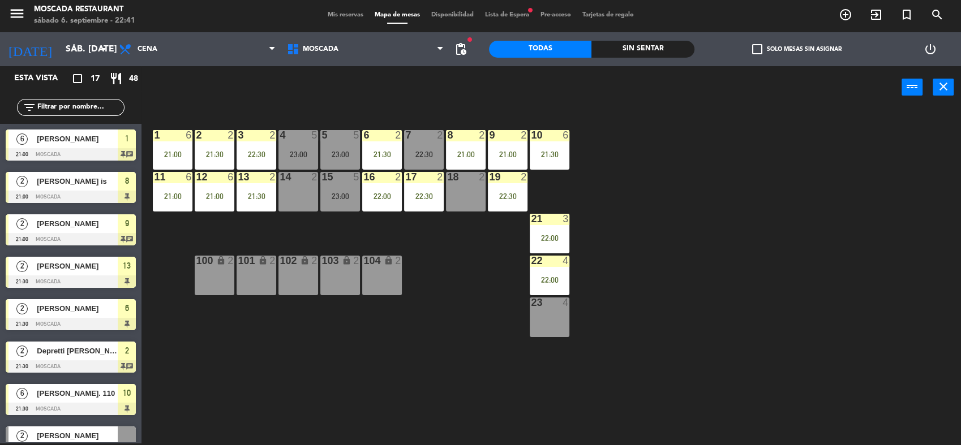
click at [495, 309] on div "1 6 21:00 2 2 21:30 3 2 22:30 4 5 23:00 5 5 23:00 8 2 21:00 6 2 21:30 7 2 22:30…" at bounding box center [555, 277] width 809 height 335
click at [712, 214] on div "1 6 21:00 2 2 21:30 3 2 22:30 4 5 23:00 5 5 23:00 8 2 21:00 6 2 21:30 7 2 22:30…" at bounding box center [555, 277] width 809 height 335
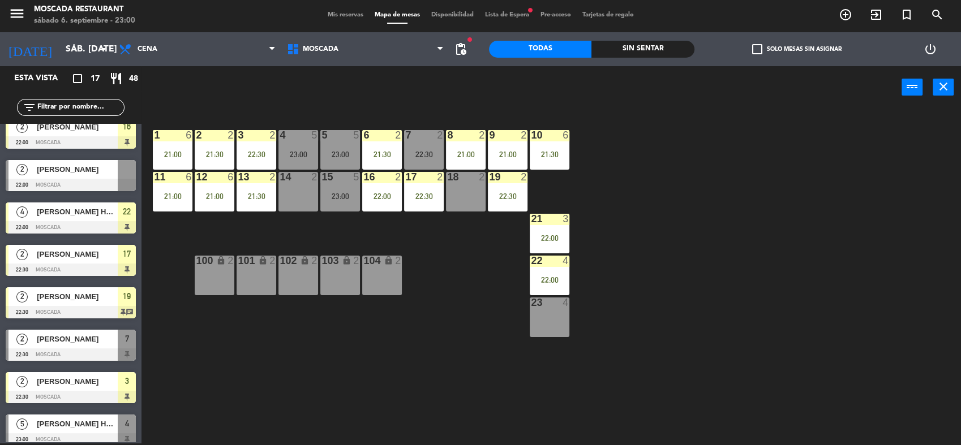
scroll to position [403, 0]
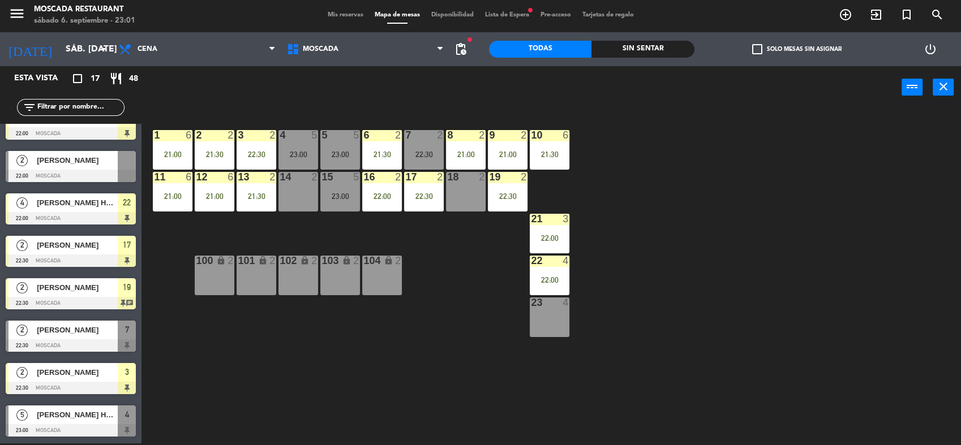
click at [244, 312] on div "1 6 21:00 2 2 21:30 3 2 22:30 4 5 23:00 5 5 23:00 8 2 21:00 6 2 21:30 7 2 22:30…" at bounding box center [555, 277] width 809 height 335
click at [313, 146] on div "4 5 23:00" at bounding box center [298, 150] width 40 height 40
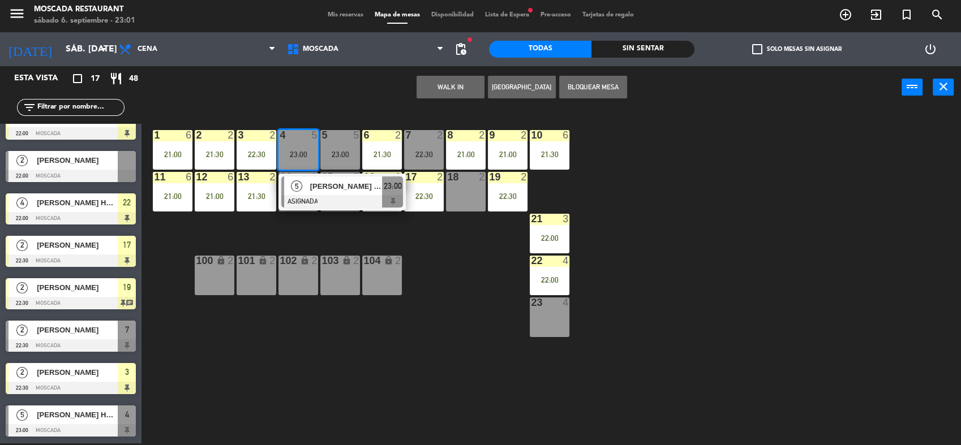
click at [324, 74] on div "WALK IN [GEOGRAPHIC_DATA] Bloquear Mesa power_input close" at bounding box center [521, 87] width 760 height 43
click at [295, 127] on div "1 6 21:00 2 2 21:30 3 2 22:30 4 5 23:00 5 [PERSON_NAME] HAB 414 ASIGNADA 23:00 …" at bounding box center [555, 277] width 809 height 335
